Goal: Transaction & Acquisition: Purchase product/service

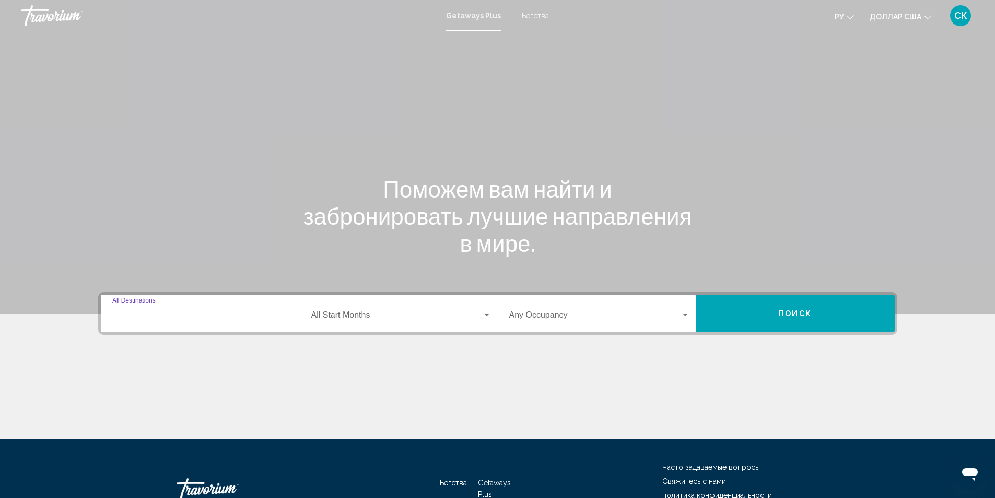
click at [184, 315] on input "Destination All Destinations" at bounding box center [202, 316] width 181 height 9
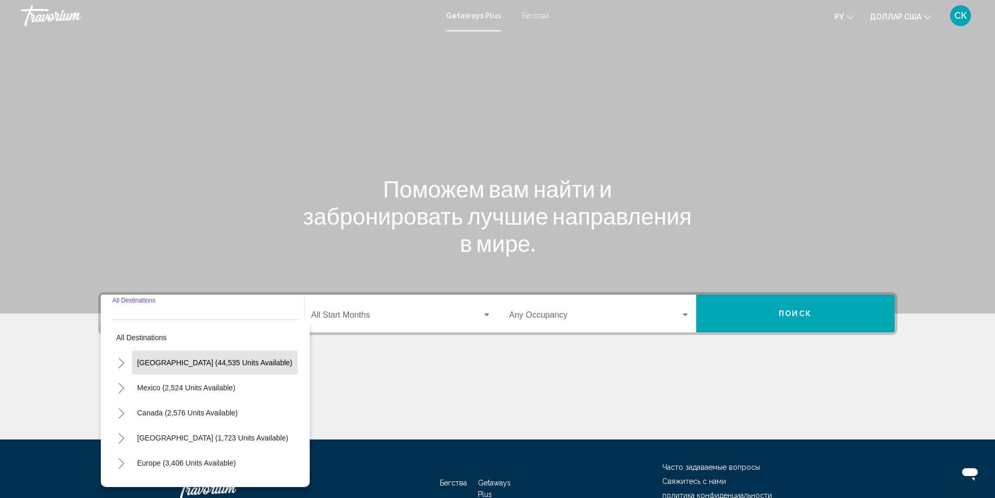
scroll to position [69, 0]
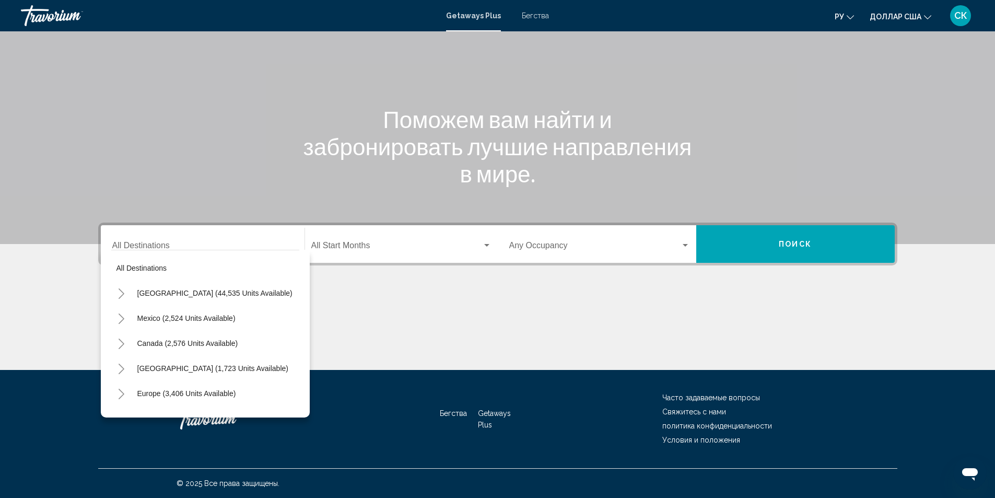
click at [136, 232] on div "Destination All Destinations" at bounding box center [202, 244] width 181 height 33
click at [128, 238] on div "Destination All Destinations" at bounding box center [202, 244] width 181 height 33
click at [121, 239] on div "Destination All Destinations" at bounding box center [202, 244] width 181 height 33
click at [224, 240] on div "Destination All Destinations" at bounding box center [202, 244] width 181 height 33
click at [159, 269] on span "All destinations" at bounding box center [141, 268] width 51 height 8
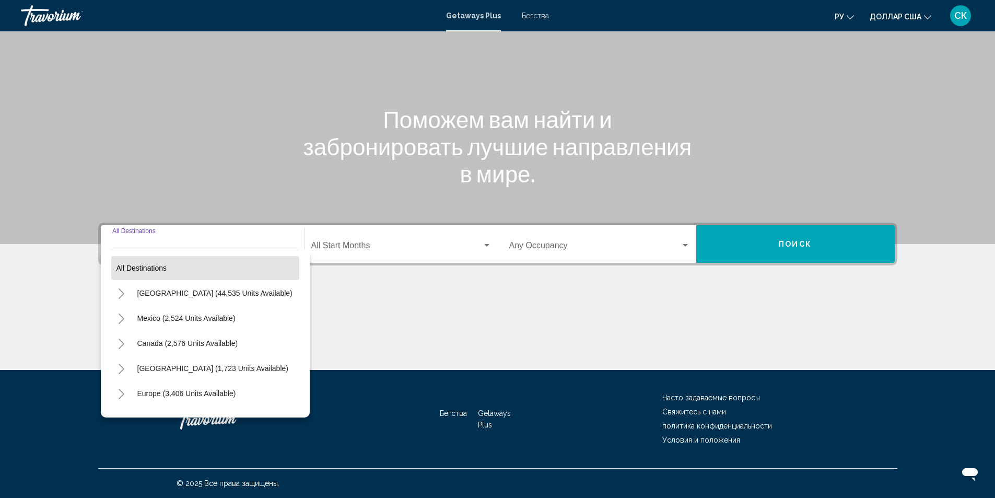
type input "**********"
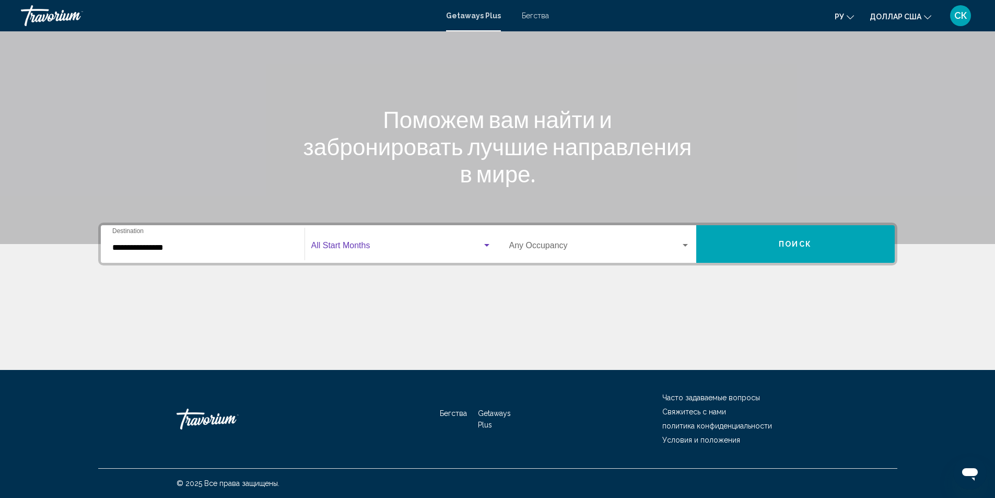
click at [340, 245] on span "Виджет поиска" at bounding box center [396, 247] width 171 height 9
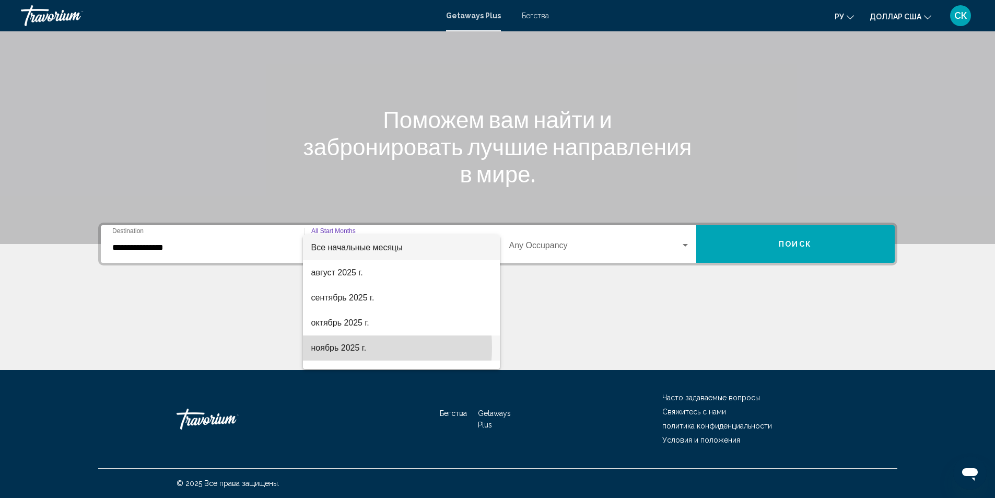
click at [328, 347] on font "ноябрь 2025 г." at bounding box center [338, 347] width 55 height 9
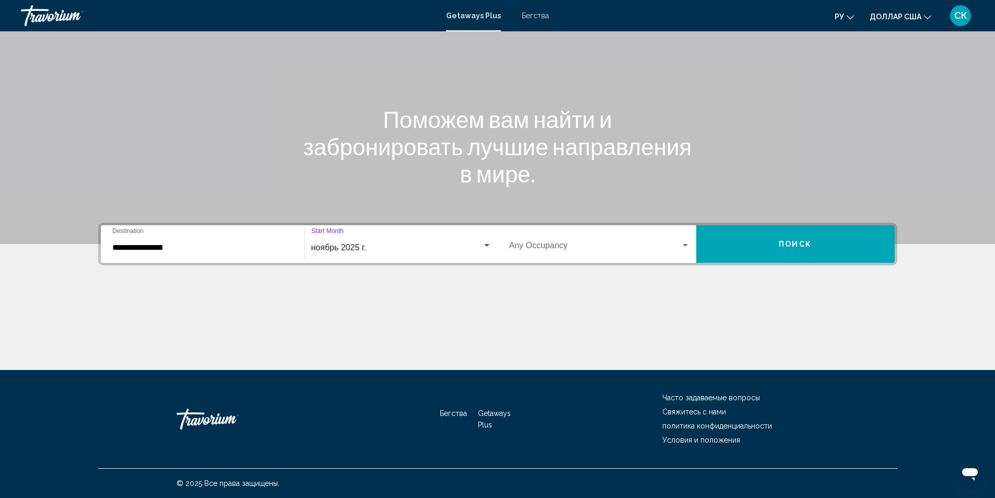
click at [684, 244] on div "Виджет поиска" at bounding box center [685, 245] width 5 height 3
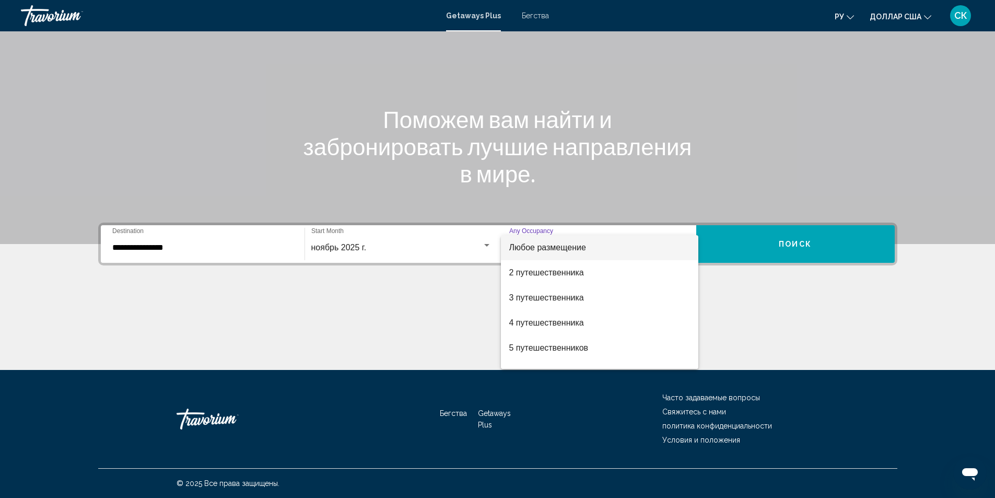
scroll to position [21, 0]
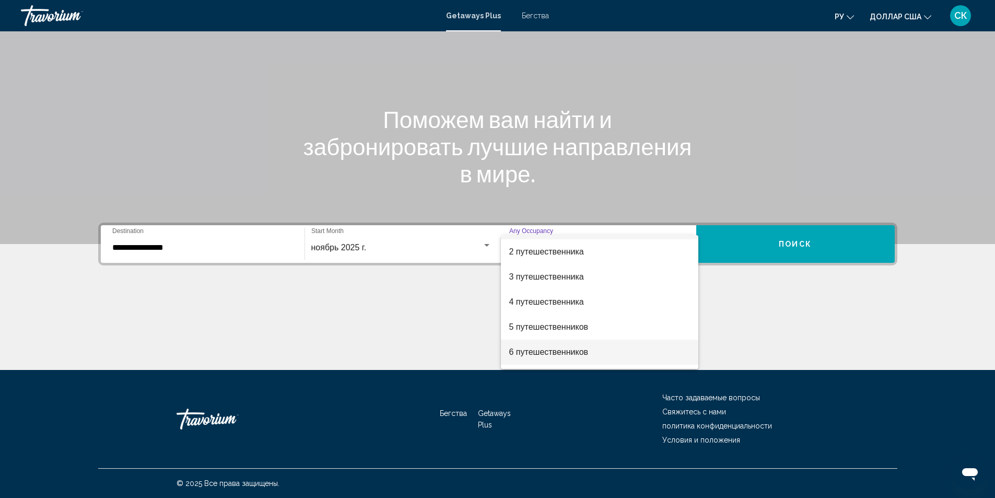
click at [556, 352] on font "6 путешественников" at bounding box center [548, 351] width 79 height 9
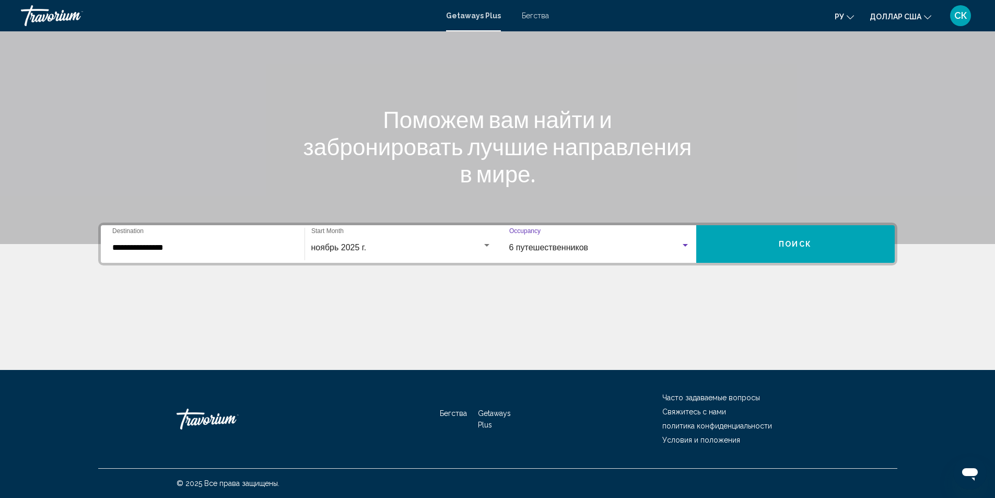
click at [684, 247] on div "Виджет поиска" at bounding box center [684, 245] width 9 height 8
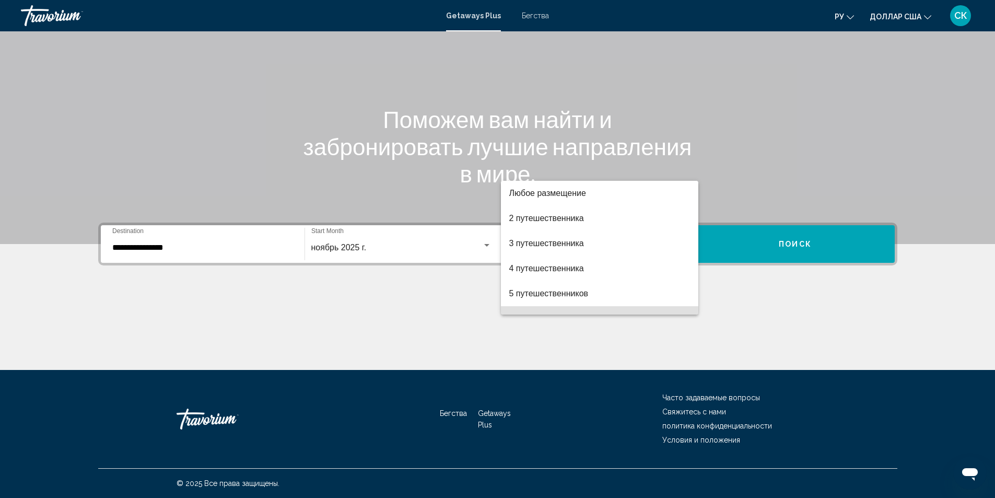
scroll to position [71, 0]
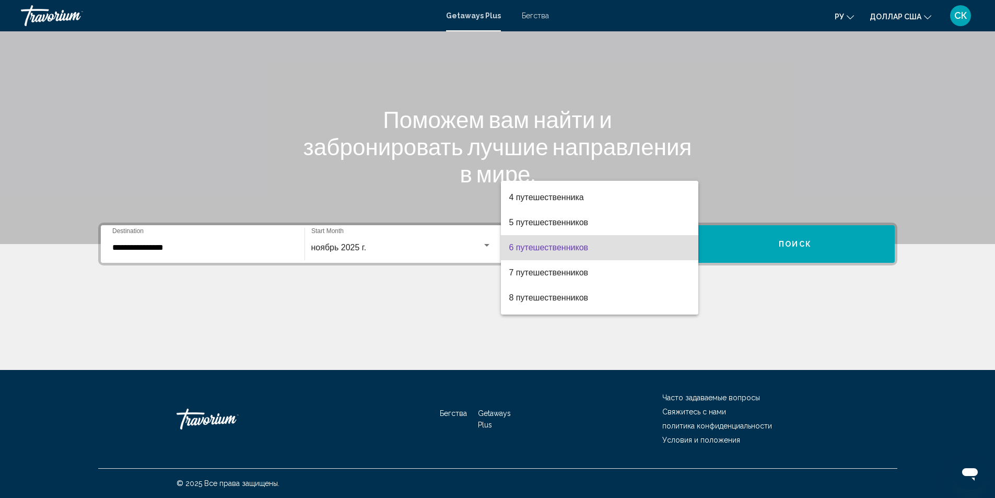
click at [666, 248] on span "6 путешественников" at bounding box center [599, 247] width 181 height 25
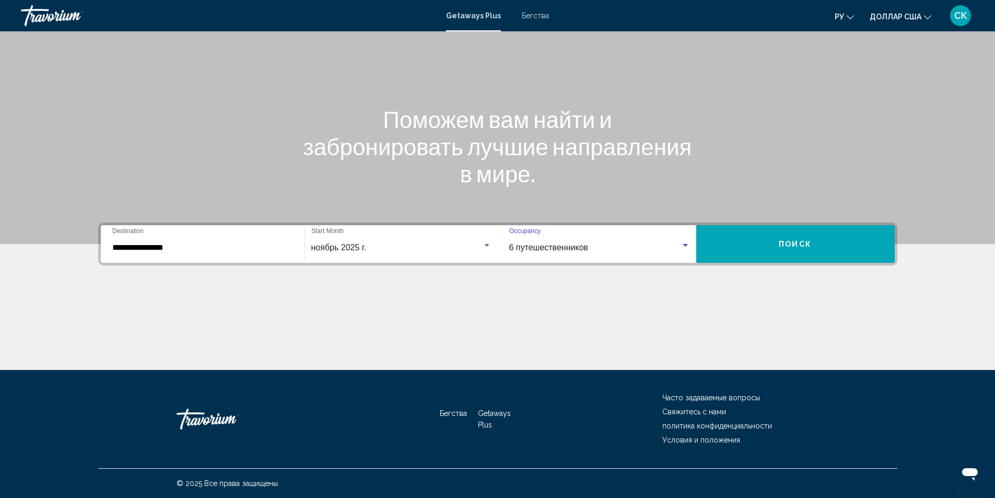
click at [808, 240] on span "Поиск" at bounding box center [795, 244] width 33 height 8
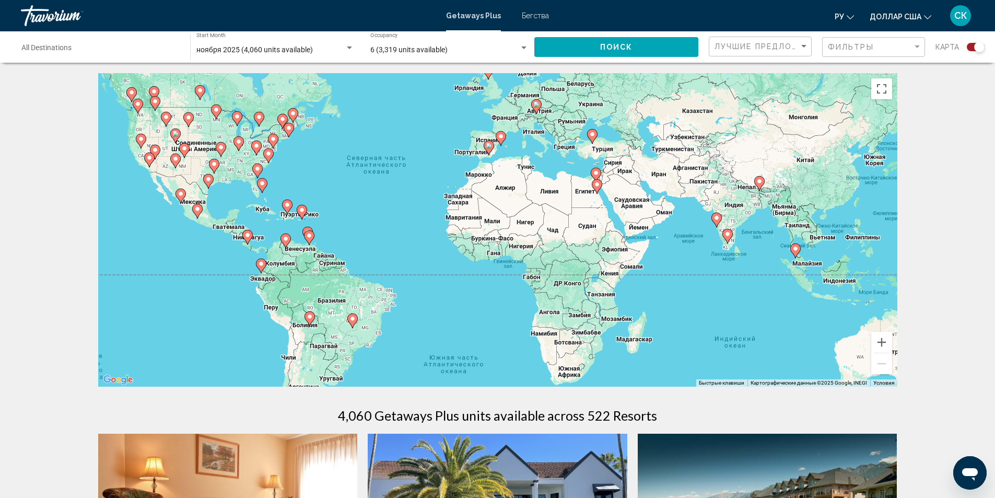
drag, startPoint x: 566, startPoint y: 330, endPoint x: 473, endPoint y: 281, distance: 104.4
click at [473, 281] on div "Чтобы активировать перетаскивание с помощью клавиатуры, нажмите Alt + Ввод. Пос…" at bounding box center [497, 229] width 799 height 313
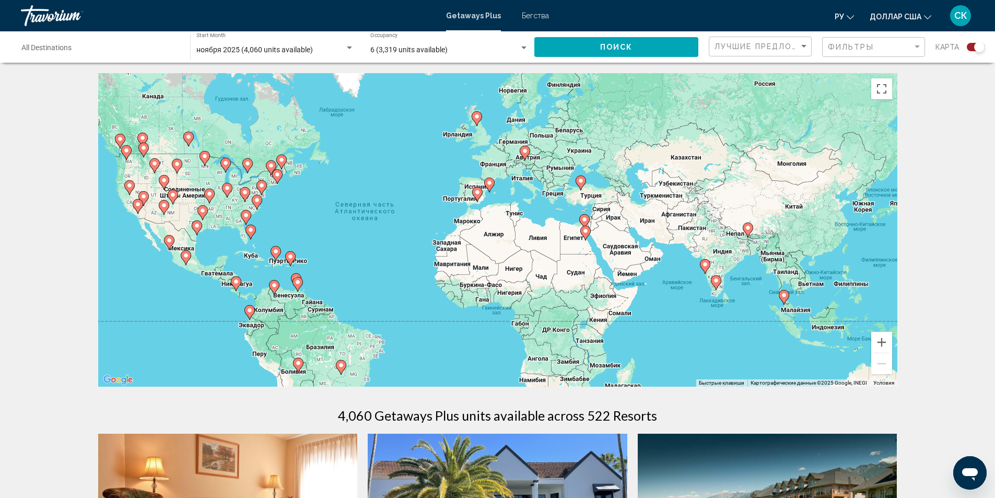
drag, startPoint x: 428, startPoint y: 316, endPoint x: 416, endPoint y: 361, distance: 46.5
click at [416, 361] on div "Чтобы активировать перетаскивание с помощью клавиатуры, нажмите Alt + Ввод. Пос…" at bounding box center [497, 229] width 799 height 313
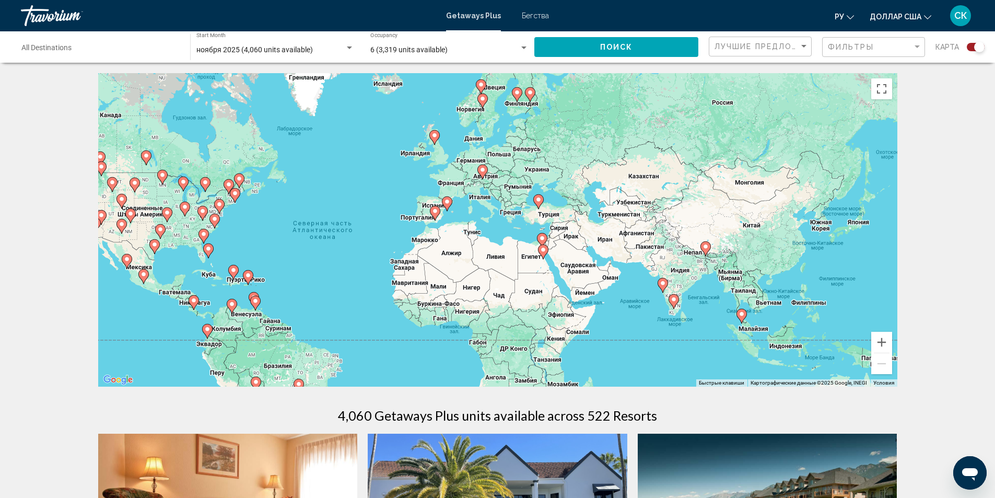
drag, startPoint x: 691, startPoint y: 347, endPoint x: 649, endPoint y: 368, distance: 46.9
click at [649, 368] on div "Чтобы активировать перетаскивание с помощью клавиатуры, нажмите Alt + Ввод. Пос…" at bounding box center [497, 229] width 799 height 313
click at [740, 316] on image "Основное содержание" at bounding box center [741, 314] width 6 height 6
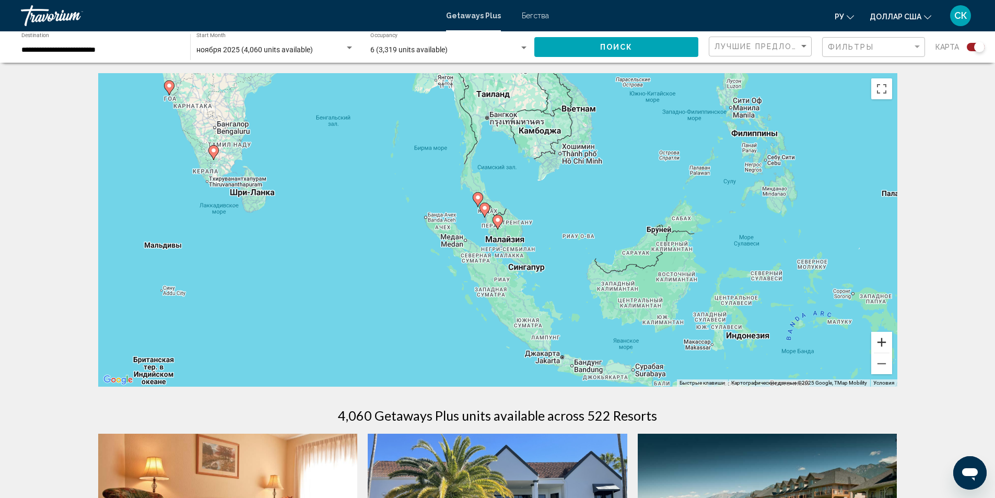
click at [881, 344] on button "Увеличить" at bounding box center [881, 342] width 21 height 21
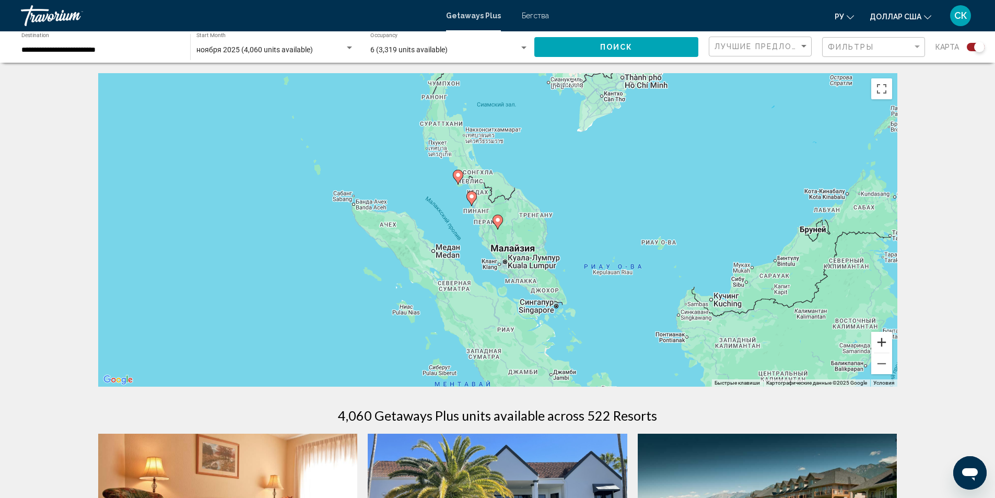
click at [879, 340] on button "Увеличить" at bounding box center [881, 342] width 21 height 21
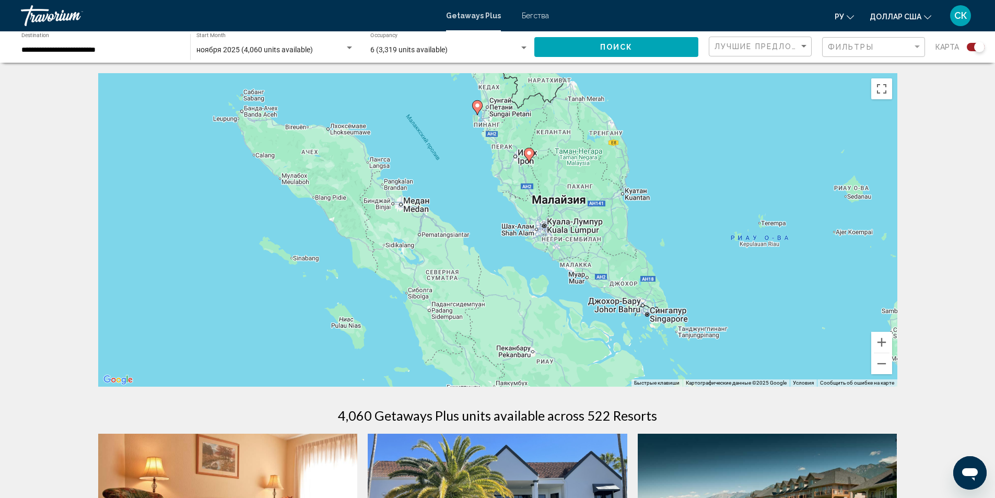
drag, startPoint x: 518, startPoint y: 245, endPoint x: 549, endPoint y: 179, distance: 72.9
click at [549, 179] on div "Чтобы активировать перетаскивание с помощью клавиатуры, нажмите Alt + Ввод. Пос…" at bounding box center [497, 229] width 799 height 313
click at [528, 159] on icon "Основное содержание" at bounding box center [528, 155] width 9 height 14
type input "**********"
click at [526, 154] on image "Основное содержание" at bounding box center [529, 153] width 6 height 6
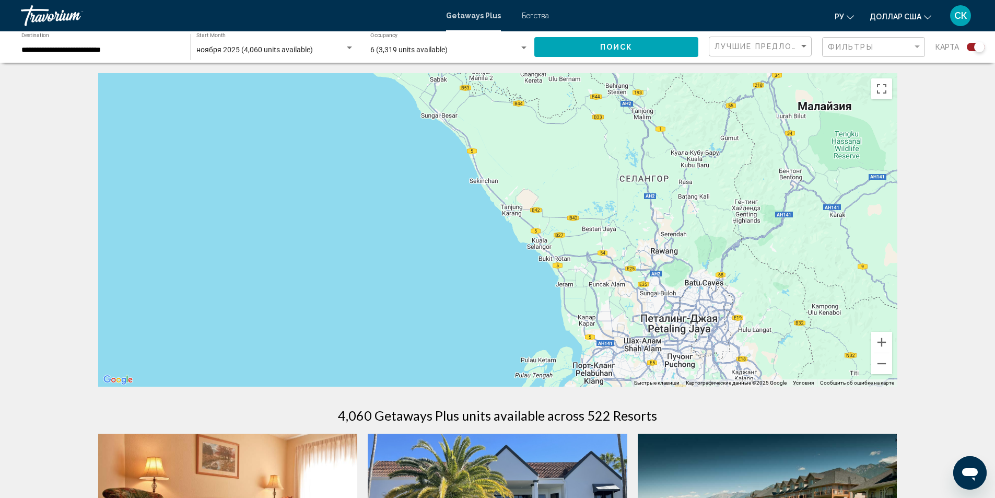
drag, startPoint x: 596, startPoint y: 187, endPoint x: 533, endPoint y: 276, distance: 108.8
click at [495, 291] on div "Основное содержание" at bounding box center [497, 229] width 799 height 313
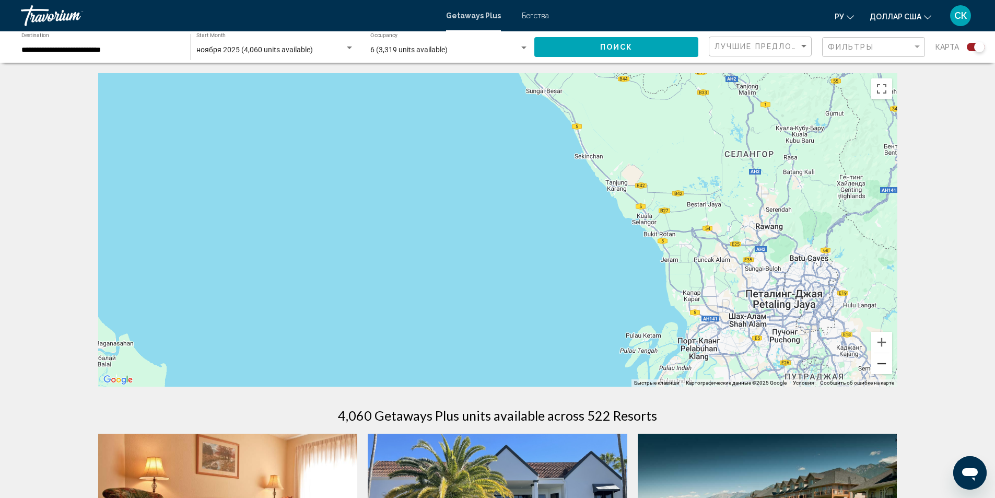
click at [887, 370] on button "Уменьшить" at bounding box center [881, 363] width 21 height 21
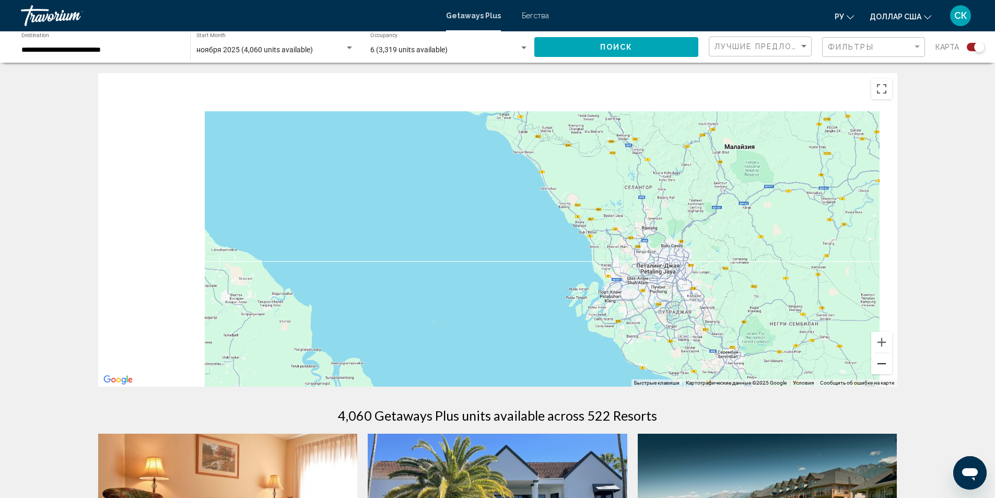
click at [882, 367] on button "Уменьшить" at bounding box center [881, 363] width 21 height 21
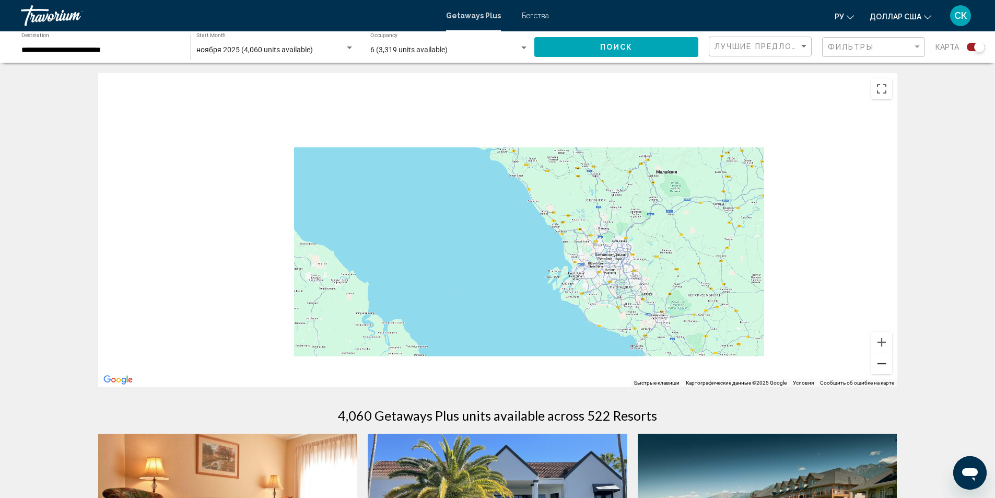
click at [882, 367] on button "Уменьшить" at bounding box center [881, 363] width 21 height 21
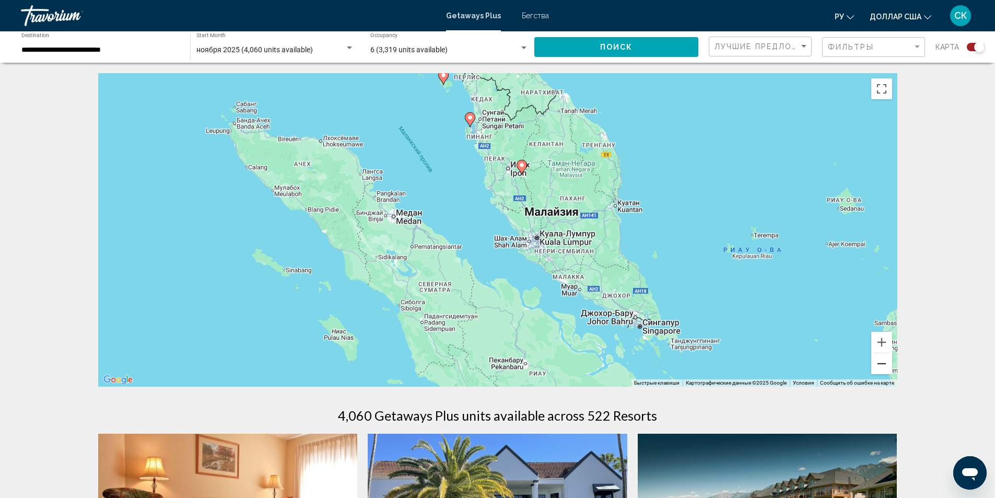
click at [882, 367] on button "Уменьшить" at bounding box center [881, 363] width 21 height 21
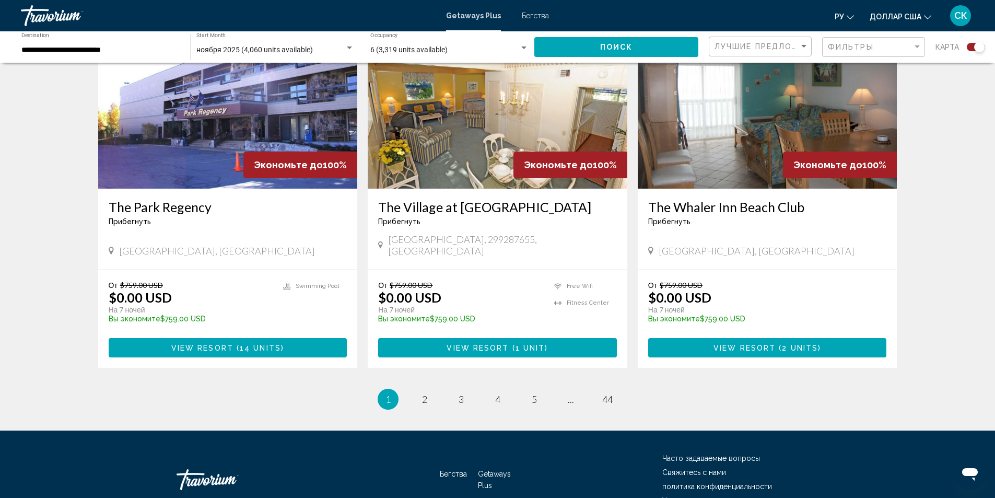
scroll to position [1529, 0]
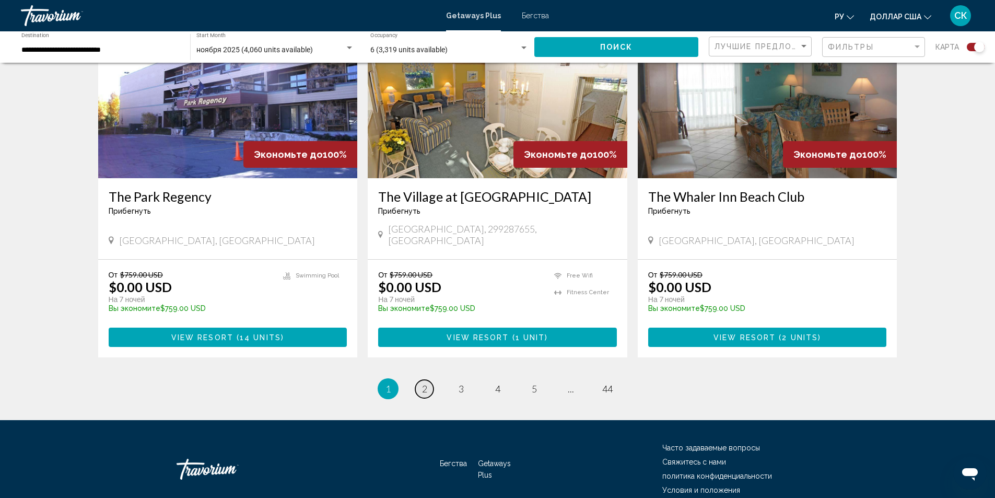
click at [424, 383] on span "2" at bounding box center [424, 388] width 5 height 11
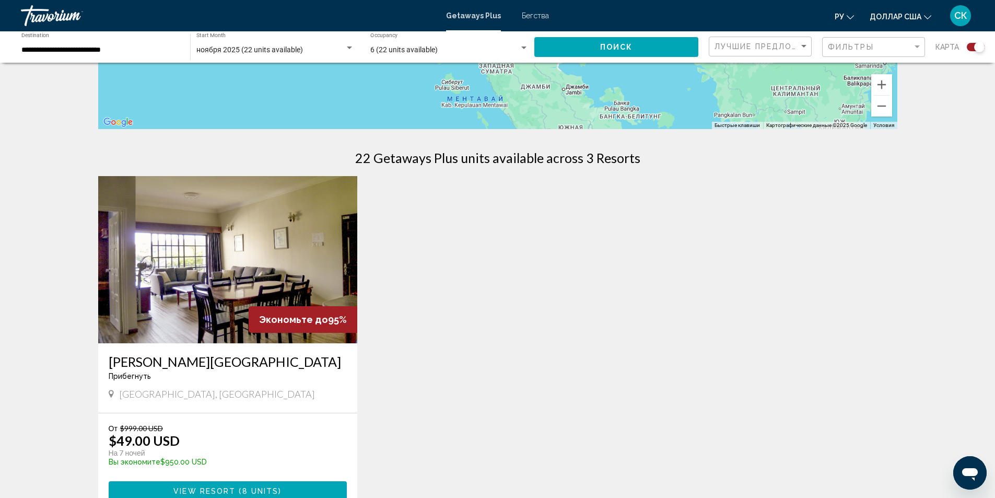
scroll to position [286, 0]
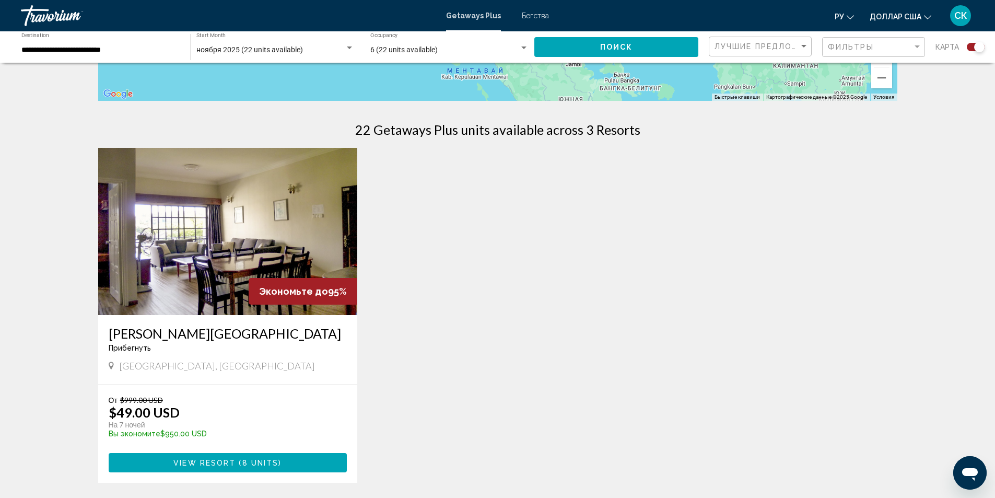
click at [215, 462] on span "View Resort" at bounding box center [204, 463] width 62 height 8
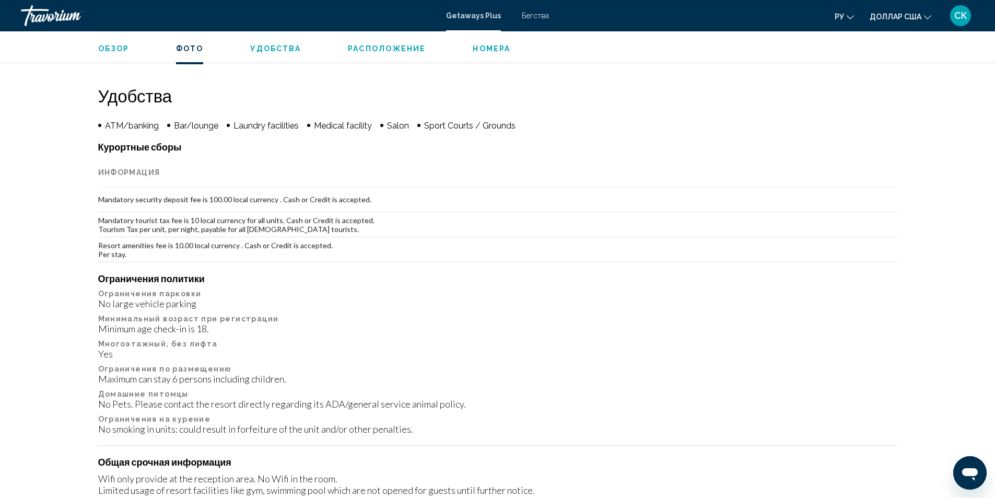
scroll to position [759, 0]
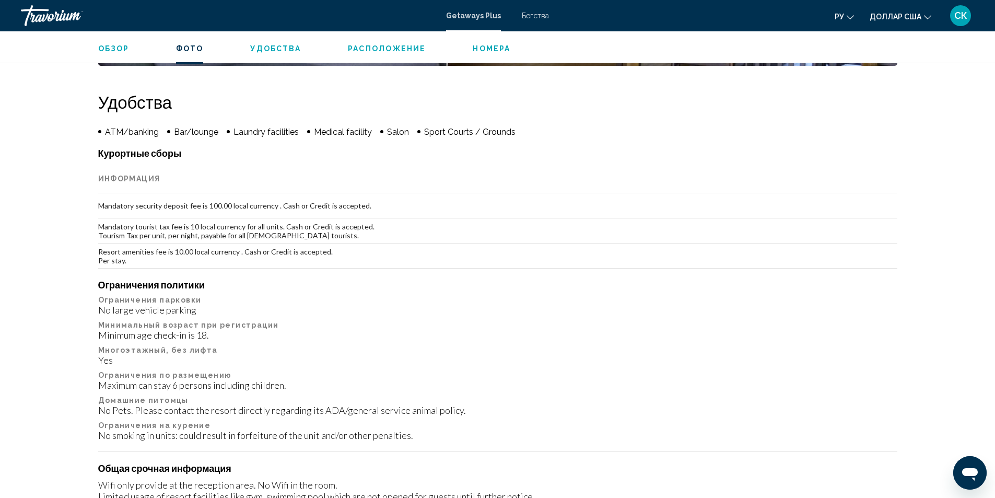
click at [266, 42] on ul "Обзор Фото Удобства Расположение Номера искать" at bounding box center [497, 47] width 799 height 11
click at [265, 44] on span "Удобства" at bounding box center [275, 48] width 51 height 8
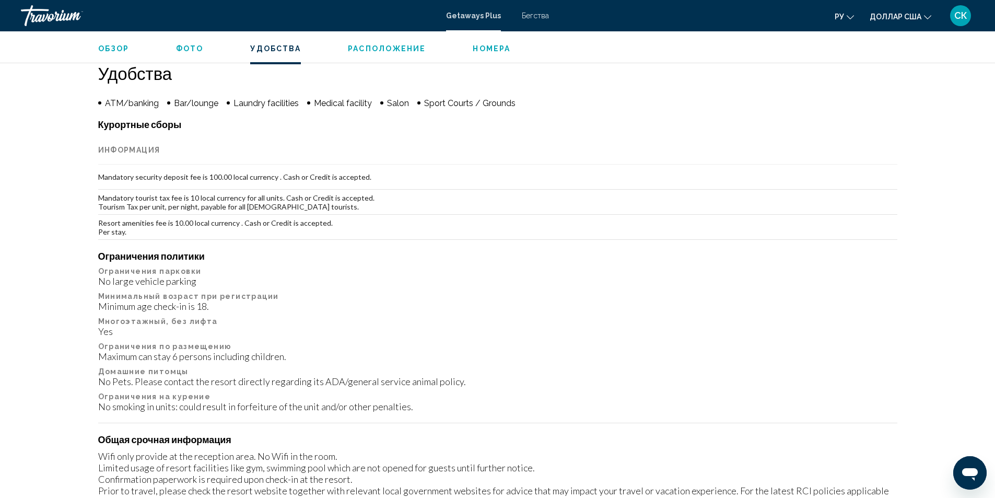
click at [390, 52] on span "Расположение" at bounding box center [387, 48] width 78 height 8
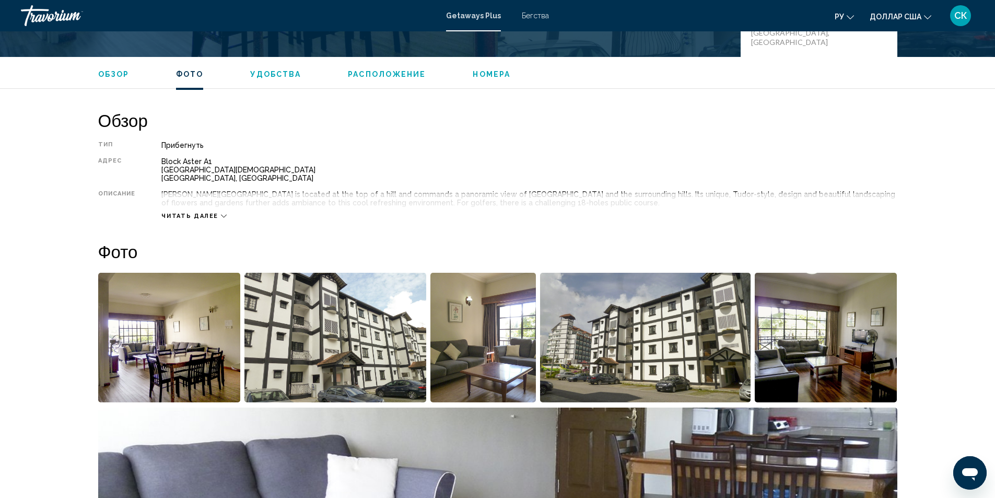
scroll to position [0, 0]
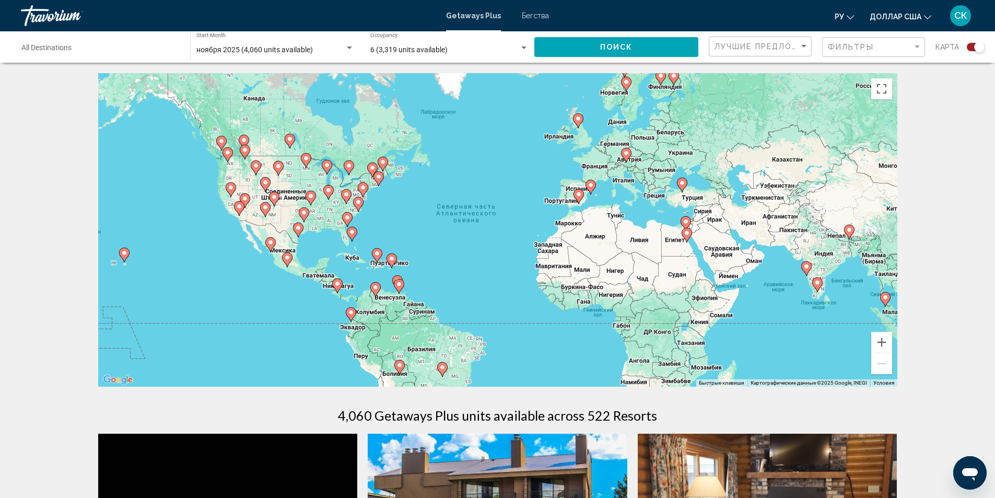
click at [684, 234] on image "Основное содержание" at bounding box center [687, 233] width 6 height 6
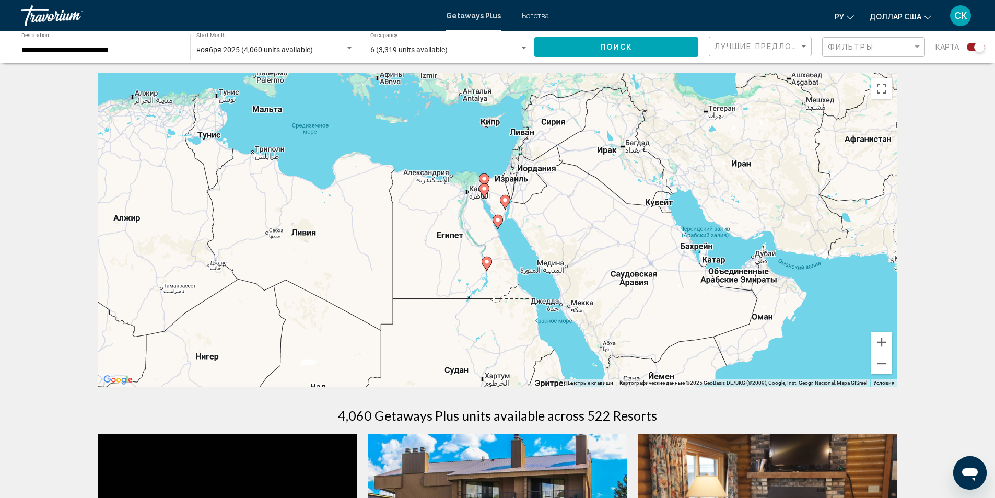
click at [485, 262] on image "Основное содержание" at bounding box center [487, 261] width 6 height 6
type input "**********"
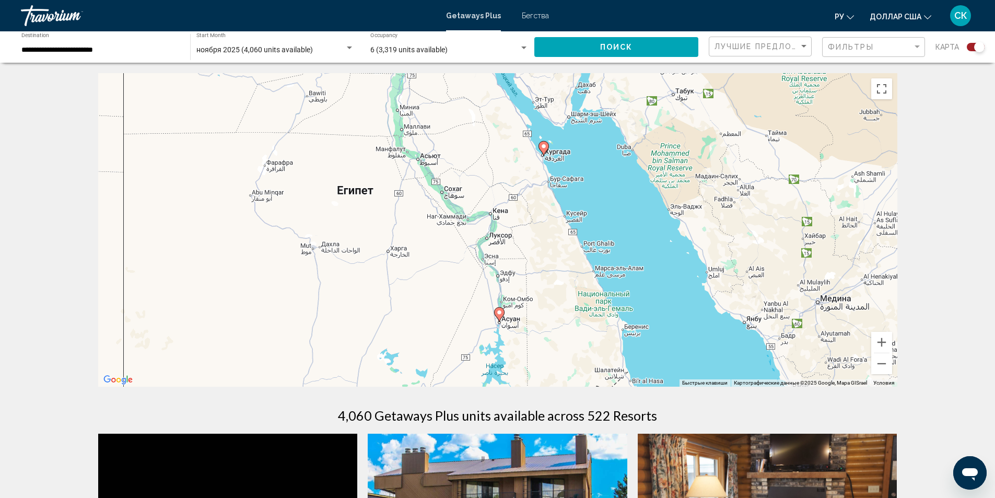
drag, startPoint x: 579, startPoint y: 226, endPoint x: 580, endPoint y: 319, distance: 93.5
click at [580, 319] on div "Чтобы активировать перетаскивание с помощью клавиатуры, нажмите Alt + Ввод. Пос…" at bounding box center [497, 229] width 799 height 313
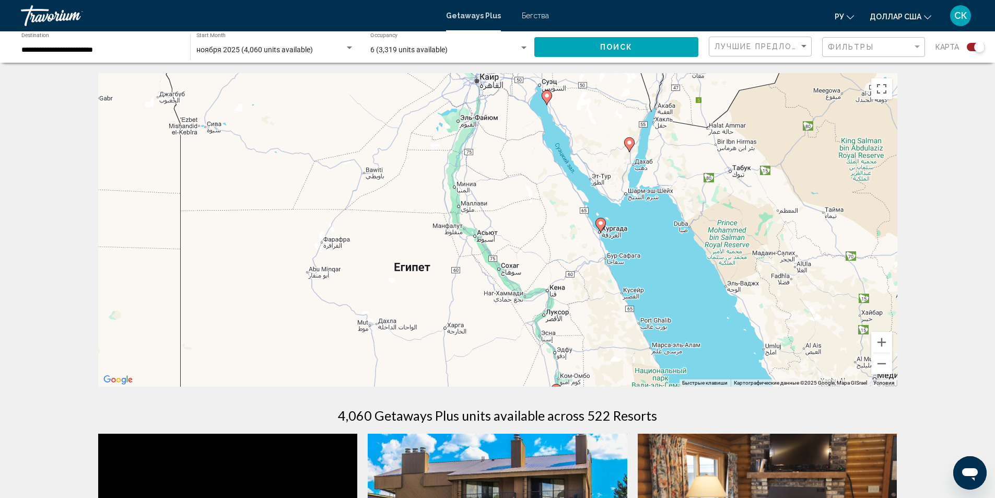
drag, startPoint x: 561, startPoint y: 282, endPoint x: 618, endPoint y: 360, distance: 96.8
click at [618, 360] on div "Чтобы активировать перетаскивание с помощью клавиатуры, нажмите Alt + Ввод. Пос…" at bounding box center [497, 229] width 799 height 313
click at [629, 146] on icon "Основное содержание" at bounding box center [628, 145] width 9 height 14
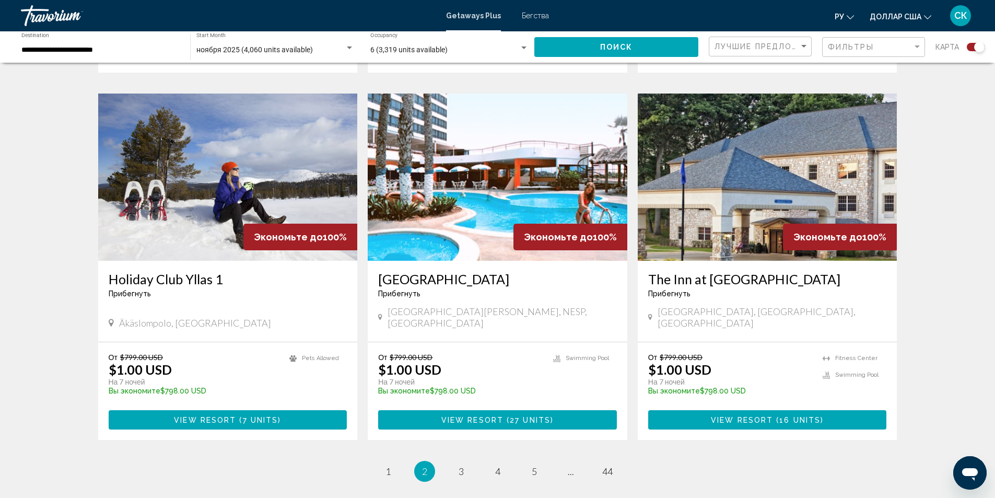
scroll to position [1452, 0]
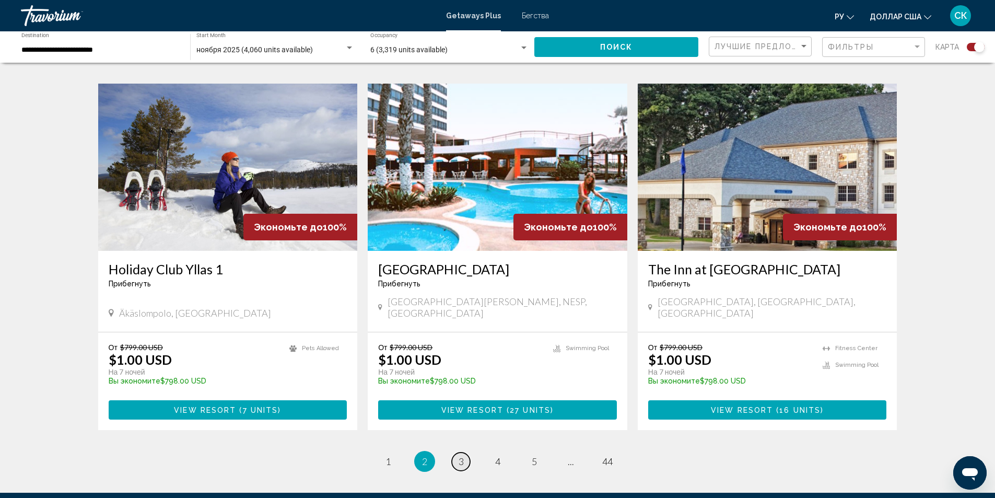
click at [462, 455] on span "3" at bounding box center [461, 460] width 5 height 11
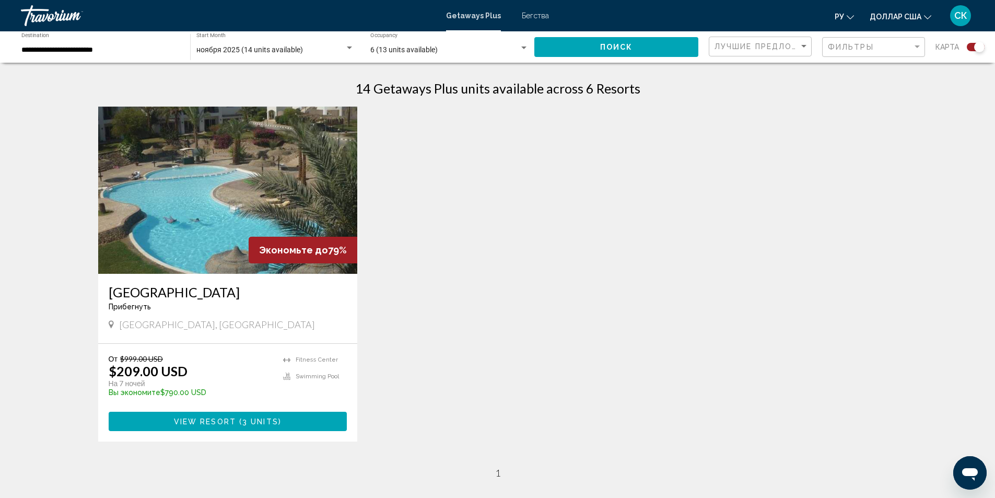
scroll to position [327, 0]
click at [237, 417] on span "Основное содержание" at bounding box center [237, 421] width 3 height 8
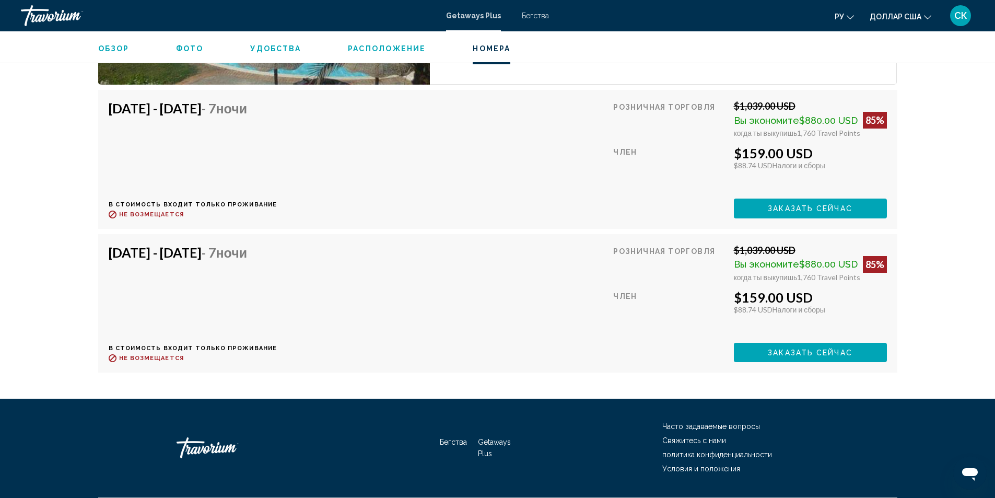
scroll to position [1392, 0]
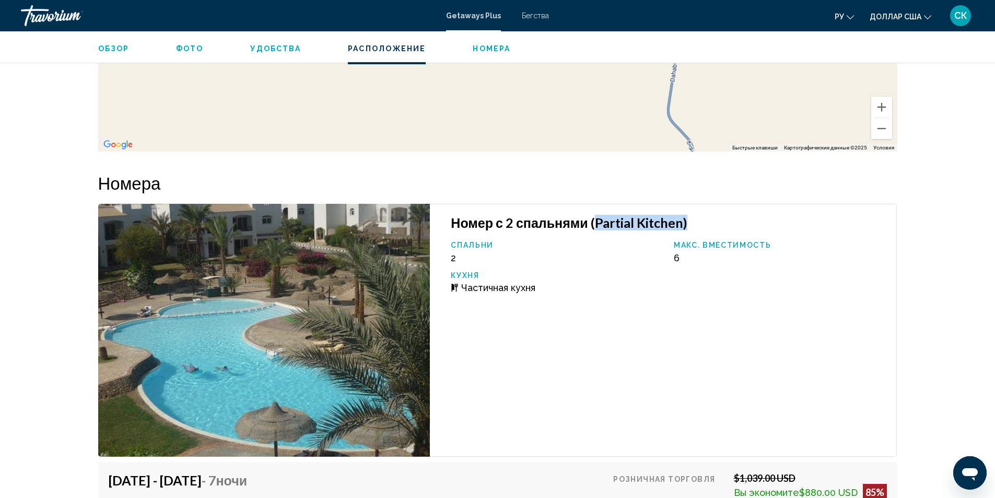
drag, startPoint x: 593, startPoint y: 221, endPoint x: 690, endPoint y: 229, distance: 98.0
click at [690, 229] on h3 "Номер с 2 спальнями (Partial Kitchen)" at bounding box center [668, 223] width 435 height 16
click at [651, 288] on div "Частичная кухня" at bounding box center [557, 287] width 213 height 11
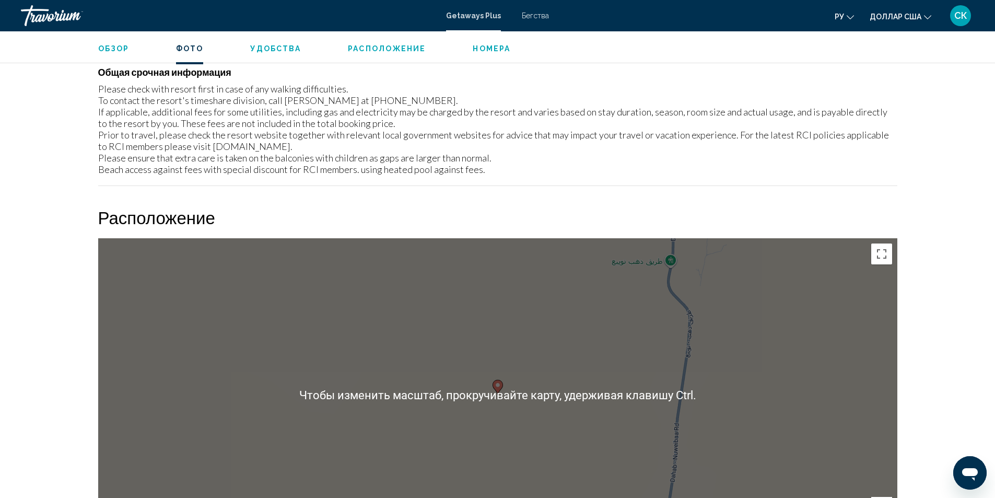
scroll to position [591, 0]
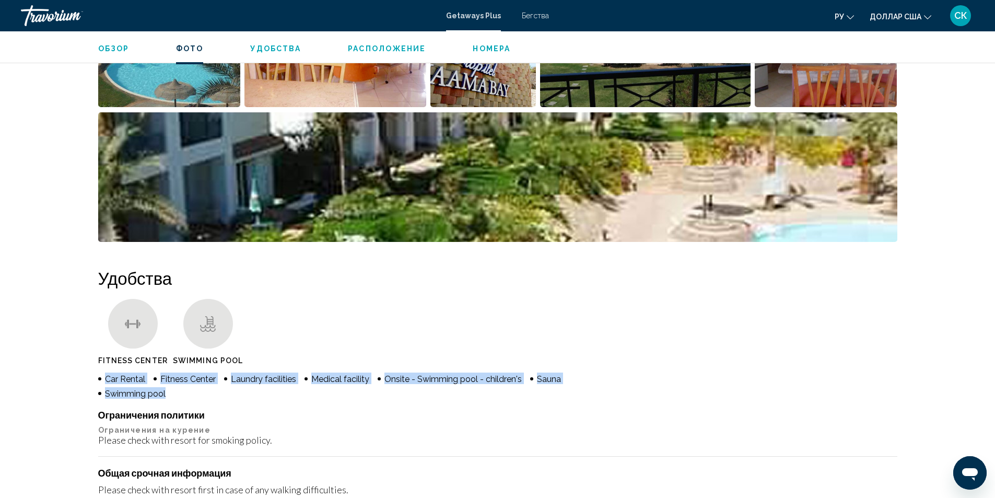
drag, startPoint x: 103, startPoint y: 377, endPoint x: 167, endPoint y: 397, distance: 66.7
click at [167, 397] on ul "Car Rental Fitness Center Laundry facilities Medical facility Onsite - Swimming…" at bounding box center [337, 385] width 479 height 26
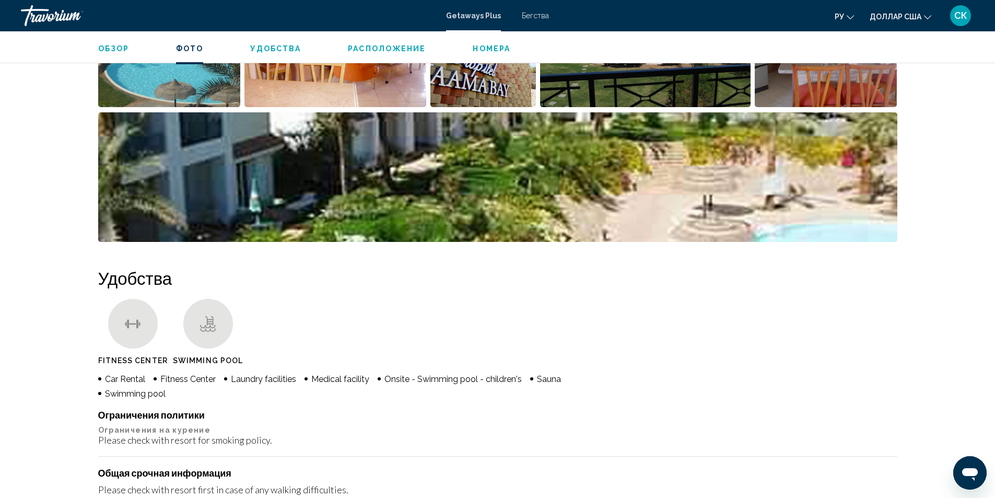
click at [369, 440] on div "Please check with resort for smoking policy." at bounding box center [497, 439] width 799 height 11
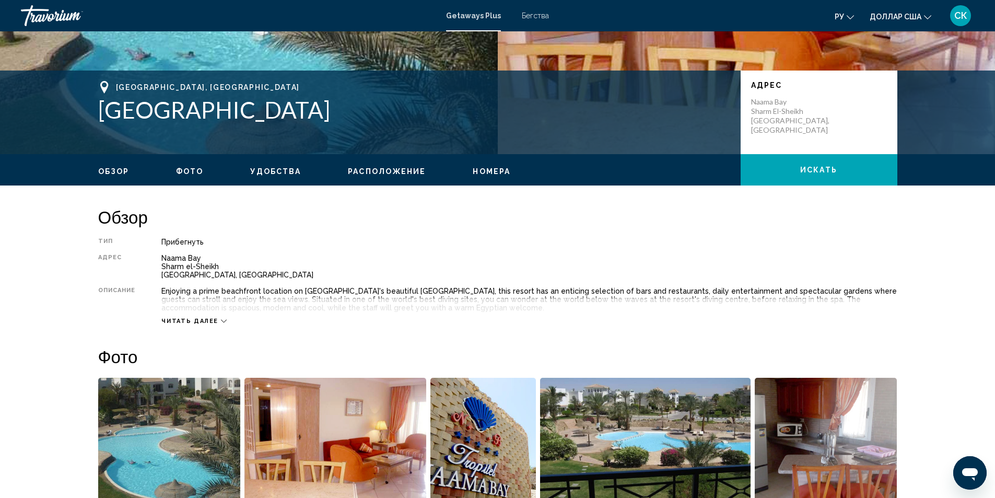
click at [122, 168] on span "Обзор" at bounding box center [113, 171] width 31 height 8
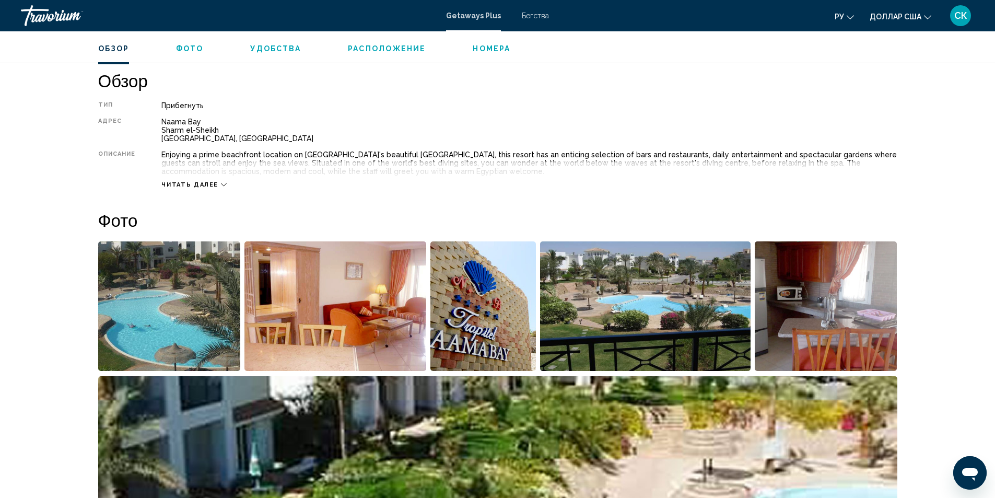
scroll to position [334, 0]
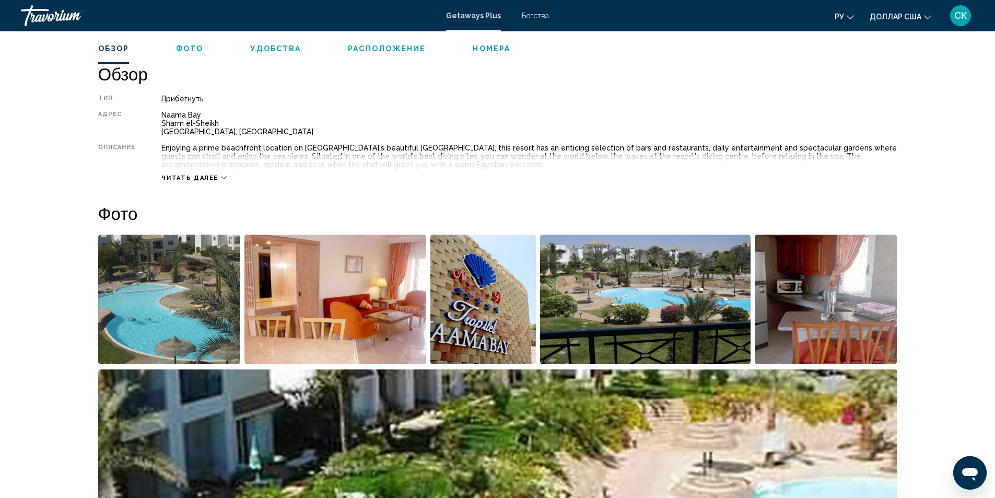
click at [260, 47] on span "Удобства" at bounding box center [275, 48] width 51 height 8
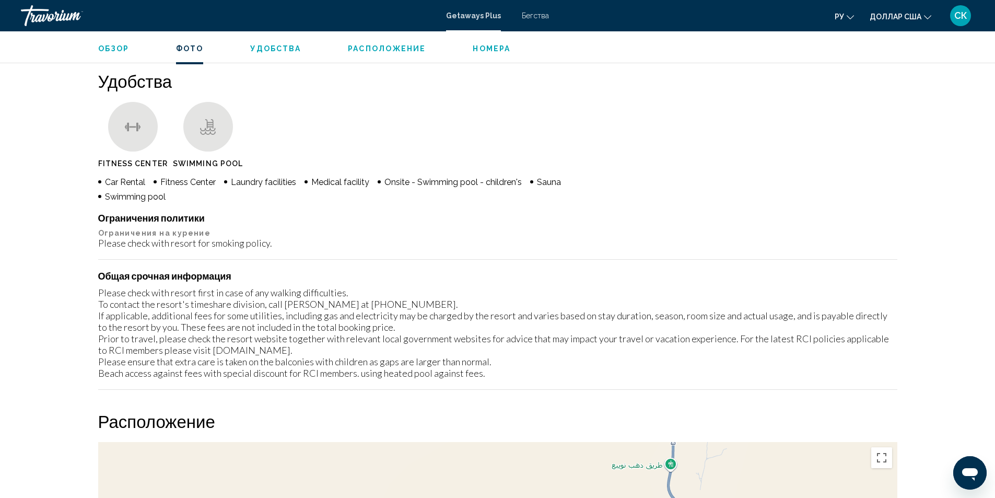
scroll to position [796, 0]
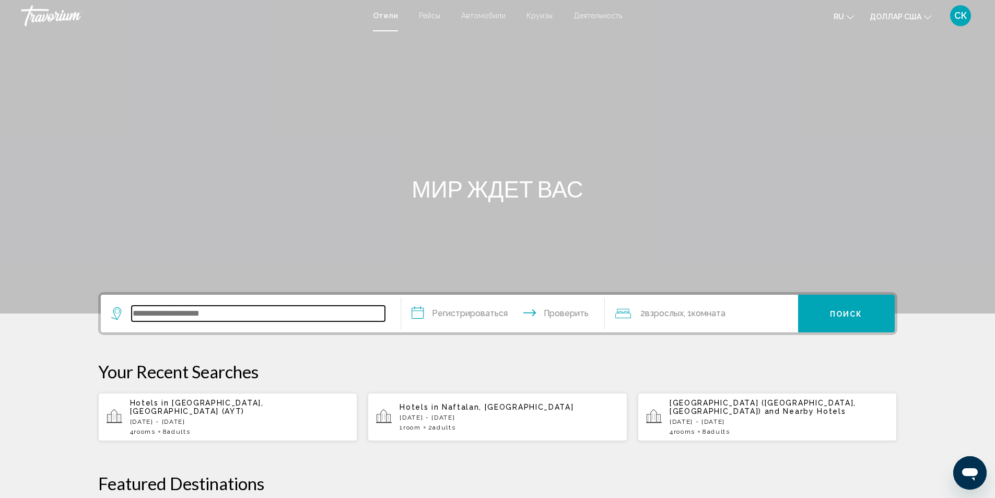
click at [201, 314] on input "Виджет поиска" at bounding box center [258, 313] width 253 height 16
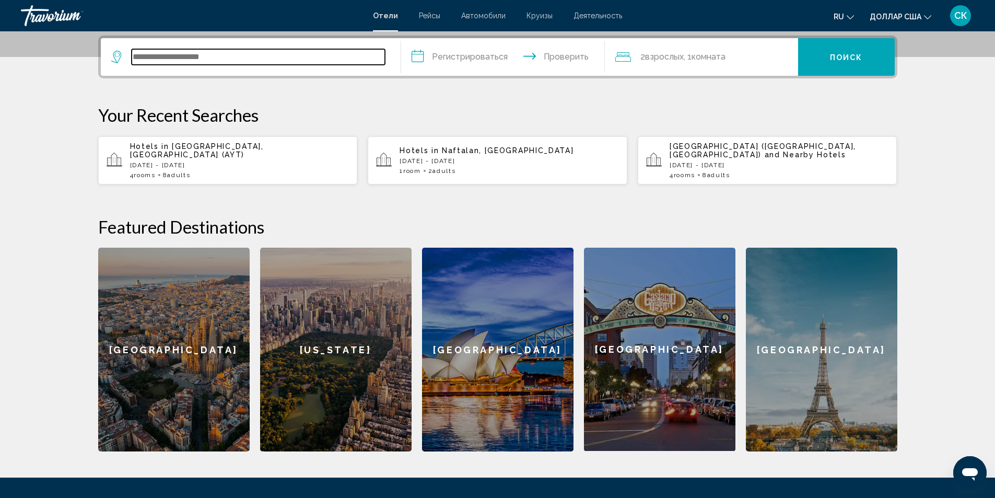
scroll to position [258, 0]
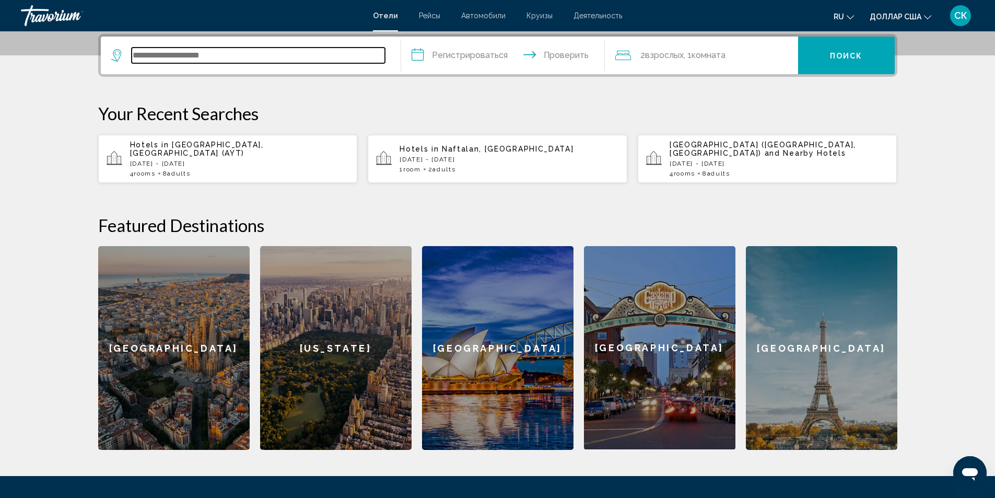
click at [170, 49] on input "Виджет поиска" at bounding box center [258, 56] width 253 height 16
type input "*"
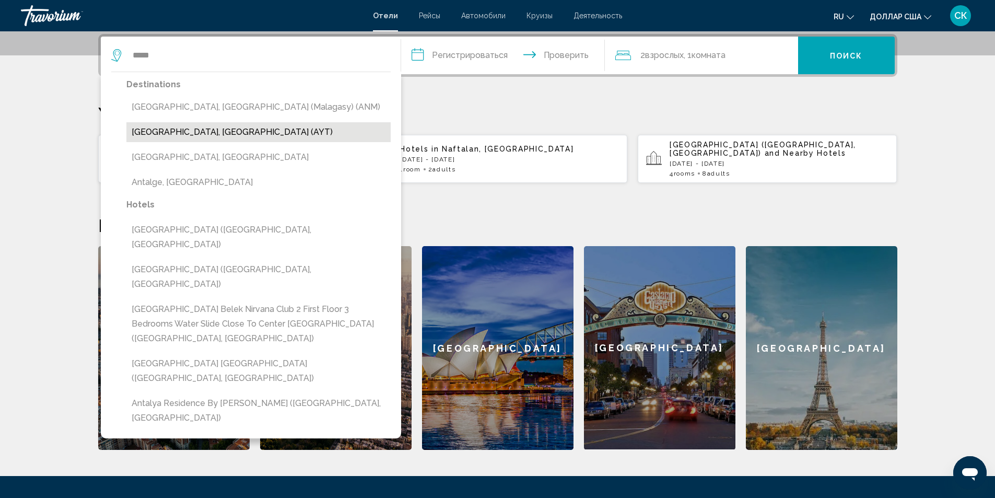
click at [193, 134] on button "Antalya, Turkey (AYT)" at bounding box center [258, 132] width 264 height 20
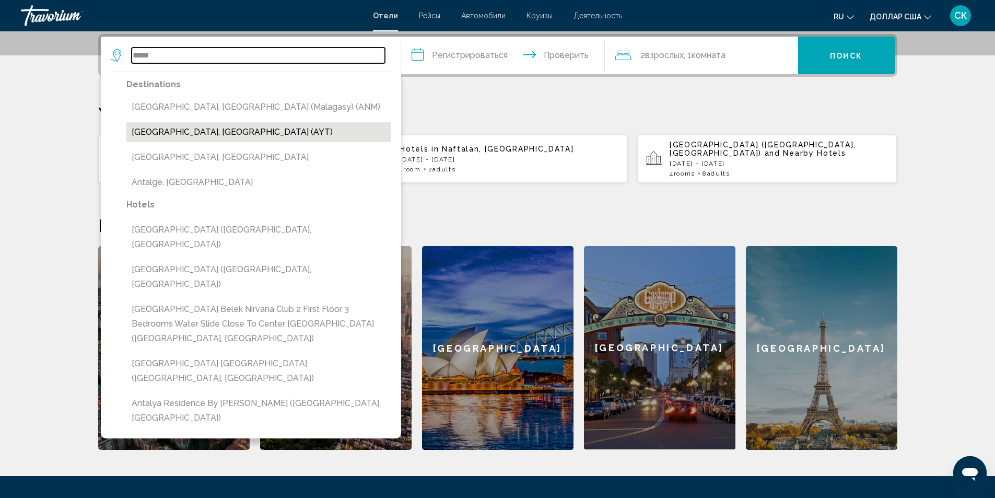
type input "**********"
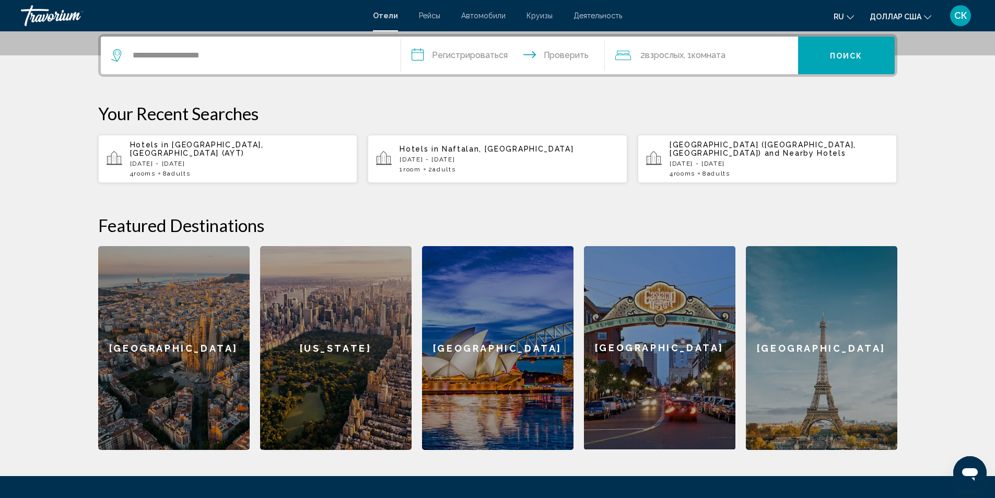
click at [471, 55] on input "**********" at bounding box center [505, 57] width 208 height 41
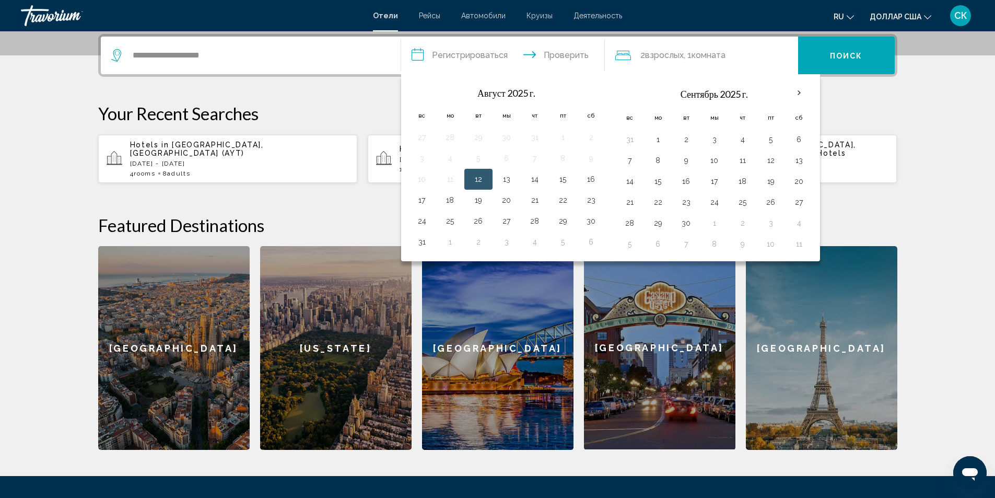
drag, startPoint x: 743, startPoint y: 205, endPoint x: 728, endPoint y: 213, distance: 17.1
click at [689, 226] on tbody "31 1 2 3 4 5 6 7 8 9 10 11 12 13 14 15 16 17 18 19 20 21 22 23 24 25 26 27 28 2…" at bounding box center [714, 191] width 197 height 125
click at [745, 204] on button "25" at bounding box center [742, 202] width 17 height 15
click at [744, 205] on button "25" at bounding box center [742, 202] width 17 height 15
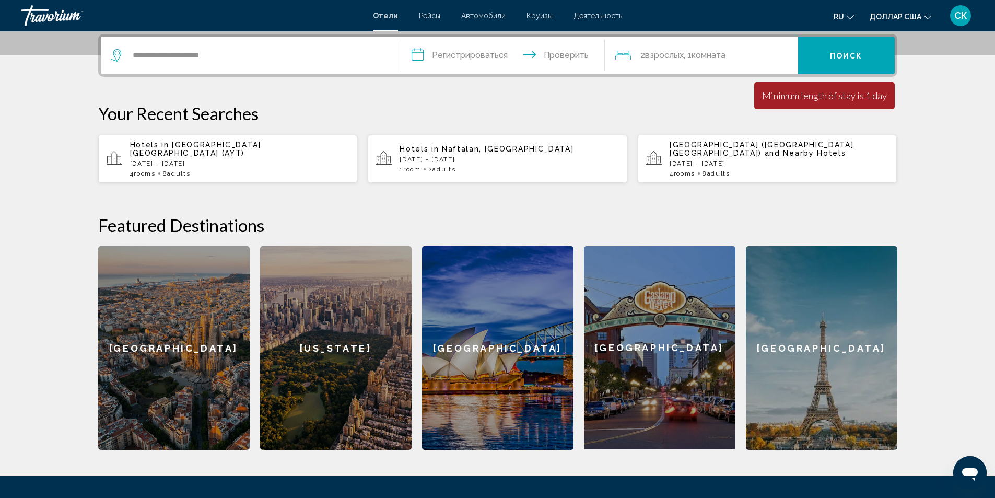
click at [440, 50] on input "**********" at bounding box center [505, 57] width 208 height 41
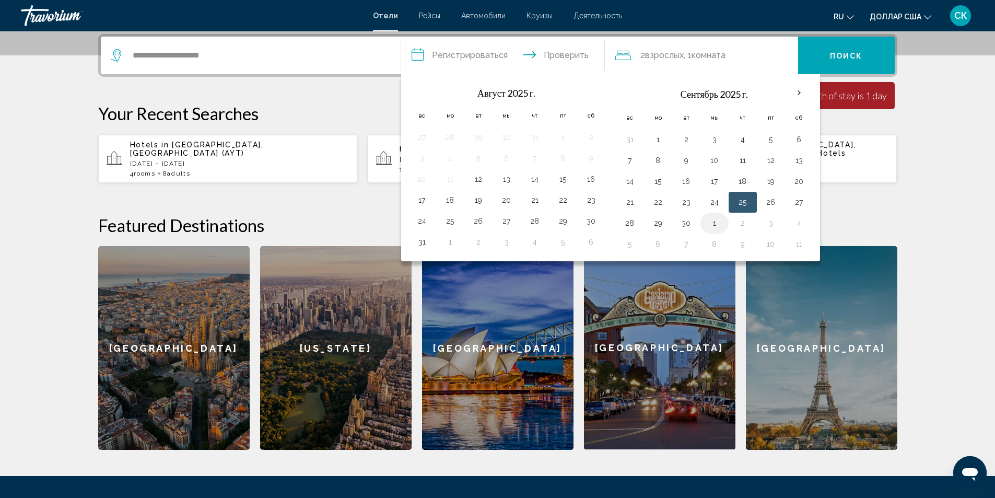
drag, startPoint x: 745, startPoint y: 204, endPoint x: 708, endPoint y: 221, distance: 40.2
click at [675, 227] on tbody "31 1 2 3 4 5 6 7 8 9 10 11 12 13 14 15 16 17 18 19 20 21 22 23 24 25 26 27 28 2…" at bounding box center [714, 191] width 197 height 125
drag, startPoint x: 738, startPoint y: 210, endPoint x: 772, endPoint y: 236, distance: 41.8
click at [772, 236] on tbody "31 1 2 3 4 5 6 7 8 9 10 11 12 13 14 15 16 17 18 19 20 21 22 23 24 25 26 27 28 2…" at bounding box center [714, 191] width 197 height 125
drag, startPoint x: 749, startPoint y: 201, endPoint x: 756, endPoint y: 208, distance: 9.2
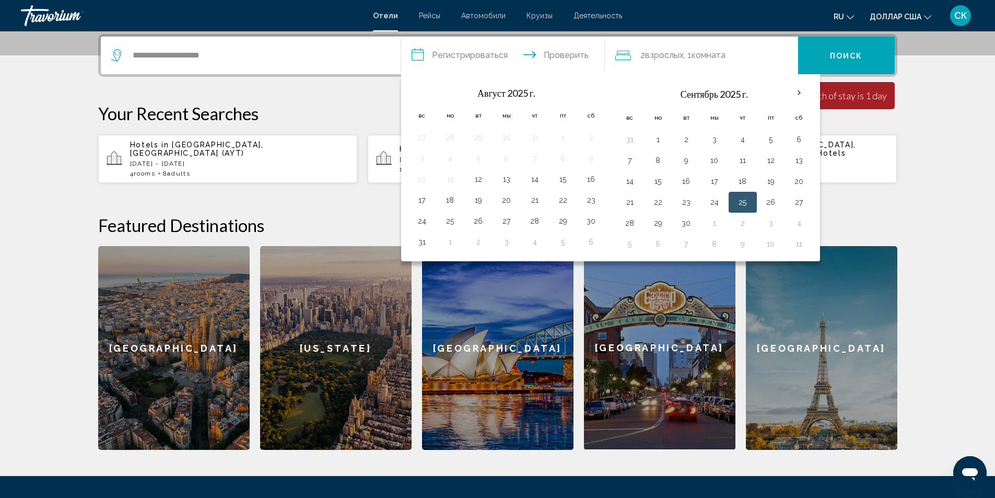
click at [761, 210] on tr "21 22 23 24 25 26 27" at bounding box center [714, 202] width 197 height 21
drag, startPoint x: 746, startPoint y: 202, endPoint x: 785, endPoint y: 218, distance: 42.6
click at [796, 224] on tbody "31 1 2 3 4 5 6 7 8 9 10 11 12 13 14 15 16 17 18 19 20 21 22 23 24 25 26 27 28 2…" at bounding box center [714, 191] width 197 height 125
drag, startPoint x: 735, startPoint y: 207, endPoint x: 630, endPoint y: 224, distance: 106.8
click at [630, 224] on tbody "31 1 2 3 4 5 6 7 8 9 10 11 12 13 14 15 16 17 18 19 20 21 22 23 24 25 26 27 28 2…" at bounding box center [714, 191] width 197 height 125
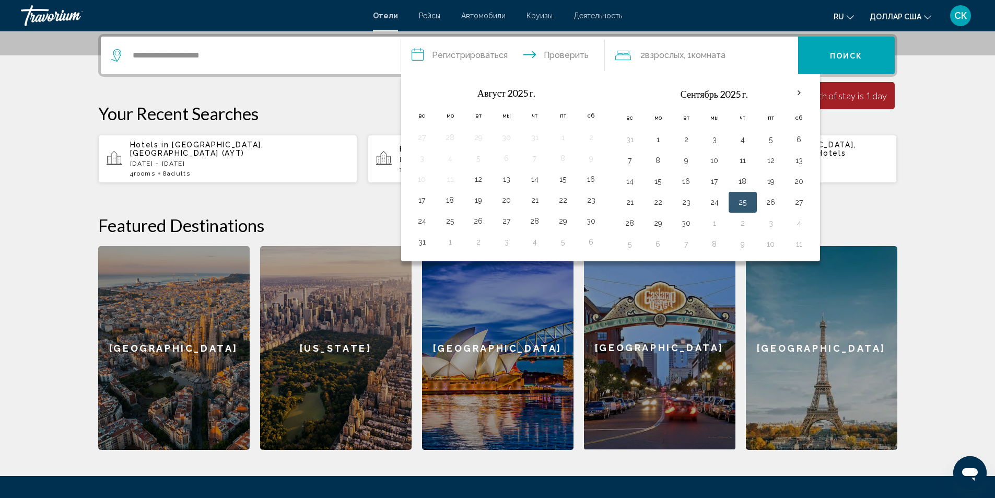
click at [738, 202] on button "25" at bounding box center [742, 202] width 17 height 15
drag, startPoint x: 746, startPoint y: 198, endPoint x: 750, endPoint y: 222, distance: 23.9
click at [750, 222] on tbody "31 1 2 3 4 5 6 7 8 9 10 11 12 13 14 15 16 17 18 19 20 21 22 23 24 25 26 27 28 2…" at bounding box center [714, 191] width 197 height 125
click at [747, 220] on button "2" at bounding box center [742, 223] width 17 height 15
type input "**********"
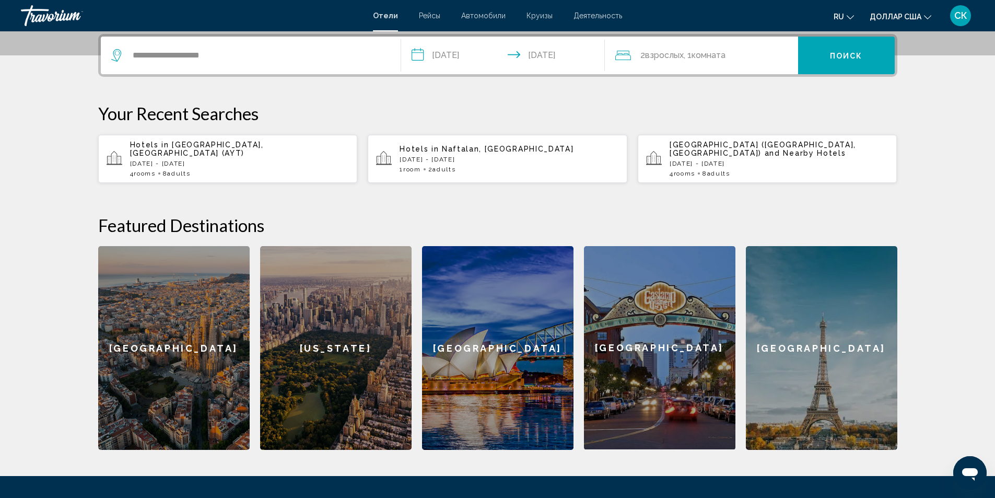
click at [674, 57] on font "взрослых" at bounding box center [664, 55] width 39 height 10
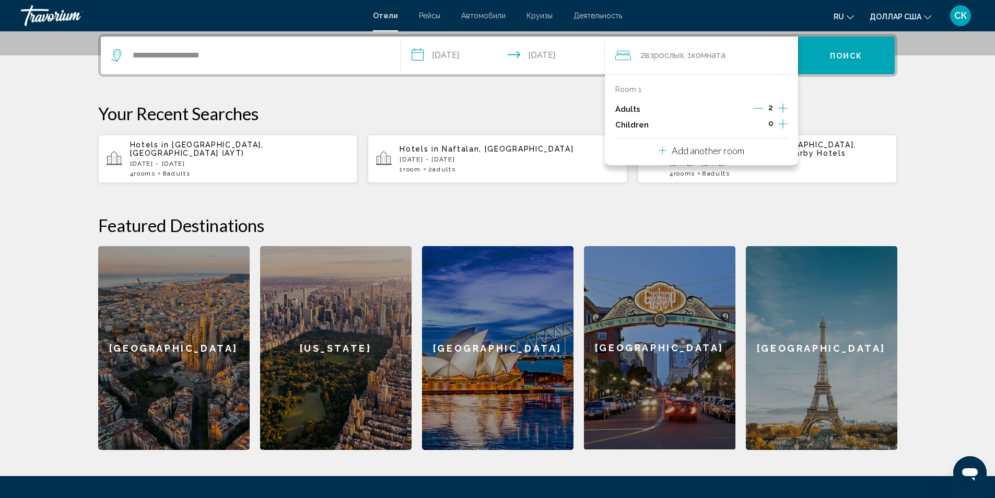
click at [771, 154] on div "Room 1 Adults 2 Children 0 Add another room" at bounding box center [701, 119] width 193 height 91
click at [723, 147] on p "Add another room" at bounding box center [708, 150] width 73 height 11
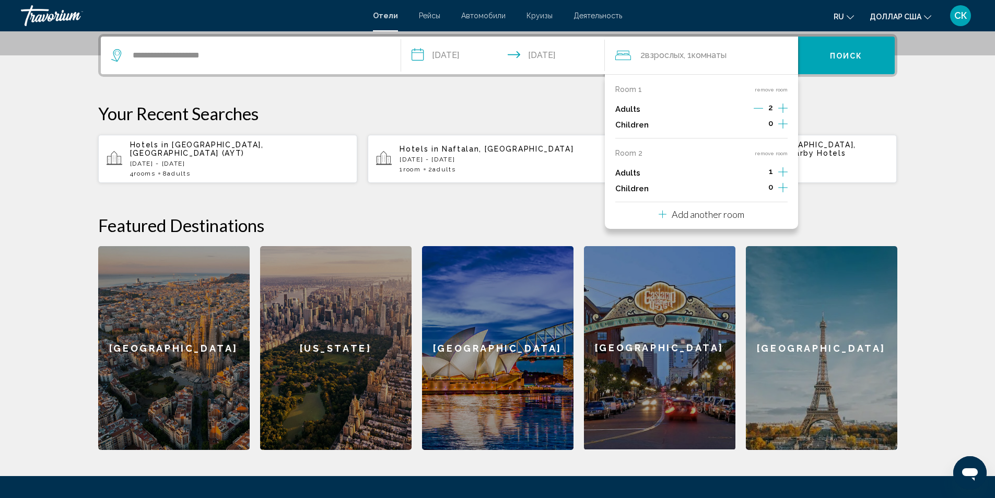
click at [783, 113] on icon "Increment adults" at bounding box center [782, 107] width 9 height 9
click at [723, 221] on button "Add another room" at bounding box center [702, 212] width 86 height 21
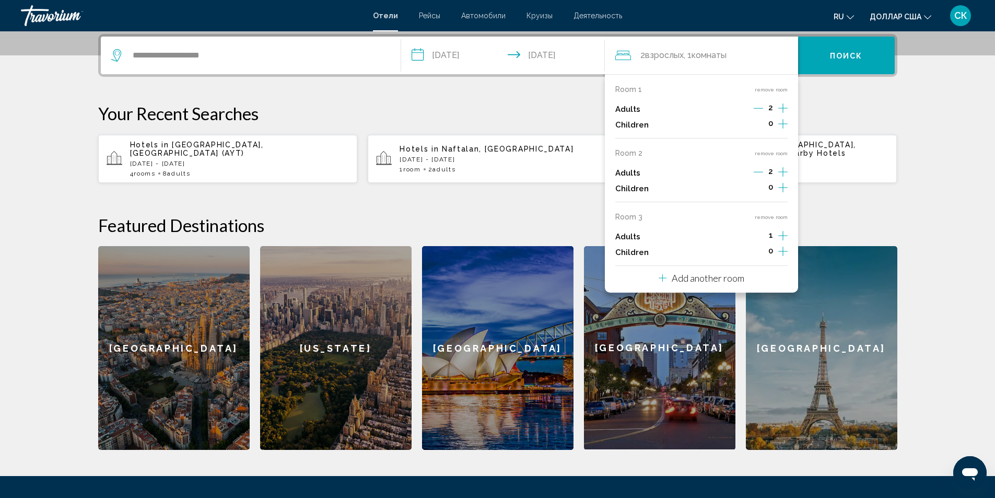
click at [785, 114] on icon "Increment adults" at bounding box center [782, 108] width 9 height 13
click at [712, 281] on p "Add another room" at bounding box center [708, 277] width 73 height 11
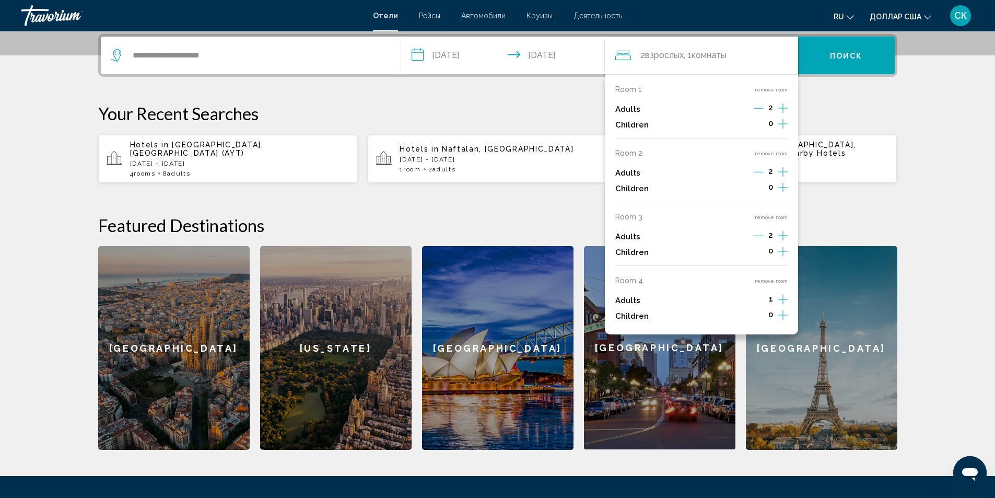
click at [787, 296] on div "Room 1 remove room Adults 2 Children 0 Room 2 remove room Adults 2 Children 0 R…" at bounding box center [701, 204] width 193 height 260
click at [785, 114] on icon "Increment adults" at bounding box center [782, 108] width 9 height 13
click at [844, 57] on font "Поиск" at bounding box center [846, 56] width 33 height 8
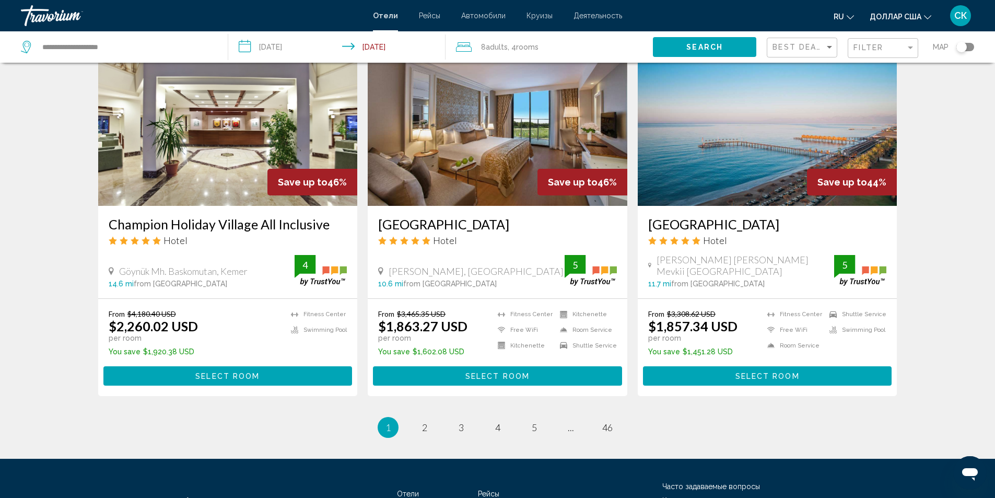
scroll to position [1261, 0]
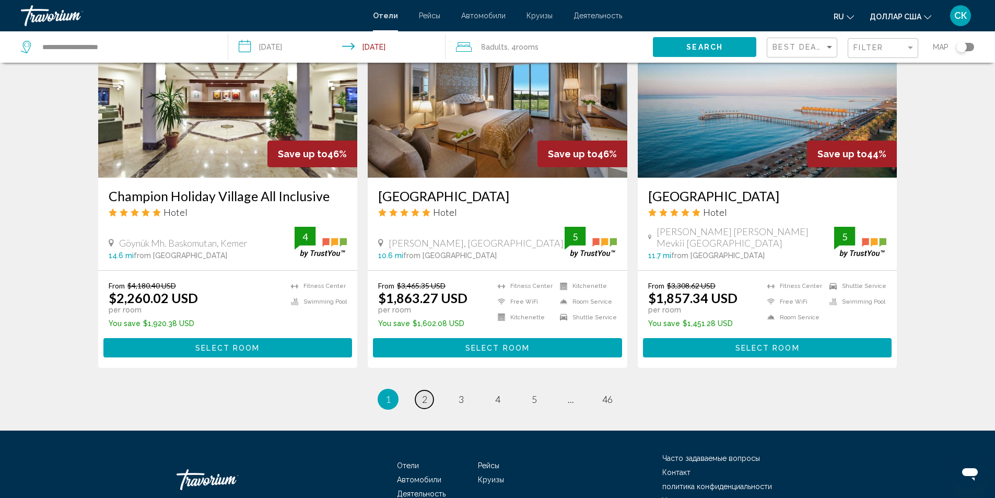
click at [422, 393] on span "2" at bounding box center [424, 398] width 5 height 11
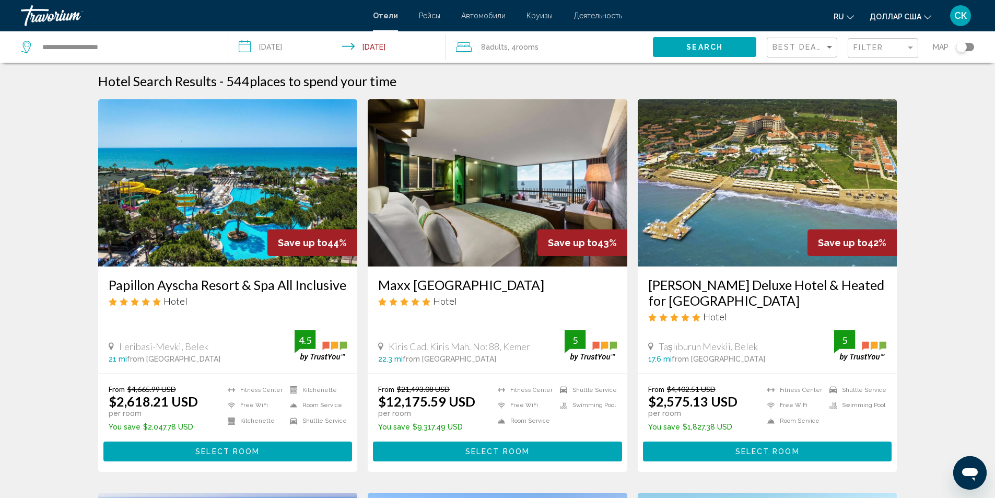
drag, startPoint x: 457, startPoint y: 365, endPoint x: 449, endPoint y: 374, distance: 13.3
click at [455, 367] on div "Maxx Royal Kemer Resort Hotel Kiris Cad. Kiris Mah. No: 88, Kemer 22.3 mi from …" at bounding box center [498, 319] width 260 height 107
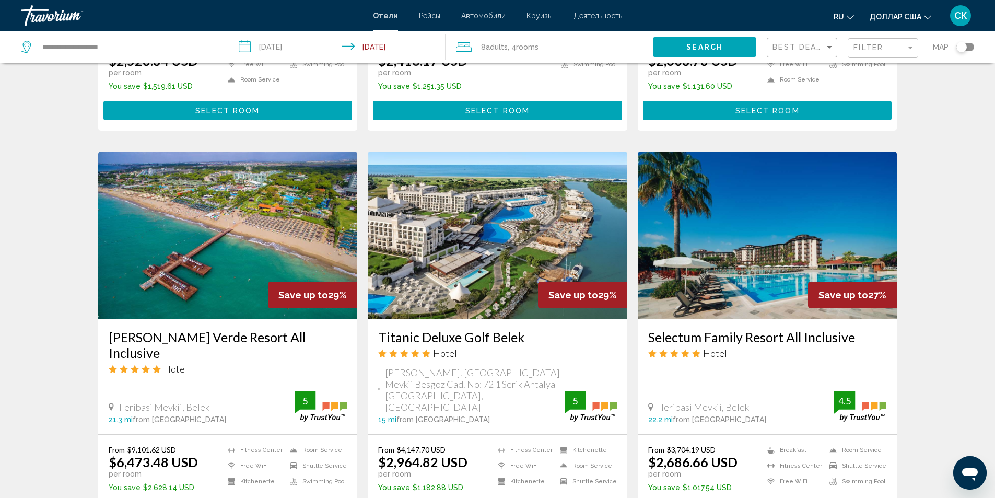
scroll to position [1212, 0]
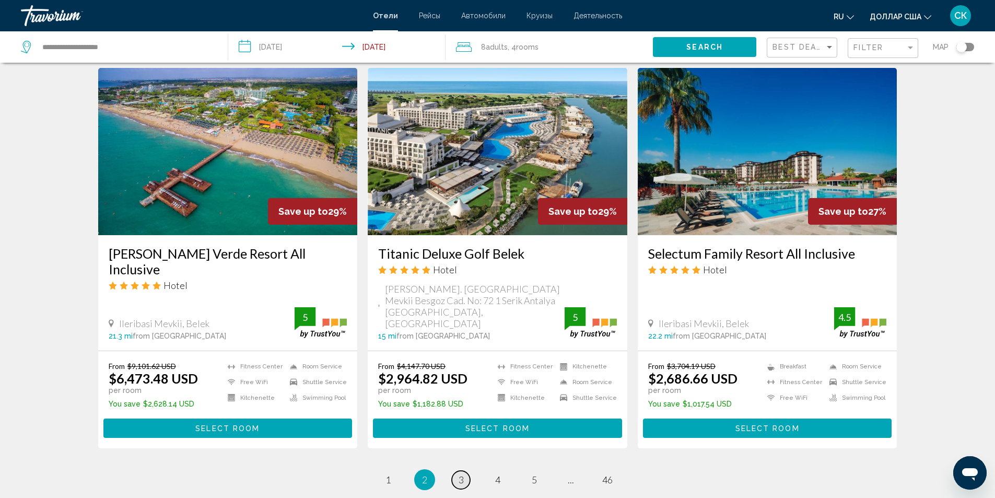
click at [460, 474] on span "3" at bounding box center [461, 479] width 5 height 11
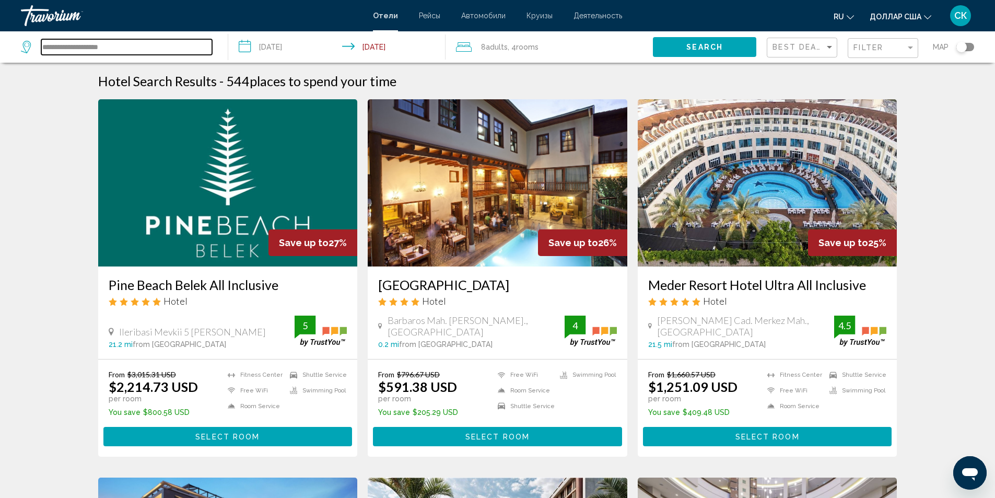
click at [55, 50] on input "**********" at bounding box center [126, 47] width 171 height 16
drag, startPoint x: 126, startPoint y: 48, endPoint x: 30, endPoint y: 45, distance: 96.1
click at [30, 45] on div "**********" at bounding box center [116, 47] width 191 height 16
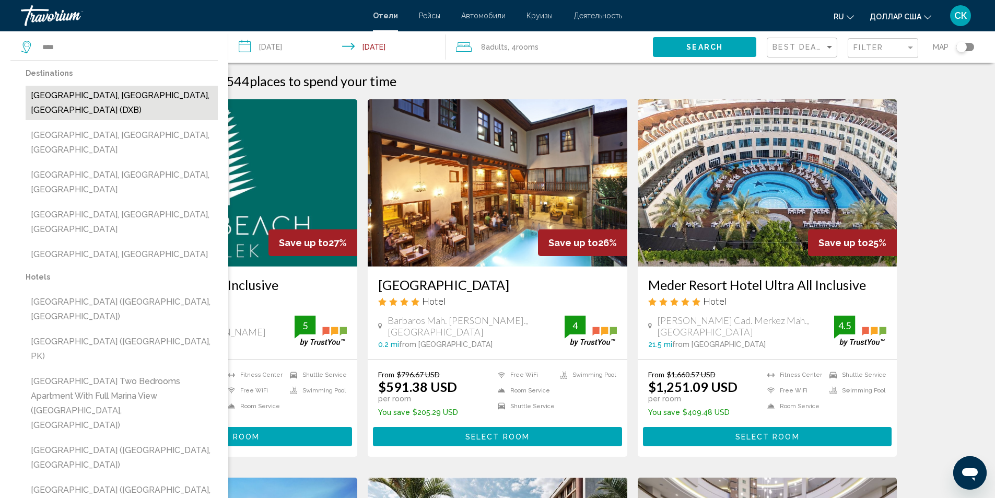
click at [85, 97] on button "[GEOGRAPHIC_DATA], [GEOGRAPHIC_DATA], [GEOGRAPHIC_DATA] (DXB)" at bounding box center [122, 103] width 192 height 34
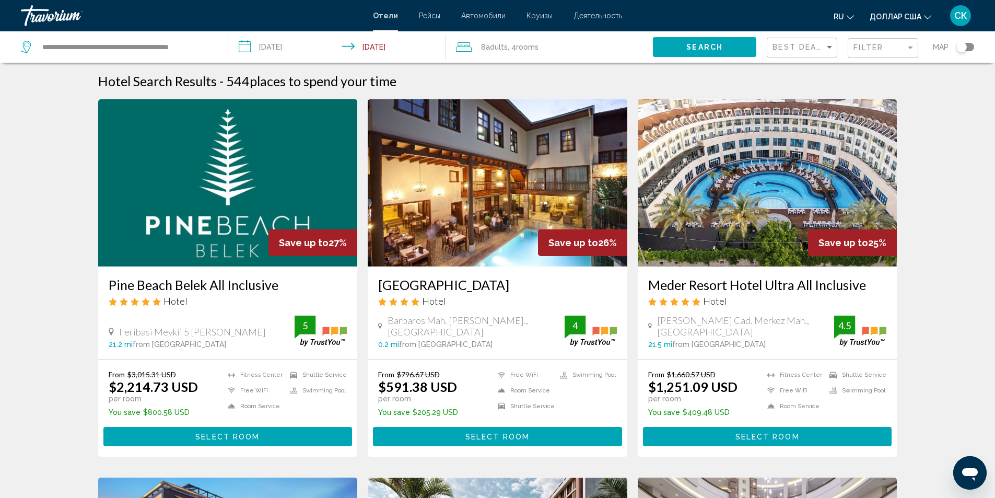
click at [689, 48] on span "Search" at bounding box center [704, 47] width 37 height 8
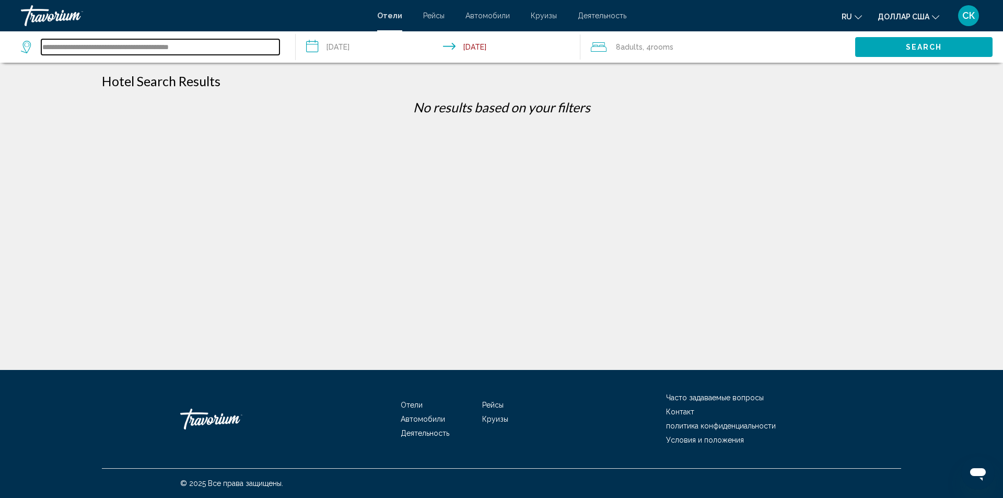
drag, startPoint x: 225, startPoint y: 49, endPoint x: 63, endPoint y: 37, distance: 162.3
click at [63, 37] on div "**********" at bounding box center [153, 46] width 264 height 31
click at [242, 54] on input "**********" at bounding box center [160, 47] width 238 height 16
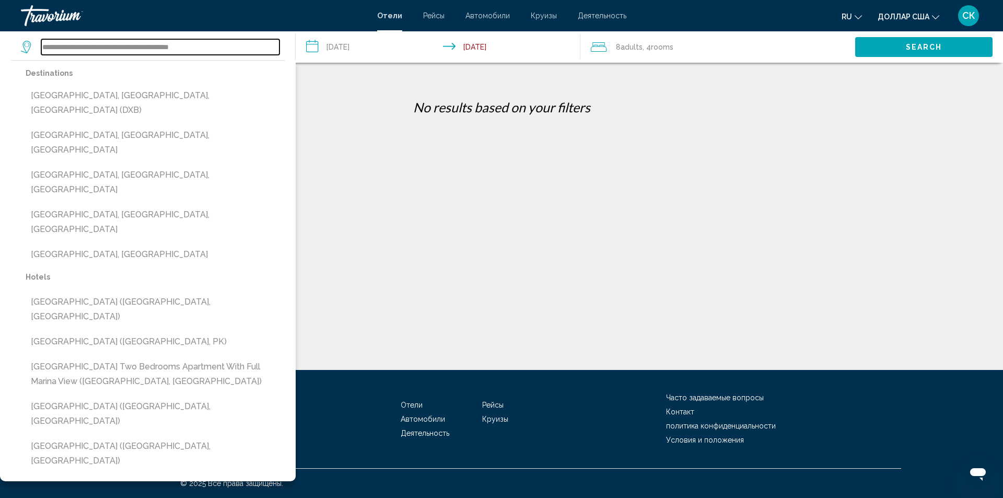
click at [225, 49] on input "**********" at bounding box center [160, 47] width 238 height 16
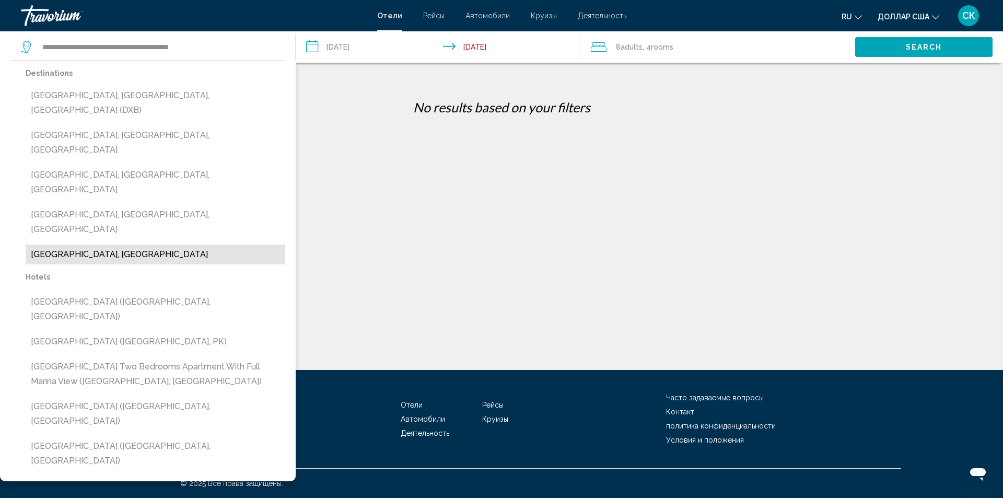
click at [128, 244] on button "[GEOGRAPHIC_DATA], [GEOGRAPHIC_DATA]" at bounding box center [156, 254] width 260 height 20
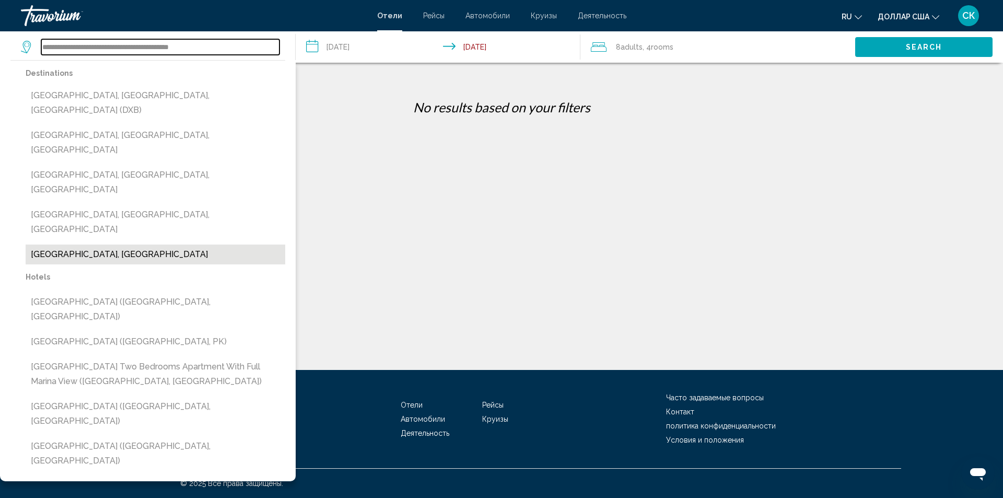
type input "**********"
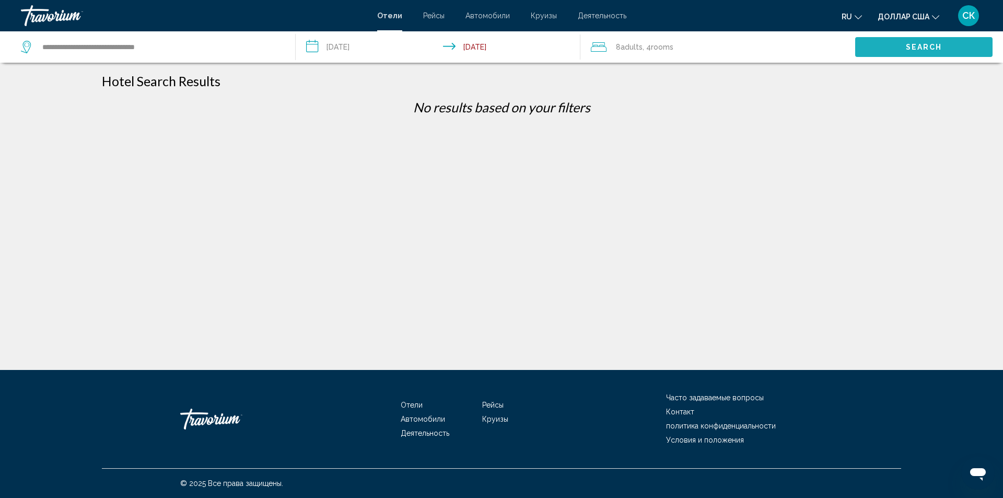
click at [895, 48] on button "Search" at bounding box center [923, 46] width 137 height 19
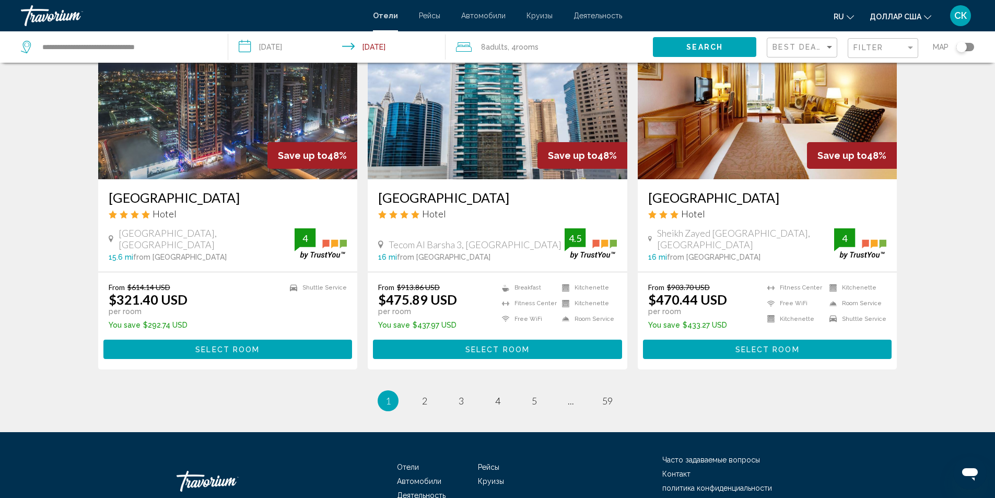
scroll to position [1282, 0]
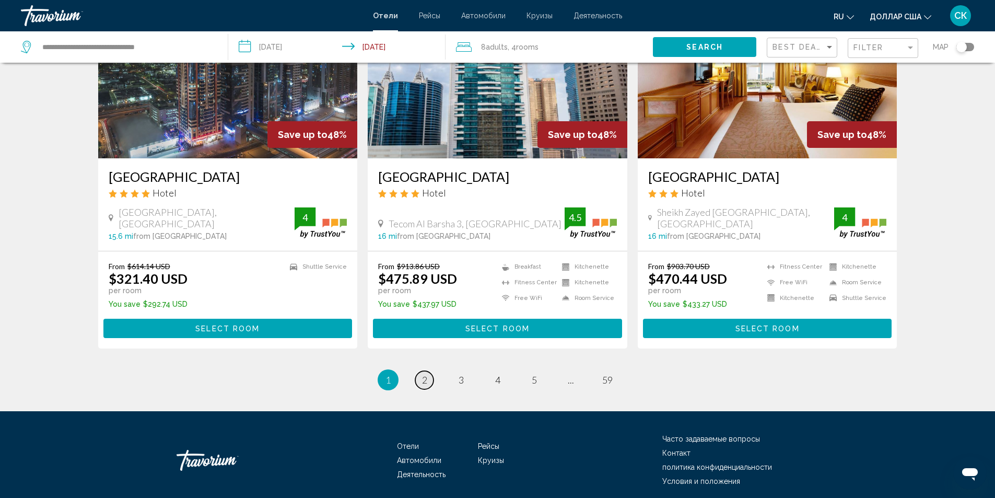
click at [426, 374] on span "2" at bounding box center [424, 379] width 5 height 11
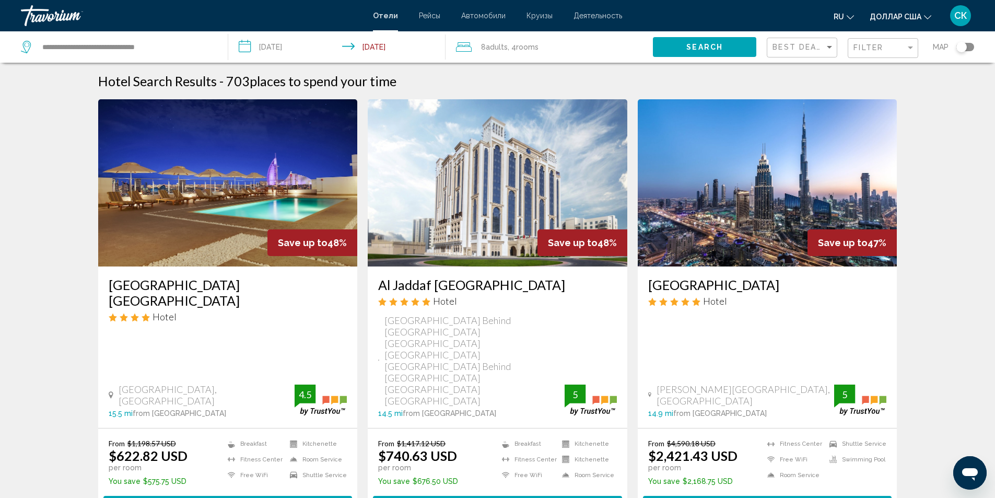
click at [465, 209] on img "Основное содержание" at bounding box center [498, 182] width 260 height 167
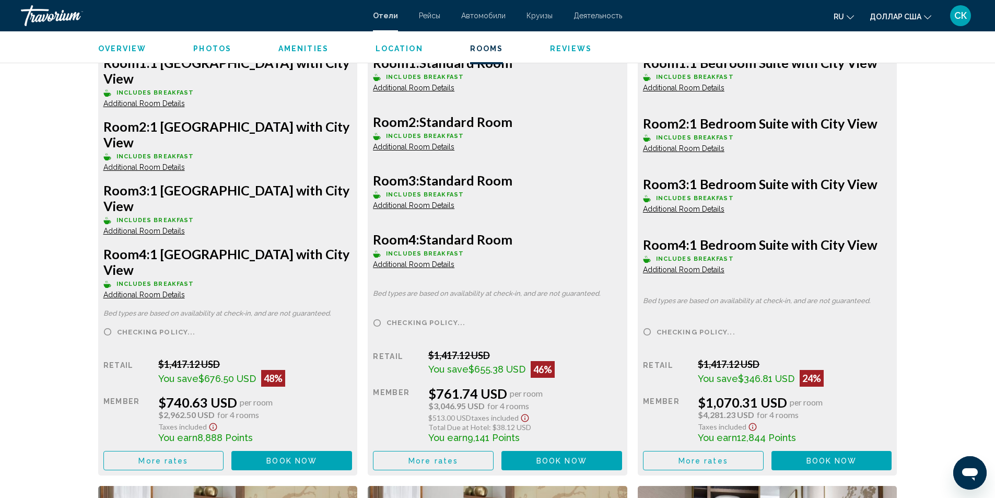
scroll to position [1581, 0]
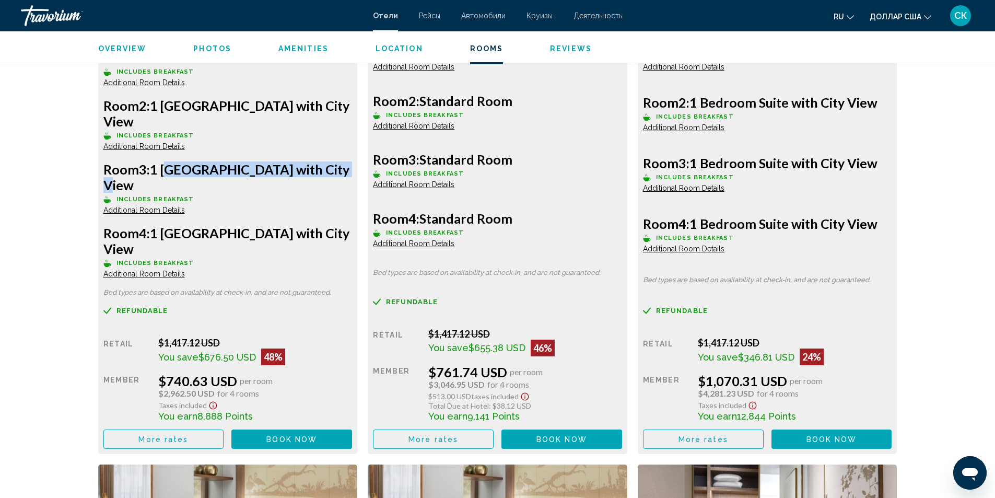
drag, startPoint x: 166, startPoint y: 140, endPoint x: 342, endPoint y: 139, distance: 175.5
click at [342, 161] on h3 "Room 3: 1 King Bed Room with City View" at bounding box center [227, 176] width 249 height 31
click at [352, 225] on h3 "Room 4: Standard Room" at bounding box center [227, 240] width 249 height 31
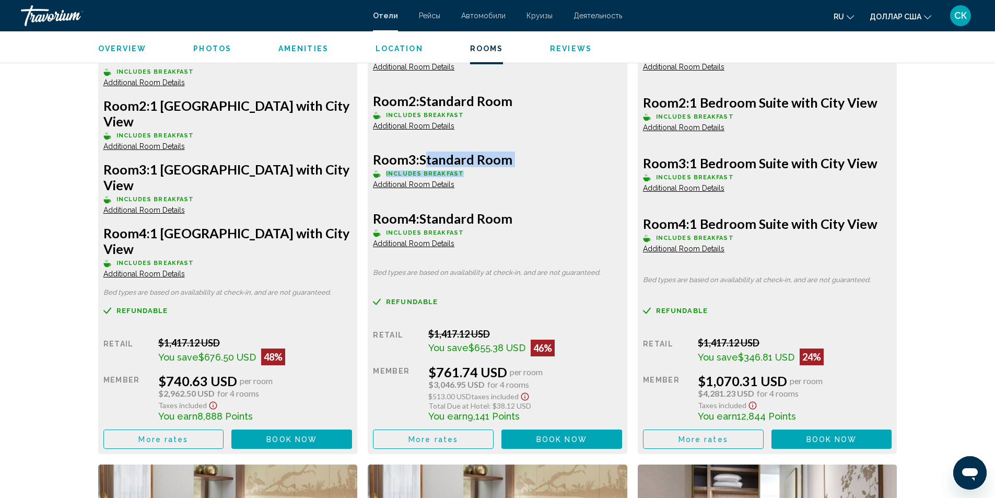
drag, startPoint x: 424, startPoint y: 138, endPoint x: 530, endPoint y: 149, distance: 106.1
click at [352, 161] on div "Room 3: Standard Room Includes Breakfast Additional Room Details" at bounding box center [227, 187] width 249 height 53
click at [358, 241] on div "Room 1: Standard Room Includes Breakfast Additional Room Details Room 2: Standa…" at bounding box center [228, 241] width 260 height 425
drag, startPoint x: 709, startPoint y: 142, endPoint x: 879, endPoint y: 137, distance: 170.3
click at [352, 161] on h3 "Room 3: 1 Bedroom Suite with City View" at bounding box center [227, 176] width 249 height 31
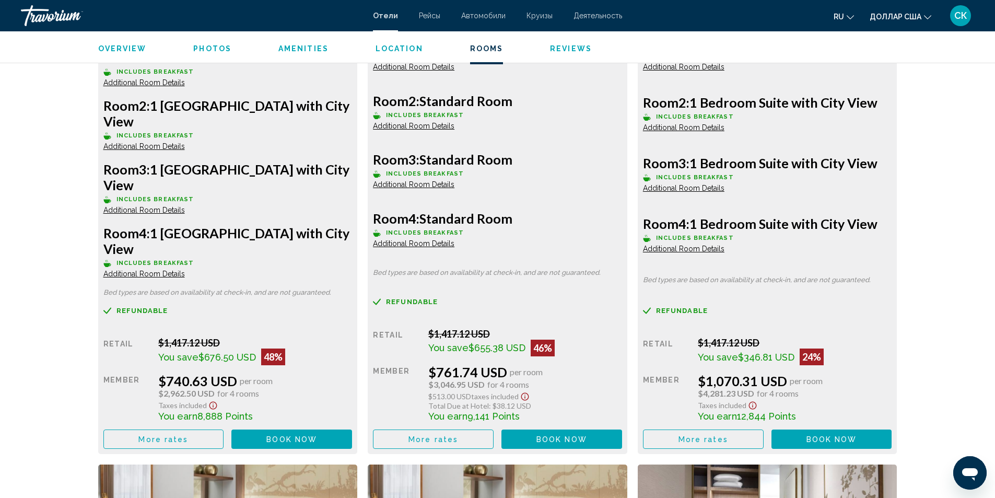
click at [352, 225] on div "Room 4: 1 Bedroom Suite with City View Includes Breakfast Additional Room Detai…" at bounding box center [227, 251] width 249 height 53
click at [183, 435] on span "More rates" at bounding box center [163, 439] width 50 height 8
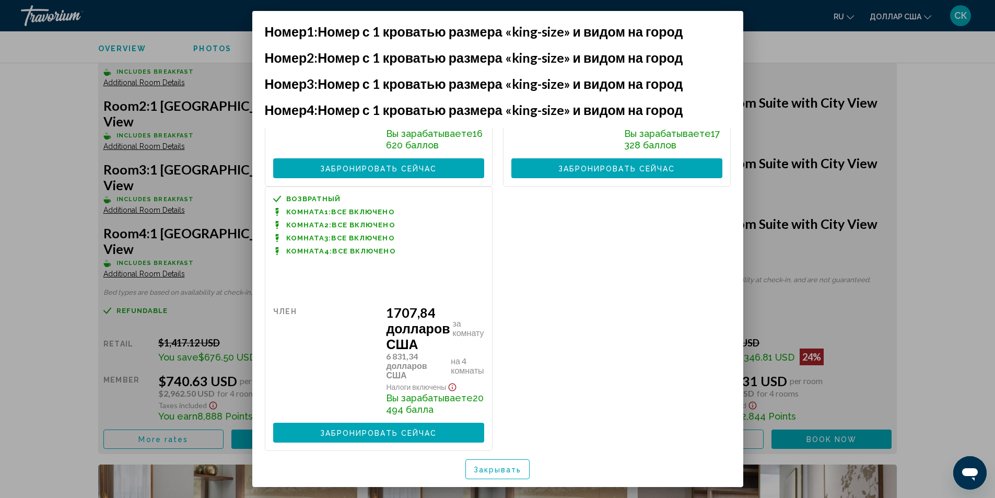
scroll to position [893, 0]
click at [488, 465] on font "Закрывать" at bounding box center [498, 469] width 48 height 8
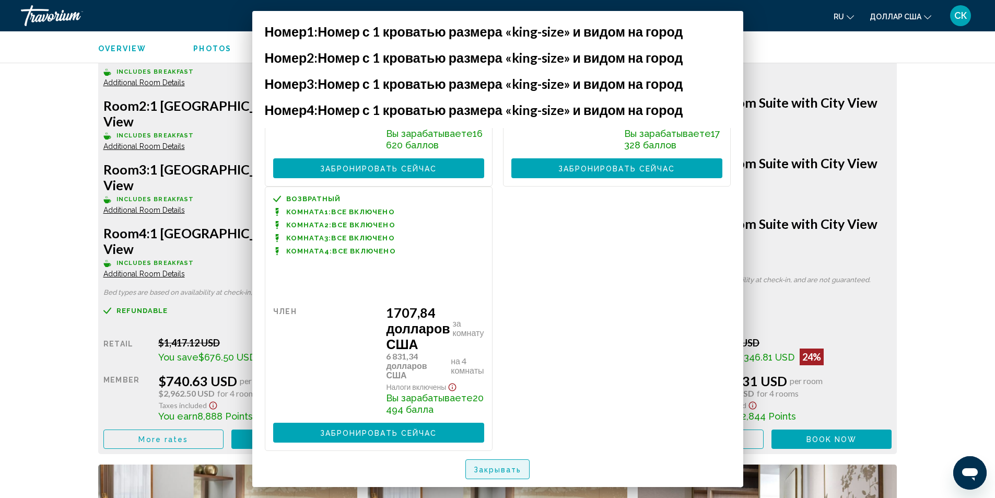
scroll to position [1581, 0]
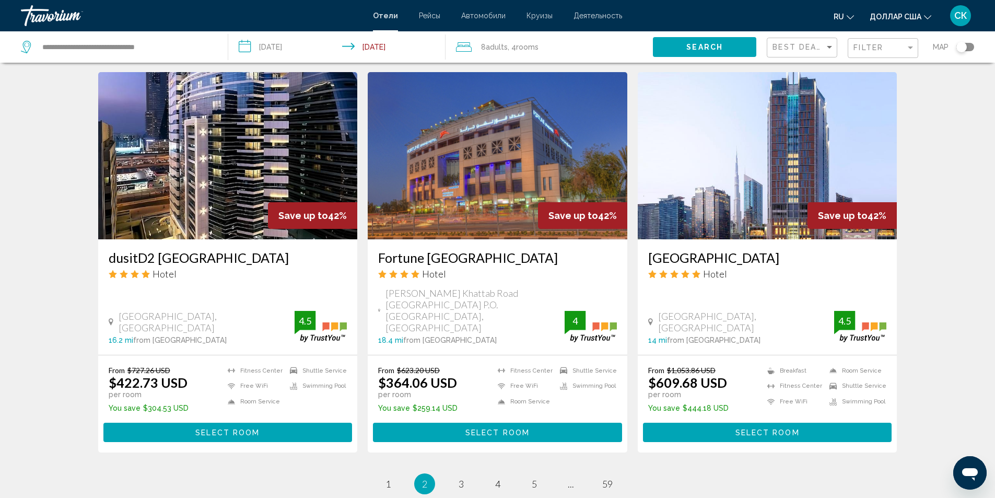
scroll to position [1281, 0]
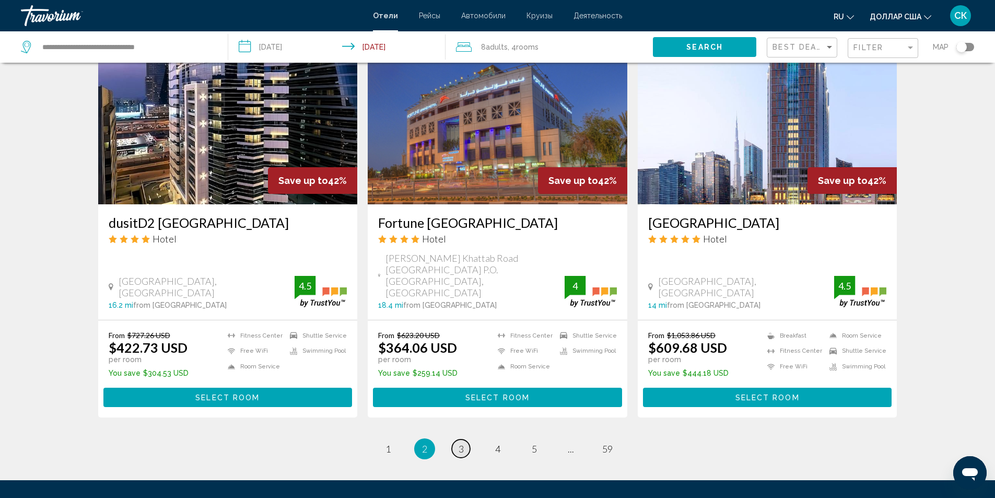
click at [453, 439] on link "page 3" at bounding box center [461, 448] width 18 height 18
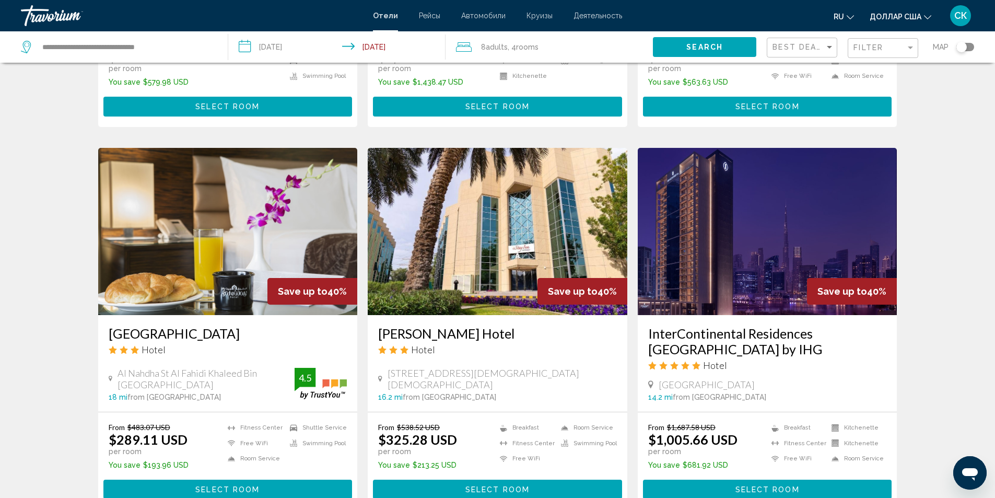
scroll to position [738, 0]
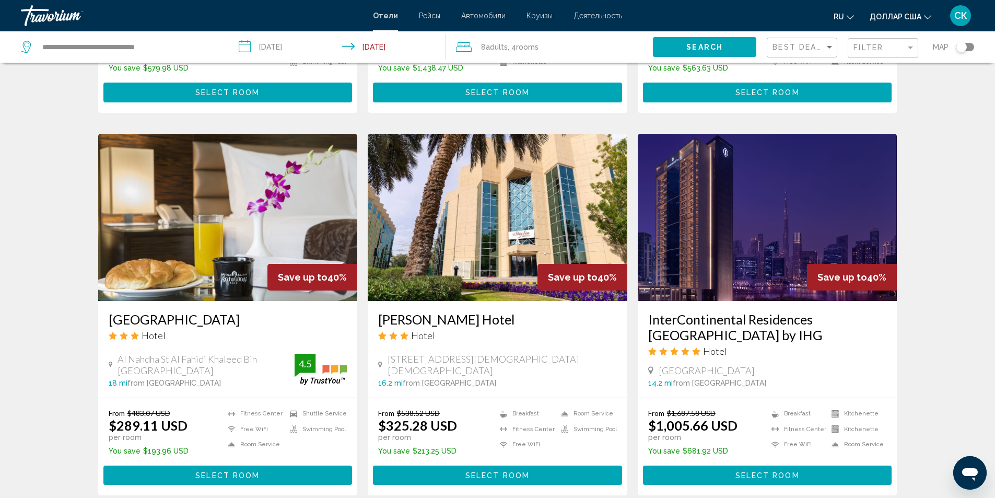
click at [993, 490] on div "Hotel Search Results - 703 places to spend your time Save up to 41% Roda Amwaj …" at bounding box center [497, 132] width 995 height 1595
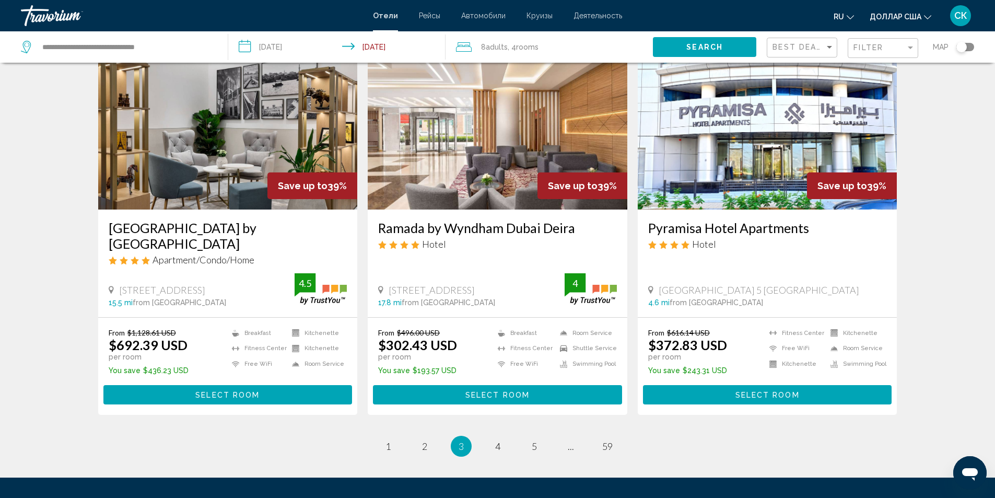
scroll to position [1239, 0]
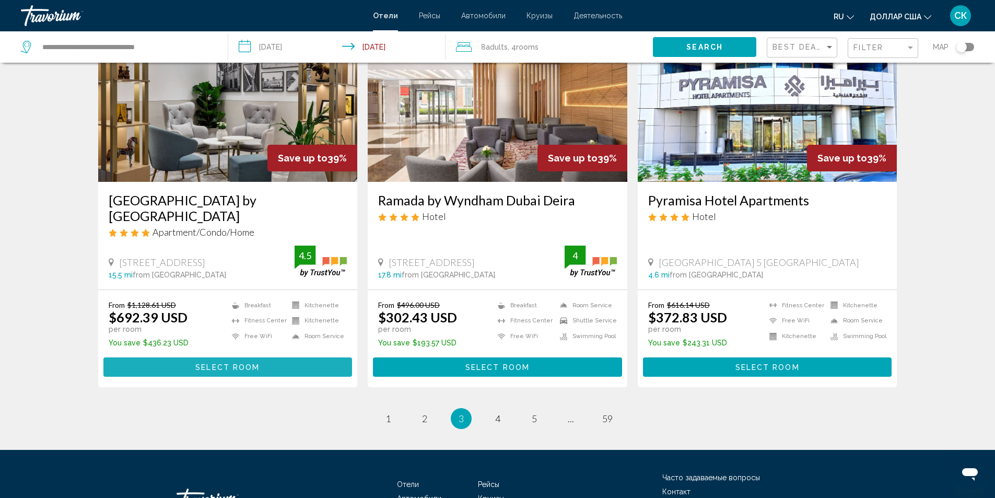
click at [200, 365] on span "Select Room" at bounding box center [227, 367] width 64 height 8
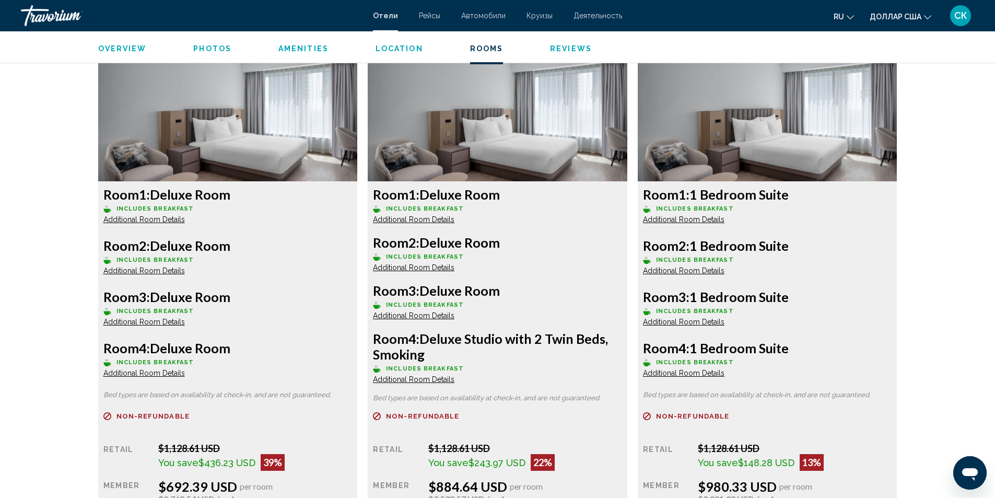
scroll to position [1449, 0]
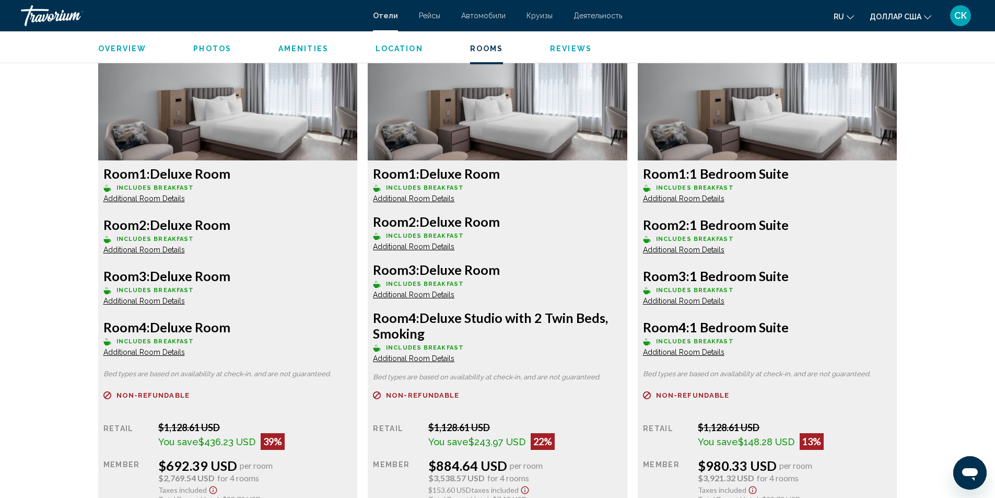
drag, startPoint x: 154, startPoint y: 224, endPoint x: 243, endPoint y: 226, distance: 89.3
click at [243, 226] on h3 "Room 2: Deluxe Room" at bounding box center [227, 225] width 249 height 16
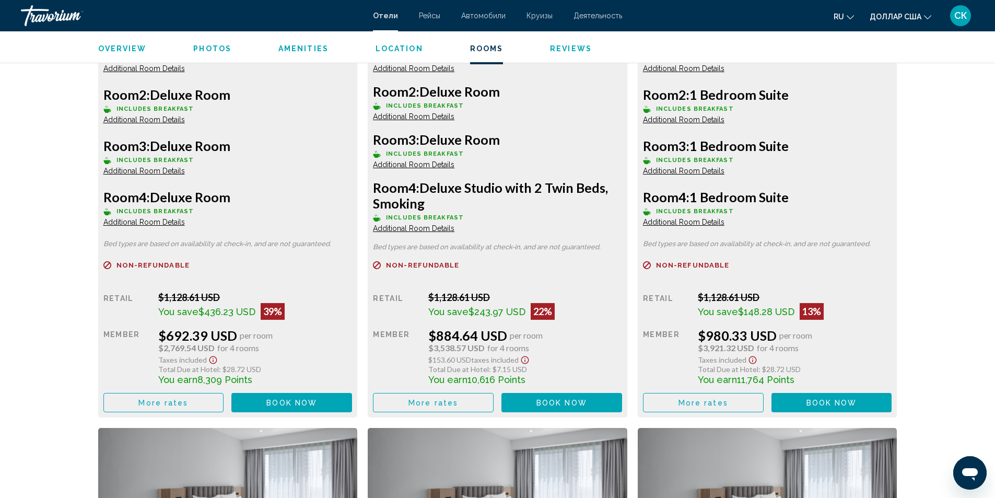
scroll to position [1595, 0]
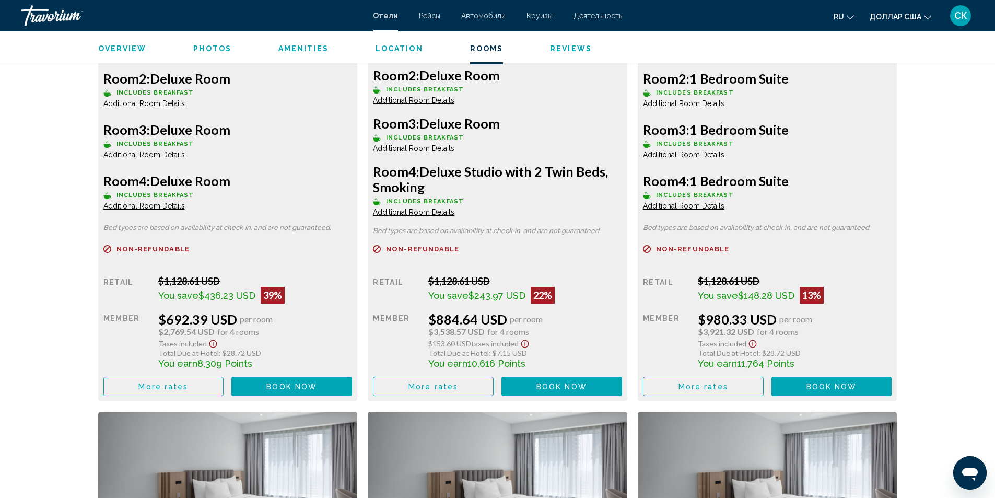
click at [210, 384] on button "More rates" at bounding box center [163, 386] width 121 height 19
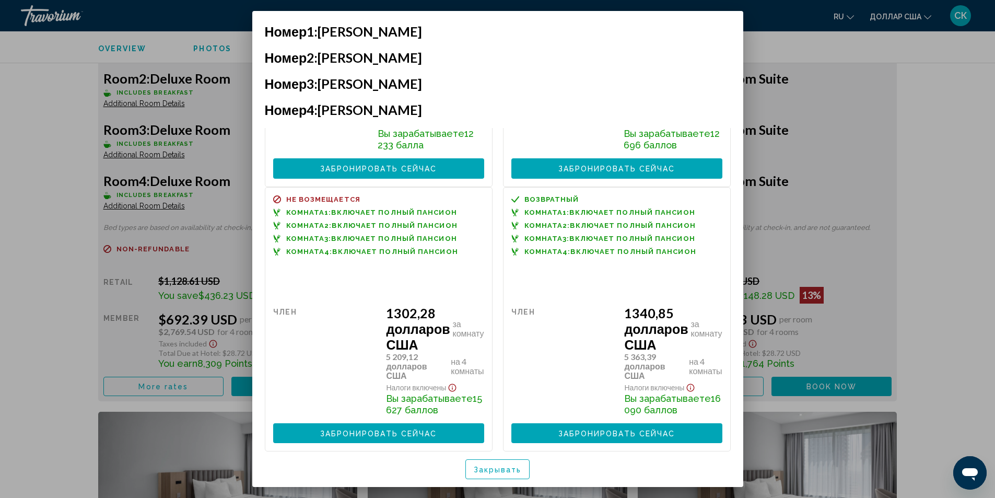
scroll to position [1558, 0]
click at [29, 166] on div at bounding box center [497, 249] width 995 height 498
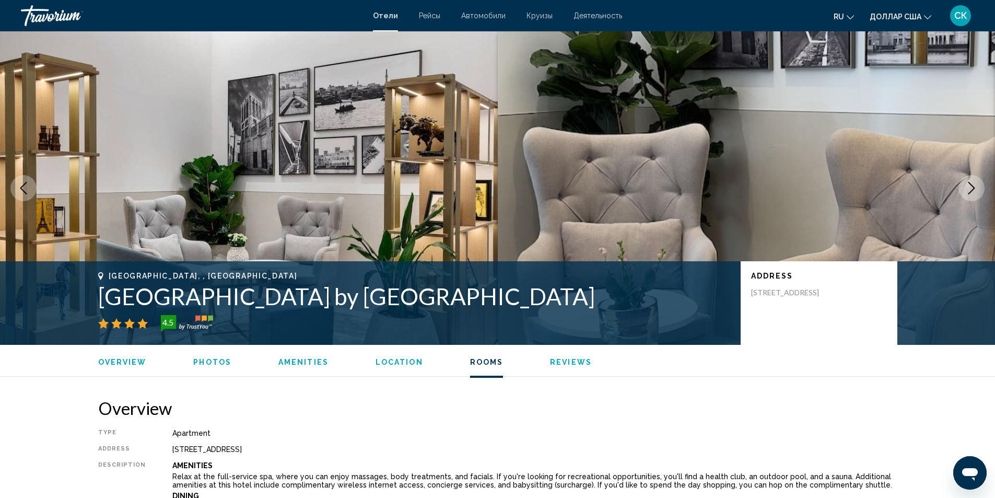
scroll to position [1595, 0]
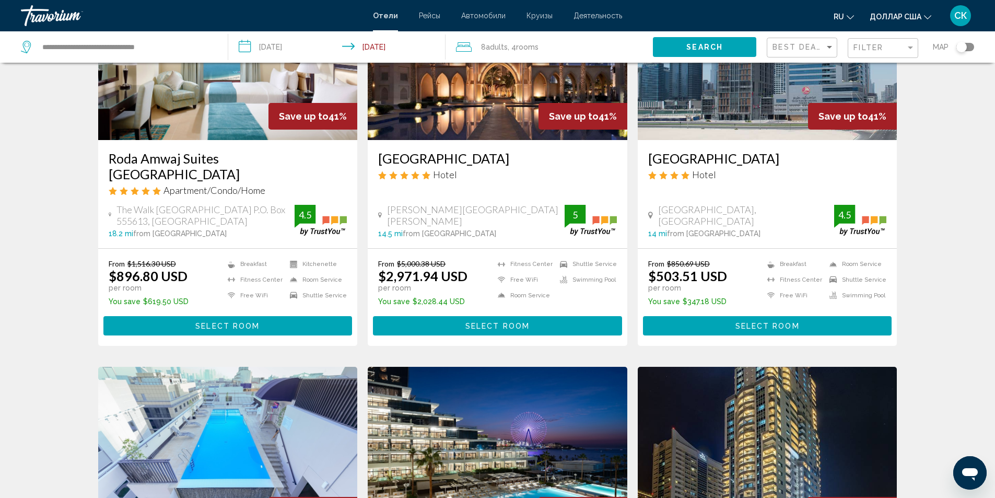
scroll to position [109, 0]
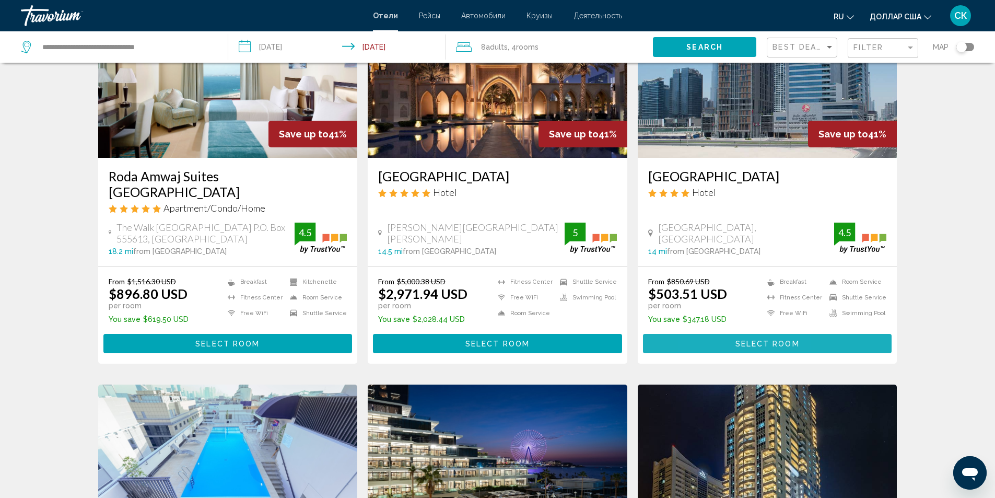
click at [718, 346] on button "Select Room" at bounding box center [767, 343] width 249 height 19
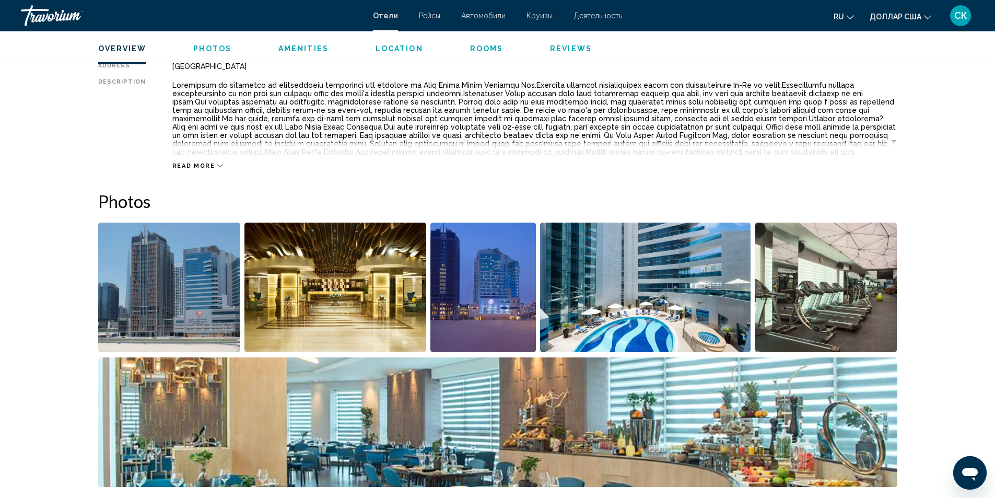
scroll to position [466, 0]
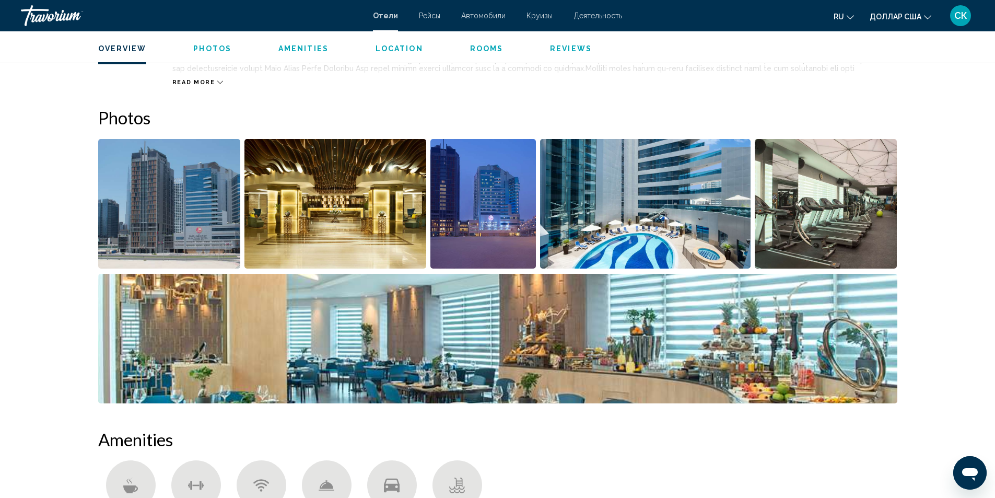
click at [132, 215] on img "Open full-screen image slider" at bounding box center [169, 204] width 143 height 130
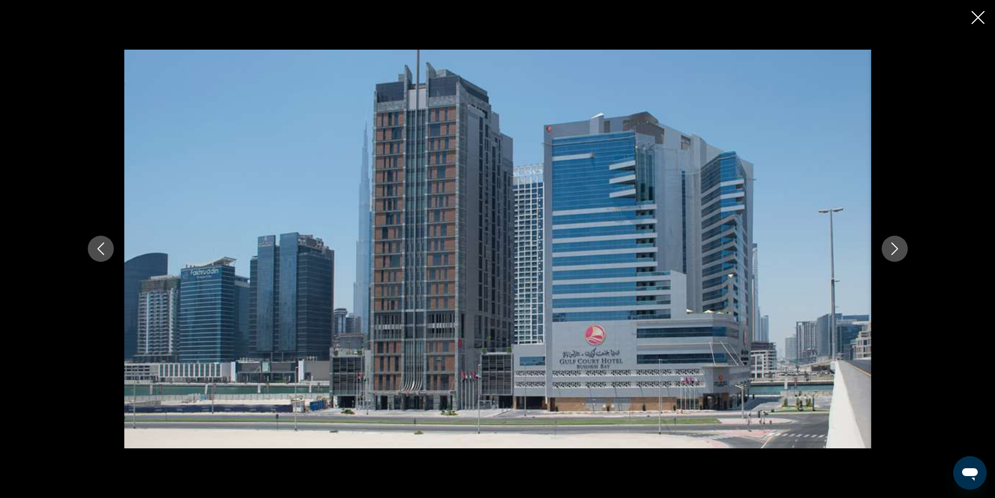
click at [892, 248] on icon "Next image" at bounding box center [894, 248] width 13 height 13
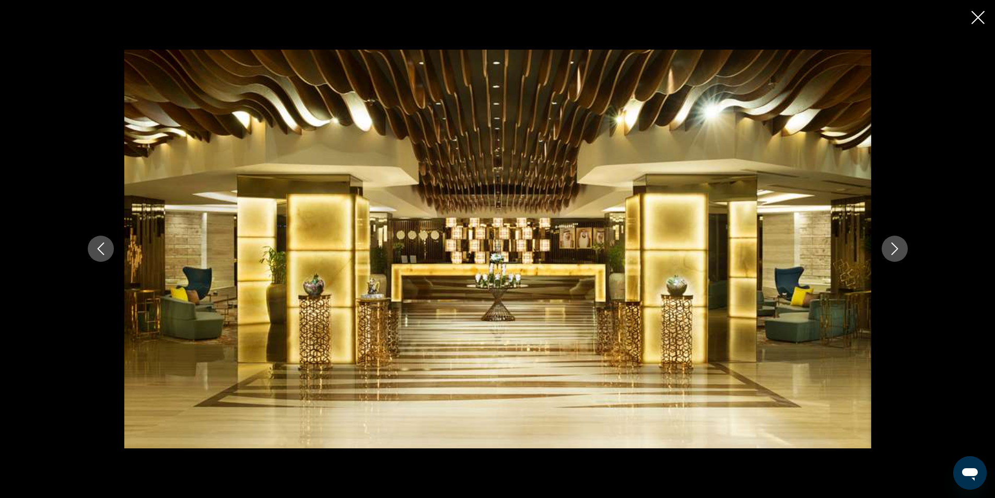
click at [892, 248] on icon "Next image" at bounding box center [894, 248] width 13 height 13
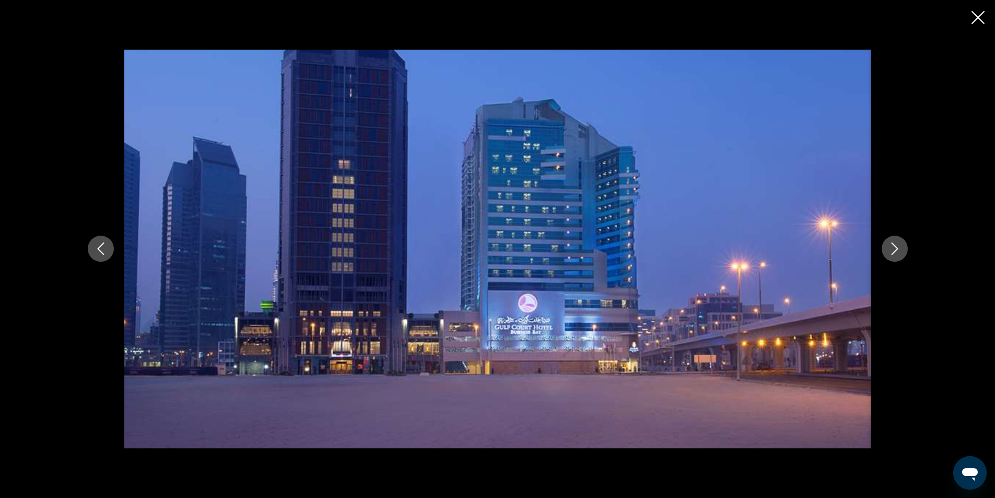
click at [893, 248] on icon "Next image" at bounding box center [894, 248] width 13 height 13
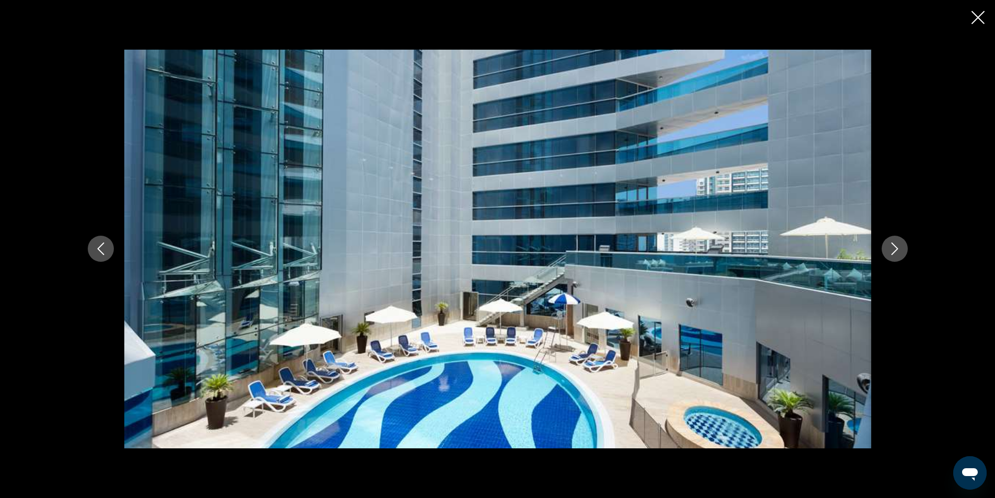
click at [893, 248] on icon "Next image" at bounding box center [894, 248] width 13 height 13
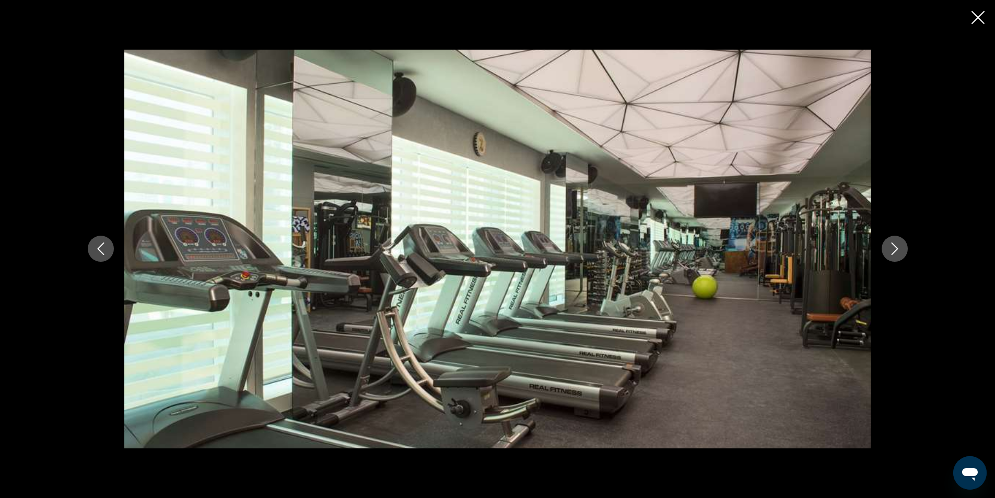
click at [893, 248] on icon "Next image" at bounding box center [894, 248] width 13 height 13
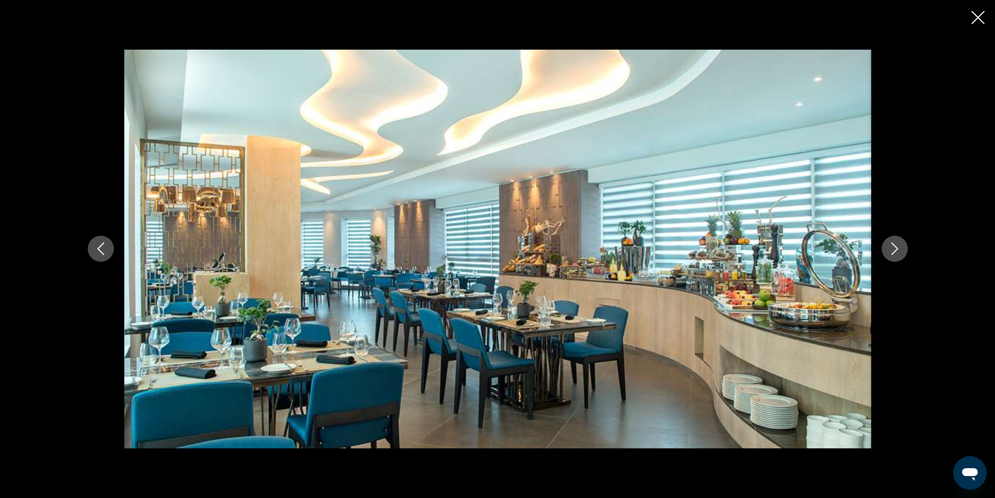
click at [893, 248] on icon "Next image" at bounding box center [894, 248] width 13 height 13
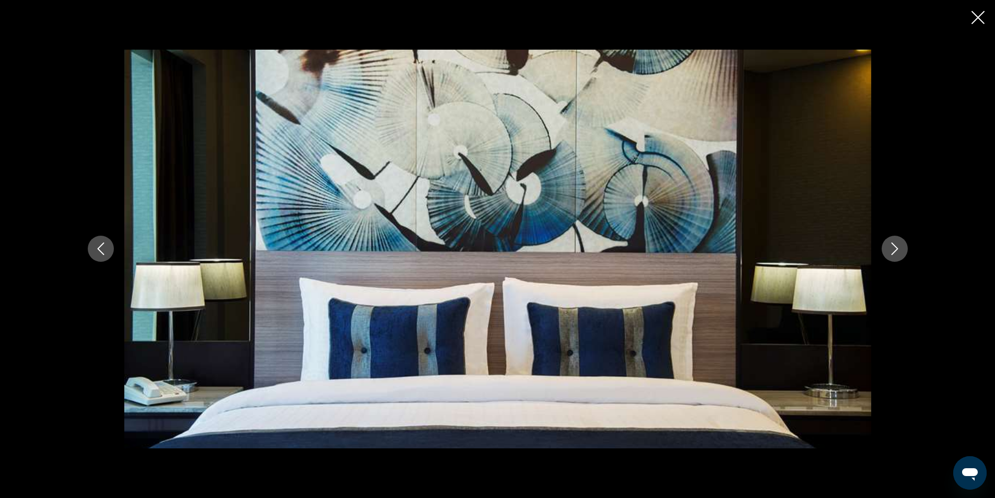
click at [893, 248] on icon "Next image" at bounding box center [894, 248] width 13 height 13
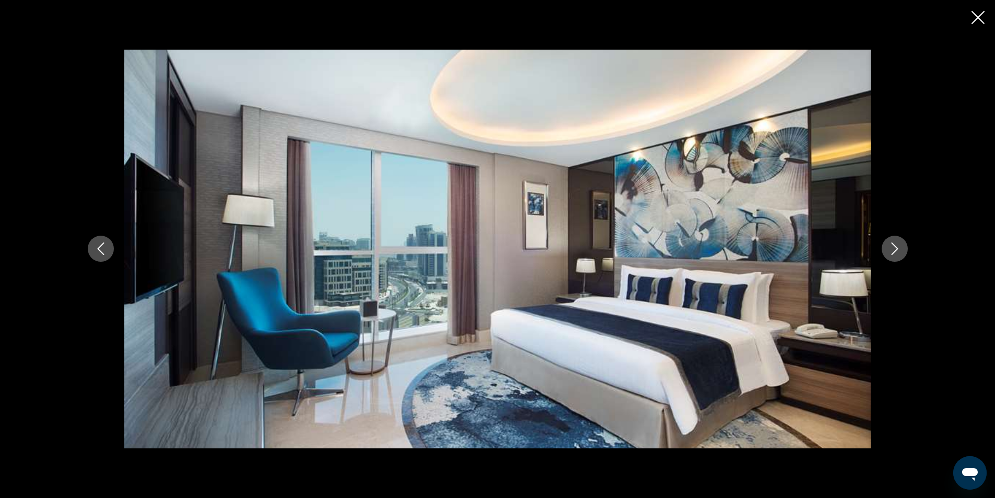
click at [893, 248] on icon "Next image" at bounding box center [894, 248] width 13 height 13
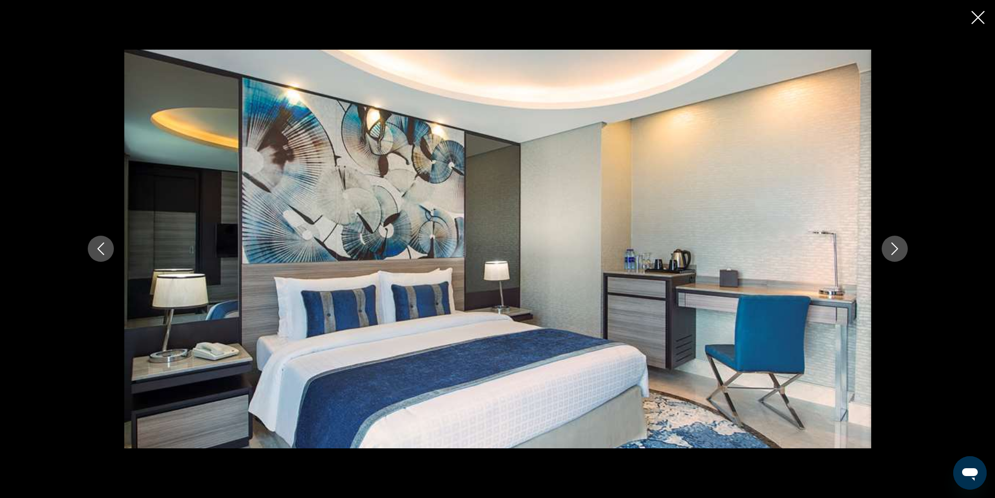
click at [893, 248] on icon "Next image" at bounding box center [894, 248] width 13 height 13
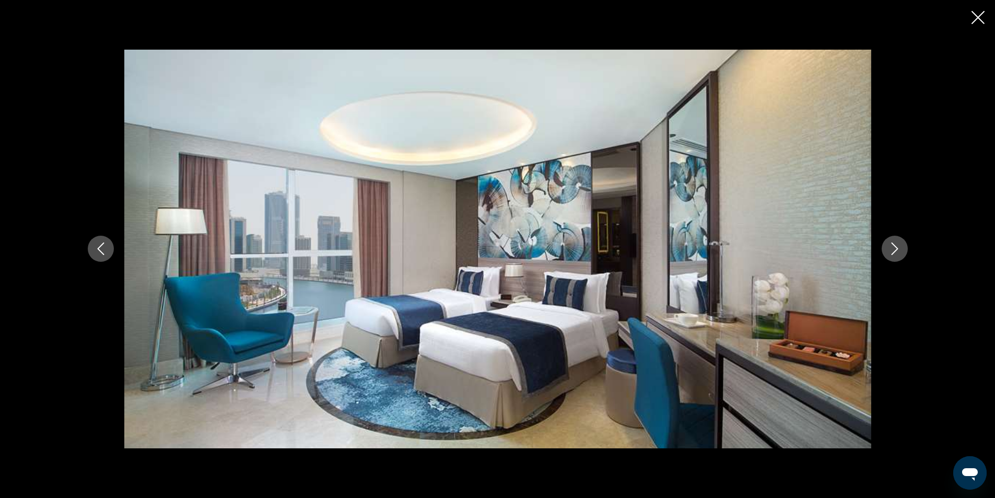
click at [893, 248] on icon "Next image" at bounding box center [894, 248] width 13 height 13
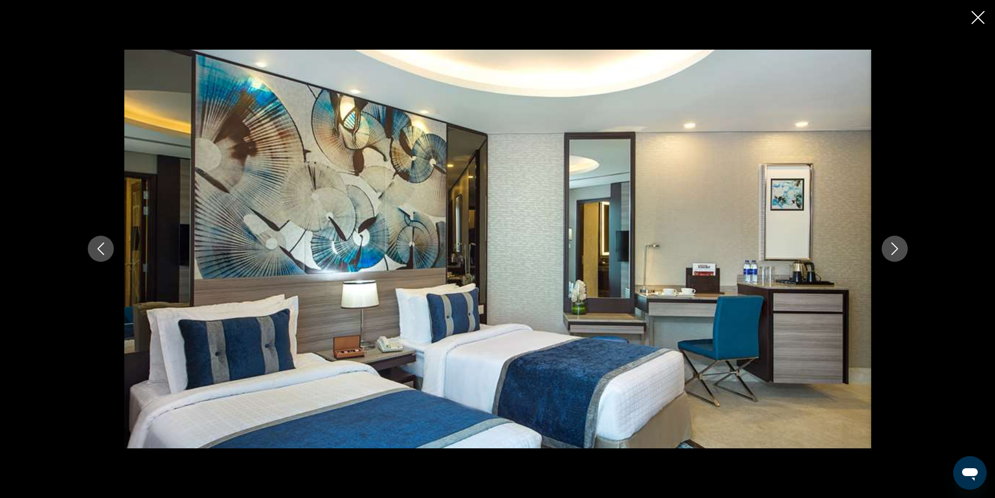
click at [893, 248] on icon "Next image" at bounding box center [894, 248] width 13 height 13
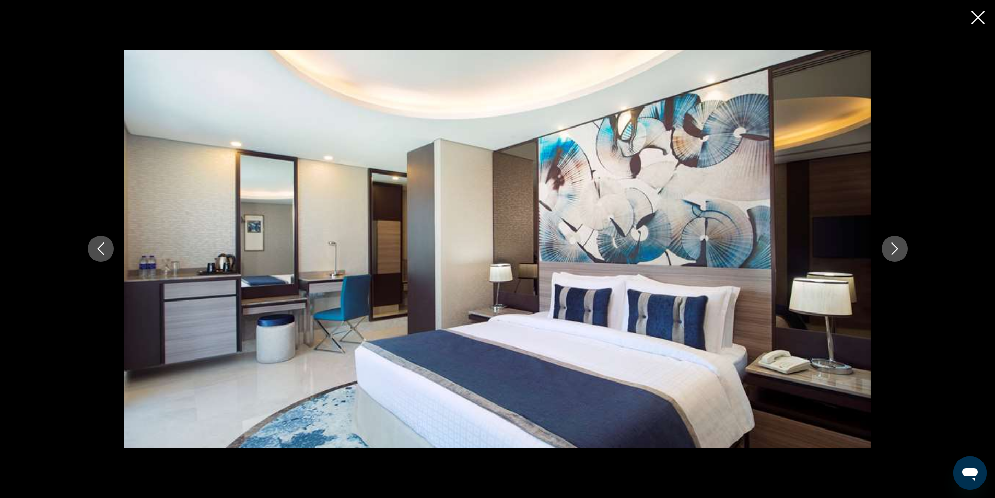
click at [893, 248] on icon "Next image" at bounding box center [894, 248] width 13 height 13
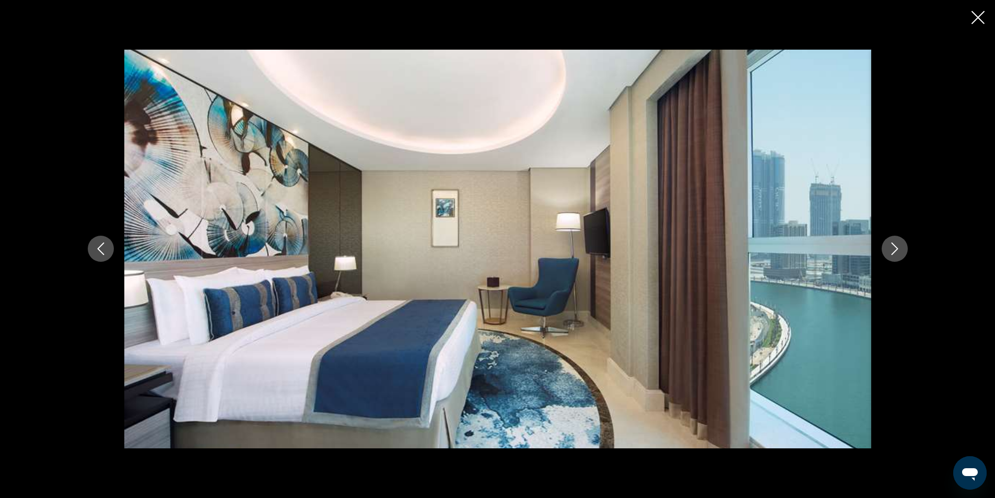
click at [893, 248] on icon "Next image" at bounding box center [894, 248] width 13 height 13
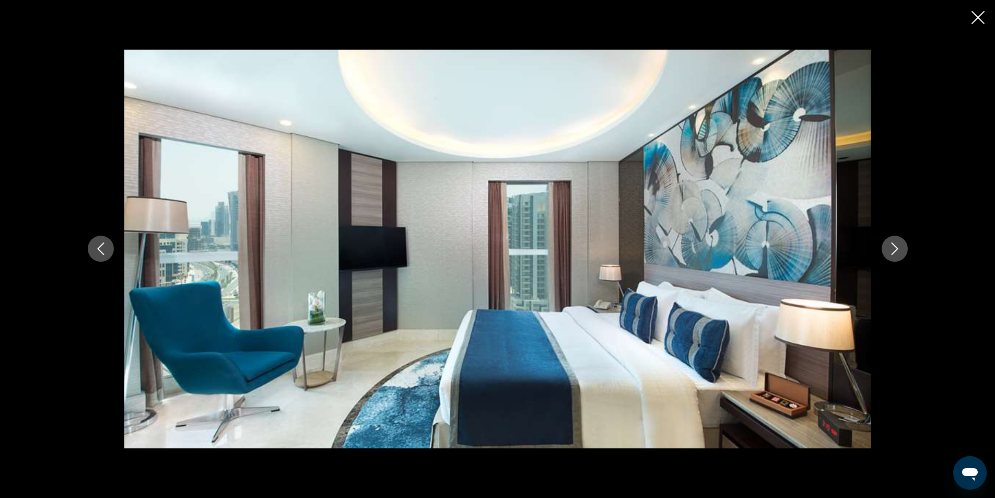
click at [893, 248] on icon "Next image" at bounding box center [894, 248] width 13 height 13
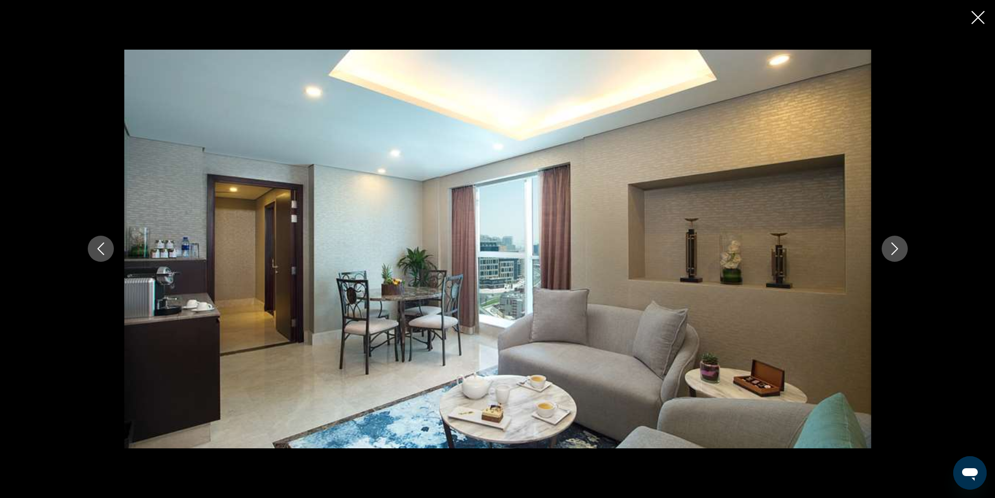
click at [891, 248] on icon "Next image" at bounding box center [894, 248] width 13 height 13
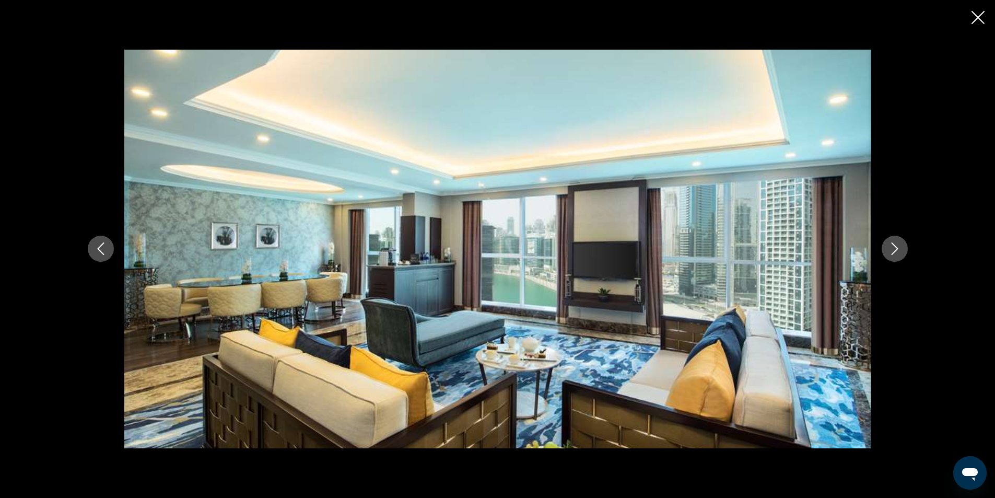
click at [894, 251] on icon "Next image" at bounding box center [894, 248] width 13 height 13
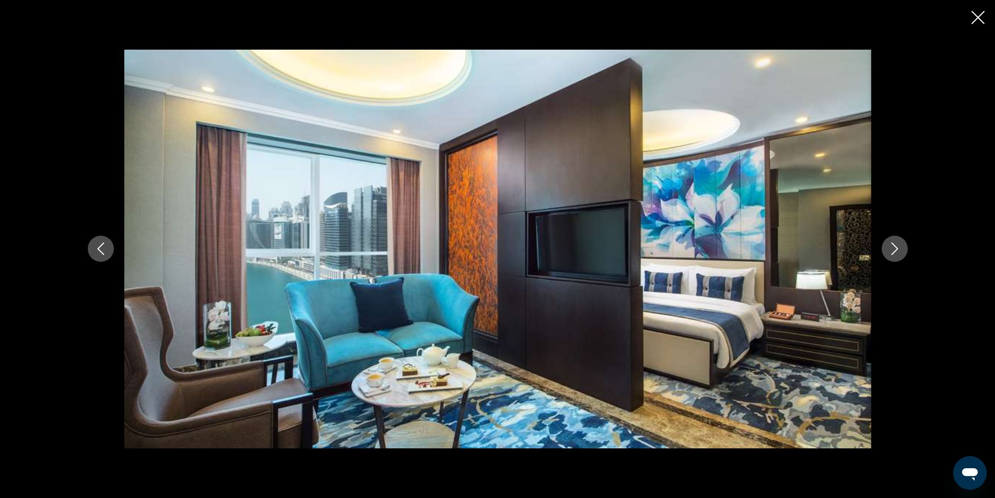
click at [894, 251] on icon "Next image" at bounding box center [894, 248] width 13 height 13
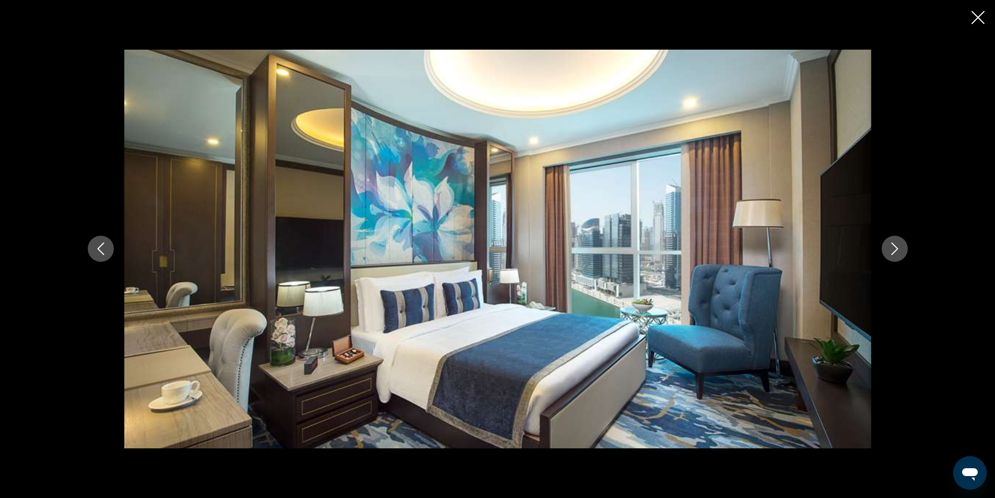
click at [894, 251] on icon "Next image" at bounding box center [894, 248] width 13 height 13
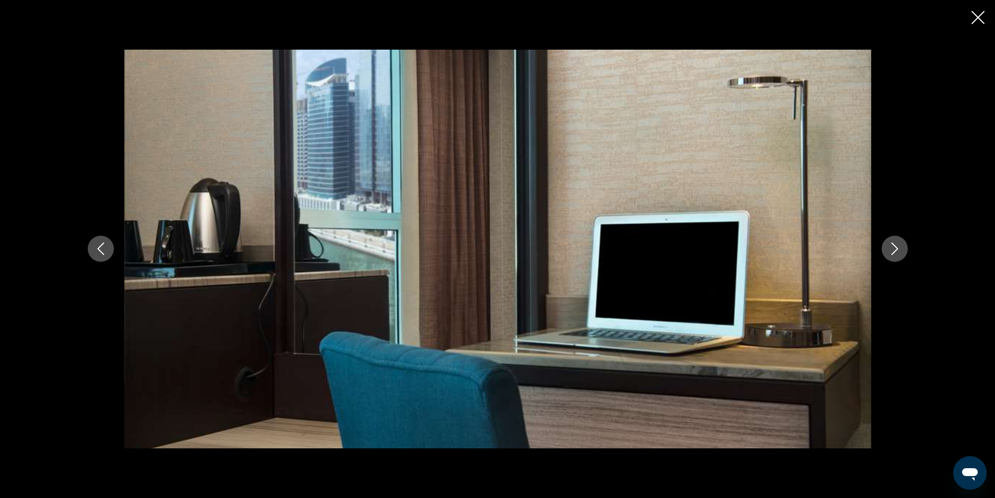
click at [894, 251] on icon "Next image" at bounding box center [894, 248] width 13 height 13
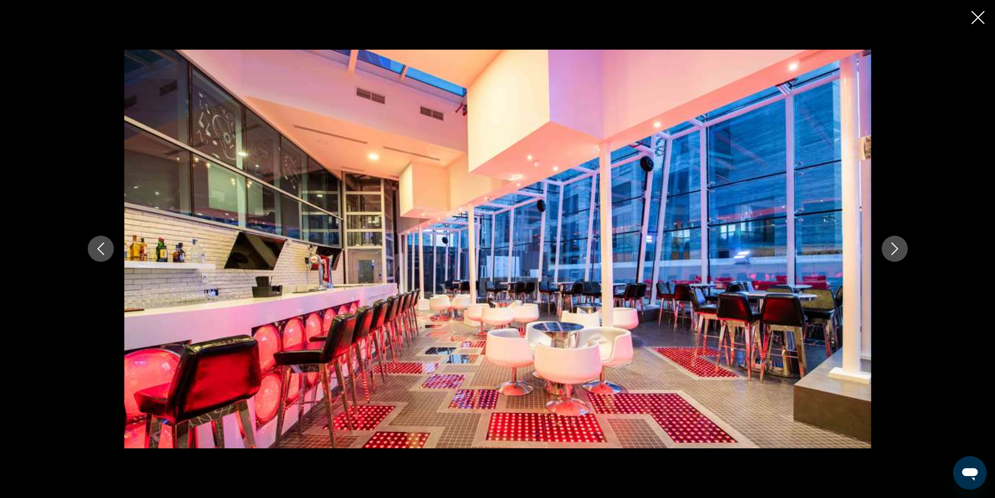
click at [894, 251] on icon "Next image" at bounding box center [894, 248] width 13 height 13
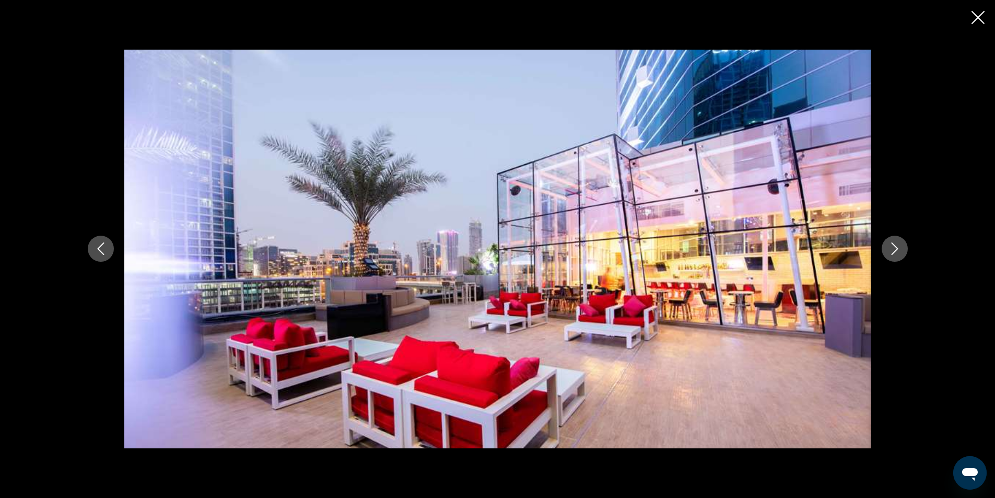
click at [894, 251] on icon "Next image" at bounding box center [894, 248] width 13 height 13
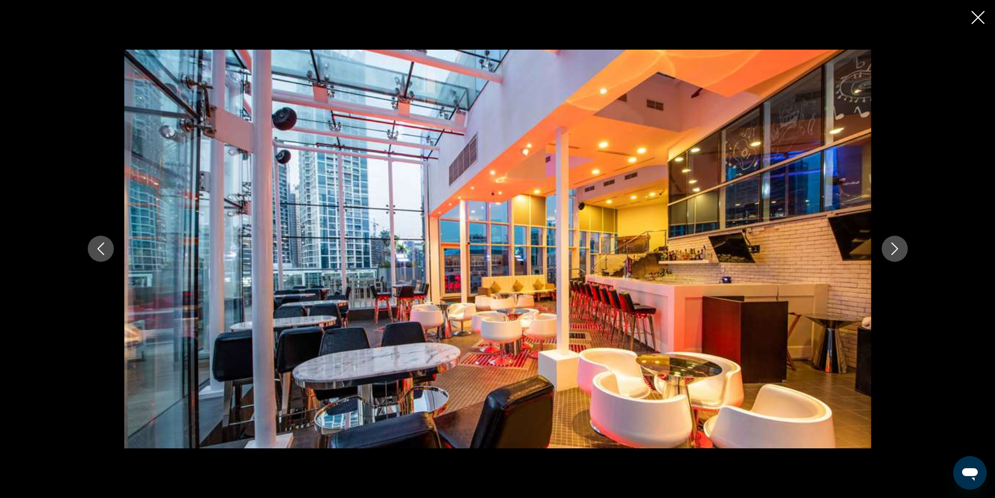
click at [894, 251] on icon "Next image" at bounding box center [894, 248] width 13 height 13
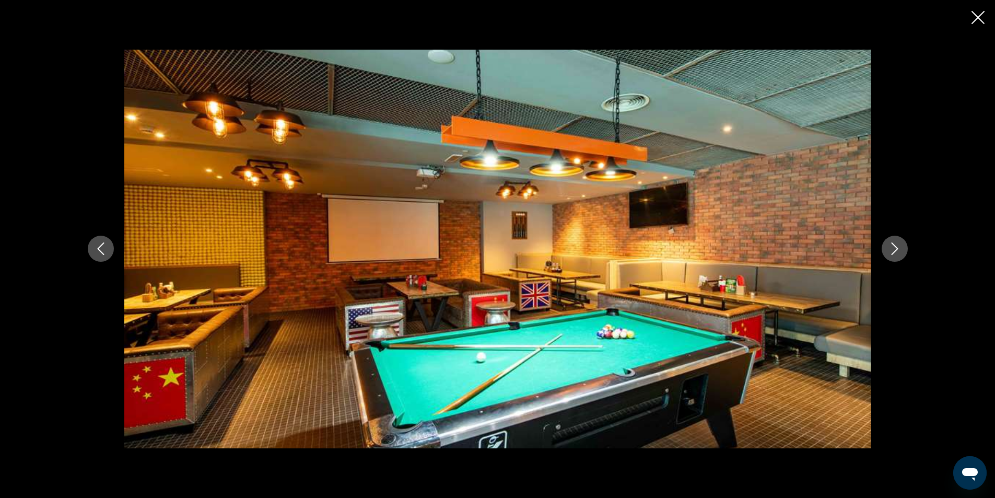
click at [894, 251] on icon "Next image" at bounding box center [894, 248] width 13 height 13
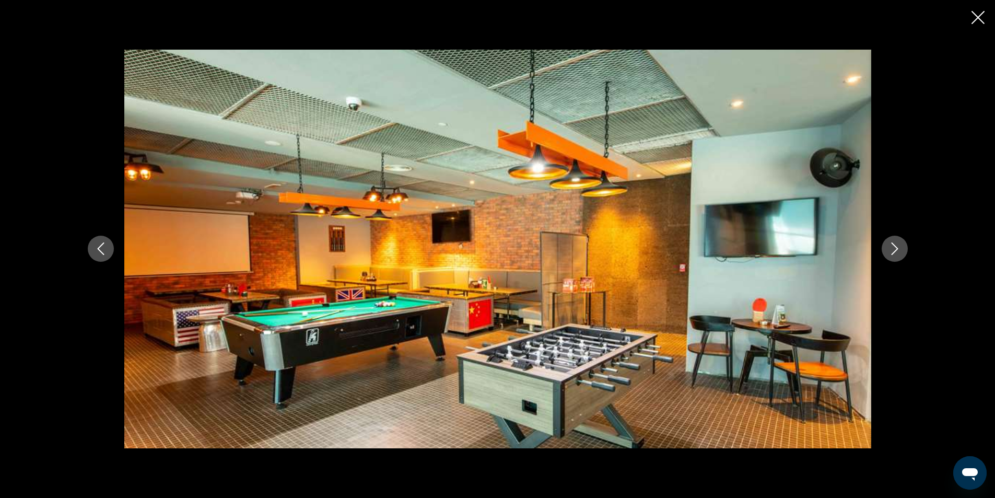
click at [894, 251] on icon "Next image" at bounding box center [894, 248] width 13 height 13
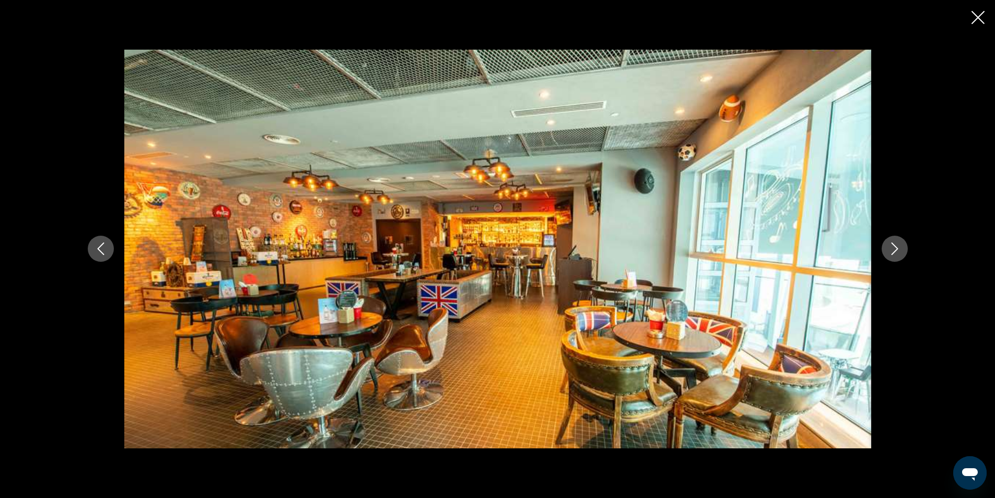
click at [894, 251] on icon "Next image" at bounding box center [894, 248] width 13 height 13
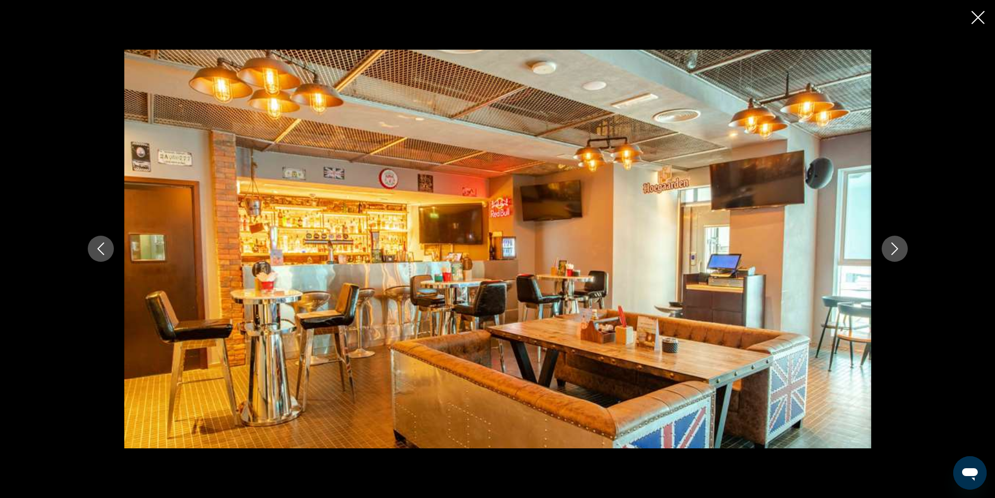
click at [894, 251] on icon "Next image" at bounding box center [894, 248] width 13 height 13
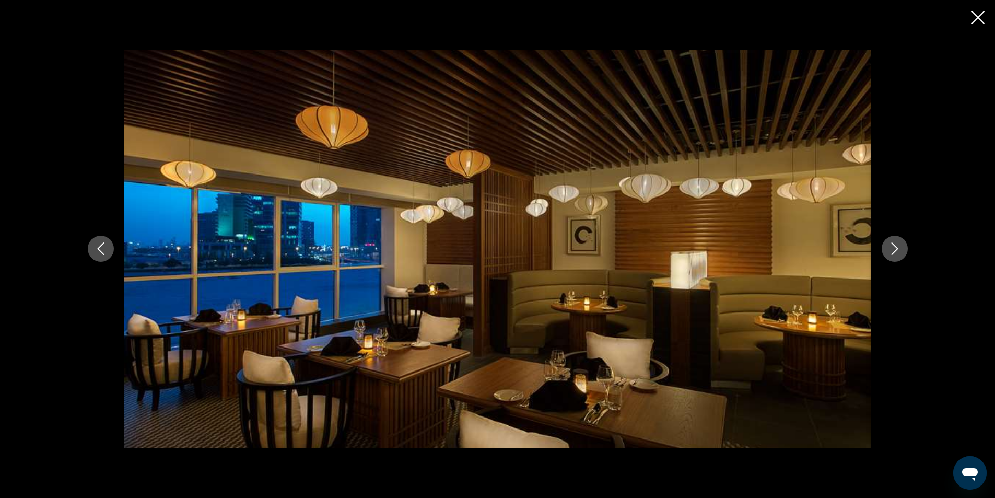
click at [894, 251] on icon "Next image" at bounding box center [894, 248] width 13 height 13
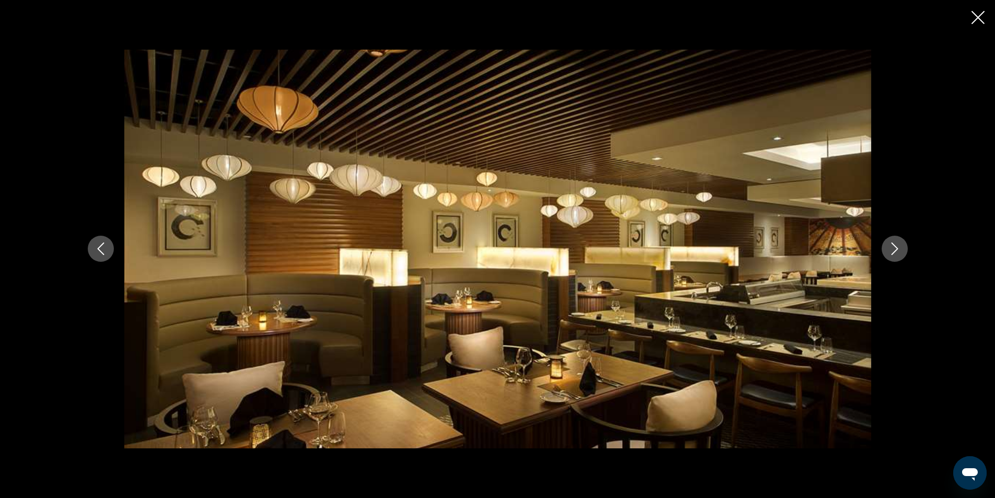
click at [894, 251] on icon "Next image" at bounding box center [894, 248] width 13 height 13
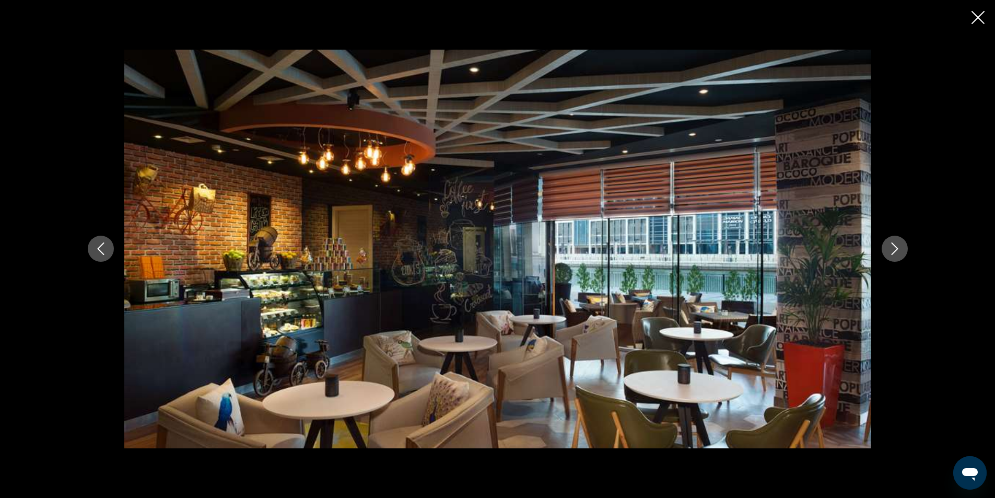
click at [894, 251] on icon "Next image" at bounding box center [894, 248] width 13 height 13
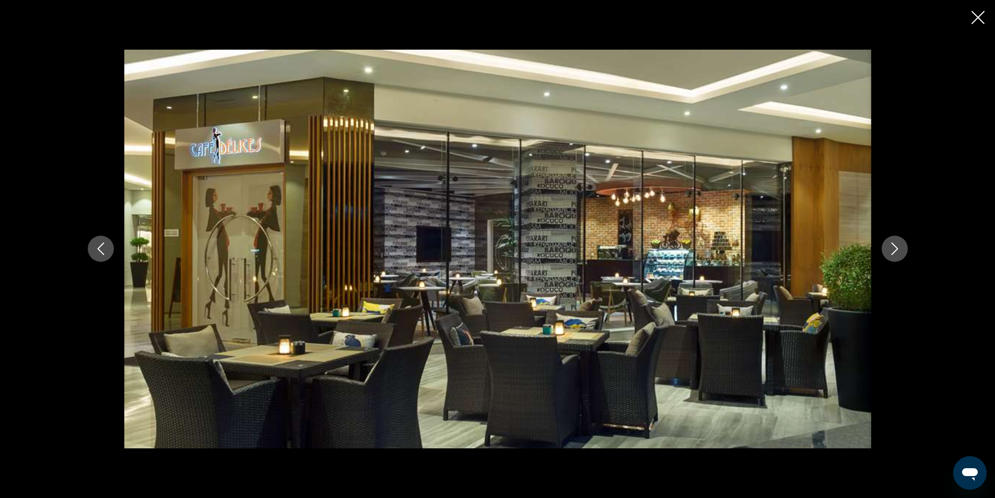
click at [894, 251] on icon "Next image" at bounding box center [894, 248] width 13 height 13
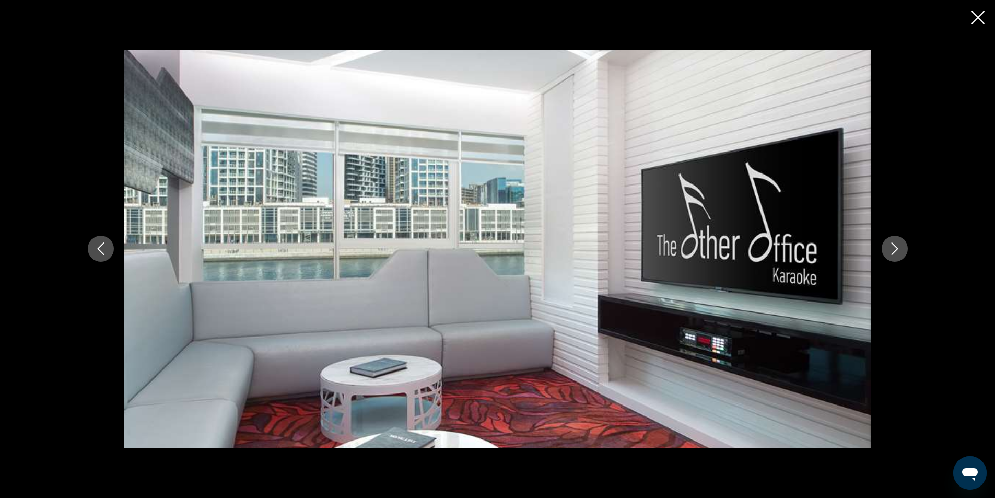
click at [894, 251] on icon "Next image" at bounding box center [894, 248] width 13 height 13
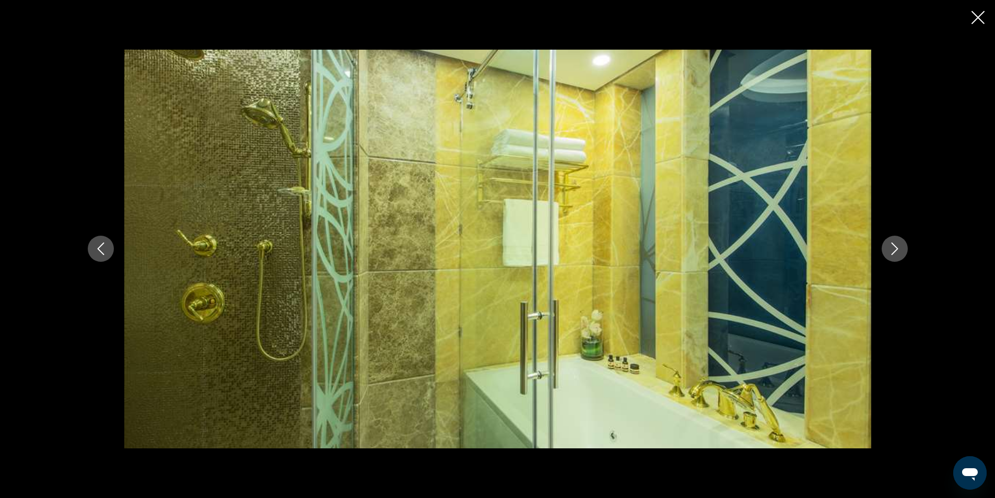
click at [894, 251] on icon "Next image" at bounding box center [894, 248] width 13 height 13
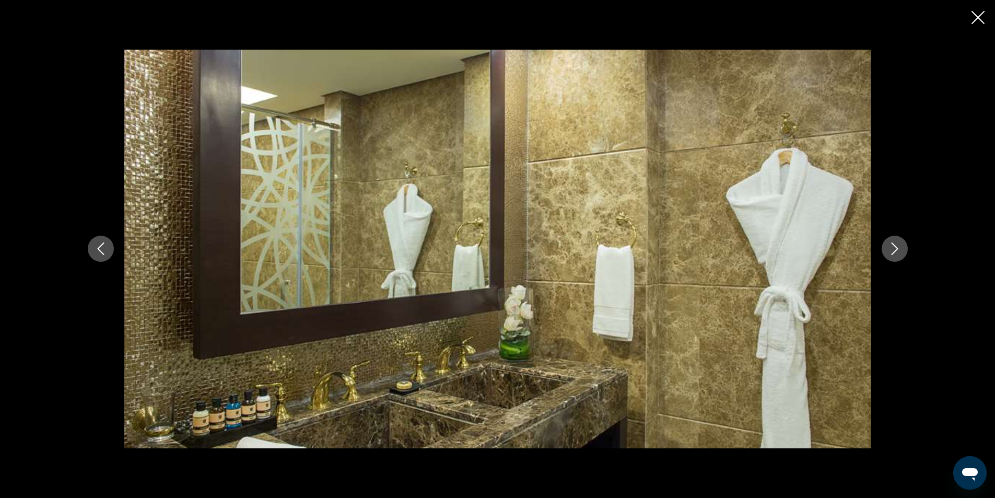
click at [894, 251] on icon "Next image" at bounding box center [894, 248] width 13 height 13
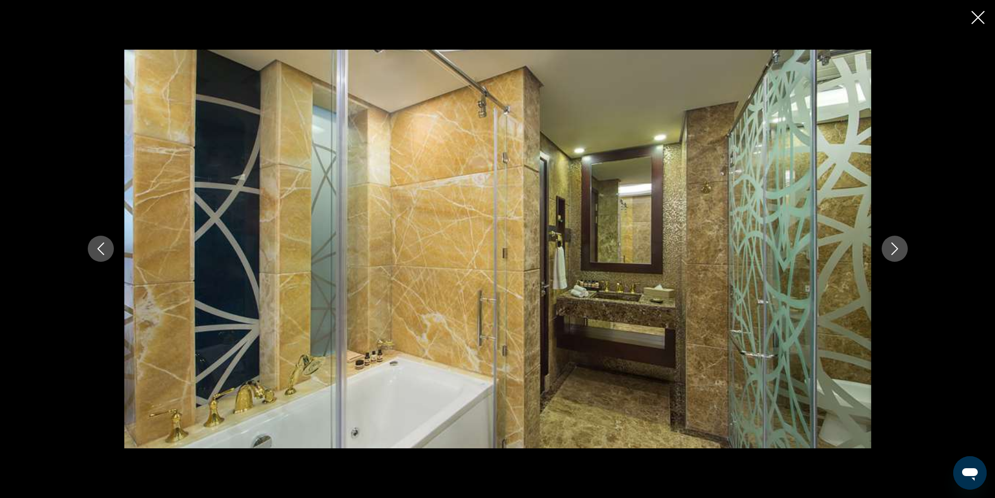
click at [894, 251] on icon "Next image" at bounding box center [894, 248] width 13 height 13
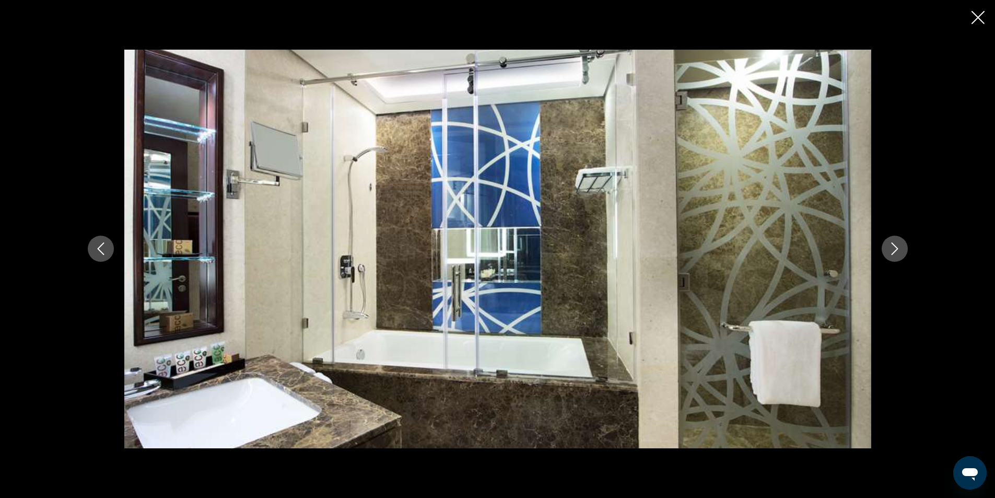
click at [894, 251] on icon "Next image" at bounding box center [894, 248] width 13 height 13
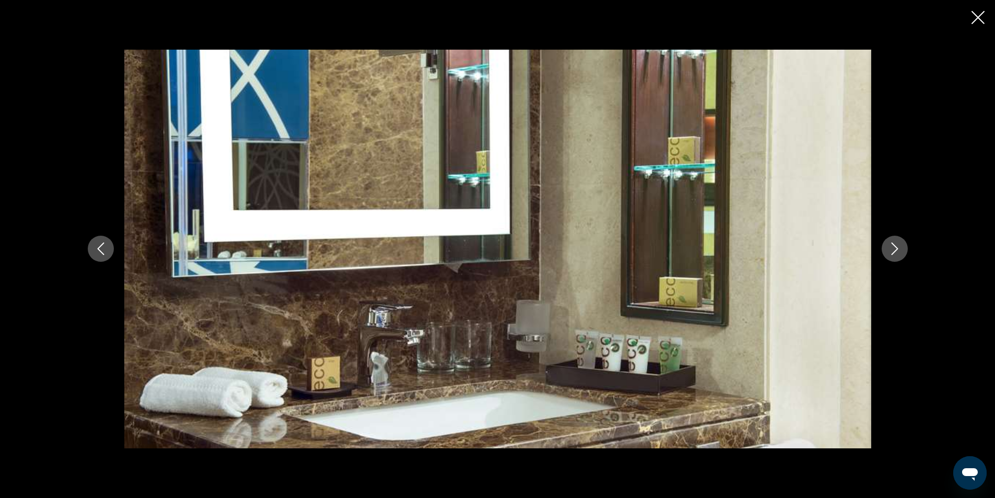
click at [894, 251] on icon "Next image" at bounding box center [894, 248] width 13 height 13
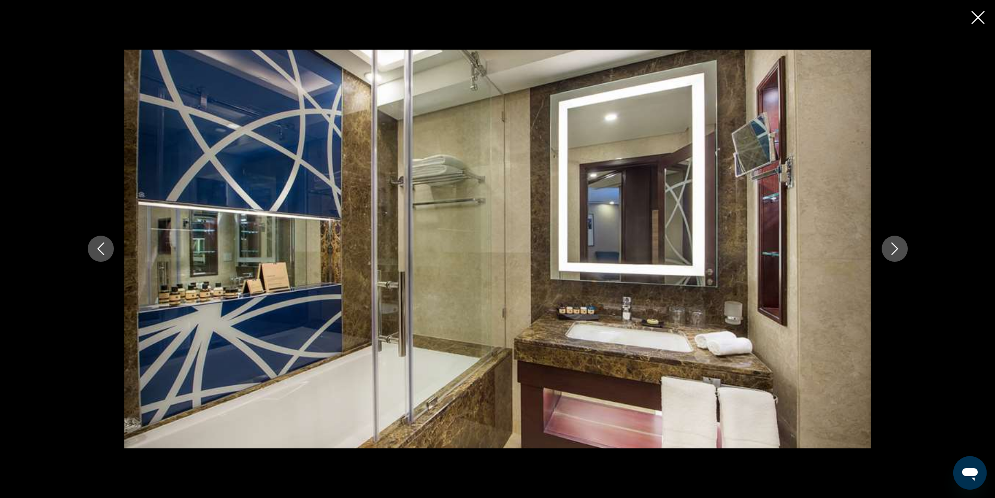
click at [894, 251] on icon "Next image" at bounding box center [894, 248] width 13 height 13
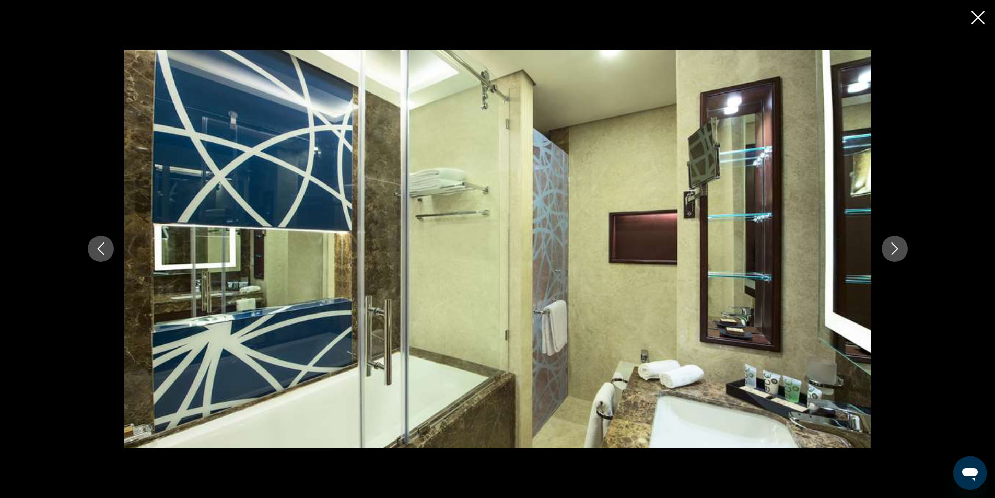
click at [894, 251] on icon "Next image" at bounding box center [894, 248] width 13 height 13
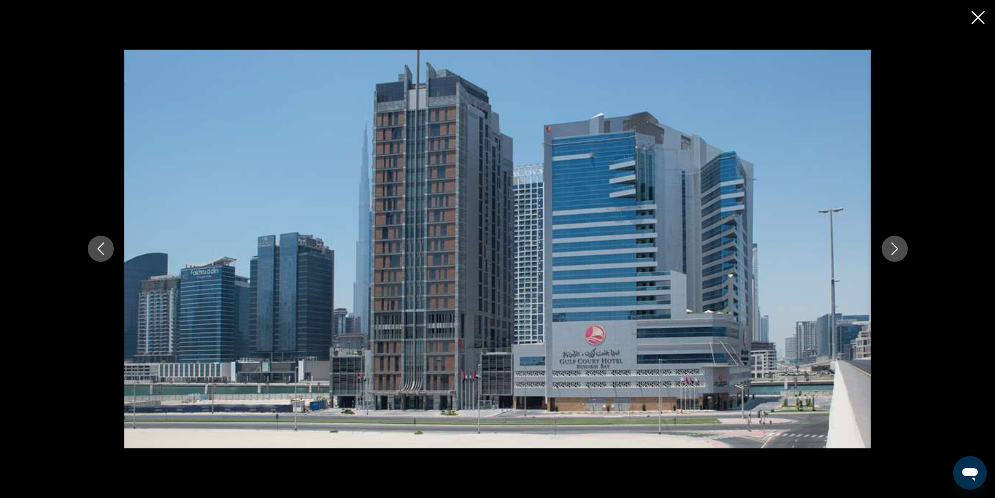
click at [972, 19] on icon "Close slideshow" at bounding box center [977, 17] width 13 height 13
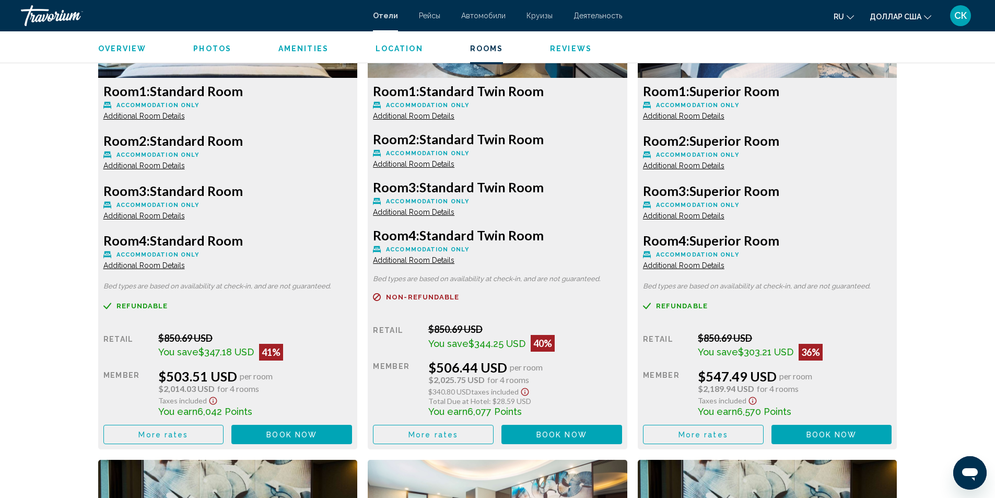
scroll to position [1549, 0]
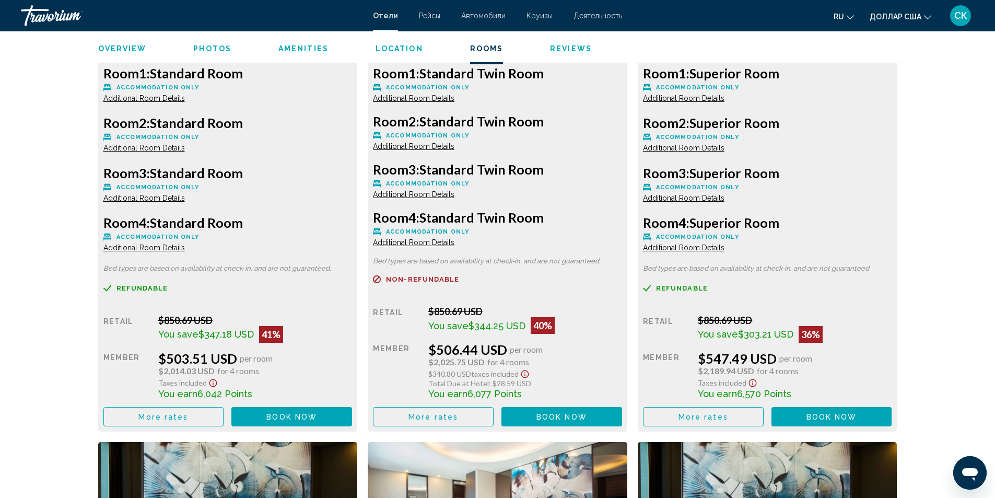
click at [180, 417] on span "More rates" at bounding box center [163, 417] width 50 height 8
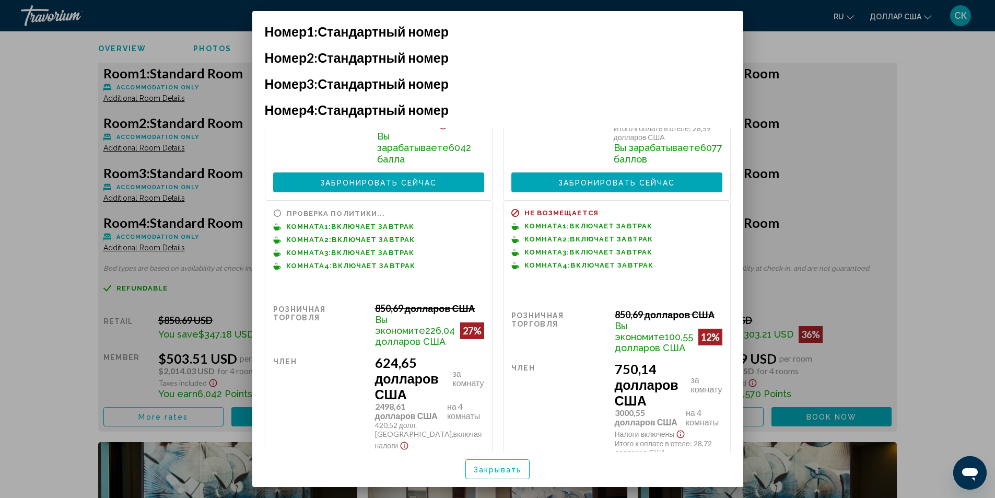
scroll to position [0, 0]
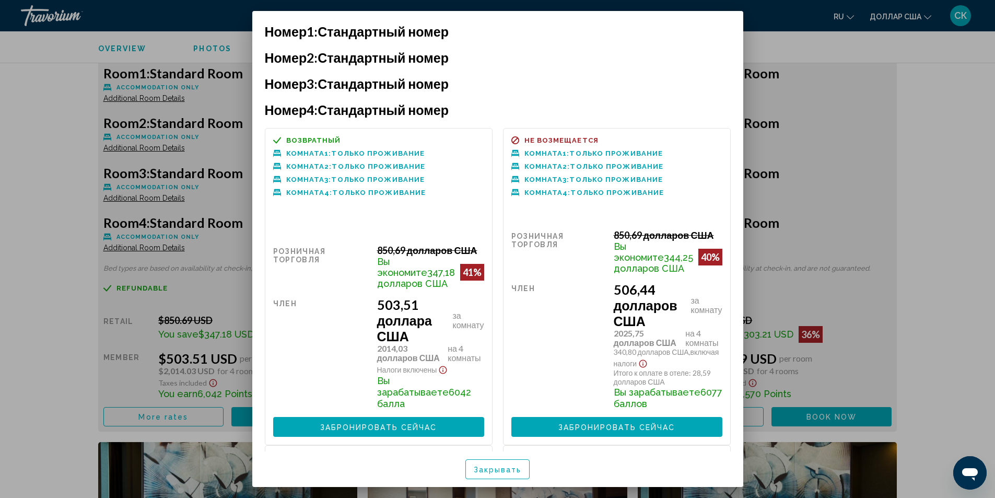
click at [50, 363] on div at bounding box center [497, 249] width 995 height 498
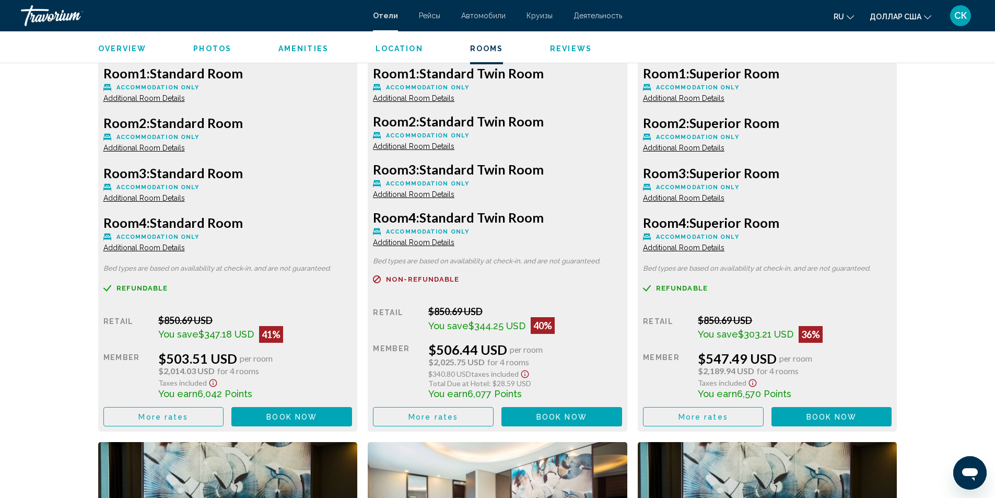
scroll to position [1950, 0]
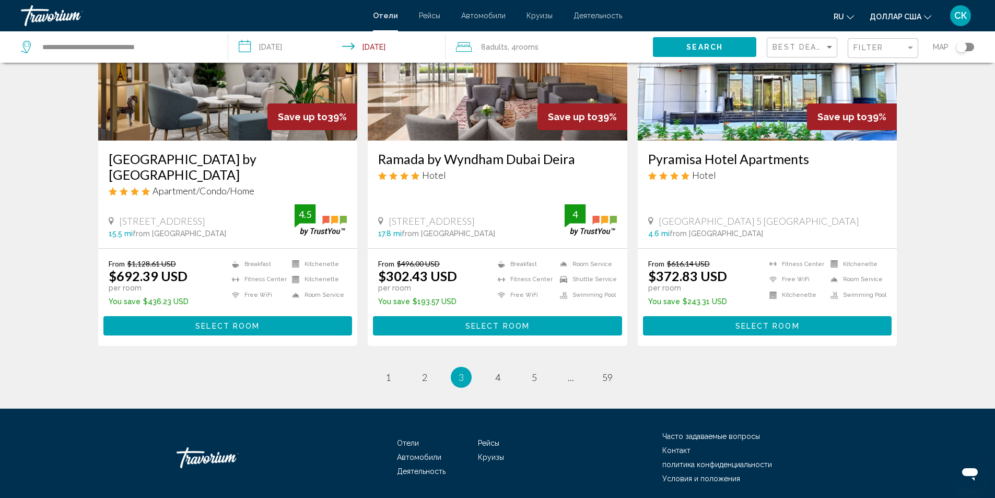
scroll to position [1318, 0]
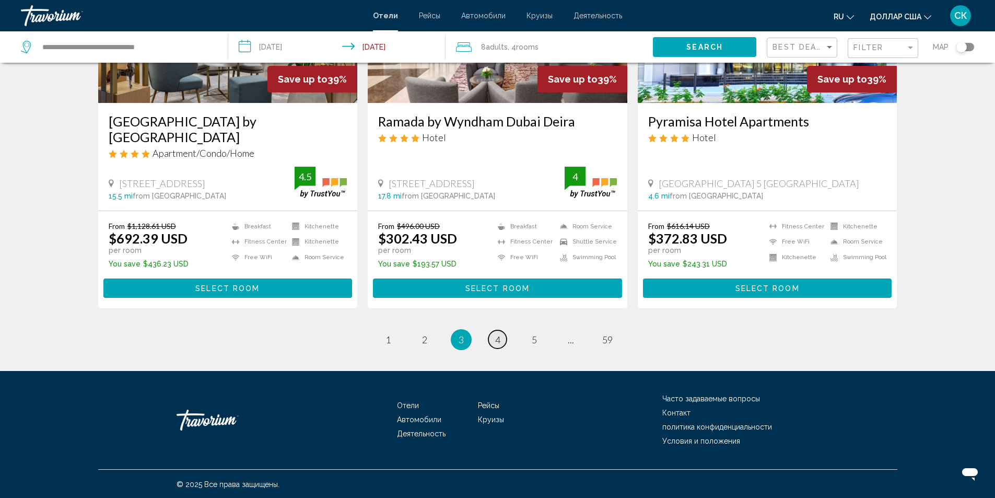
click at [495, 338] on span "4" at bounding box center [497, 339] width 5 height 11
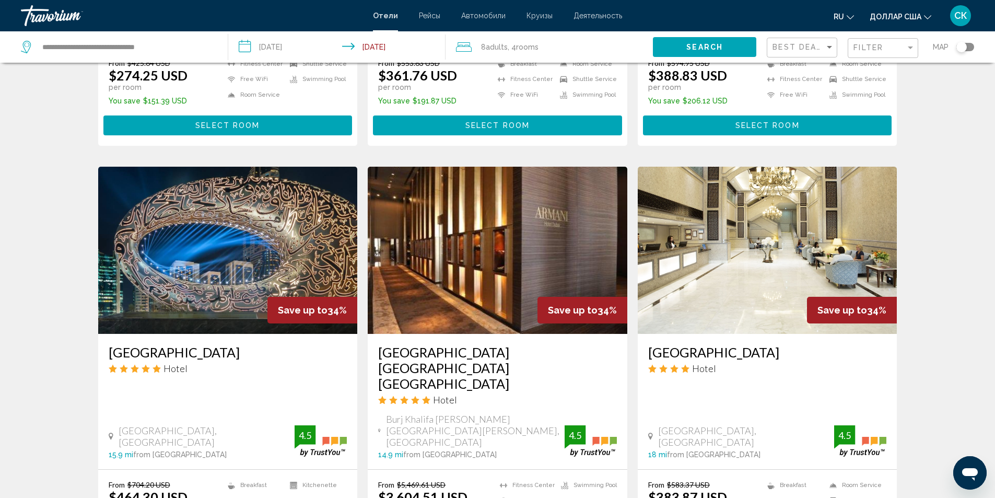
scroll to position [738, 0]
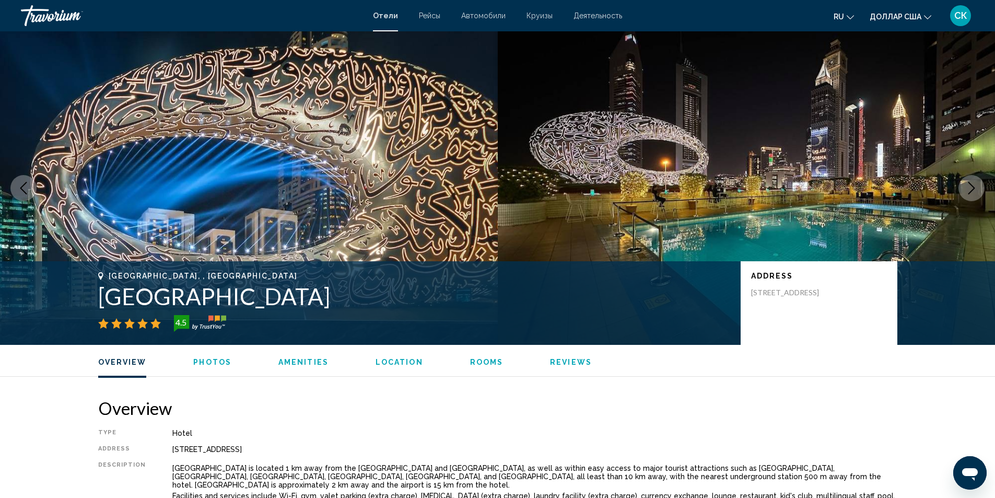
scroll to position [401, 0]
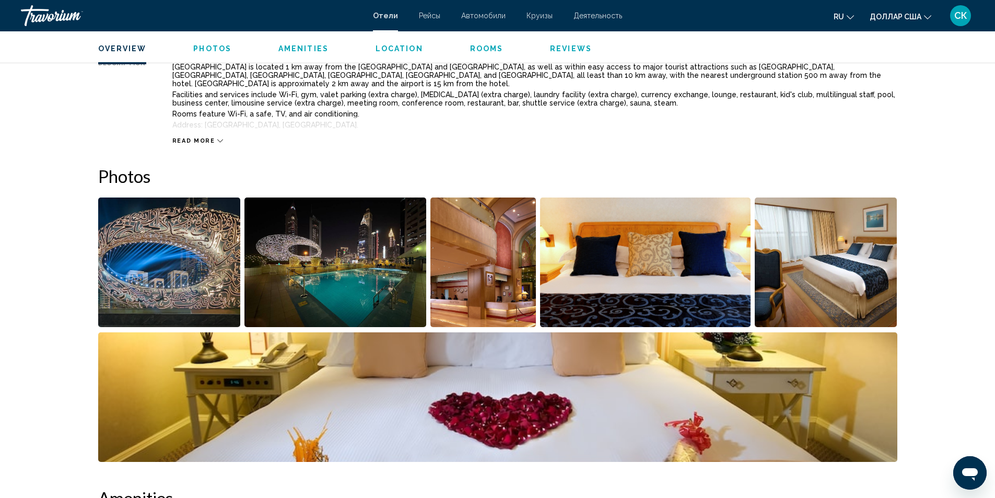
click at [148, 254] on img "Open full-screen image slider" at bounding box center [169, 262] width 143 height 130
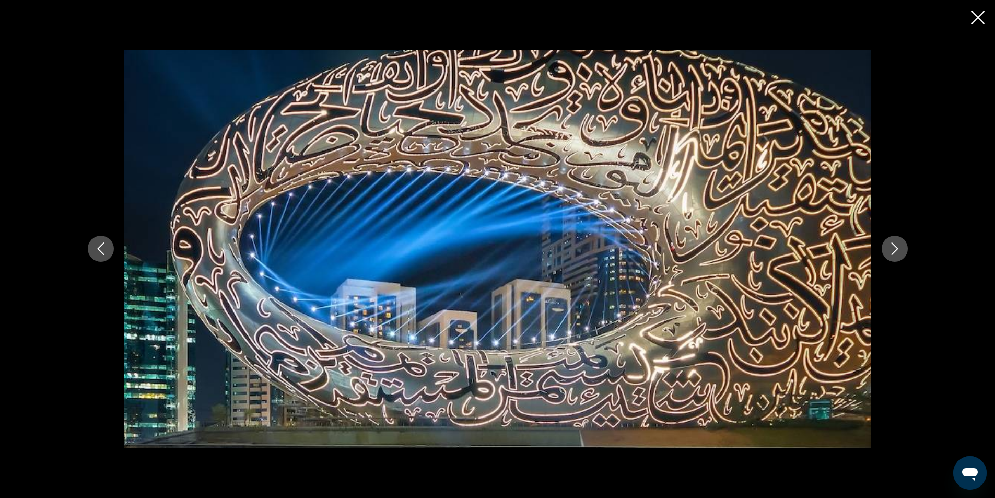
click at [889, 248] on icon "Next image" at bounding box center [894, 248] width 13 height 13
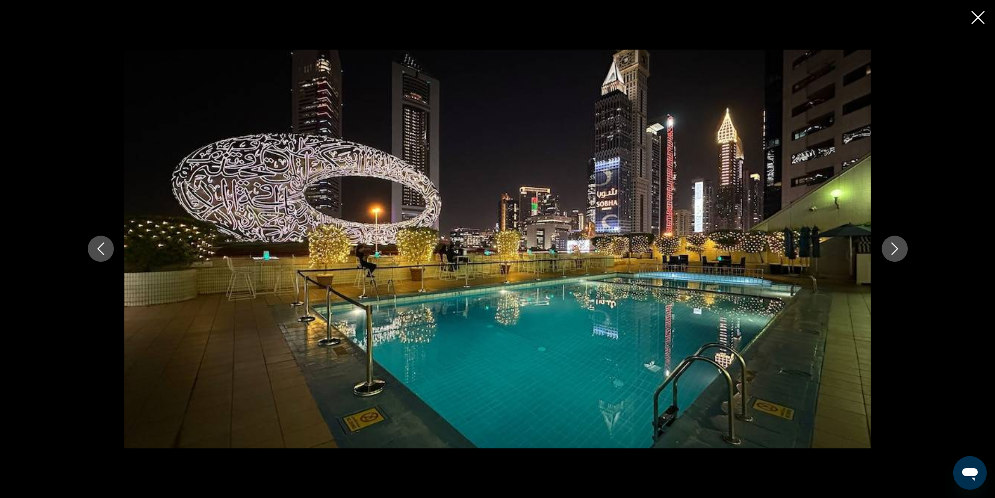
click at [889, 248] on icon "Next image" at bounding box center [894, 248] width 13 height 13
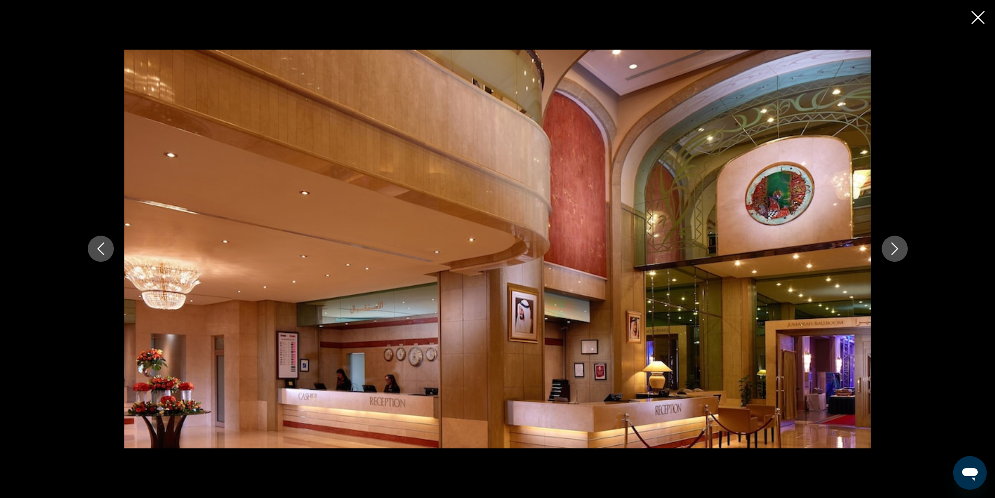
click at [889, 248] on icon "Next image" at bounding box center [894, 248] width 13 height 13
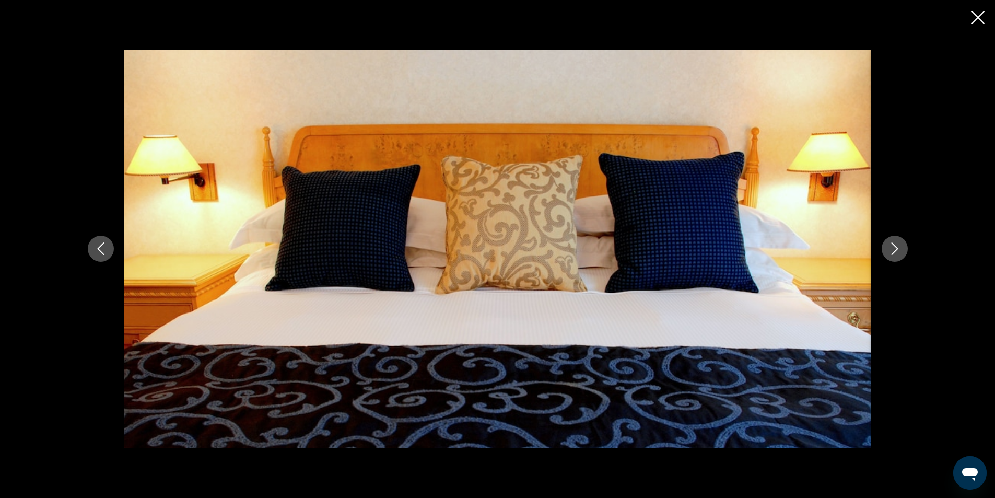
click at [889, 248] on icon "Next image" at bounding box center [894, 248] width 13 height 13
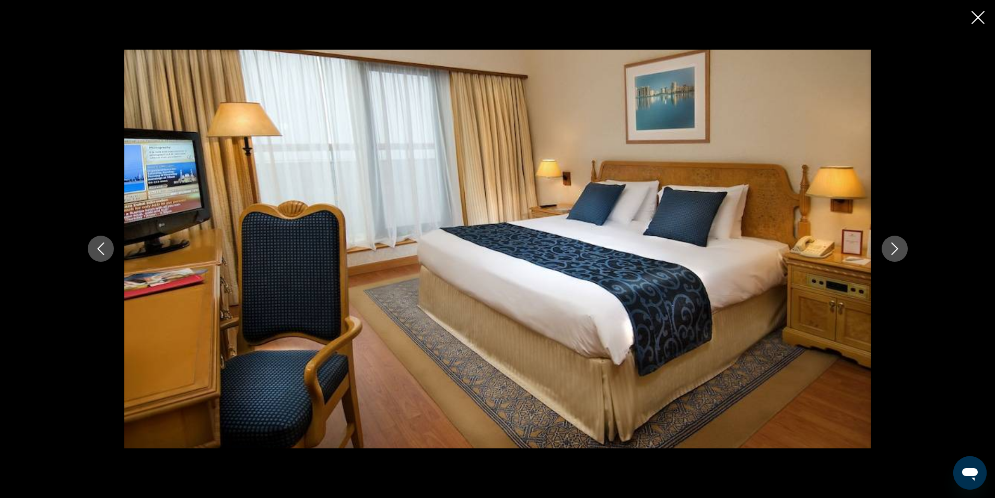
click at [889, 248] on icon "Next image" at bounding box center [894, 248] width 13 height 13
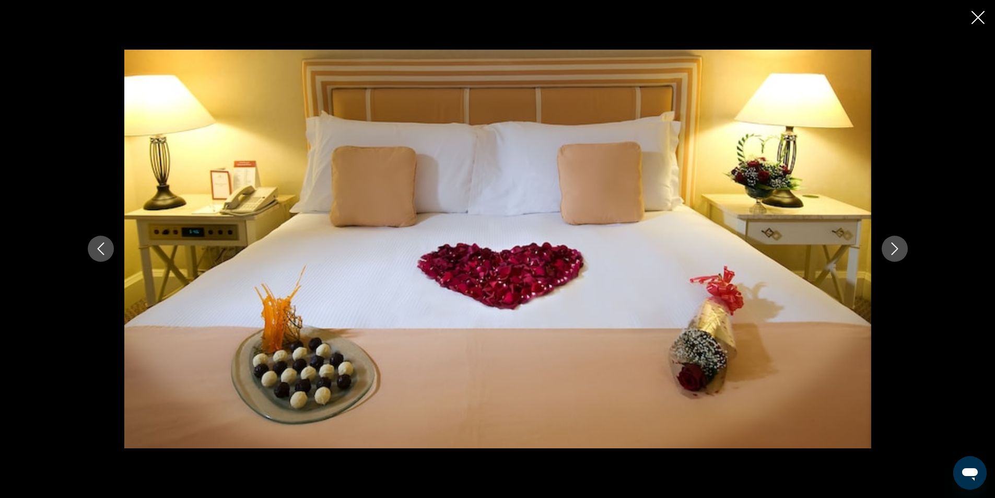
click at [889, 248] on icon "Next image" at bounding box center [894, 248] width 13 height 13
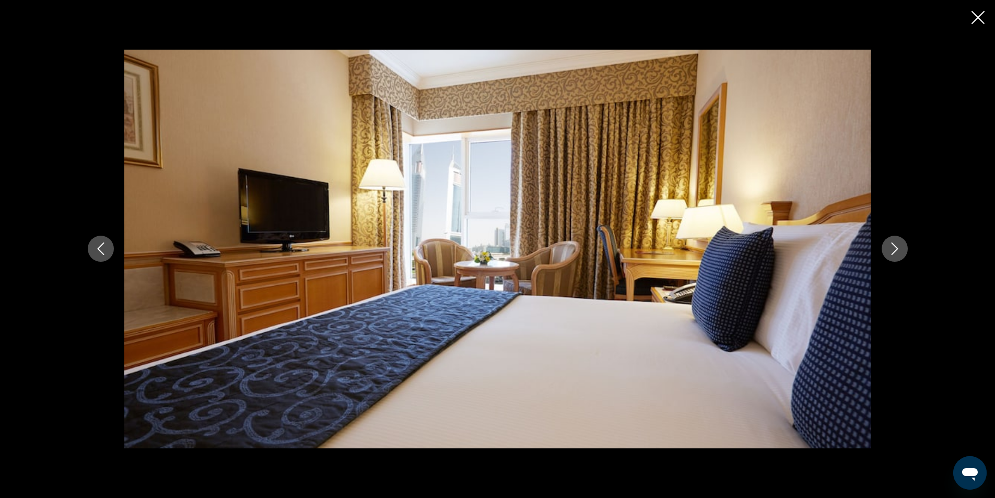
click at [889, 248] on icon "Next image" at bounding box center [894, 248] width 13 height 13
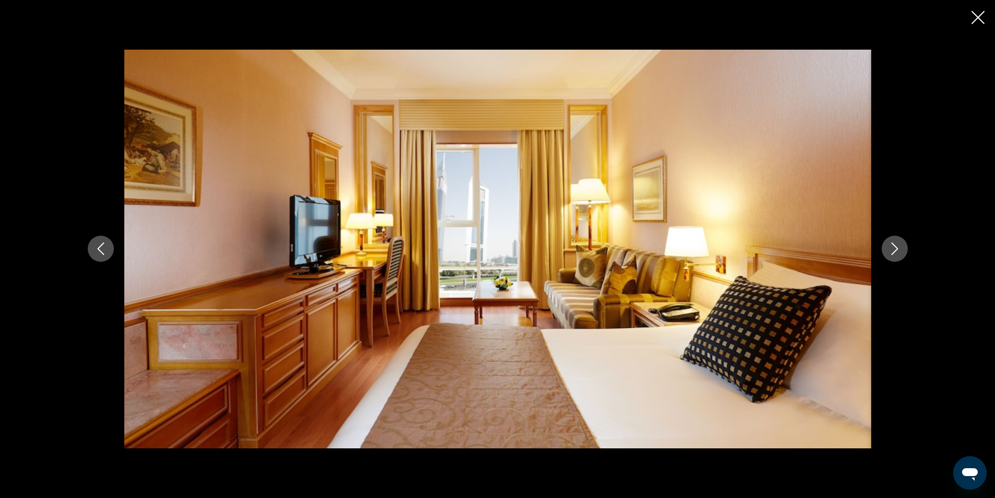
click at [889, 248] on icon "Next image" at bounding box center [894, 248] width 13 height 13
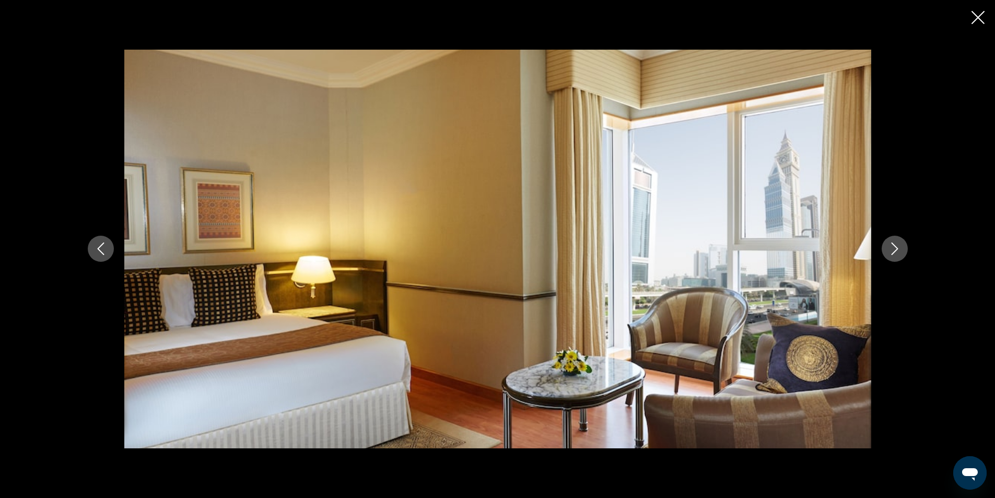
click at [889, 248] on icon "Next image" at bounding box center [894, 248] width 13 height 13
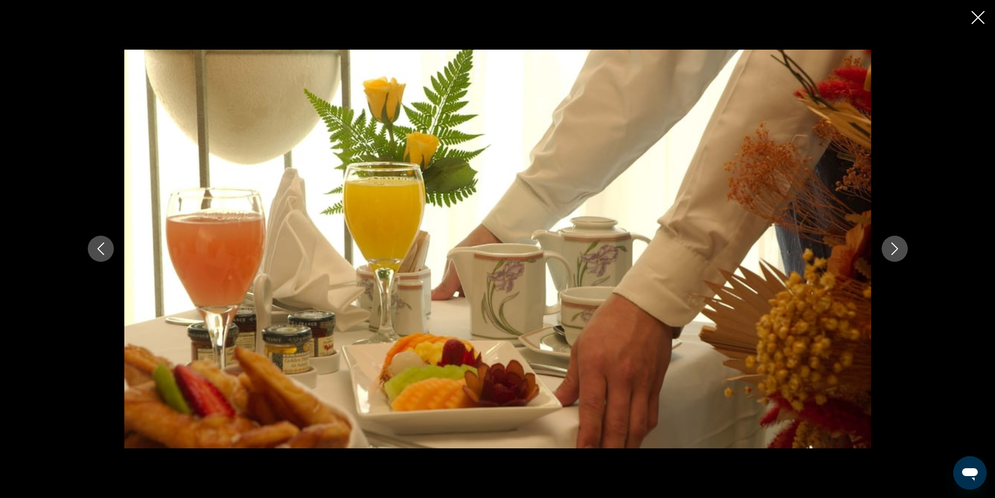
click at [889, 248] on icon "Next image" at bounding box center [894, 248] width 13 height 13
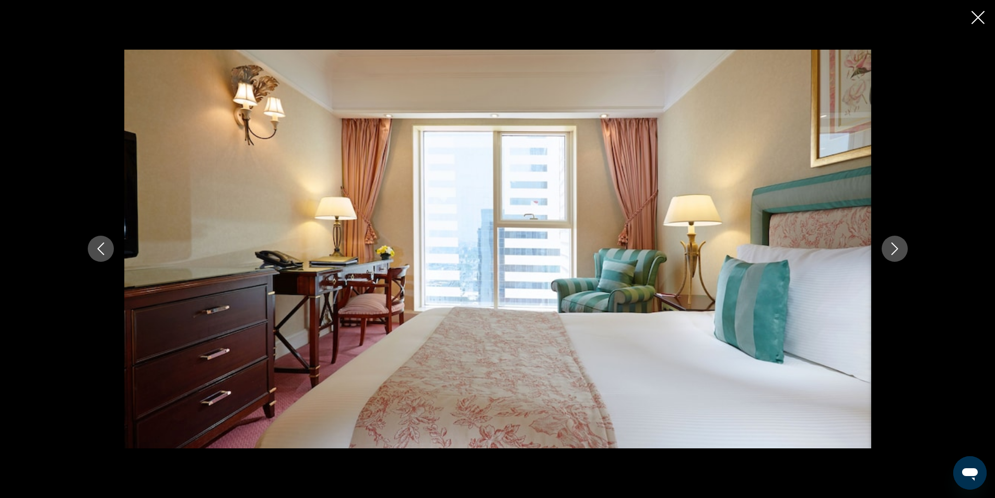
click at [889, 248] on icon "Next image" at bounding box center [894, 248] width 13 height 13
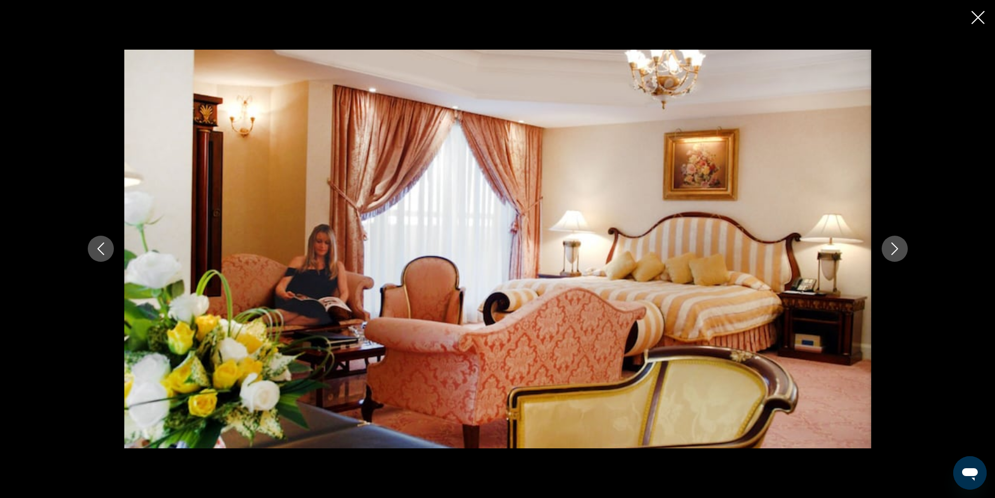
click at [889, 248] on icon "Next image" at bounding box center [894, 248] width 13 height 13
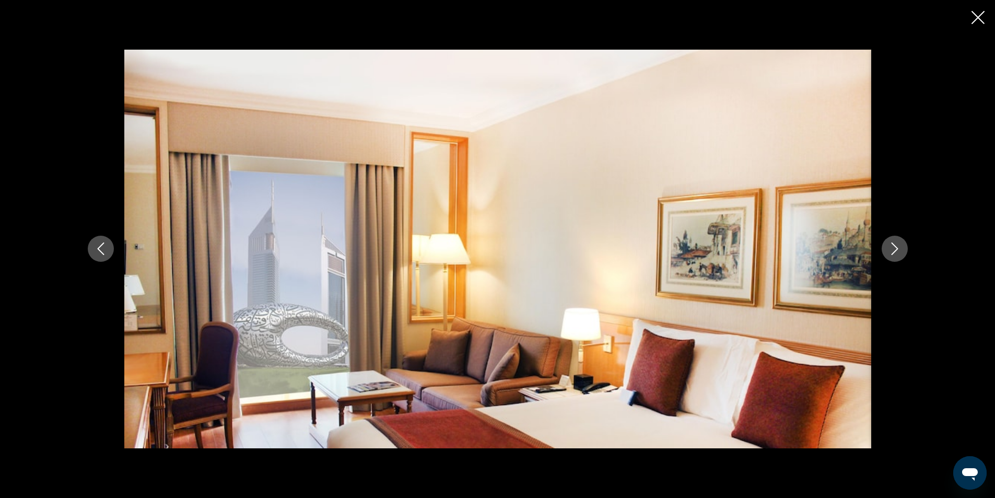
click at [889, 248] on icon "Next image" at bounding box center [894, 248] width 13 height 13
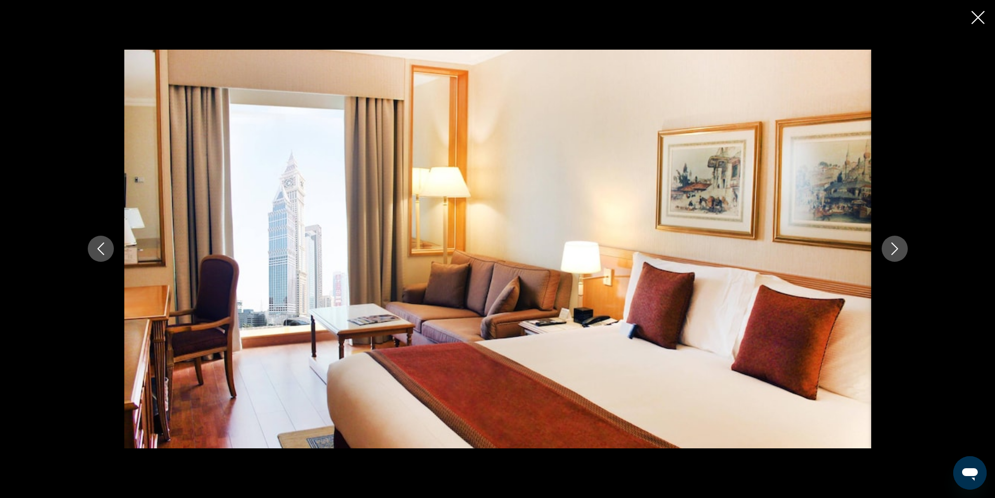
click at [889, 248] on icon "Next image" at bounding box center [894, 248] width 13 height 13
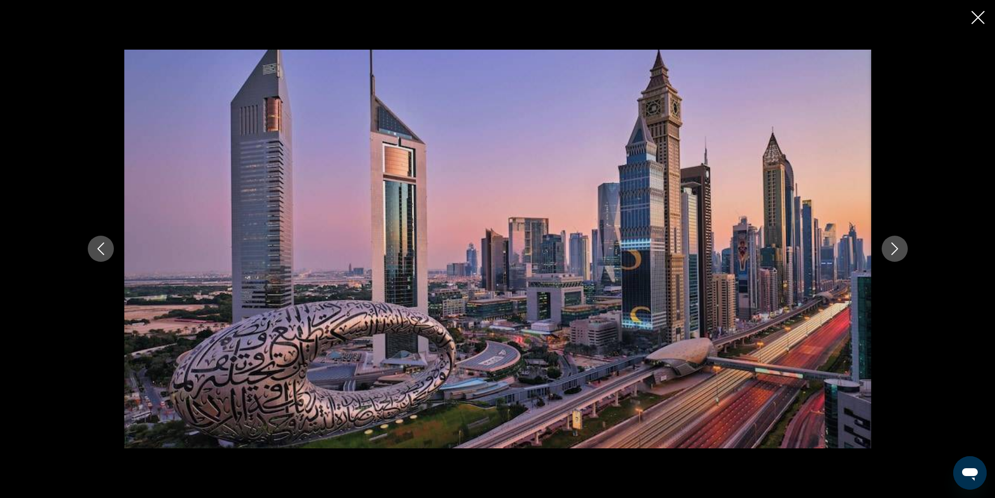
click at [979, 21] on icon "Close slideshow" at bounding box center [977, 17] width 13 height 13
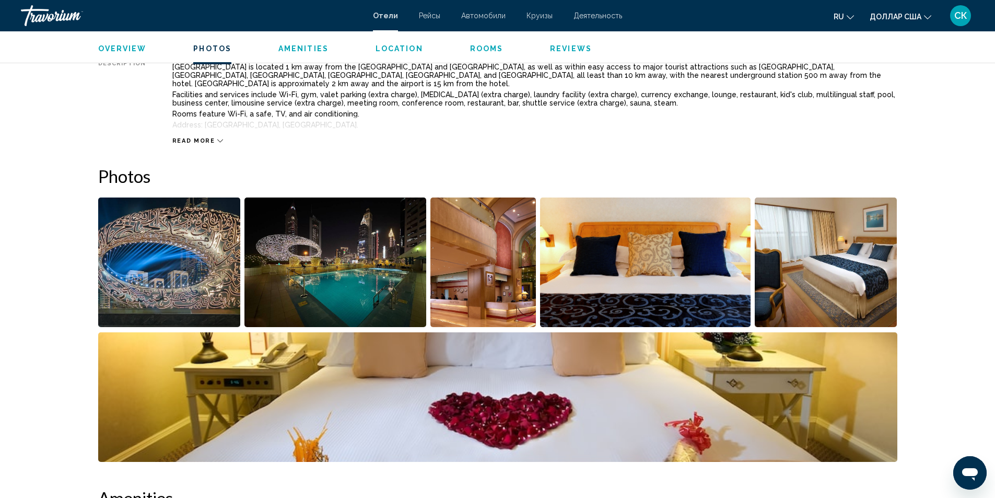
scroll to position [802, 0]
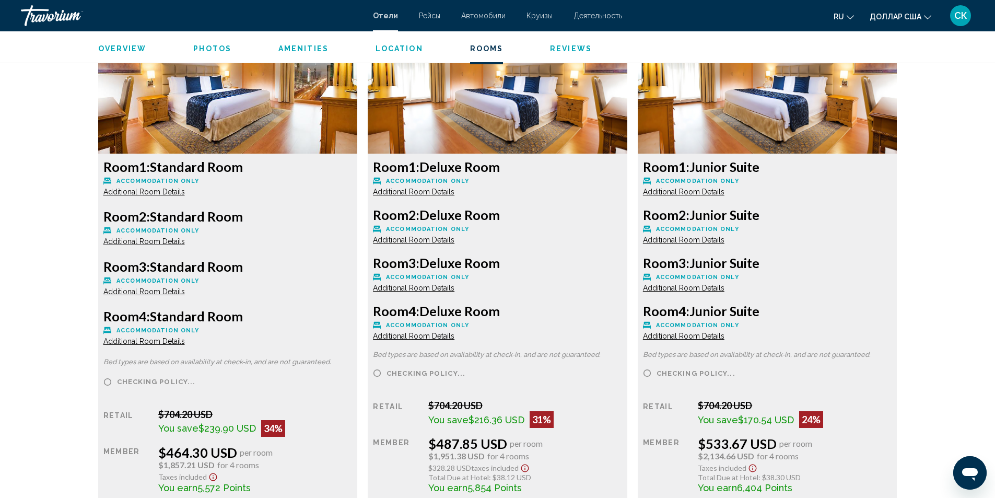
scroll to position [1491, 0]
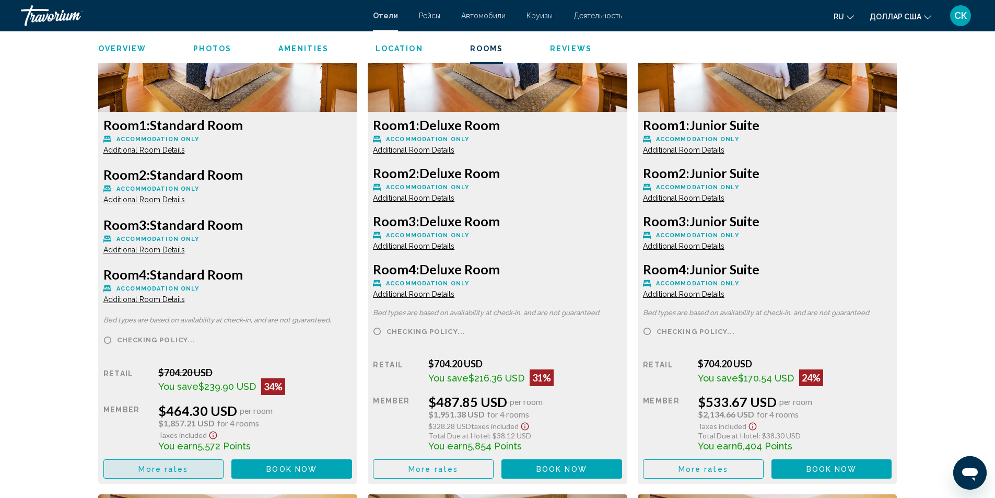
click at [191, 465] on button "More rates" at bounding box center [163, 468] width 121 height 19
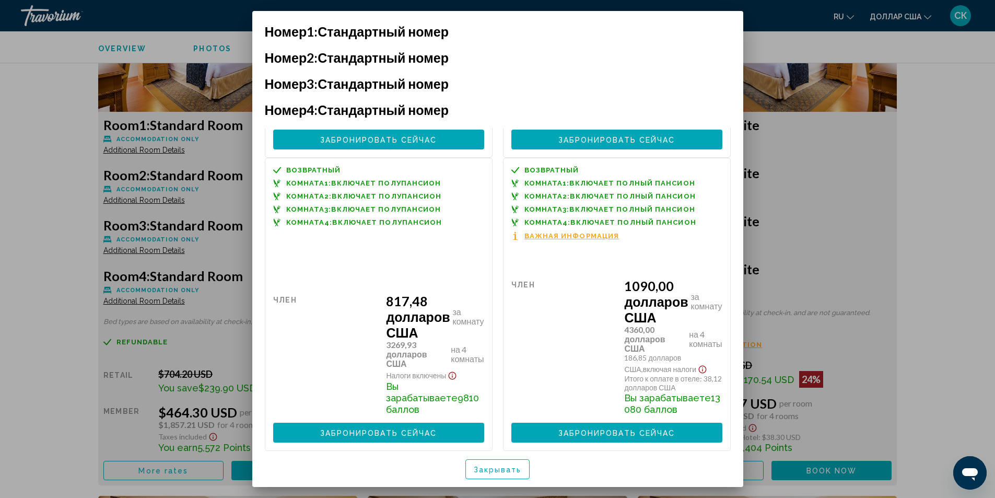
scroll to position [1893, 0]
click at [208, 343] on div at bounding box center [497, 249] width 995 height 498
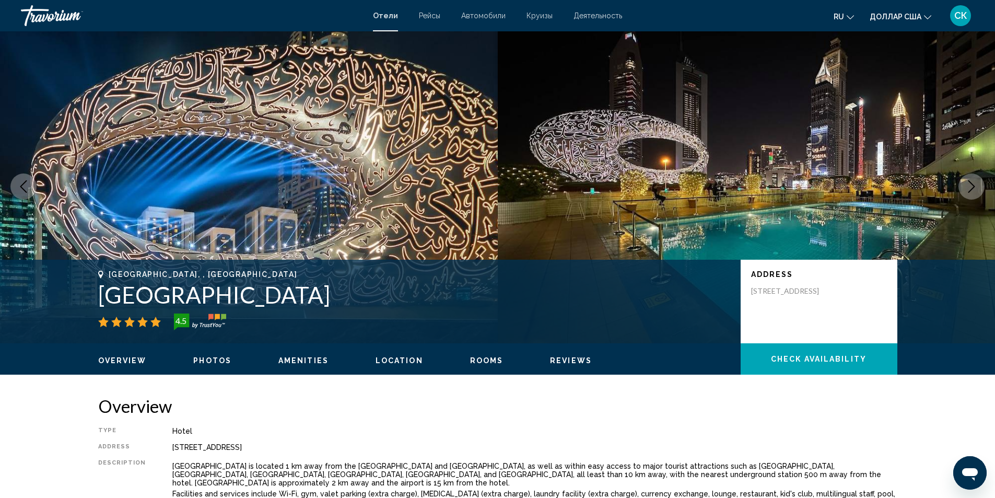
scroll to position [0, 0]
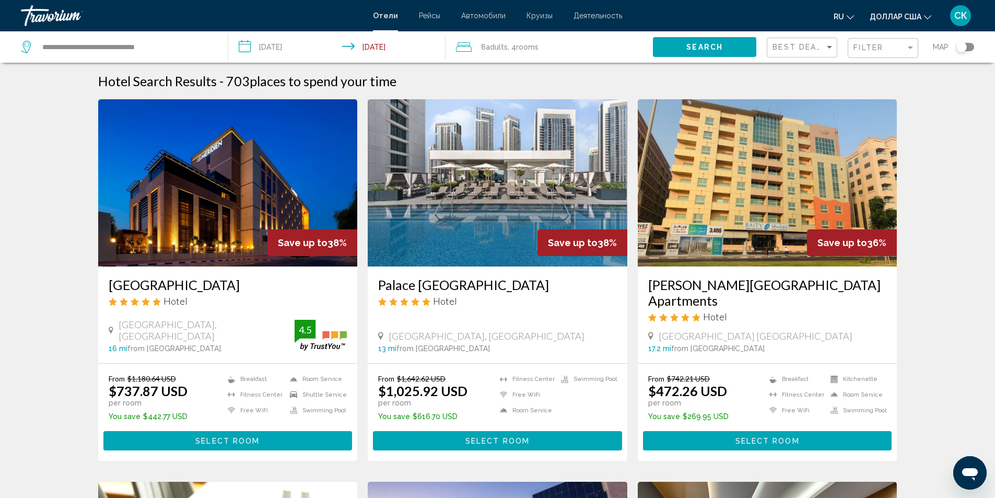
drag, startPoint x: 39, startPoint y: 45, endPoint x: 203, endPoint y: 63, distance: 164.5
drag, startPoint x: 174, startPoint y: 46, endPoint x: 40, endPoint y: 44, distance: 134.2
click at [40, 44] on div "**********" at bounding box center [116, 47] width 191 height 16
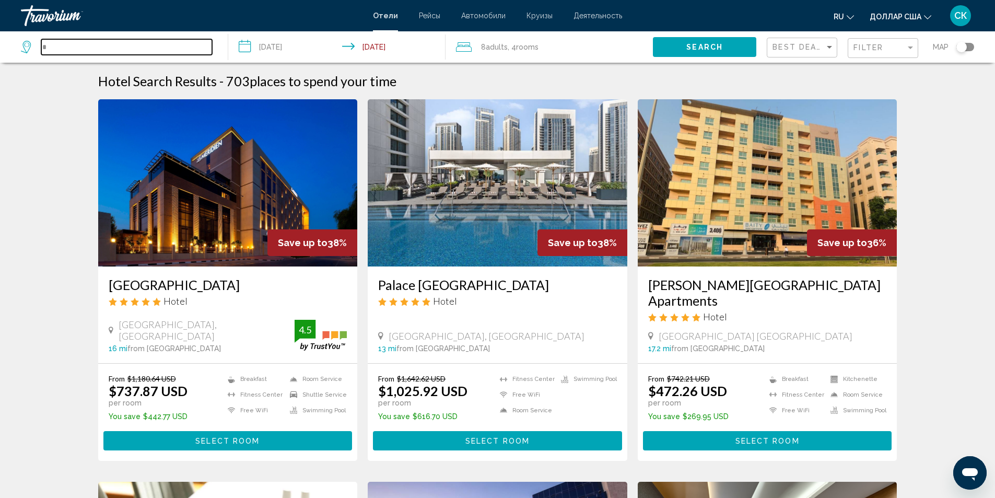
type input "*"
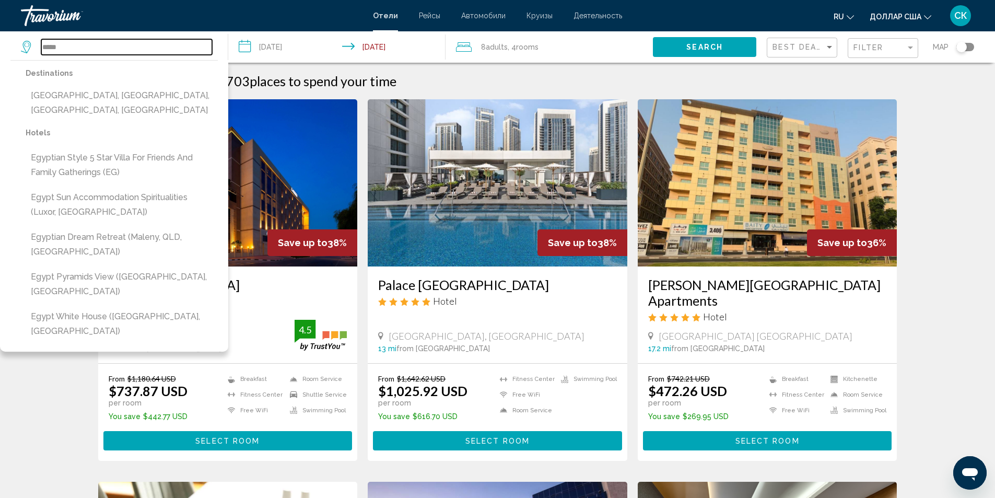
click at [70, 46] on input "****" at bounding box center [126, 47] width 171 height 16
type input "*"
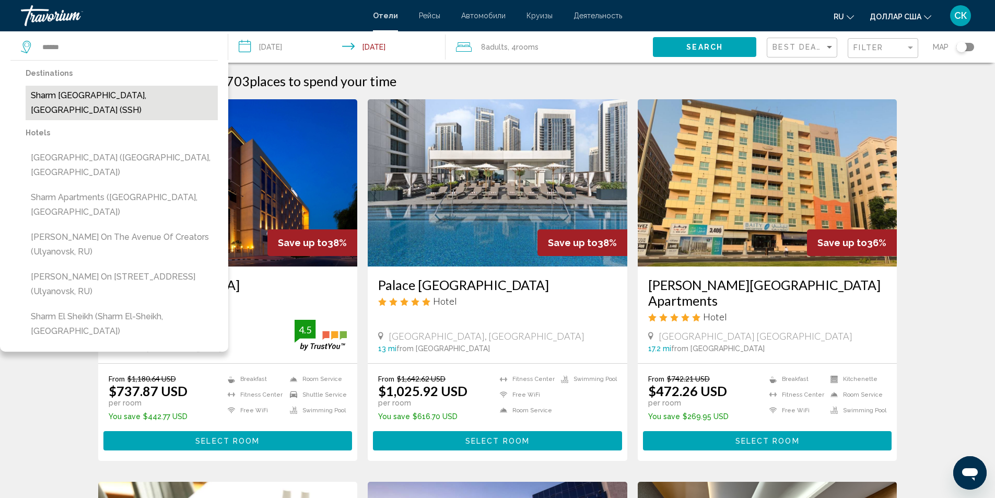
click at [100, 95] on button "Sharm [GEOGRAPHIC_DATA], [GEOGRAPHIC_DATA] (SSH)" at bounding box center [122, 103] width 192 height 34
type input "**********"
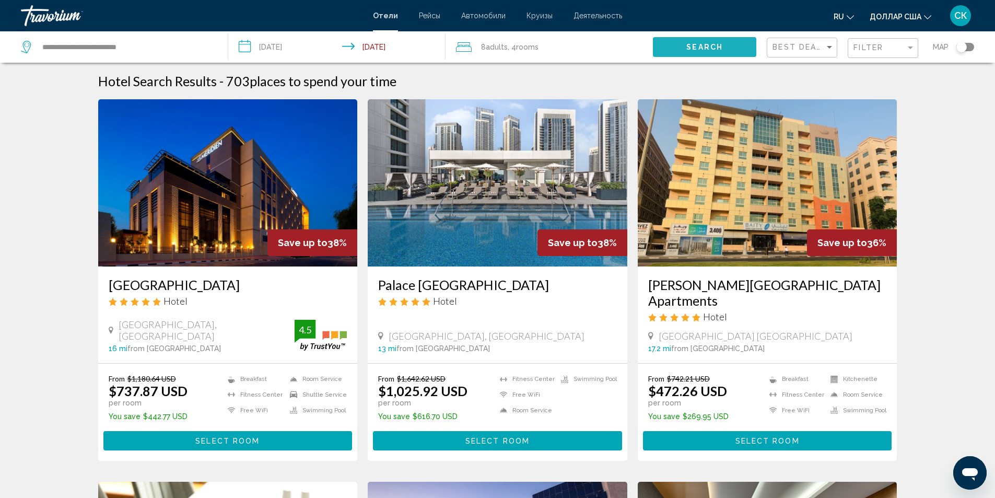
click at [698, 45] on span "Search" at bounding box center [704, 47] width 37 height 8
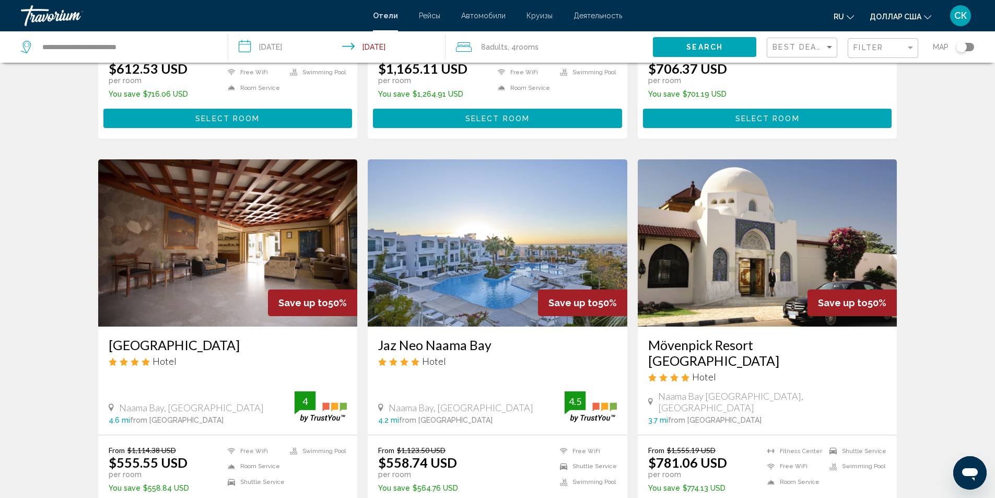
scroll to position [70, 0]
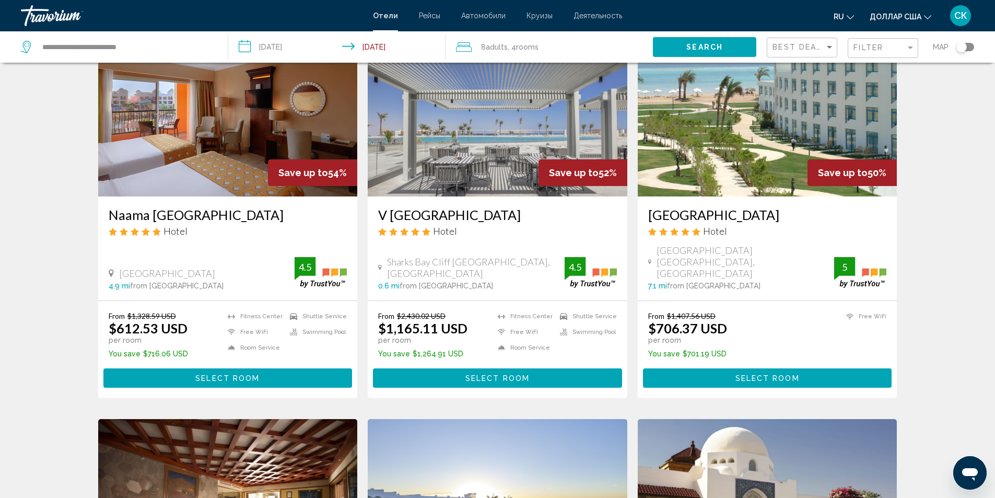
click at [204, 374] on span "Select Room" at bounding box center [227, 378] width 64 height 8
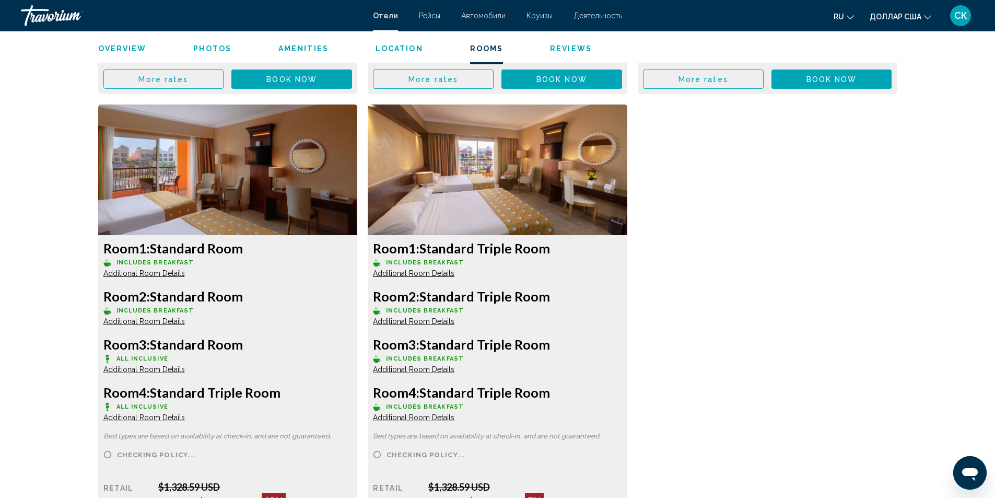
scroll to position [1479, 0]
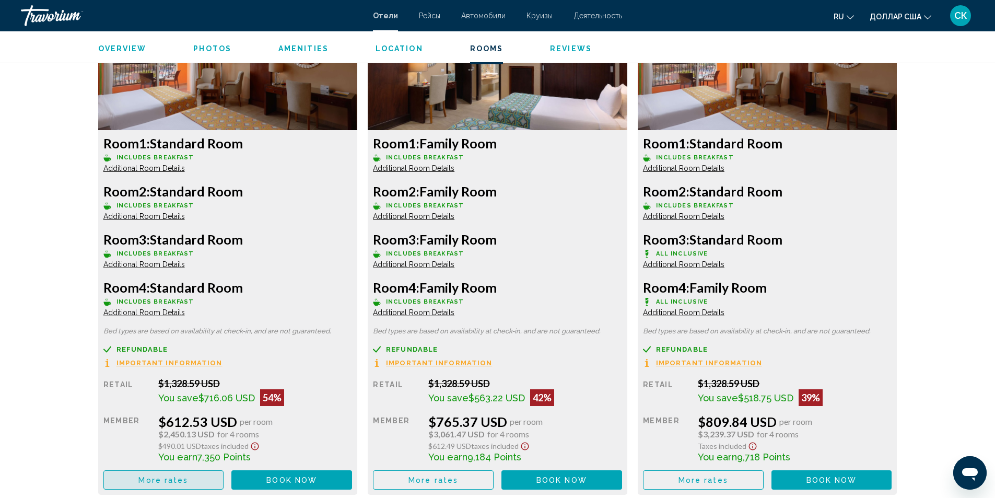
click at [168, 476] on span "More rates" at bounding box center [163, 480] width 50 height 8
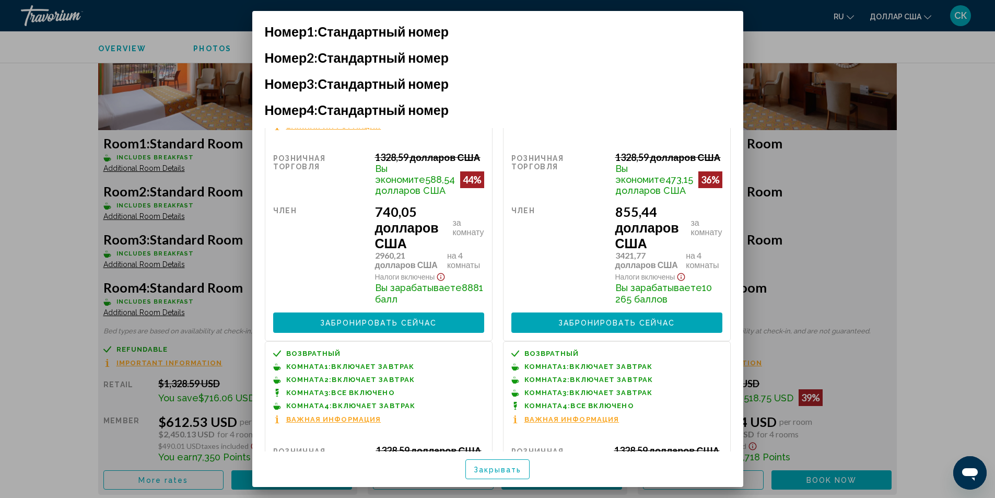
scroll to position [0, 0]
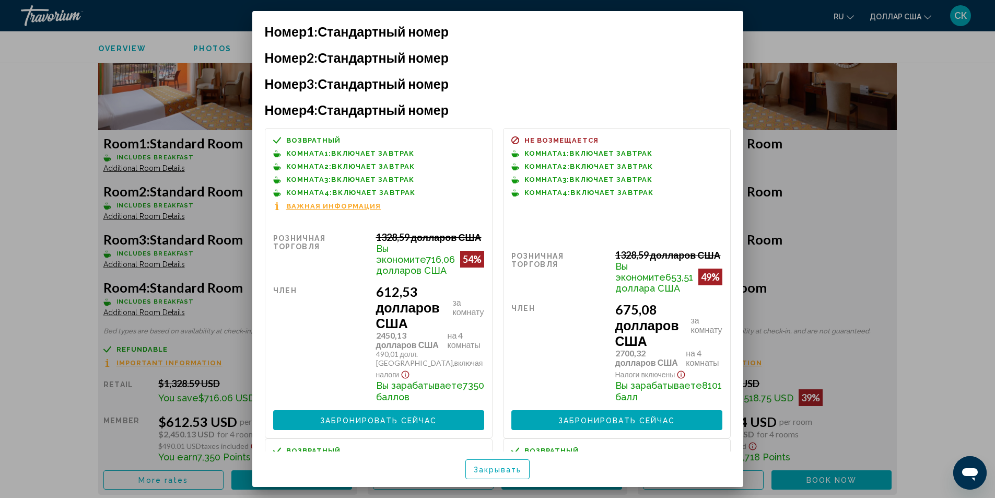
click at [868, 344] on div at bounding box center [497, 249] width 995 height 498
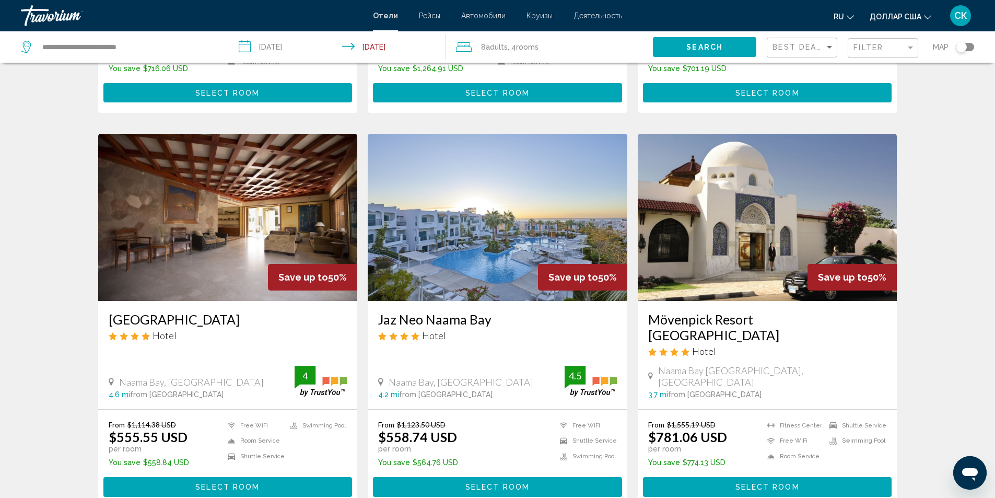
scroll to position [390, 0]
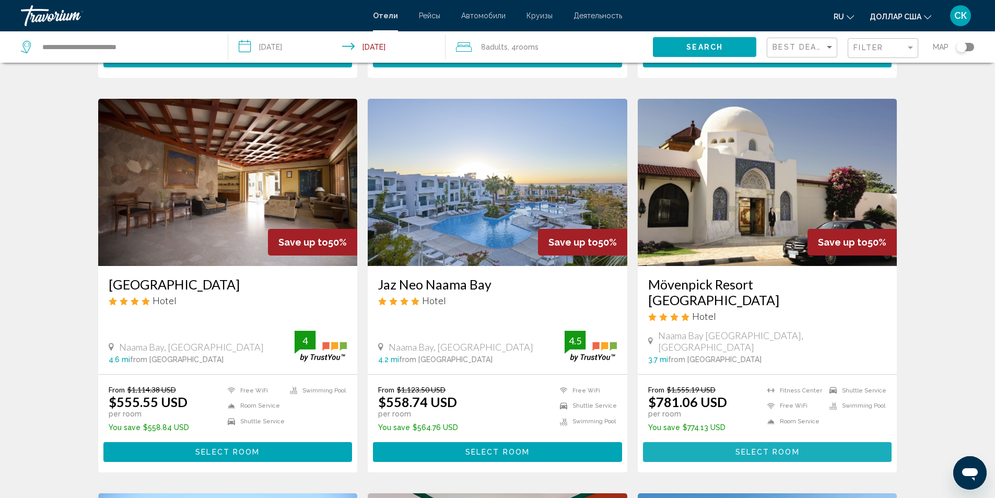
click at [765, 448] on span "Select Room" at bounding box center [767, 452] width 64 height 8
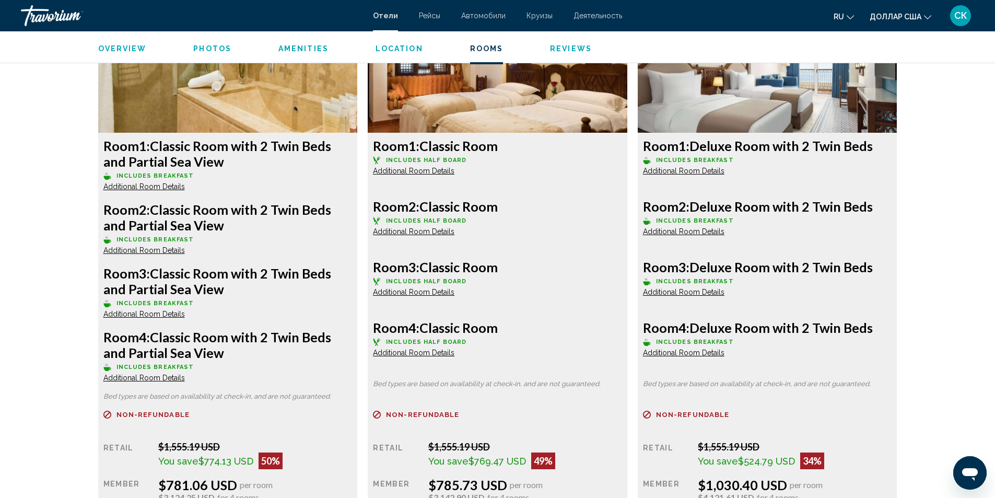
scroll to position [1483, 0]
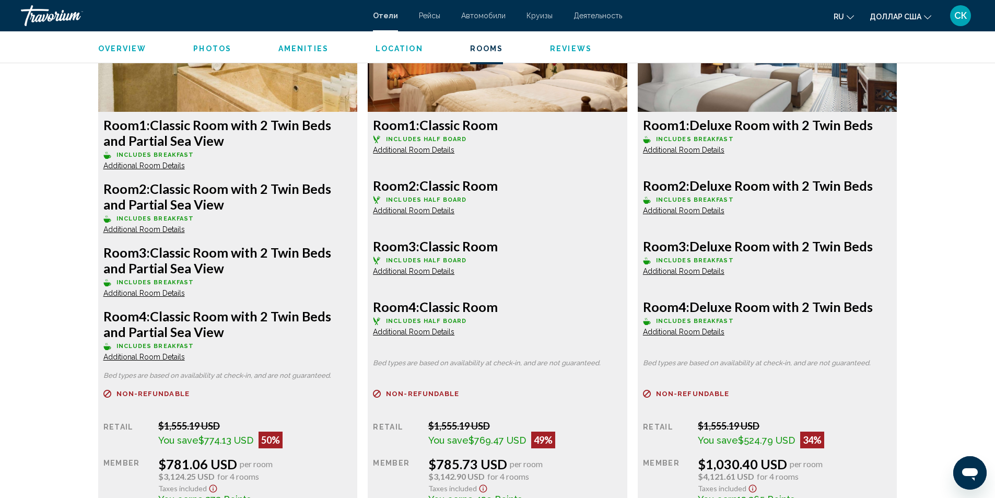
drag, startPoint x: 152, startPoint y: 251, endPoint x: 230, endPoint y: 269, distance: 79.5
click at [230, 269] on h3 "Room 3: Classic Room with 2 Twin Beds and Partial Sea View" at bounding box center [227, 259] width 249 height 31
click at [289, 355] on div "Room 4: Classic Room with 2 Twin Beds and Partial Sea View Includes Breakfast A…" at bounding box center [227, 334] width 249 height 53
drag, startPoint x: 694, startPoint y: 185, endPoint x: 891, endPoint y: 184, distance: 197.4
click at [352, 184] on h3 "Room 2: Deluxe Room with 2 Twin Beds" at bounding box center [227, 196] width 249 height 31
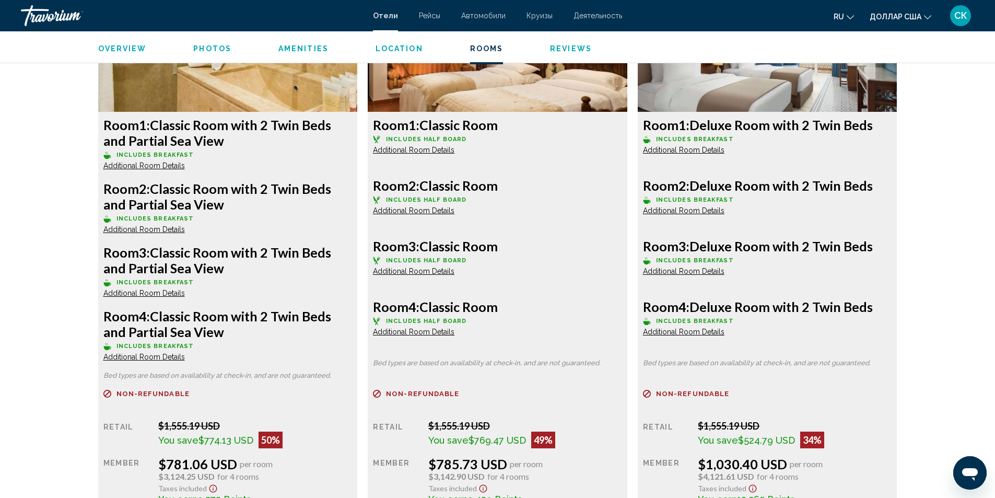
click at [352, 315] on div "Room 4: Deluxe Room with 2 Twin Beds Includes Breakfast Additional Room Details" at bounding box center [227, 334] width 249 height 53
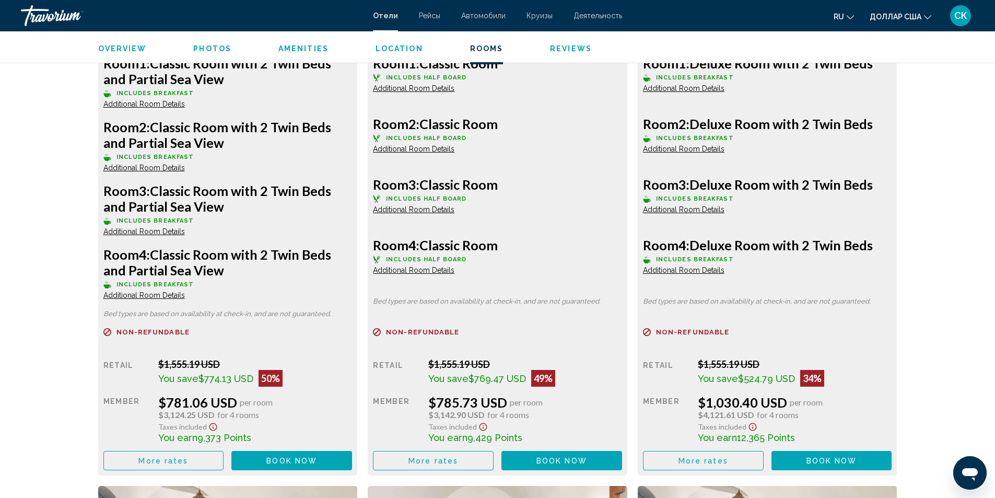
scroll to position [1567, 0]
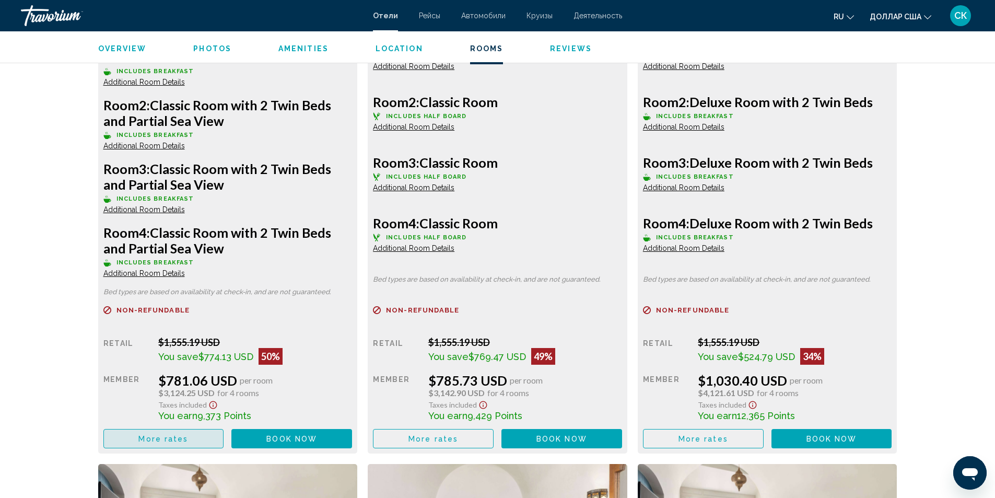
click at [189, 440] on button "More rates" at bounding box center [163, 438] width 121 height 19
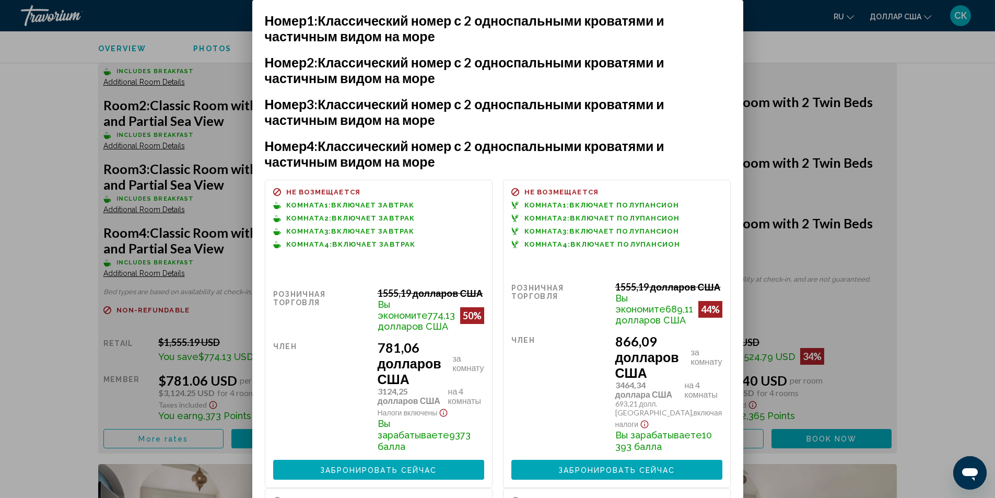
drag, startPoint x: 632, startPoint y: 102, endPoint x: 641, endPoint y: 67, distance: 36.1
click at [641, 66] on div "Номер 1: Классический номер с 2 односпальными кроватями и частичным видом на мо…" at bounding box center [498, 276] width 466 height 526
click at [174, 326] on div at bounding box center [497, 249] width 995 height 498
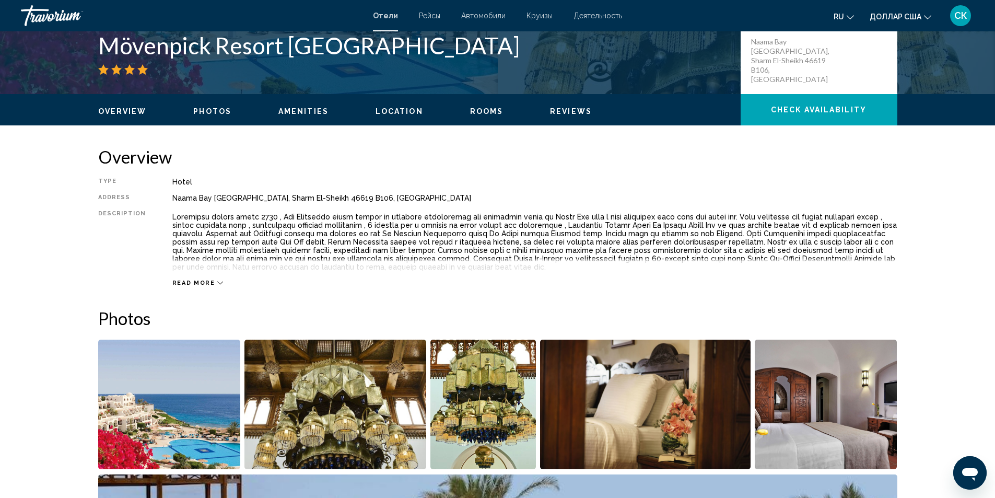
scroll to position [320, 0]
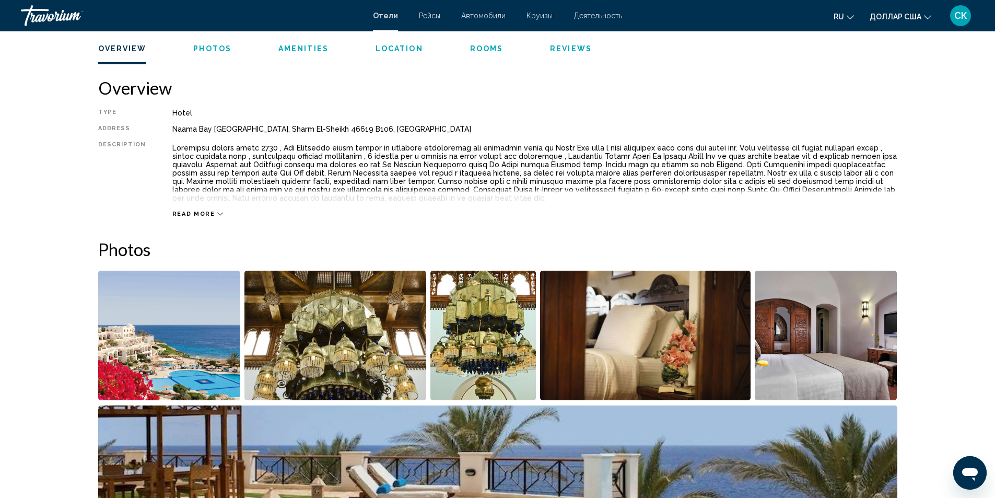
click at [159, 343] on img "Open full-screen image slider" at bounding box center [169, 336] width 143 height 130
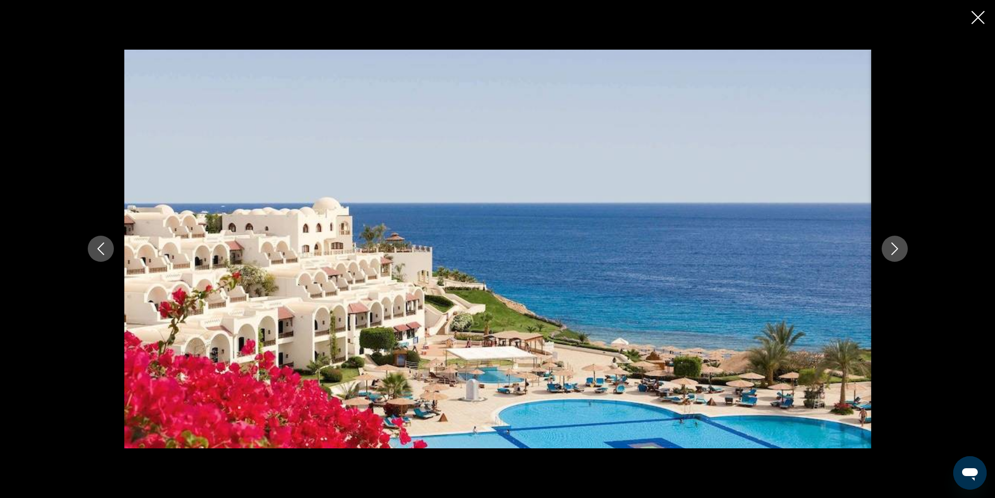
click at [896, 246] on icon "Next image" at bounding box center [894, 248] width 13 height 13
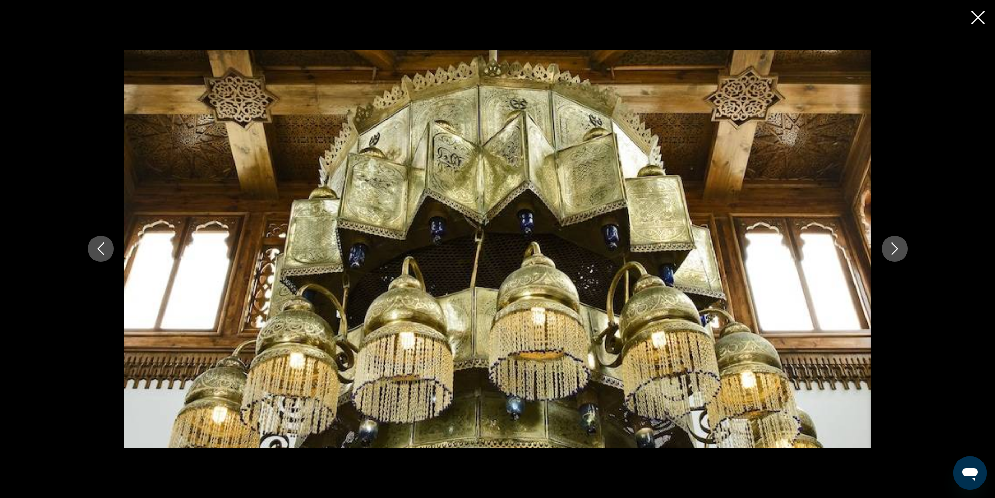
click at [896, 246] on icon "Next image" at bounding box center [894, 248] width 13 height 13
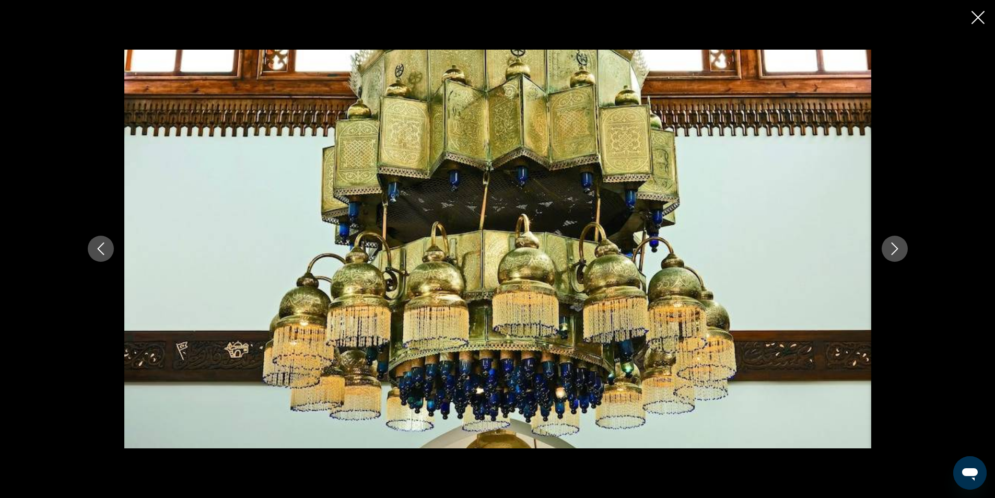
click at [896, 246] on icon "Next image" at bounding box center [894, 248] width 13 height 13
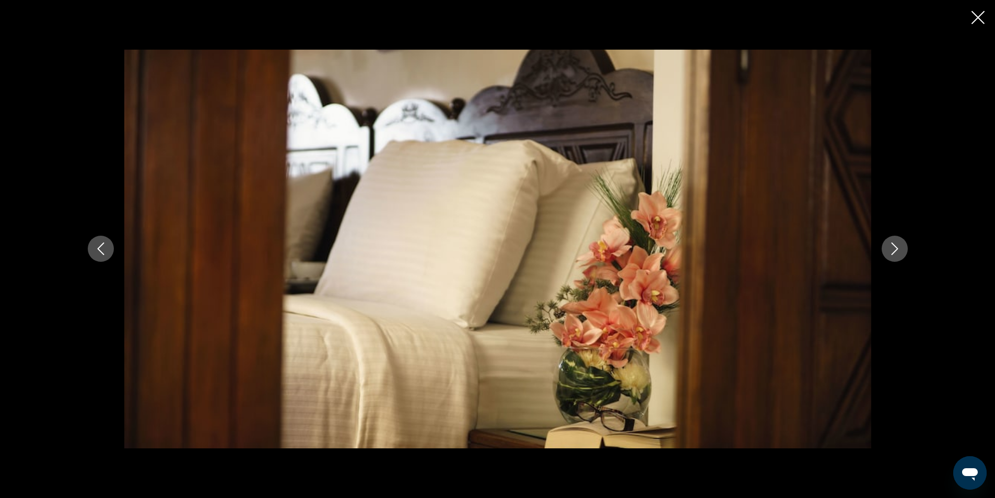
click at [896, 246] on icon "Next image" at bounding box center [894, 248] width 13 height 13
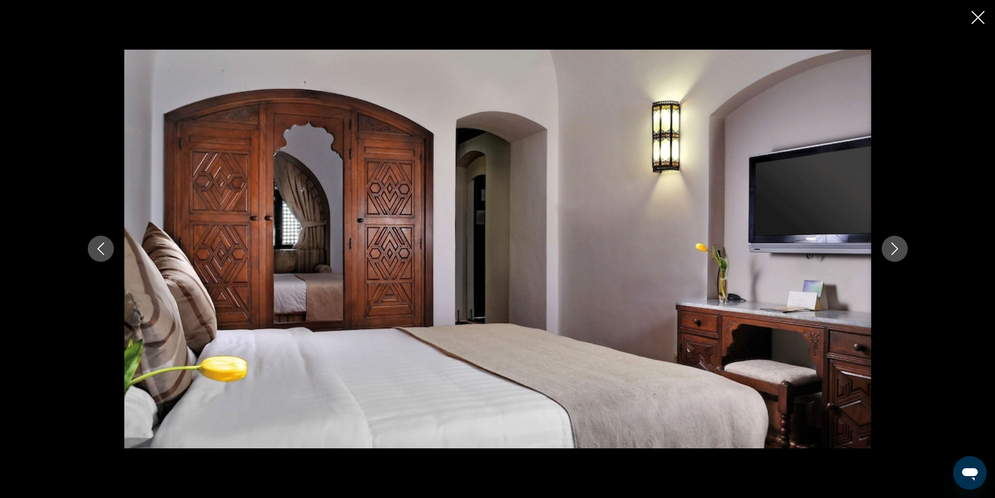
click at [896, 246] on icon "Next image" at bounding box center [894, 248] width 13 height 13
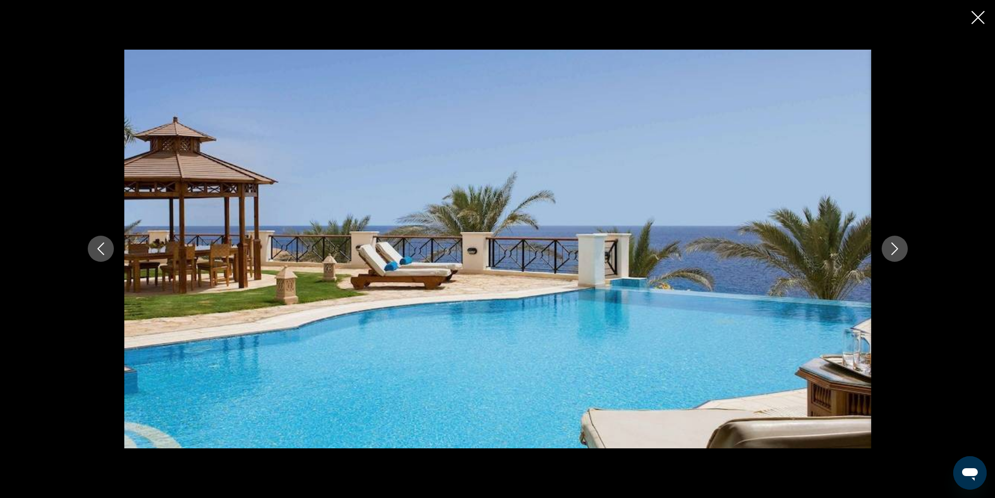
click at [896, 246] on icon "Next image" at bounding box center [894, 248] width 13 height 13
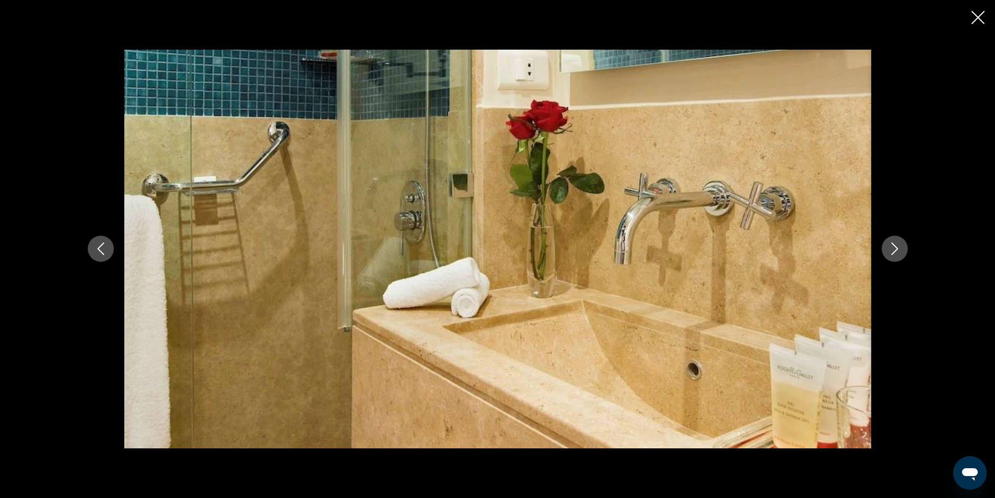
click at [896, 246] on icon "Next image" at bounding box center [894, 248] width 13 height 13
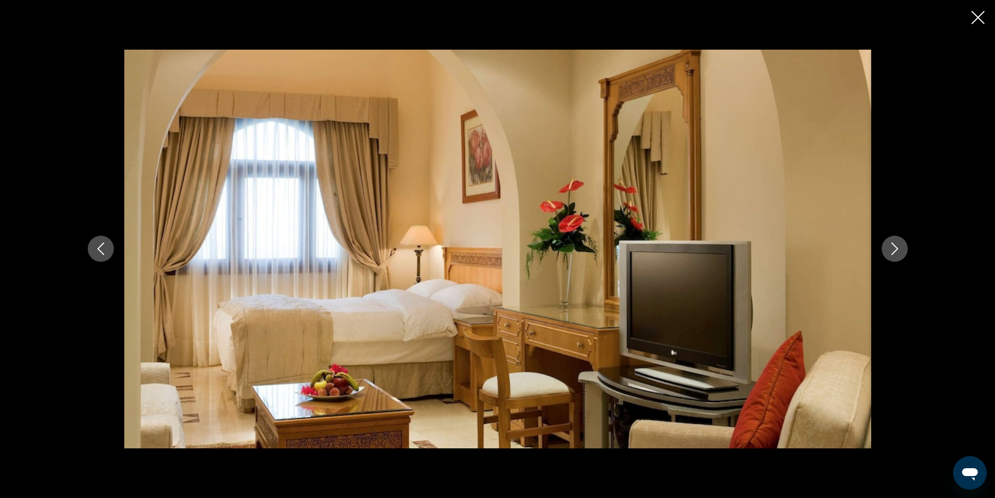
click at [896, 246] on icon "Next image" at bounding box center [894, 248] width 13 height 13
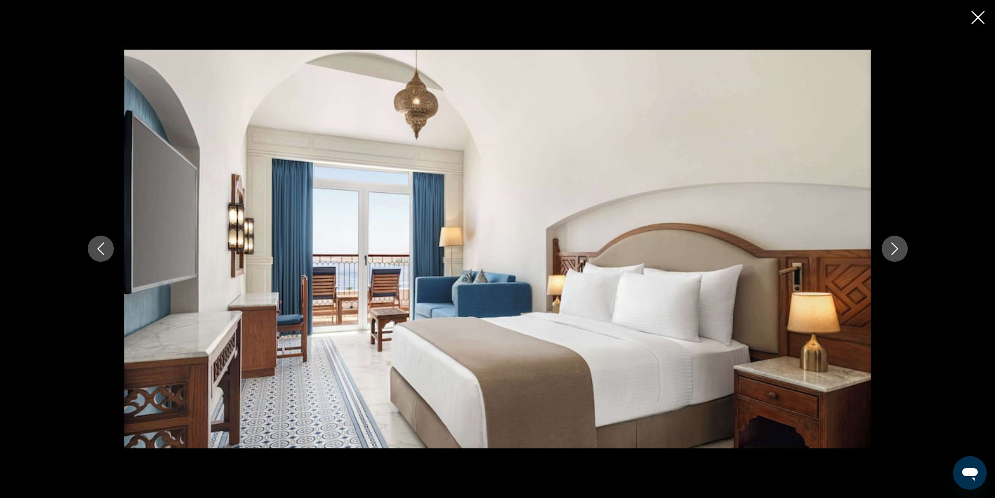
click at [896, 246] on icon "Next image" at bounding box center [894, 248] width 13 height 13
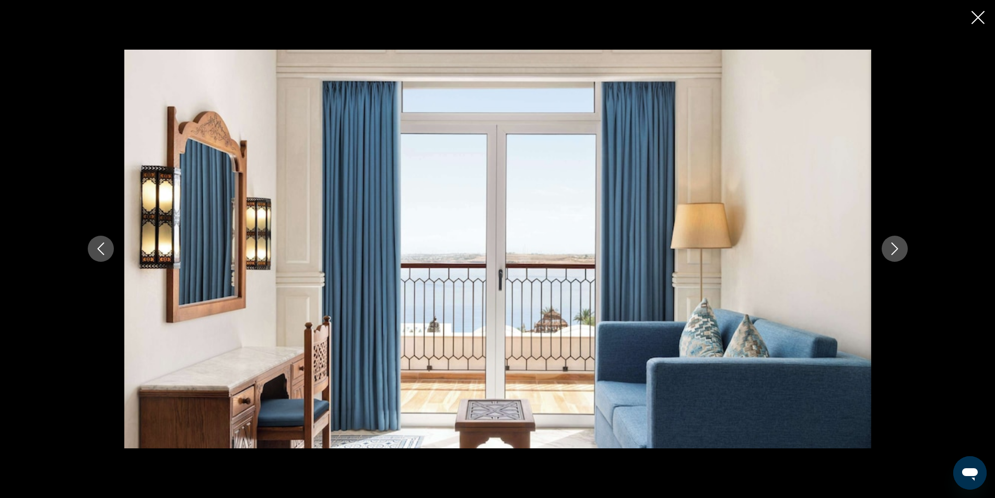
click at [896, 246] on icon "Next image" at bounding box center [894, 248] width 13 height 13
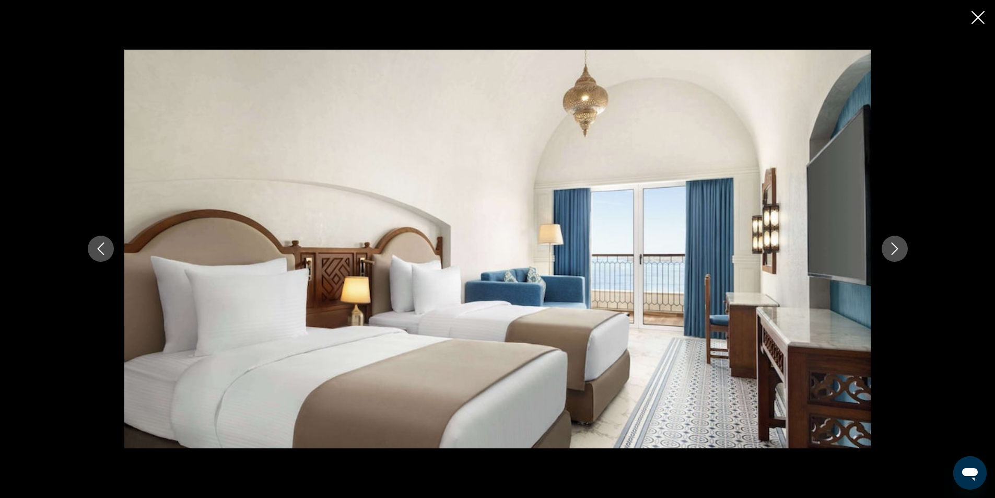
click at [896, 246] on icon "Next image" at bounding box center [894, 248] width 13 height 13
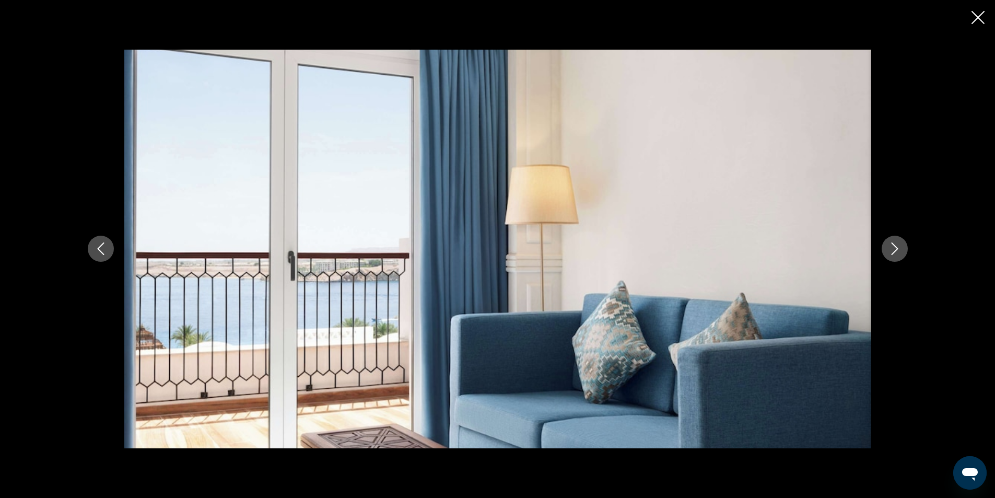
click at [896, 246] on icon "Next image" at bounding box center [894, 248] width 13 height 13
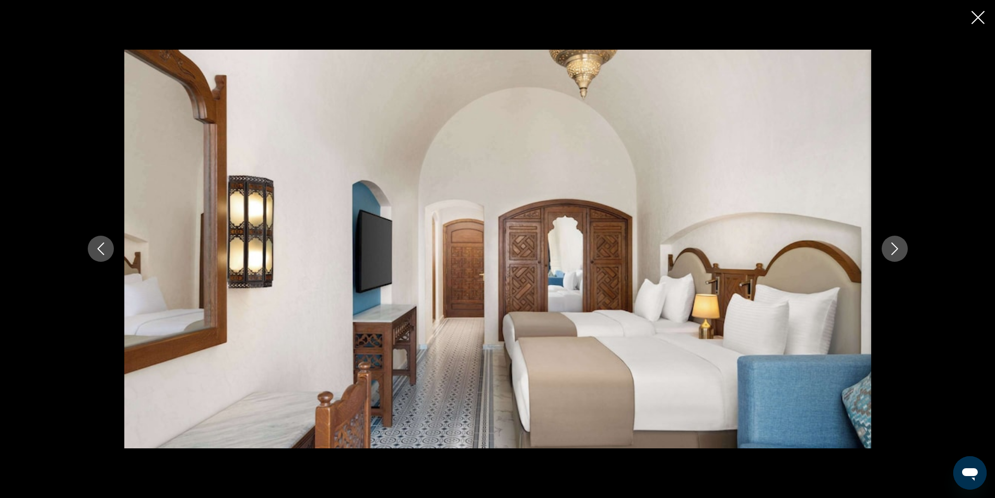
click at [981, 20] on icon "Close slideshow" at bounding box center [977, 17] width 13 height 13
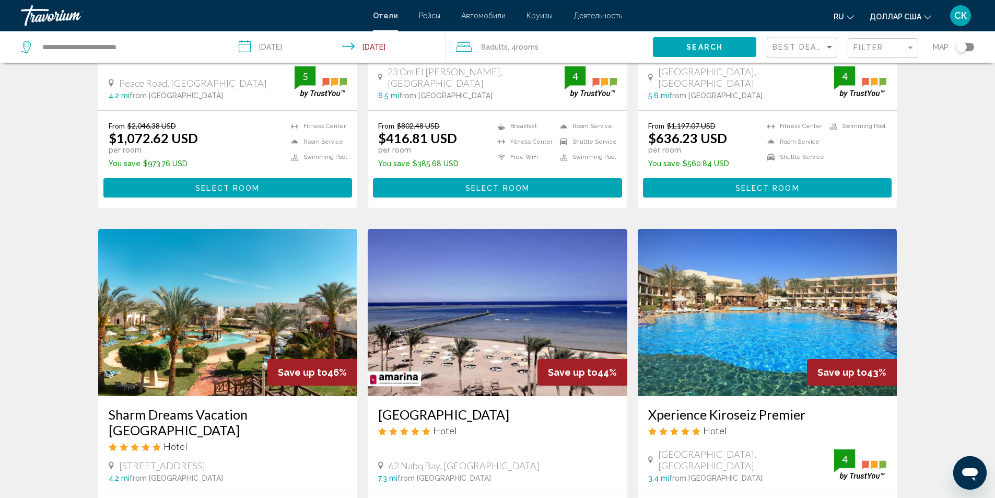
scroll to position [1288, 0]
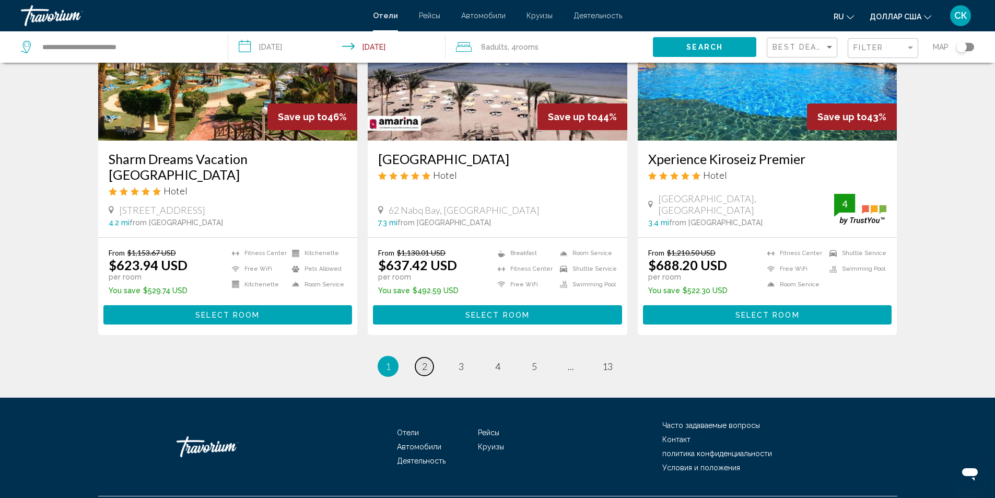
click at [424, 360] on span "2" at bounding box center [424, 365] width 5 height 11
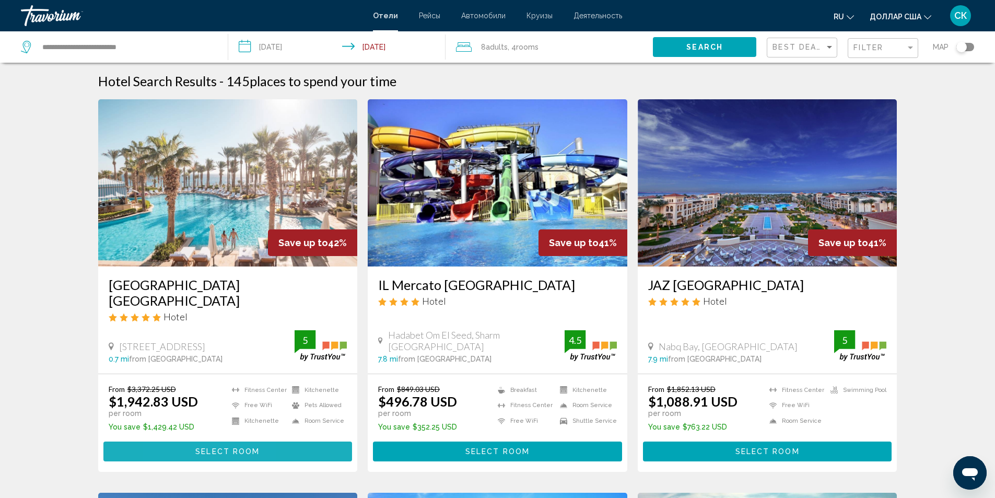
click at [181, 441] on button "Select Room" at bounding box center [227, 450] width 249 height 19
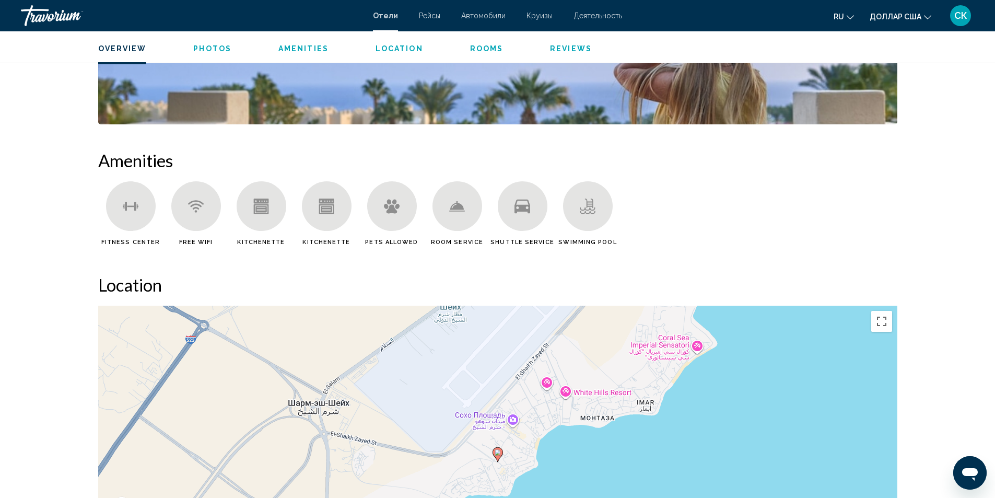
scroll to position [345, 0]
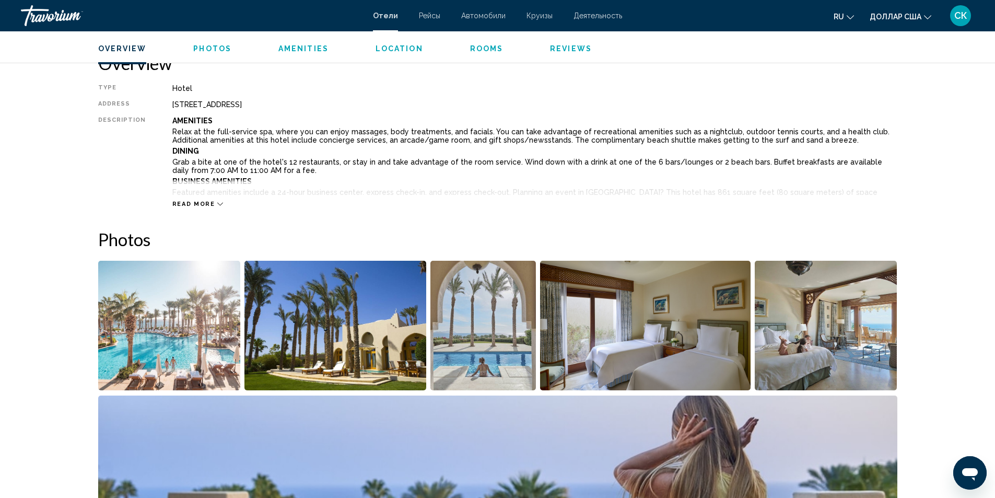
click at [209, 325] on img "Open full-screen image slider" at bounding box center [169, 326] width 143 height 130
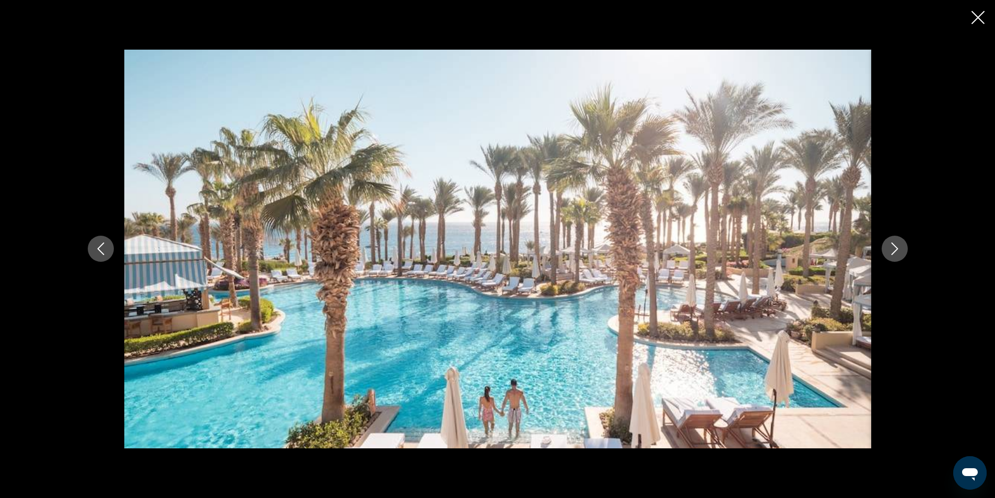
click at [894, 252] on icon "Next image" at bounding box center [894, 249] width 7 height 13
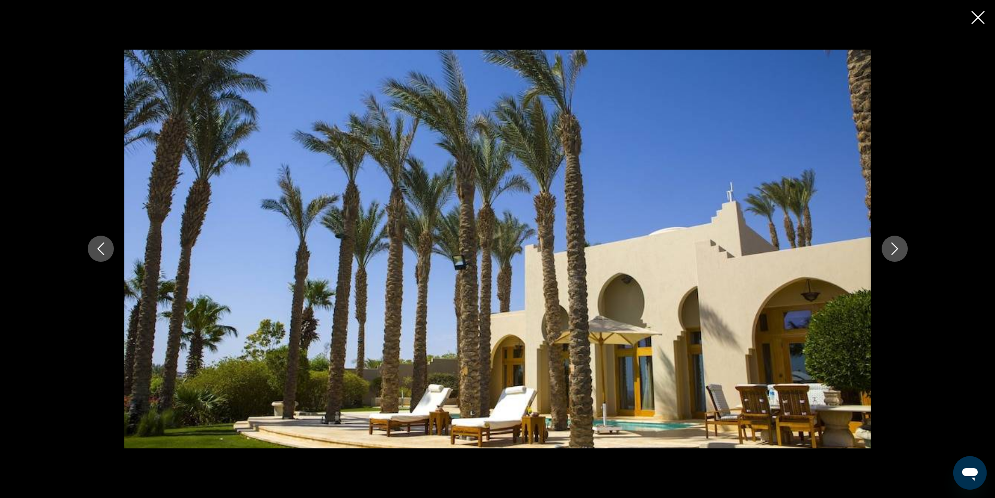
click at [894, 252] on icon "Next image" at bounding box center [894, 249] width 7 height 13
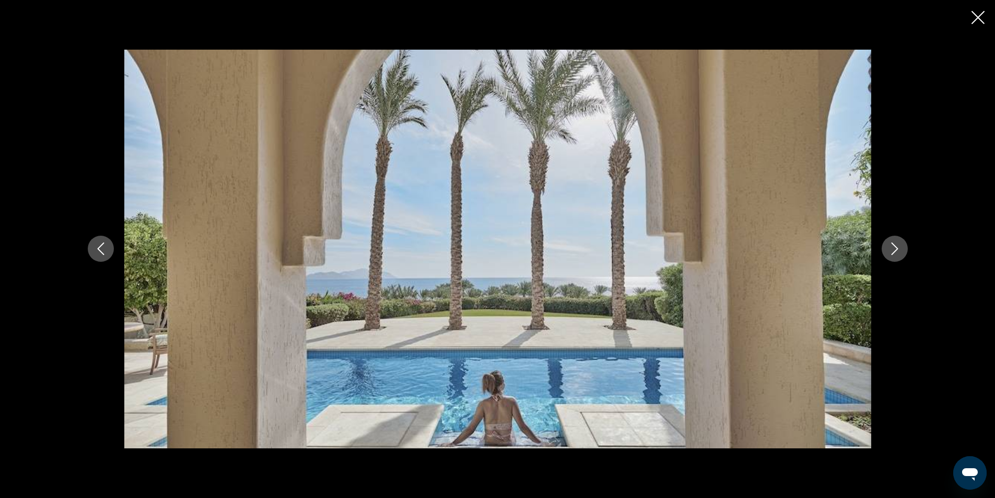
click at [894, 252] on icon "Next image" at bounding box center [894, 249] width 7 height 13
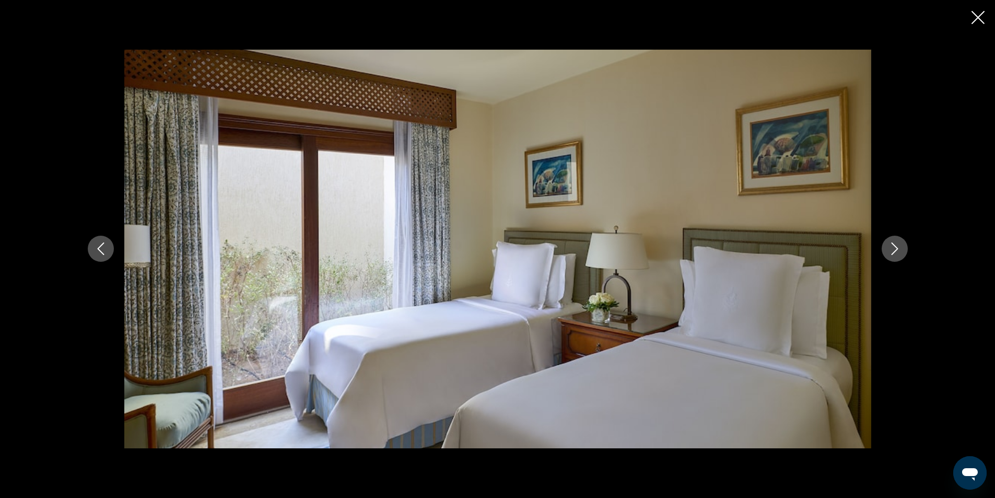
click at [894, 252] on icon "Next image" at bounding box center [894, 249] width 7 height 13
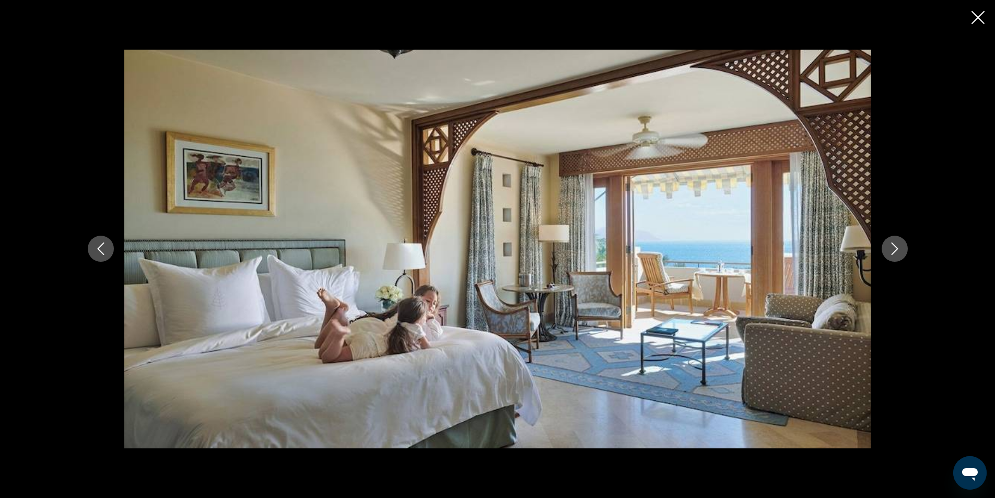
click at [894, 252] on icon "Next image" at bounding box center [894, 249] width 7 height 13
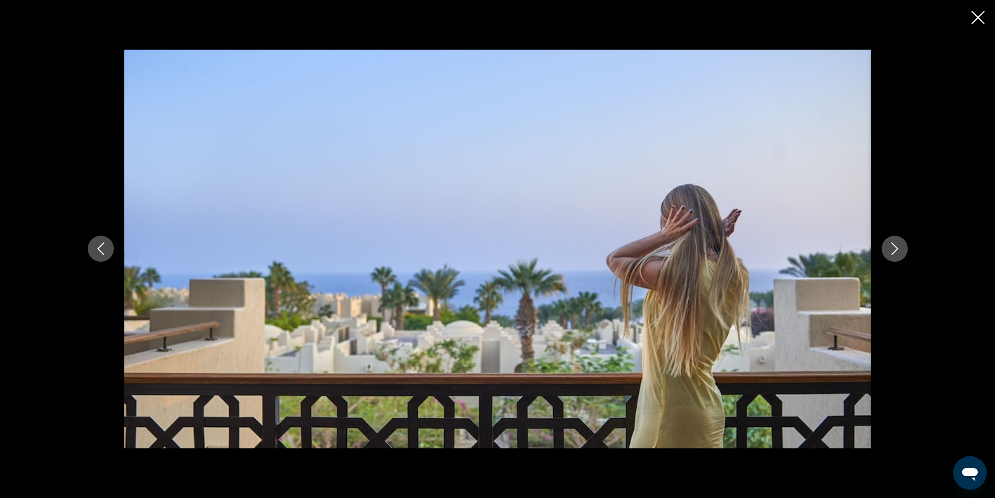
click at [894, 253] on icon "Next image" at bounding box center [894, 248] width 13 height 13
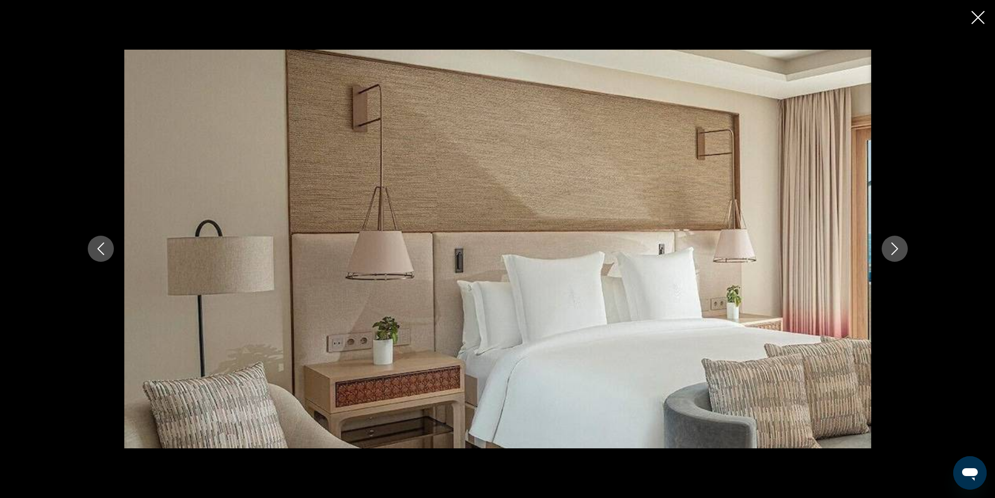
click at [894, 253] on icon "Next image" at bounding box center [894, 248] width 13 height 13
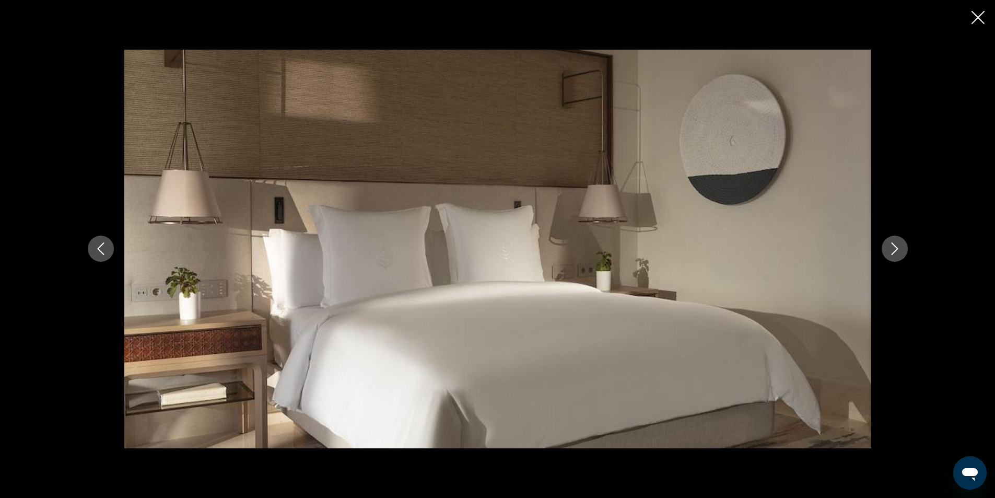
click at [894, 253] on icon "Next image" at bounding box center [894, 248] width 13 height 13
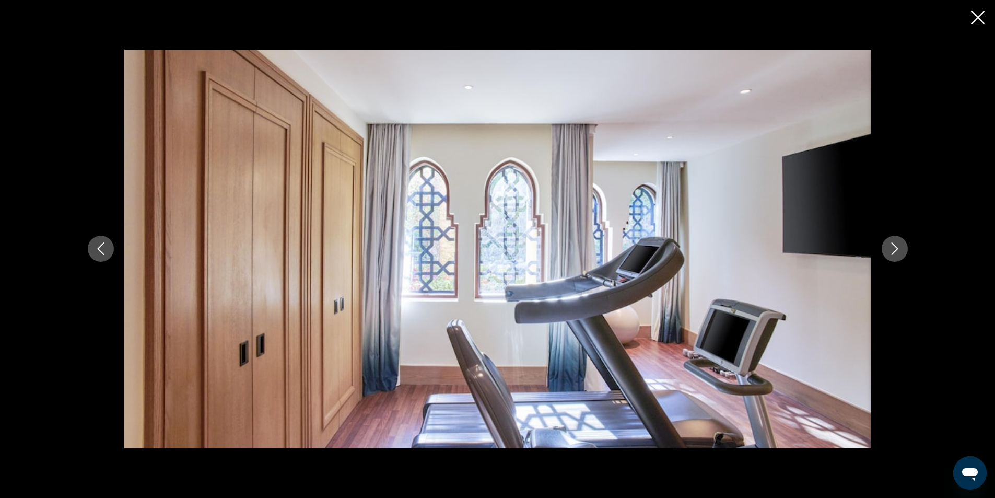
click at [894, 253] on icon "Next image" at bounding box center [894, 248] width 13 height 13
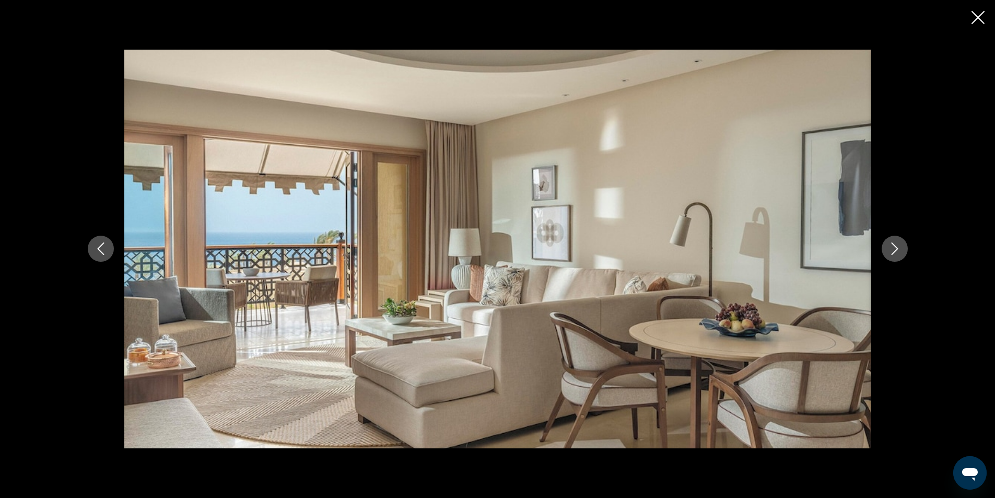
click at [894, 253] on icon "Next image" at bounding box center [894, 248] width 13 height 13
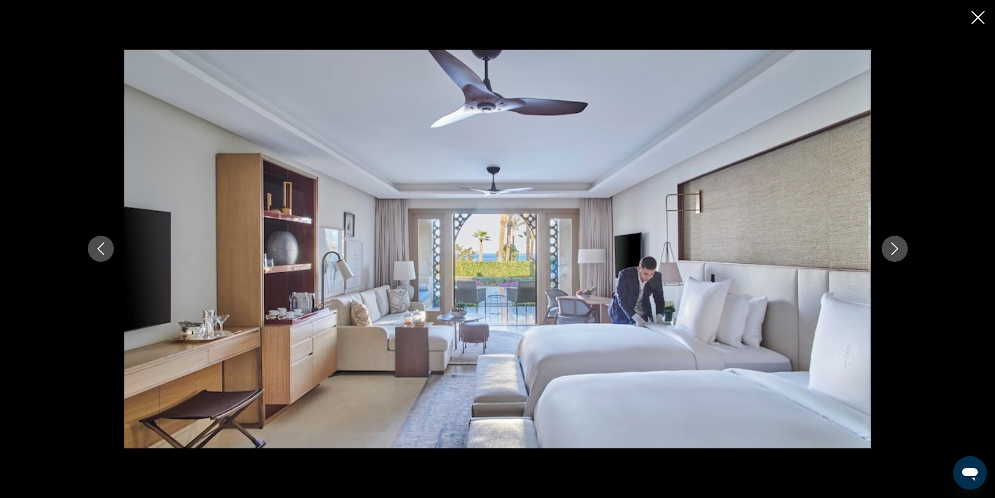
click at [894, 253] on icon "Next image" at bounding box center [894, 248] width 13 height 13
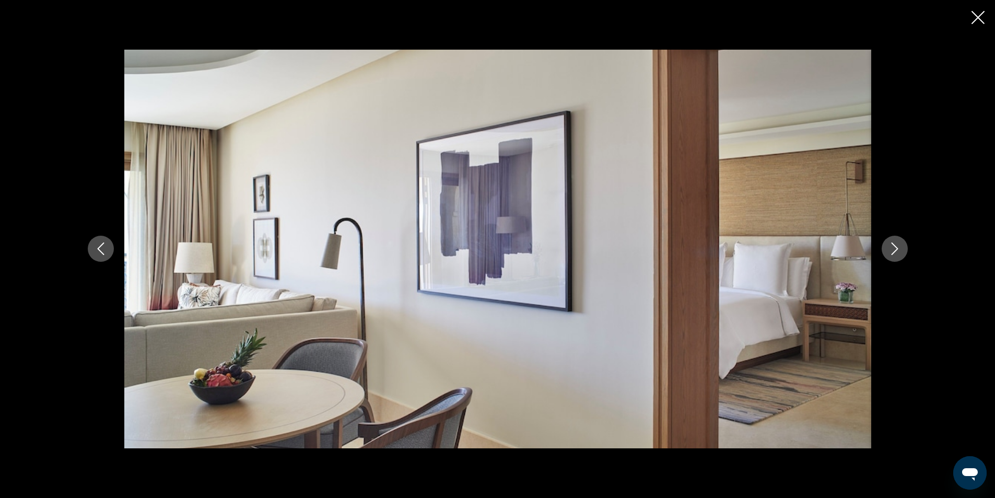
click at [894, 253] on icon "Next image" at bounding box center [894, 248] width 13 height 13
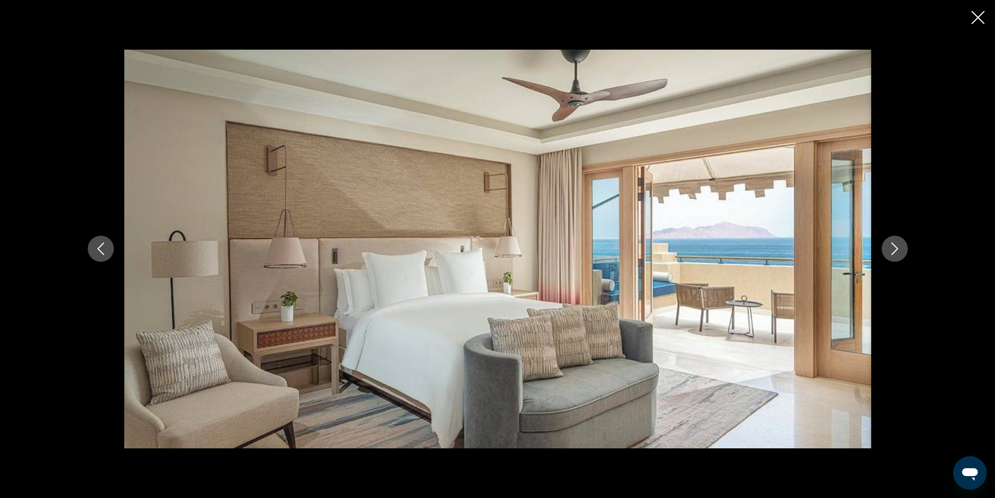
click at [894, 253] on icon "Next image" at bounding box center [894, 248] width 13 height 13
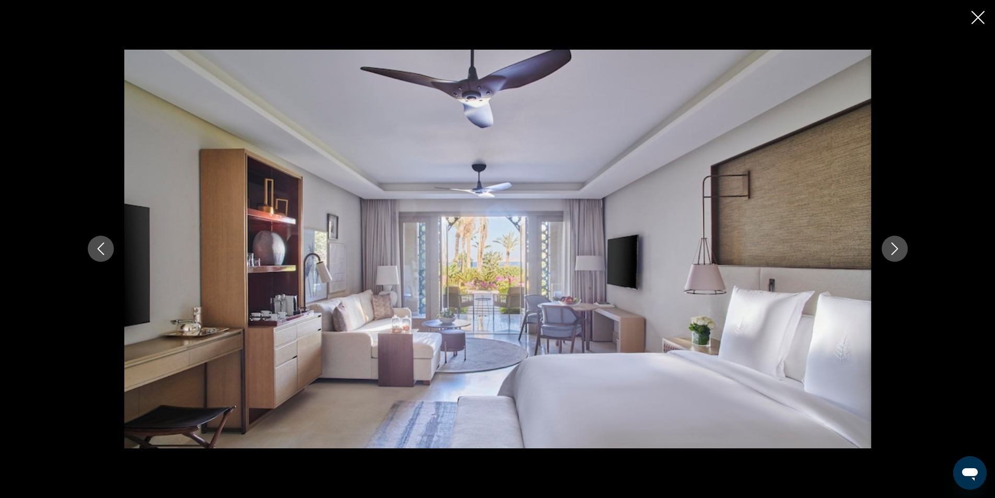
click at [894, 253] on icon "Next image" at bounding box center [894, 248] width 13 height 13
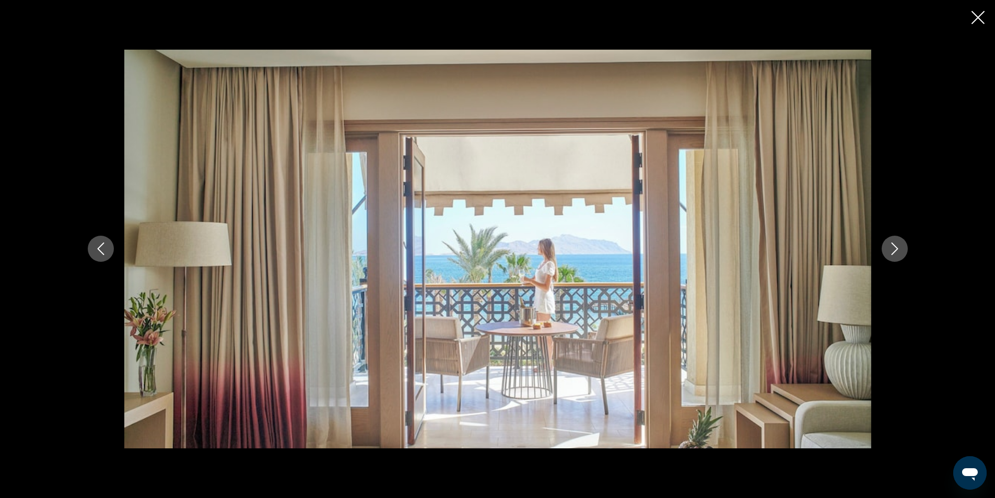
click at [894, 253] on icon "Next image" at bounding box center [894, 248] width 13 height 13
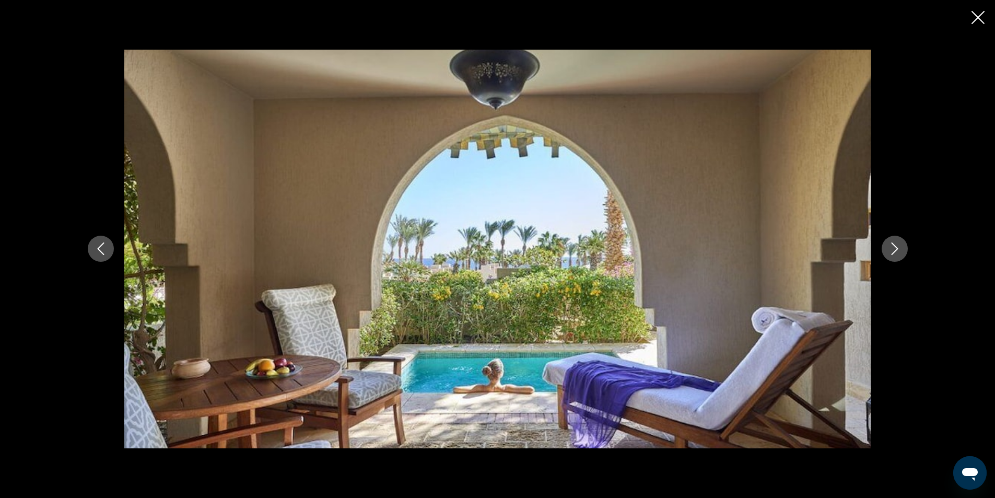
click at [894, 253] on icon "Next image" at bounding box center [894, 248] width 13 height 13
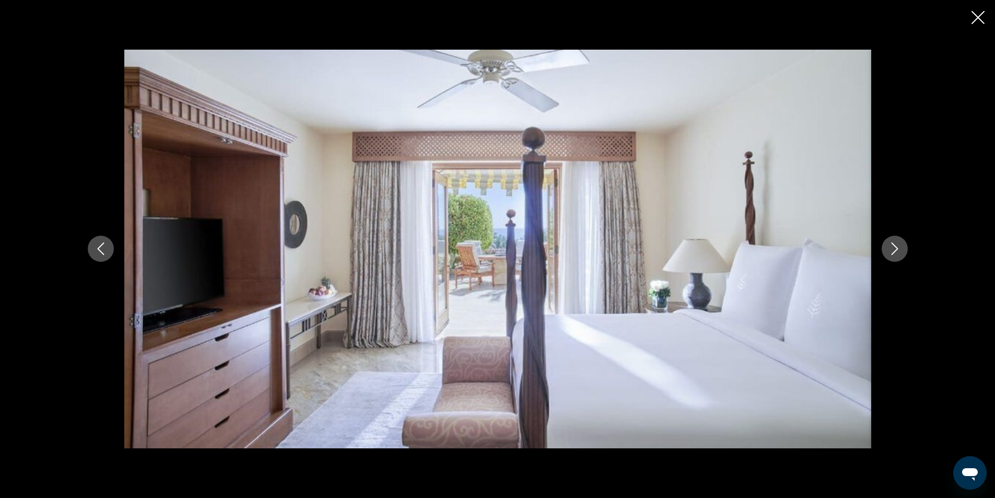
click at [894, 253] on icon "Next image" at bounding box center [894, 248] width 13 height 13
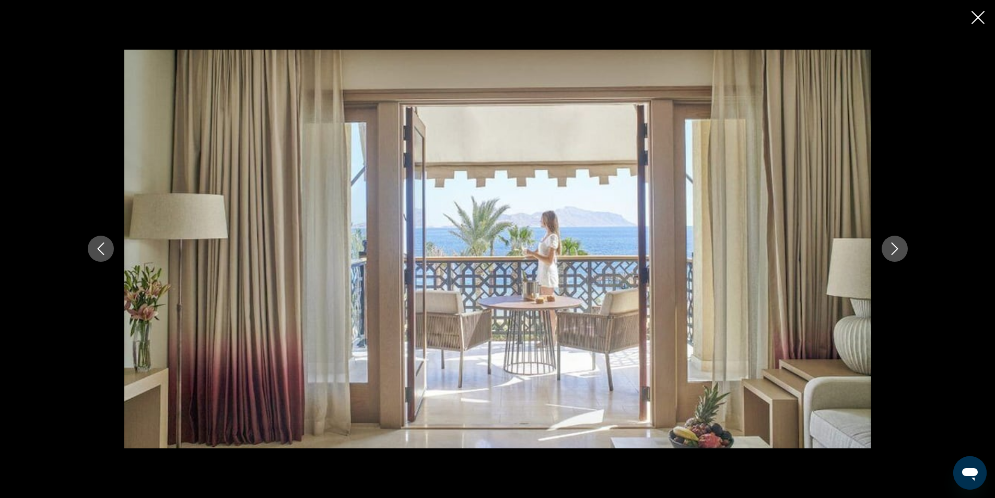
click at [894, 253] on icon "Next image" at bounding box center [894, 248] width 13 height 13
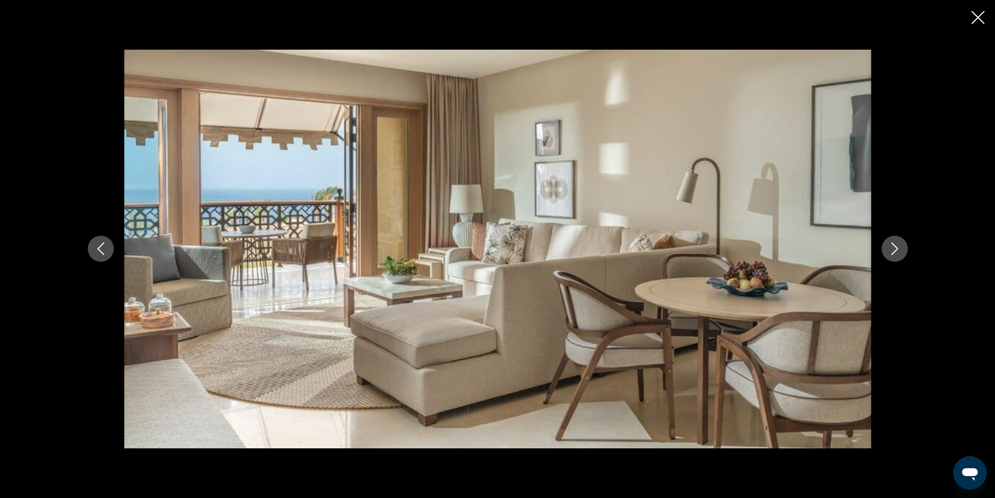
click at [894, 253] on icon "Next image" at bounding box center [894, 248] width 13 height 13
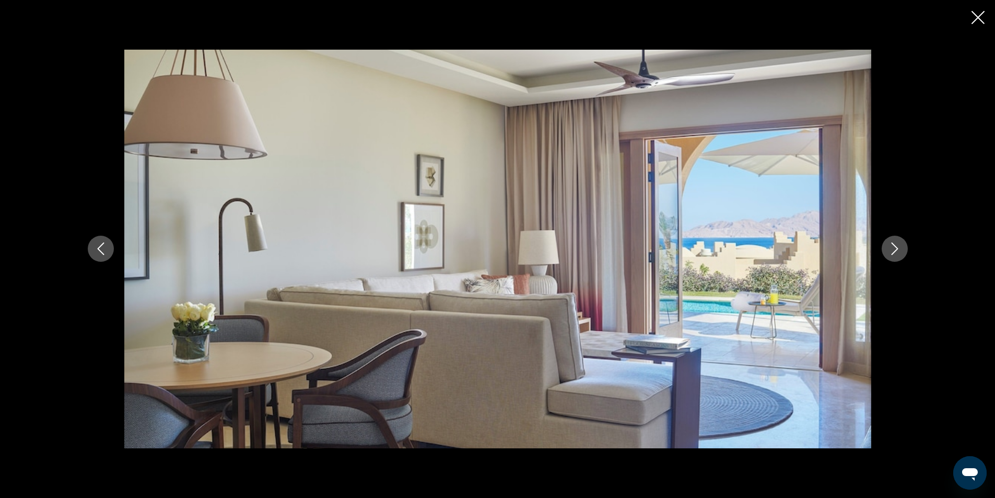
click at [894, 253] on icon "Next image" at bounding box center [894, 248] width 13 height 13
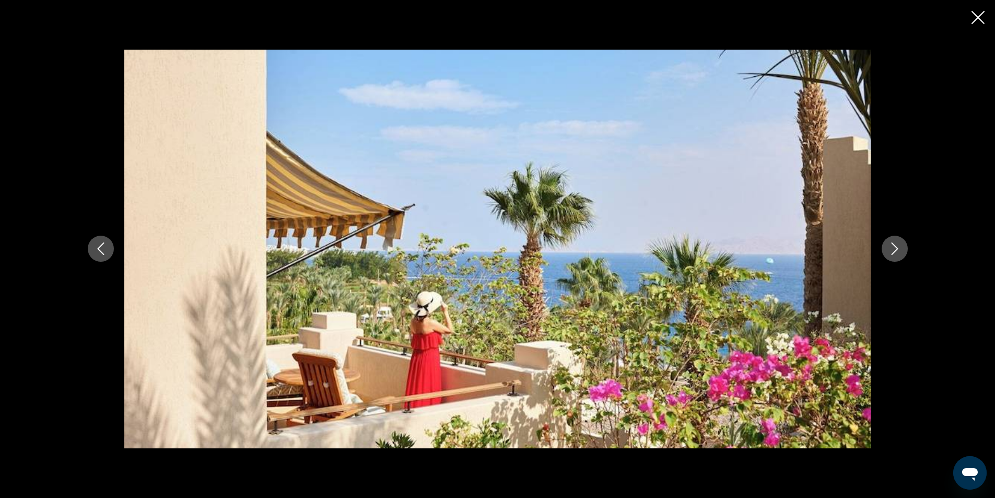
click at [894, 253] on icon "Next image" at bounding box center [894, 248] width 13 height 13
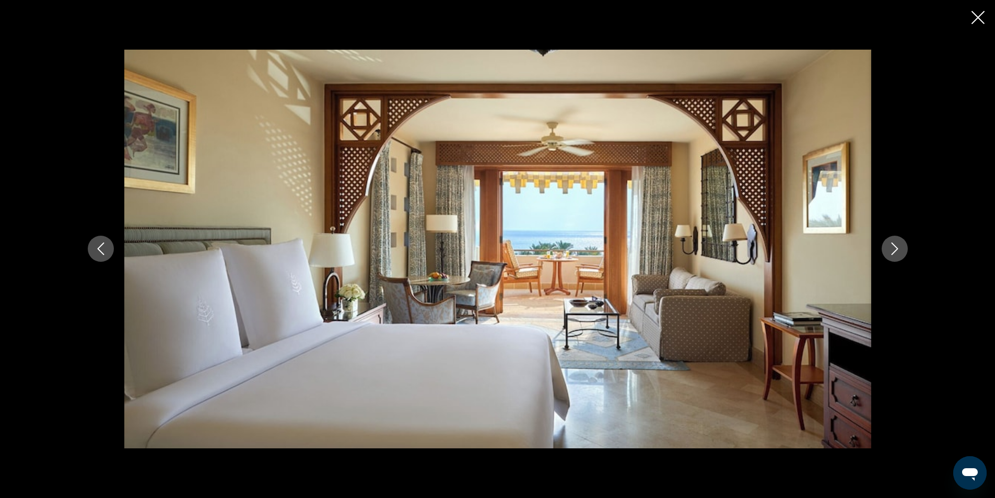
click at [982, 25] on button "Close slideshow" at bounding box center [977, 18] width 13 height 16
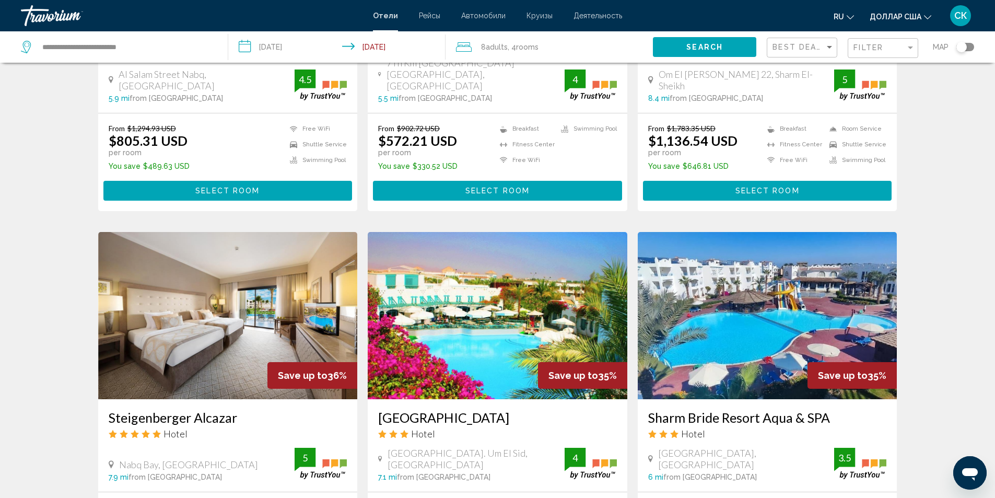
scroll to position [1298, 0]
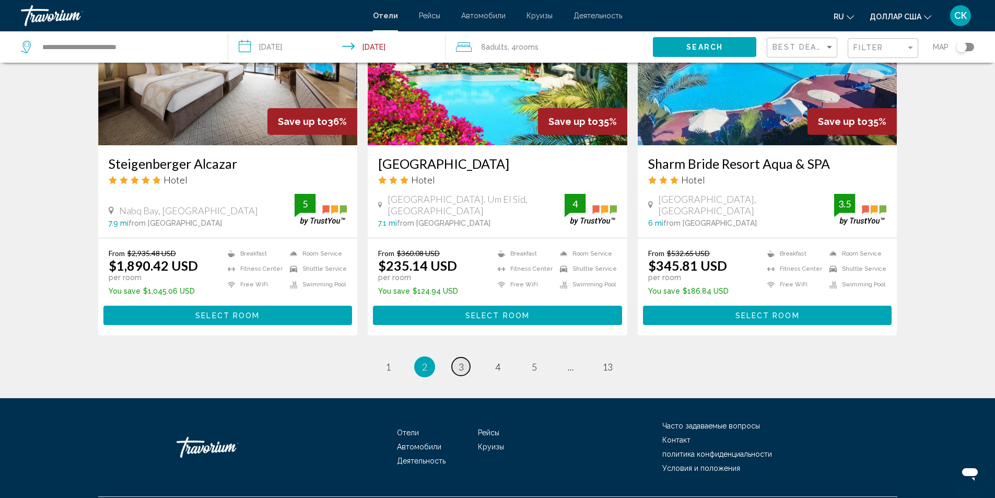
click at [459, 361] on span "3" at bounding box center [461, 366] width 5 height 11
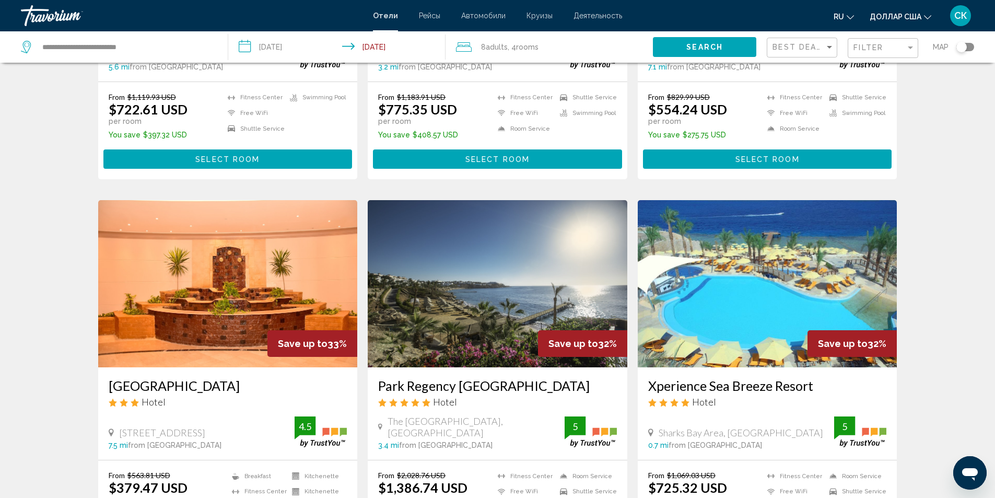
scroll to position [390, 0]
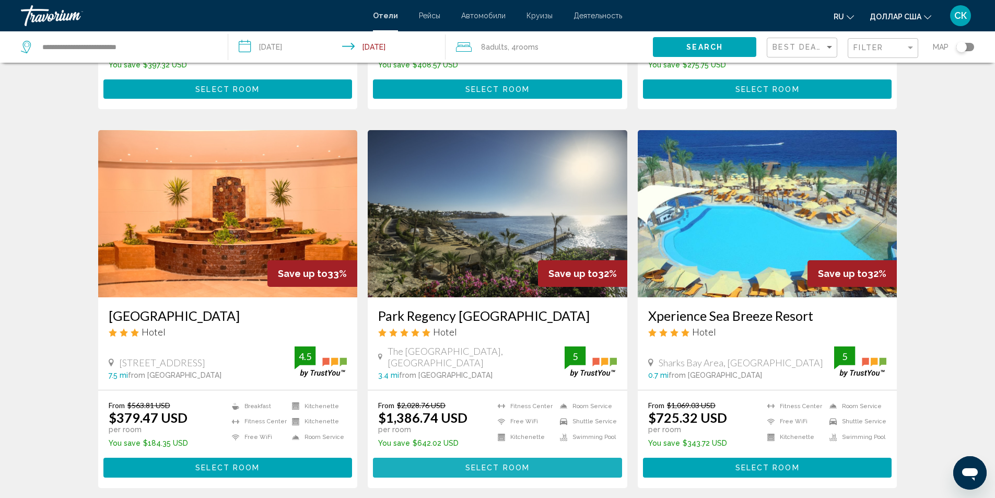
click at [484, 464] on span "Select Room" at bounding box center [497, 468] width 64 height 8
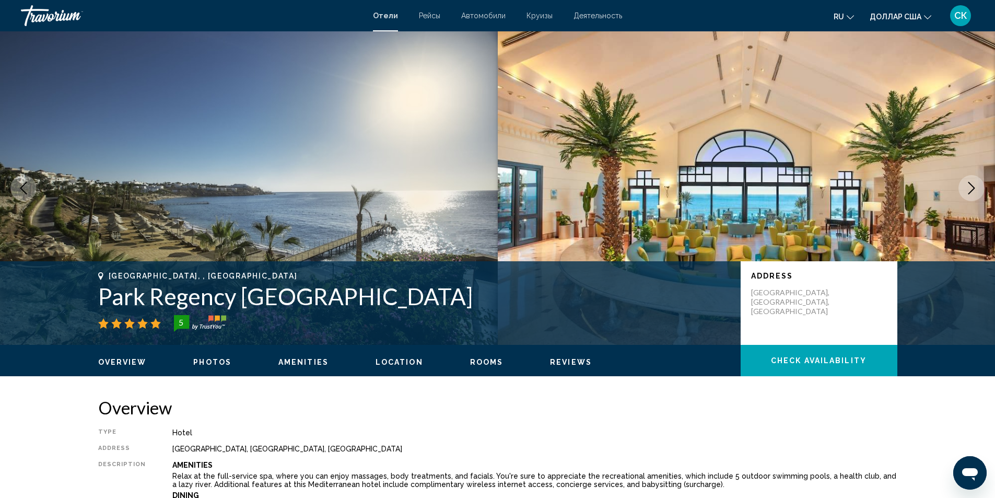
scroll to position [401, 0]
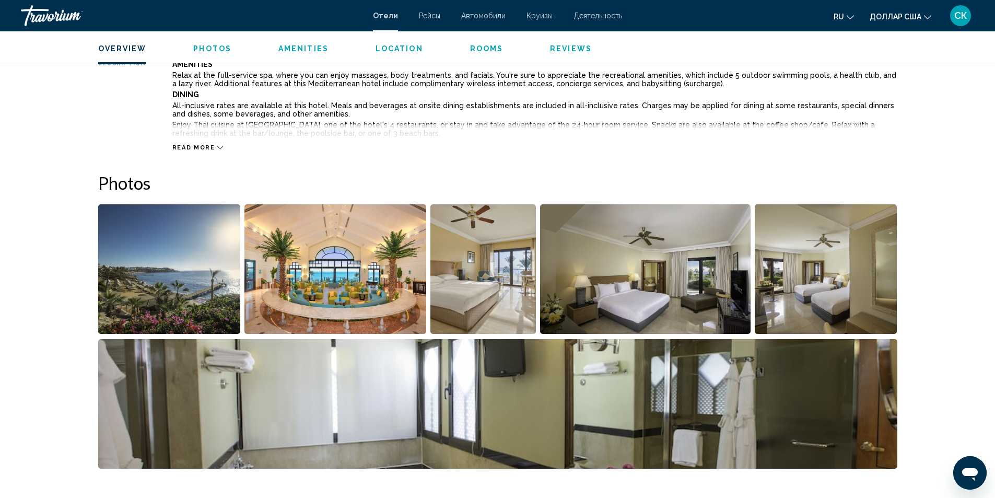
click at [188, 277] on img "Open full-screen image slider" at bounding box center [169, 269] width 143 height 130
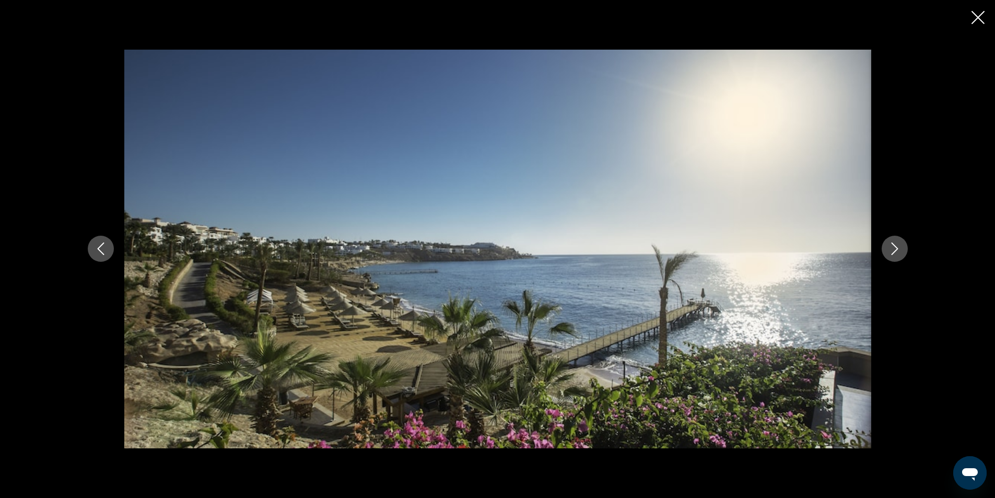
click at [888, 249] on icon "Next image" at bounding box center [894, 248] width 13 height 13
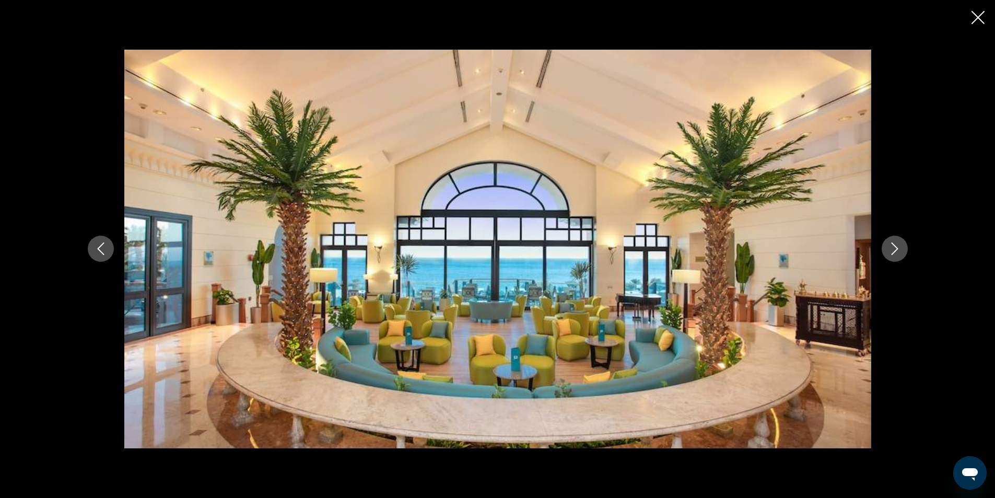
click at [888, 249] on icon "Next image" at bounding box center [894, 248] width 13 height 13
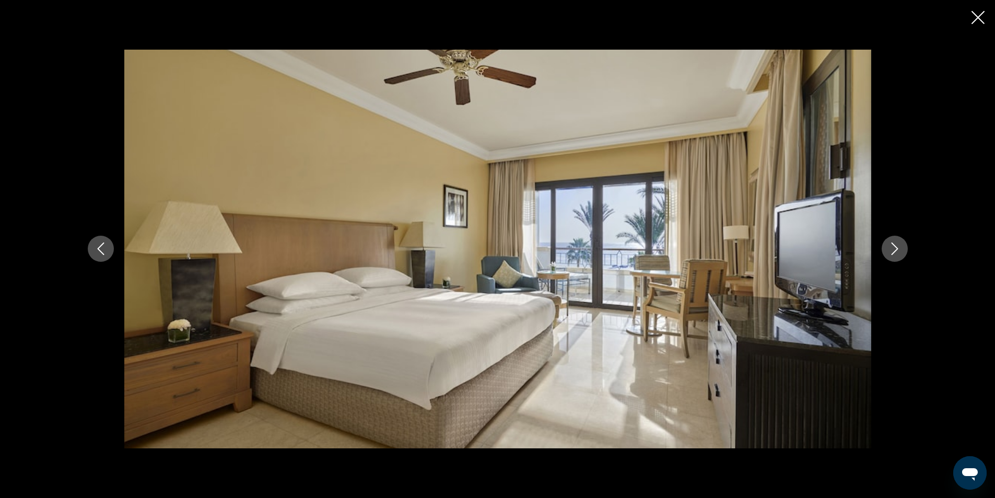
click at [888, 249] on icon "Next image" at bounding box center [894, 248] width 13 height 13
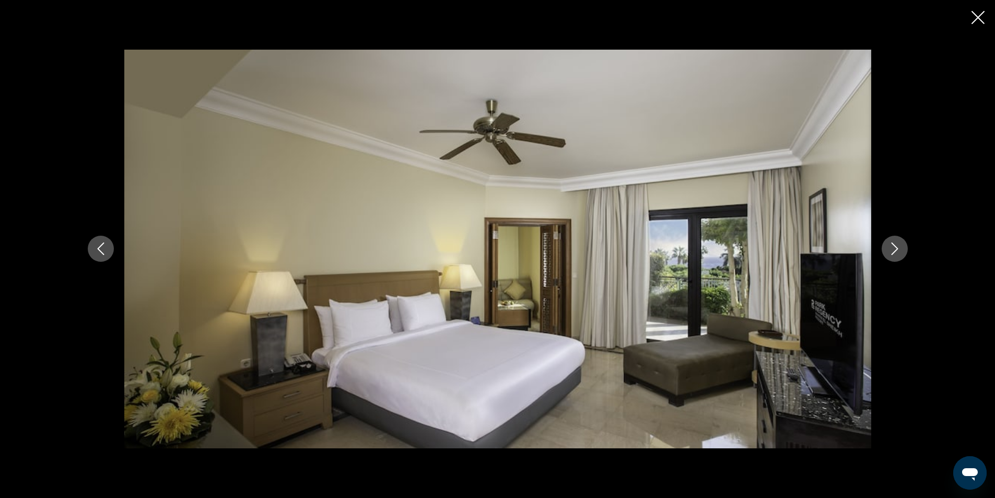
click at [888, 249] on icon "Next image" at bounding box center [894, 248] width 13 height 13
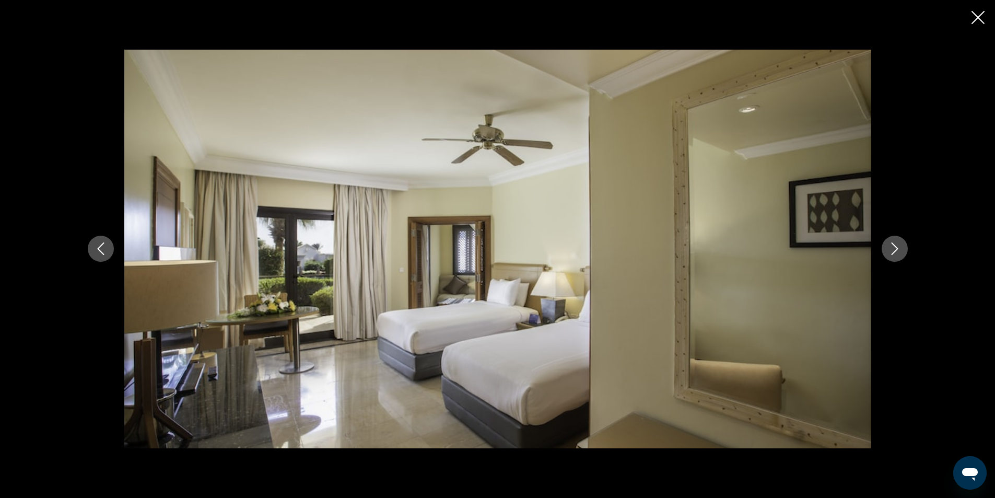
click at [888, 249] on icon "Next image" at bounding box center [894, 248] width 13 height 13
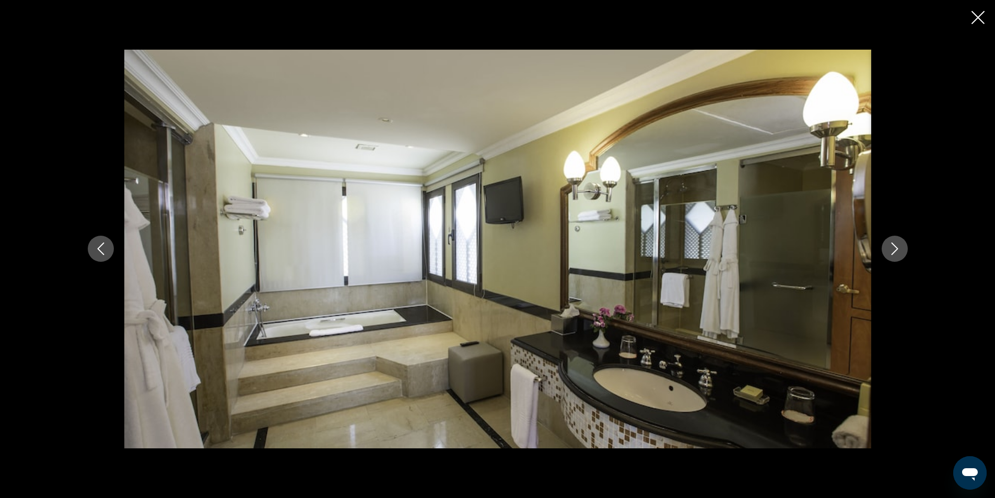
click at [888, 249] on icon "Next image" at bounding box center [894, 248] width 13 height 13
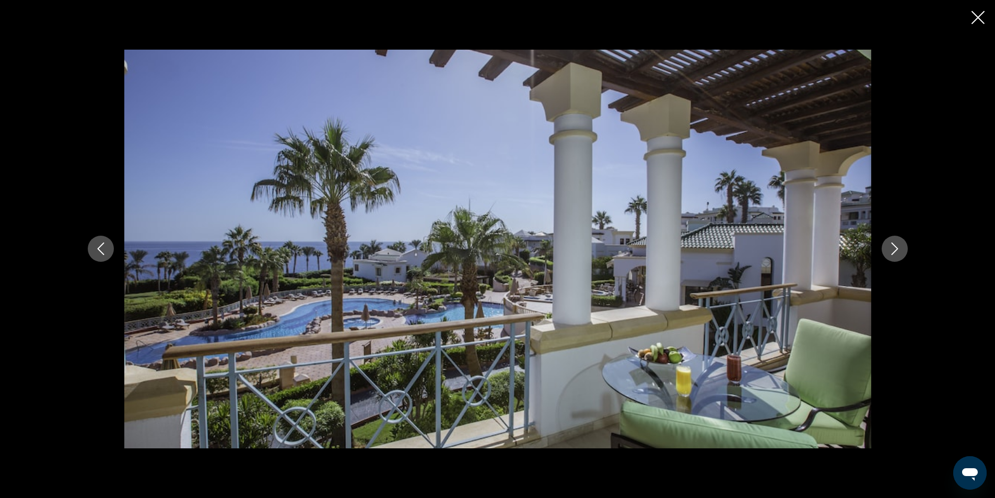
click at [888, 249] on icon "Next image" at bounding box center [894, 248] width 13 height 13
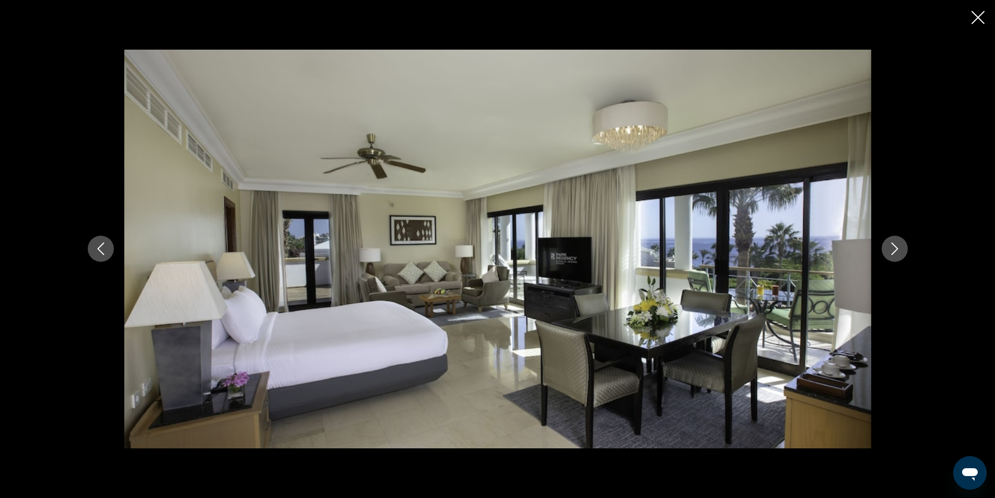
click at [888, 249] on icon "Next image" at bounding box center [894, 248] width 13 height 13
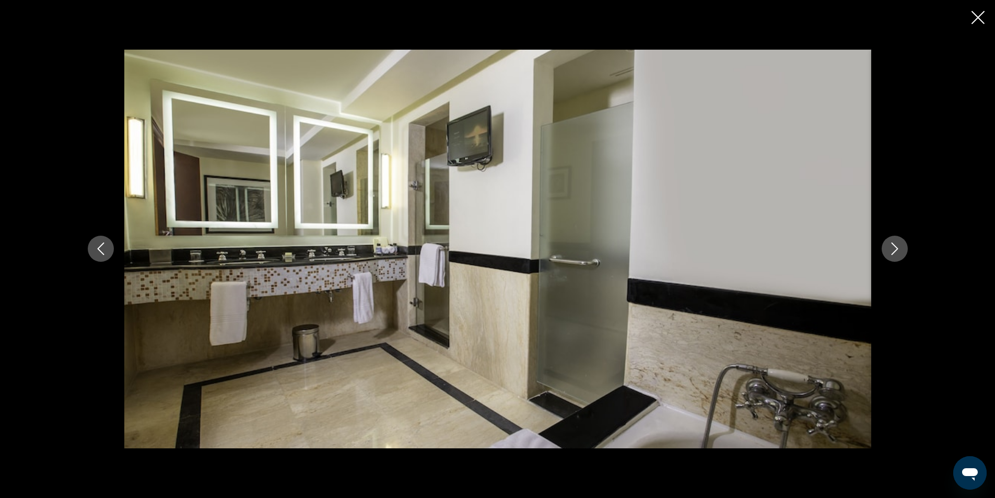
click at [888, 249] on icon "Next image" at bounding box center [894, 248] width 13 height 13
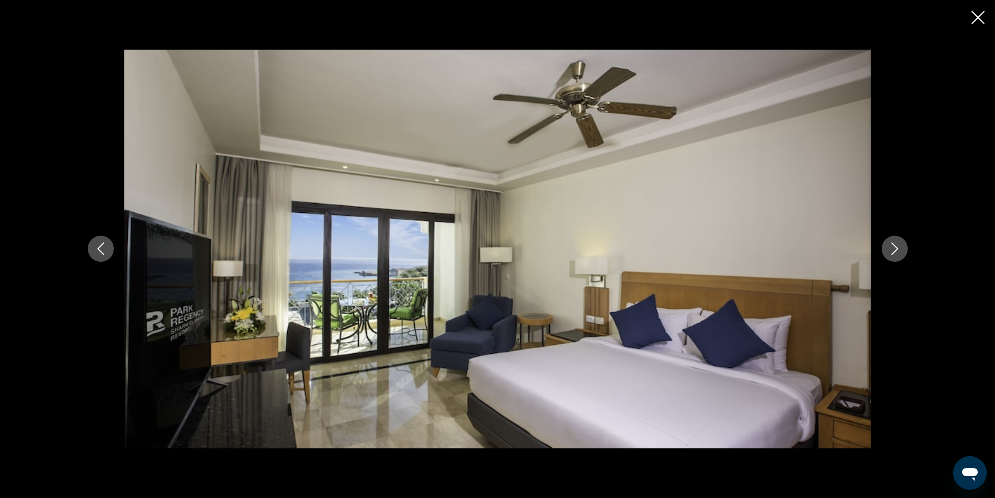
click at [888, 249] on icon "Next image" at bounding box center [894, 248] width 13 height 13
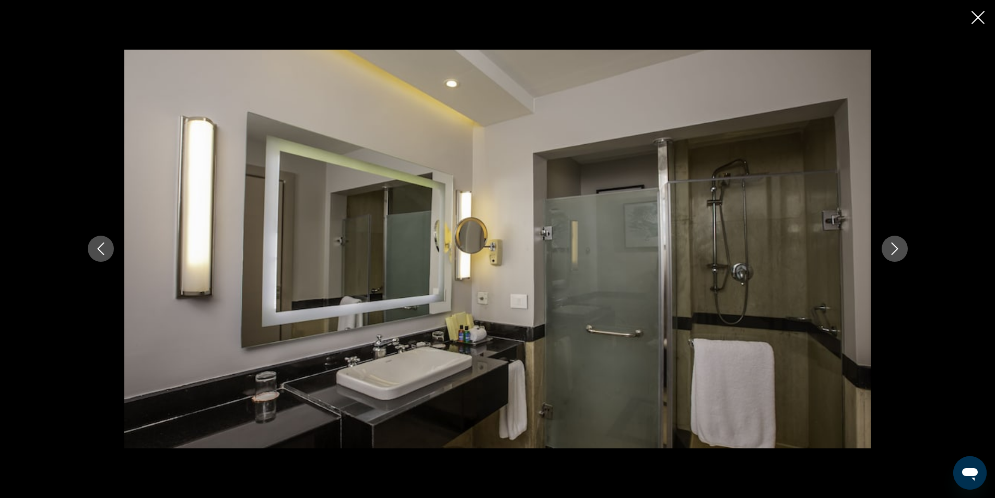
click at [888, 249] on icon "Next image" at bounding box center [894, 248] width 13 height 13
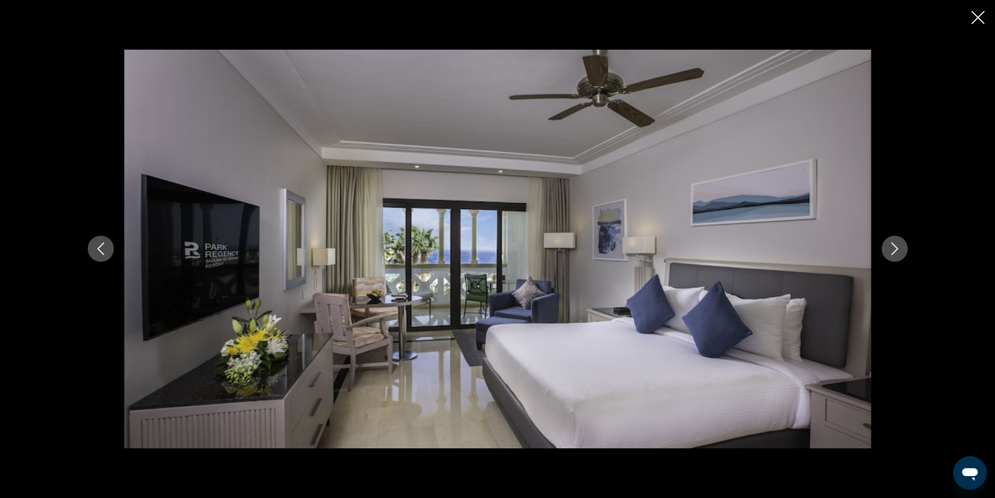
drag, startPoint x: 973, startPoint y: 18, endPoint x: 926, endPoint y: 25, distance: 47.6
click at [973, 17] on icon "Close slideshow" at bounding box center [977, 17] width 13 height 13
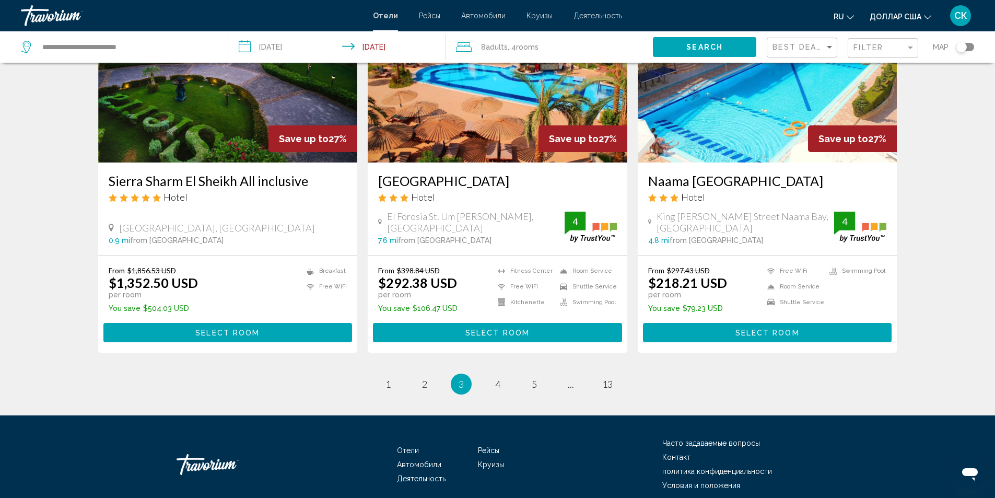
scroll to position [1314, 0]
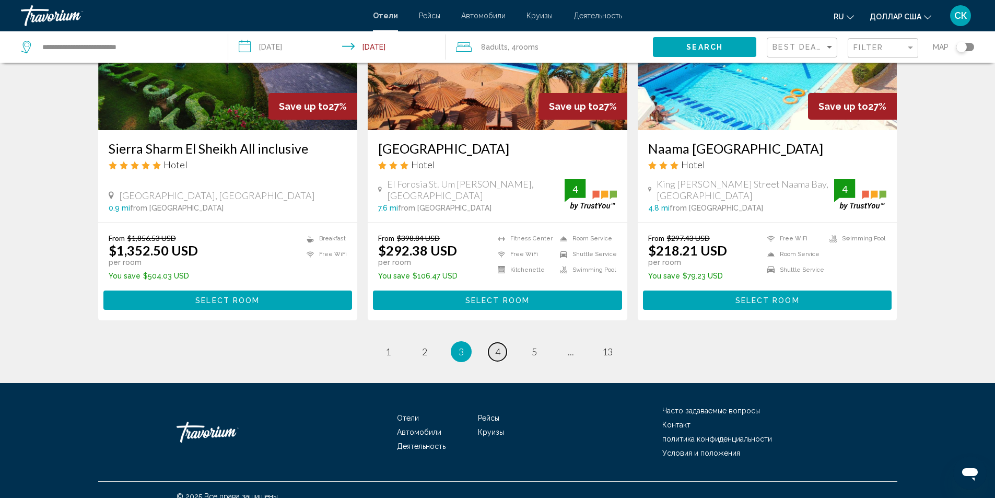
click at [497, 346] on span "4" at bounding box center [497, 351] width 5 height 11
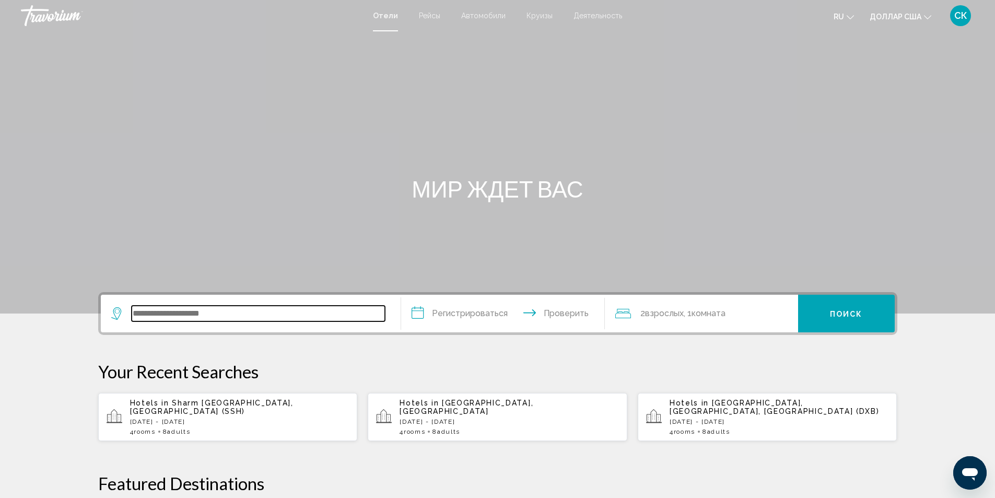
click at [265, 318] on input "Виджет поиска" at bounding box center [258, 313] width 253 height 16
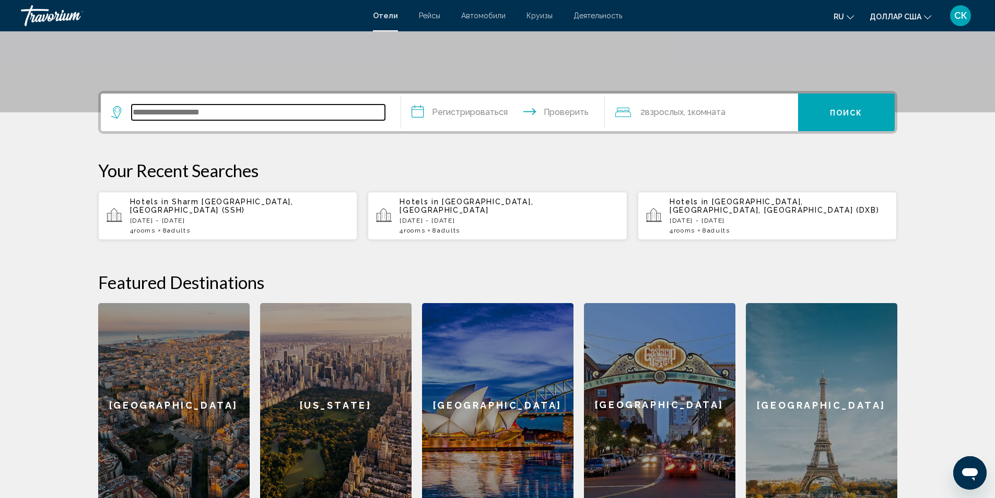
scroll to position [258, 0]
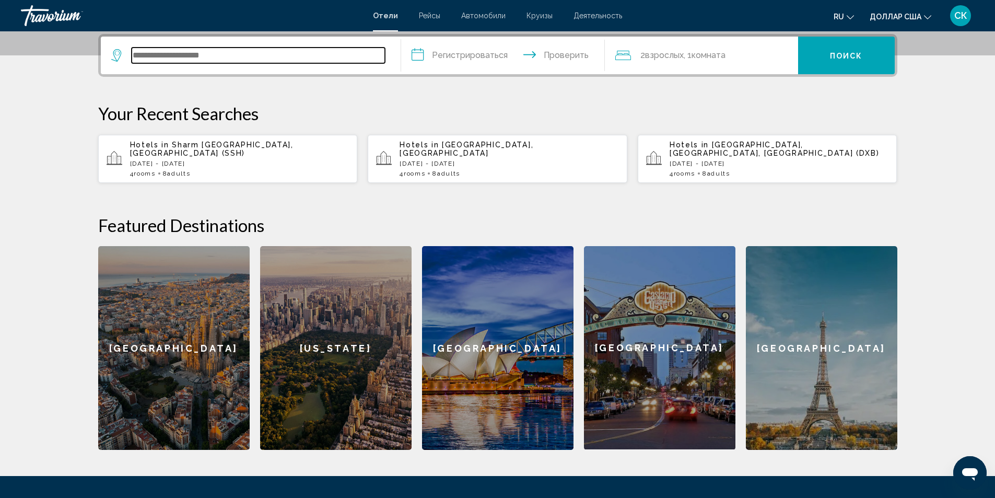
click at [179, 54] on input "Виджет поиска" at bounding box center [258, 56] width 253 height 16
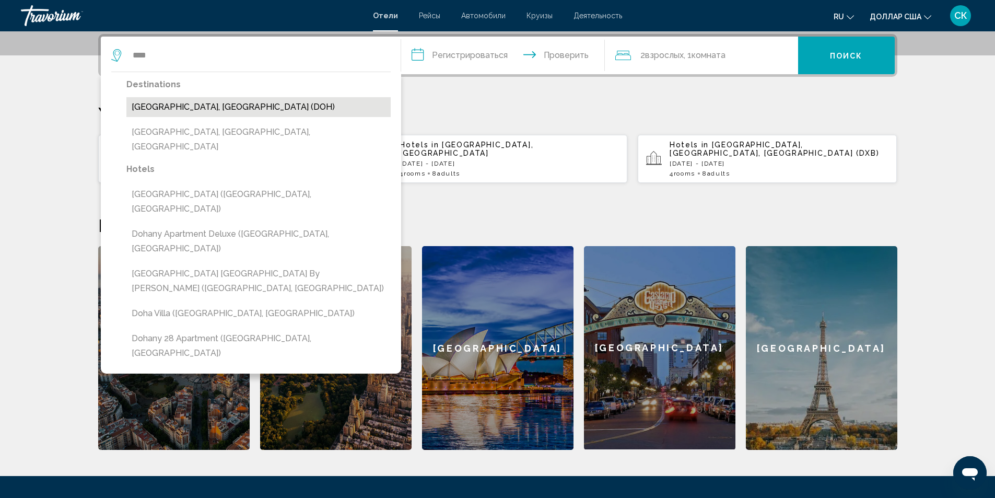
click at [179, 108] on button "[GEOGRAPHIC_DATA], [GEOGRAPHIC_DATA] (DOH)" at bounding box center [258, 107] width 264 height 20
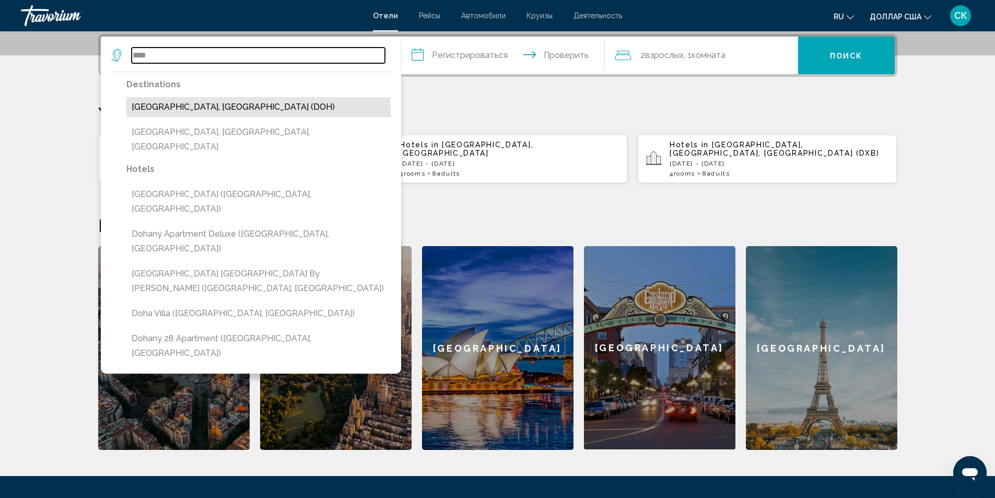
type input "**********"
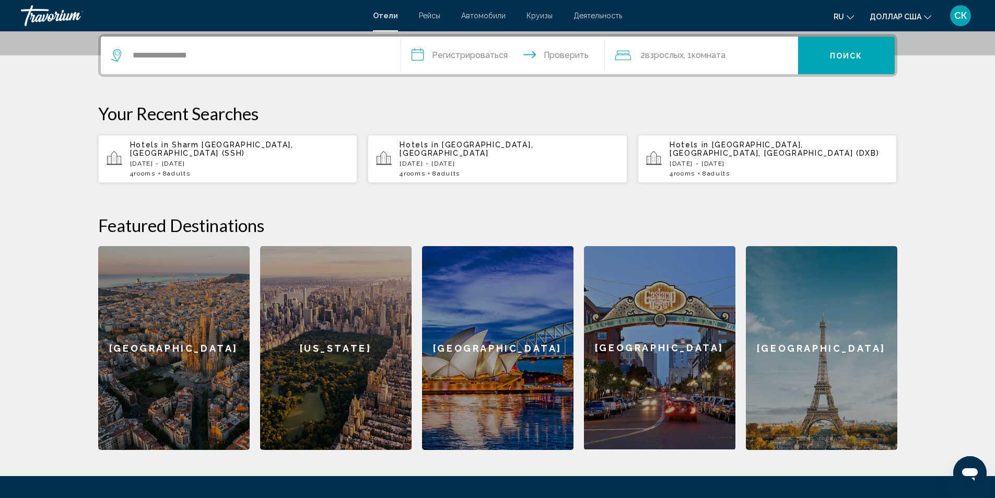
click at [461, 56] on input "**********" at bounding box center [505, 57] width 208 height 41
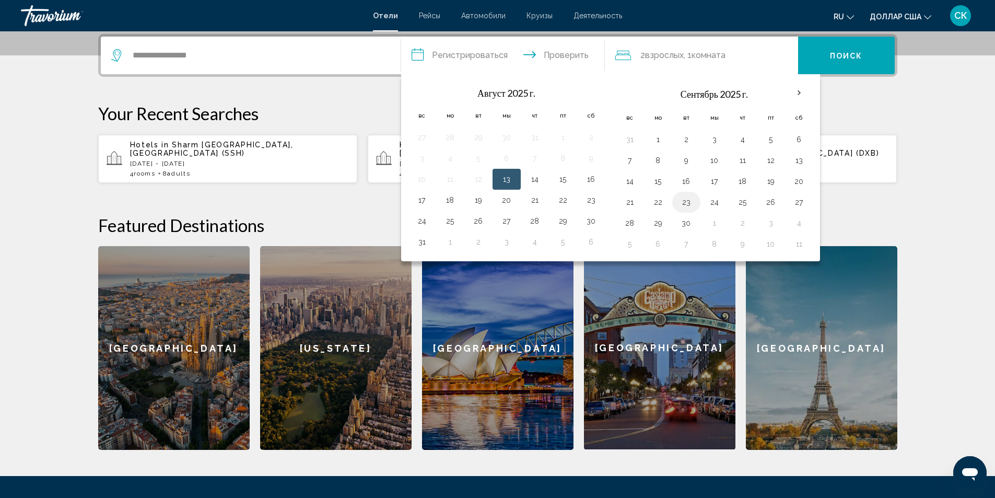
click at [685, 201] on button "23" at bounding box center [686, 202] width 17 height 15
click at [739, 203] on button "25" at bounding box center [742, 202] width 17 height 15
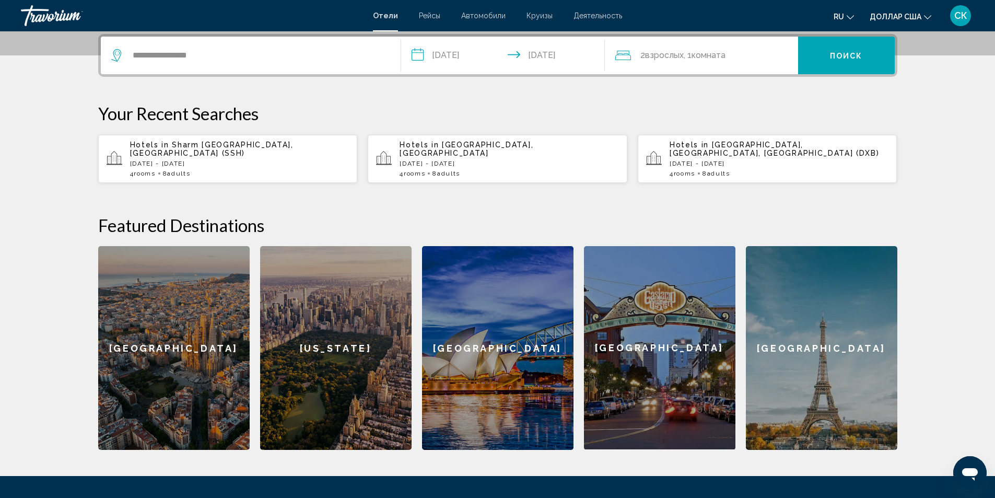
click at [458, 56] on input "**********" at bounding box center [505, 57] width 208 height 41
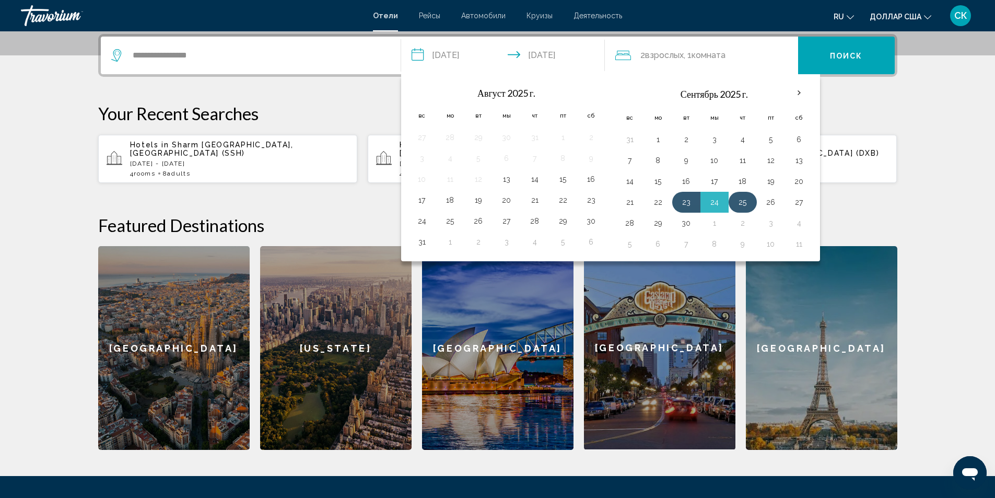
click at [739, 200] on button "25" at bounding box center [742, 202] width 17 height 15
click at [740, 198] on button "25" at bounding box center [742, 202] width 17 height 15
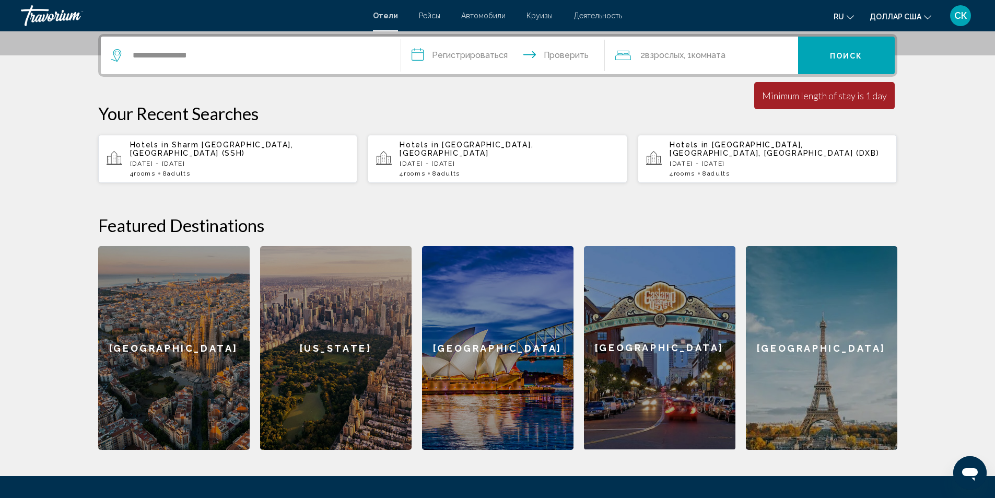
click at [466, 60] on input "**********" at bounding box center [505, 57] width 208 height 41
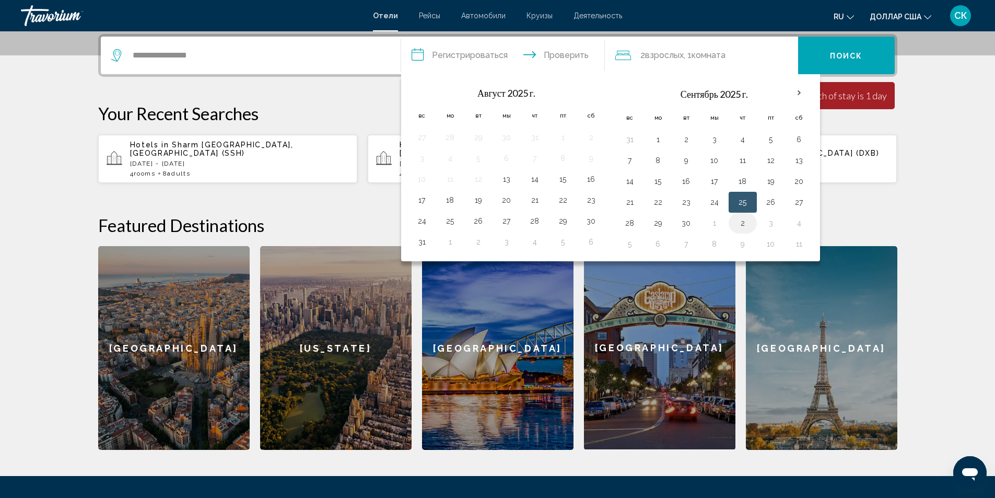
drag, startPoint x: 746, startPoint y: 199, endPoint x: 744, endPoint y: 229, distance: 29.3
click at [744, 229] on tbody "31 1 2 3 4 5 6 7 8 9 10 11 12 13 14 15 16 17 18 19 20 21 22 23 24 25 26 27 28 2…" at bounding box center [714, 191] width 197 height 125
drag, startPoint x: 743, startPoint y: 203, endPoint x: 741, endPoint y: 194, distance: 9.3
click at [746, 209] on button "25" at bounding box center [742, 202] width 17 height 15
click at [741, 194] on td "25" at bounding box center [742, 202] width 28 height 21
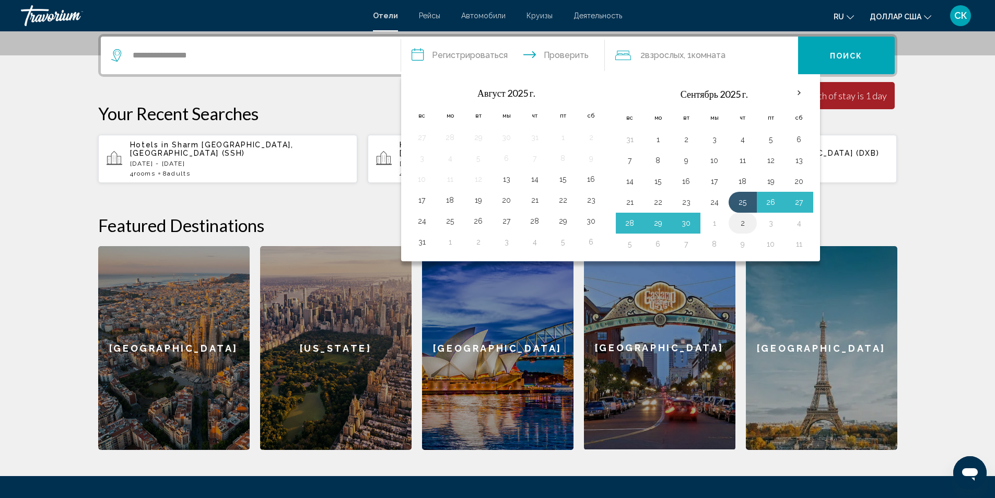
drag, startPoint x: 741, startPoint y: 195, endPoint x: 746, endPoint y: 226, distance: 31.3
click at [746, 226] on tbody "31 1 2 3 4 5 6 7 8 9 10 11 12 13 14 15 16 17 18 19 20 21 22 23 24 25 26 27 28 2…" at bounding box center [714, 191] width 197 height 125
click at [746, 225] on button "2" at bounding box center [742, 223] width 17 height 15
type input "**********"
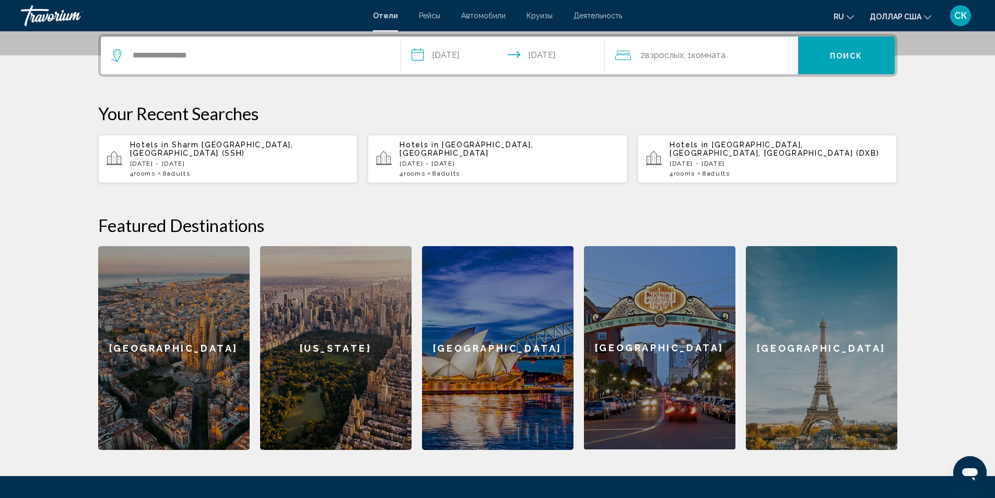
click at [733, 53] on div "2 взрослых Взрослый , 1 комната комнаты" at bounding box center [706, 55] width 183 height 15
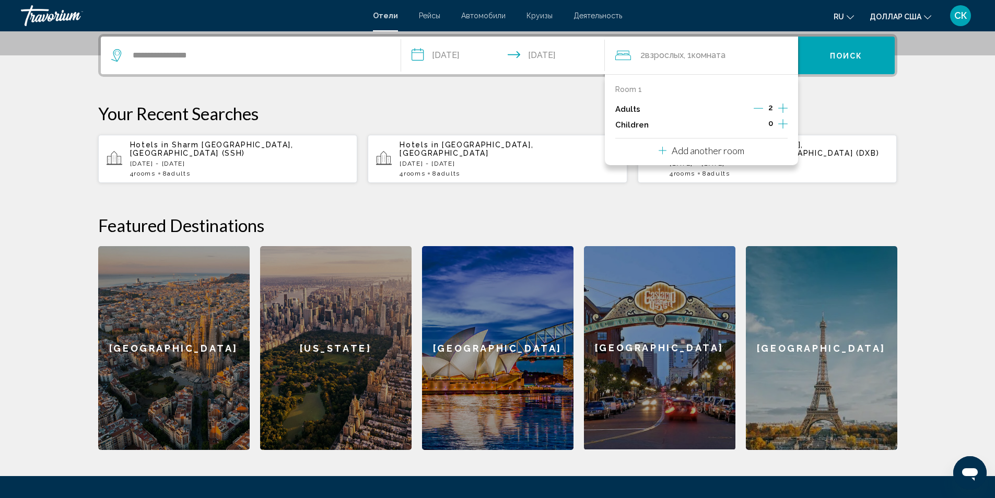
click at [702, 151] on p "Add another room" at bounding box center [708, 150] width 73 height 11
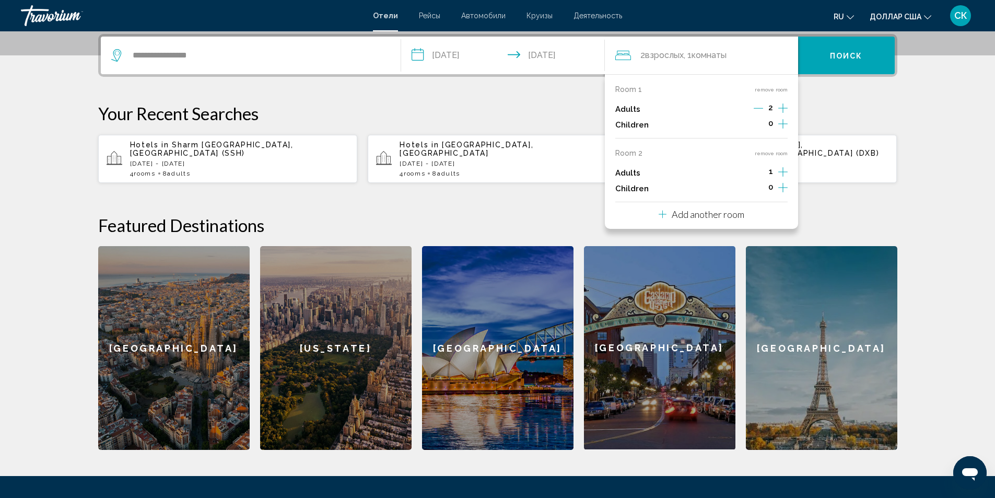
click at [780, 114] on icon "Increment adults" at bounding box center [782, 108] width 9 height 13
click at [730, 217] on p "Add another room" at bounding box center [708, 213] width 73 height 11
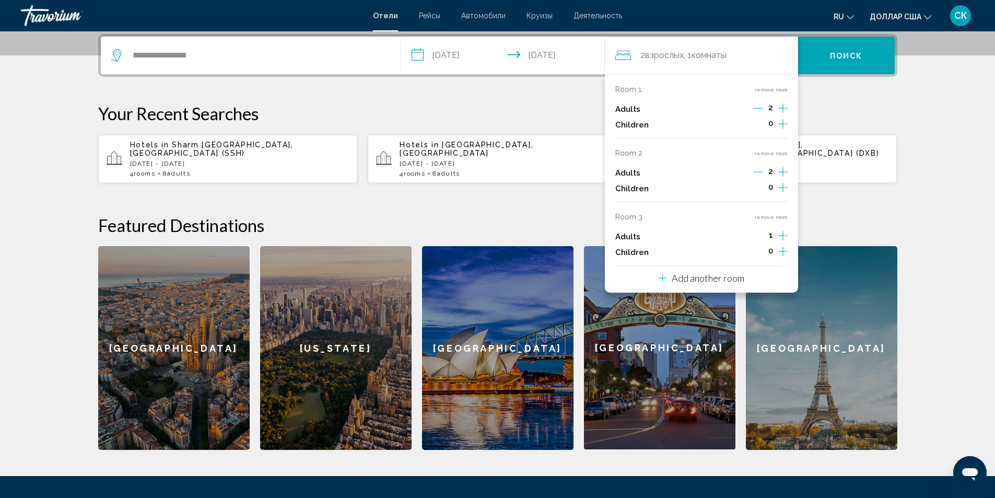
click at [784, 114] on icon "Increment adults" at bounding box center [782, 108] width 9 height 13
click at [711, 288] on div "Room 1 remove room Adults 2 Children 0 Room 2 remove room Adults 2 Children 0 R…" at bounding box center [701, 183] width 193 height 218
click at [703, 280] on p "Add another room" at bounding box center [708, 277] width 73 height 11
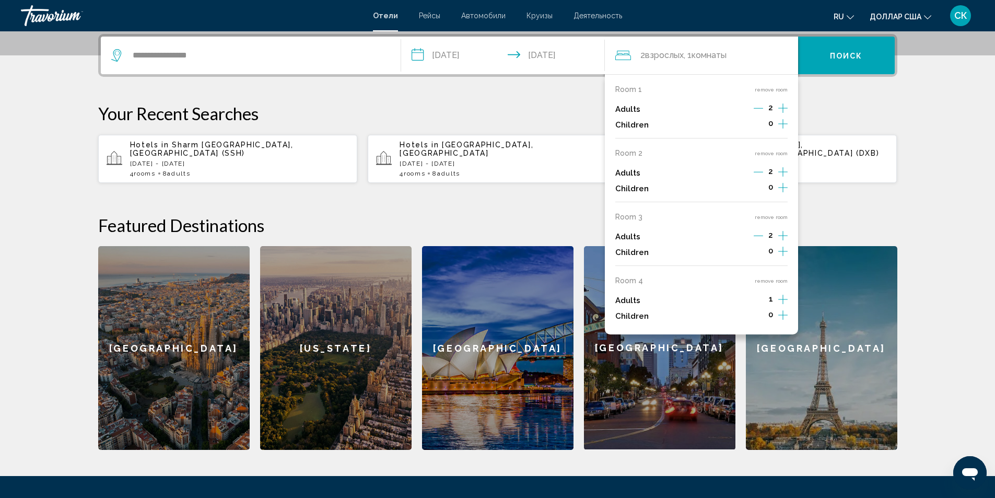
click at [784, 114] on icon "Increment adults" at bounding box center [782, 108] width 9 height 13
click at [843, 60] on font "Поиск" at bounding box center [846, 56] width 33 height 8
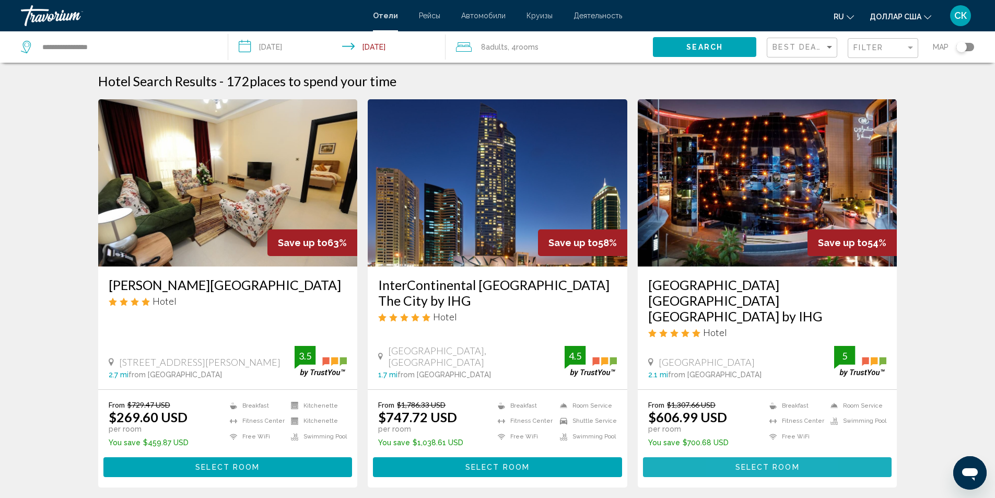
click at [732, 457] on button "Select Room" at bounding box center [767, 466] width 249 height 19
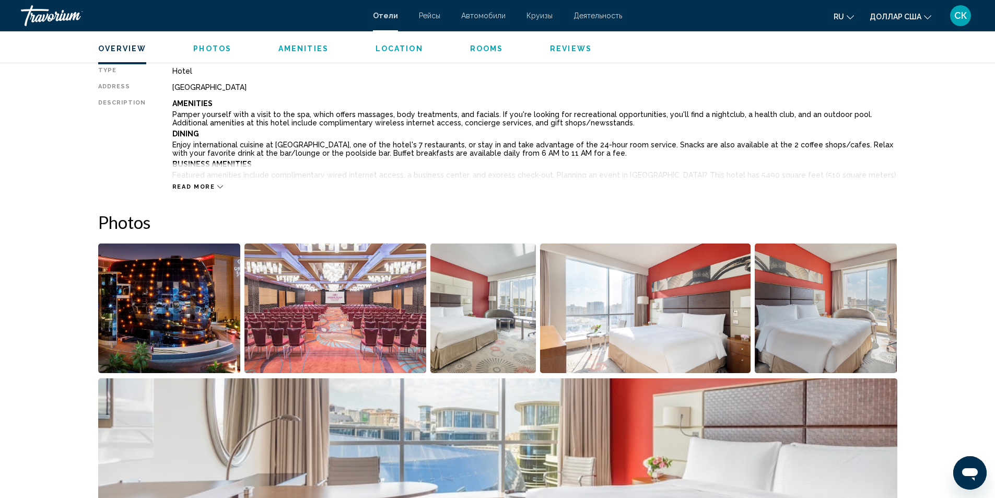
scroll to position [396, 0]
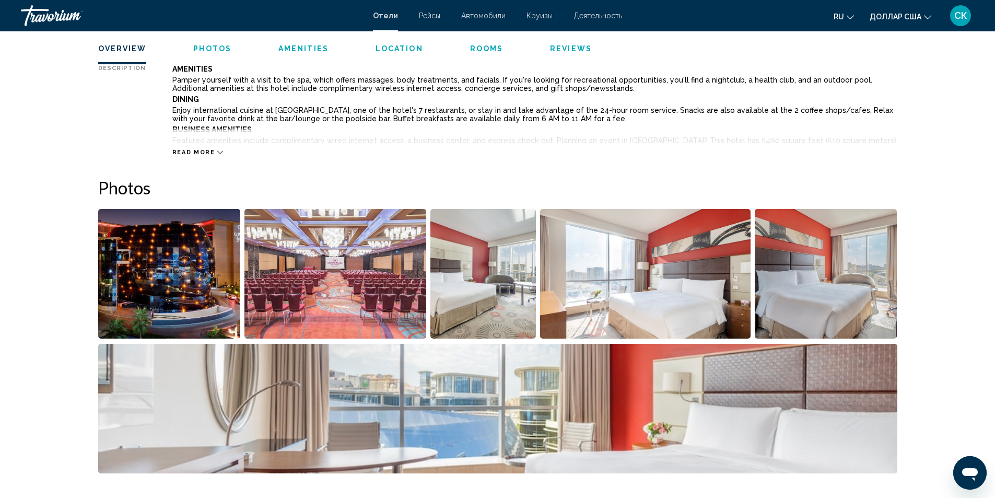
click at [169, 289] on img "Open full-screen image slider" at bounding box center [169, 274] width 143 height 130
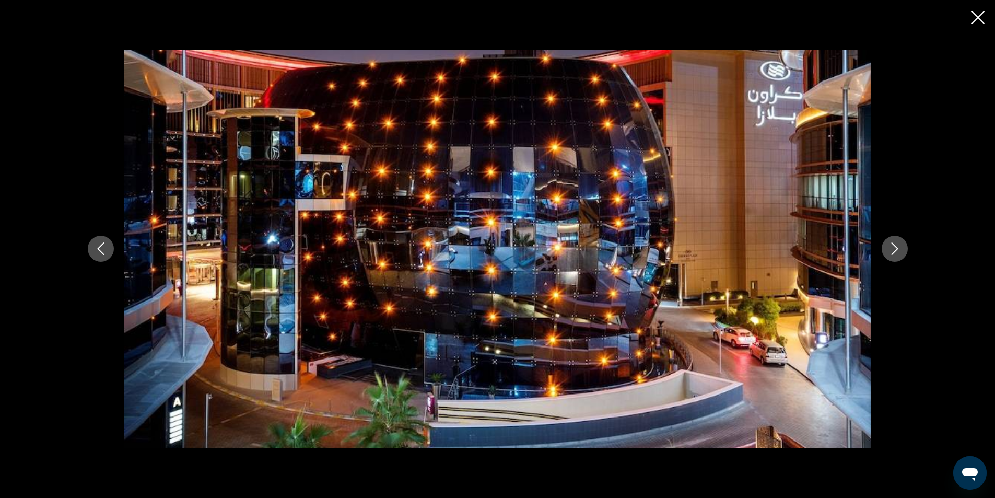
click at [899, 249] on icon "Next image" at bounding box center [894, 248] width 13 height 13
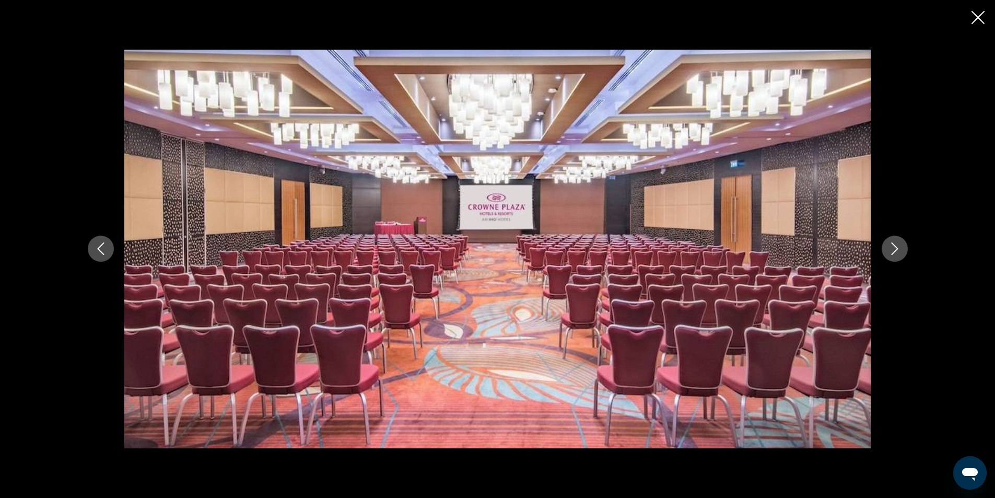
click at [899, 249] on icon "Next image" at bounding box center [894, 248] width 13 height 13
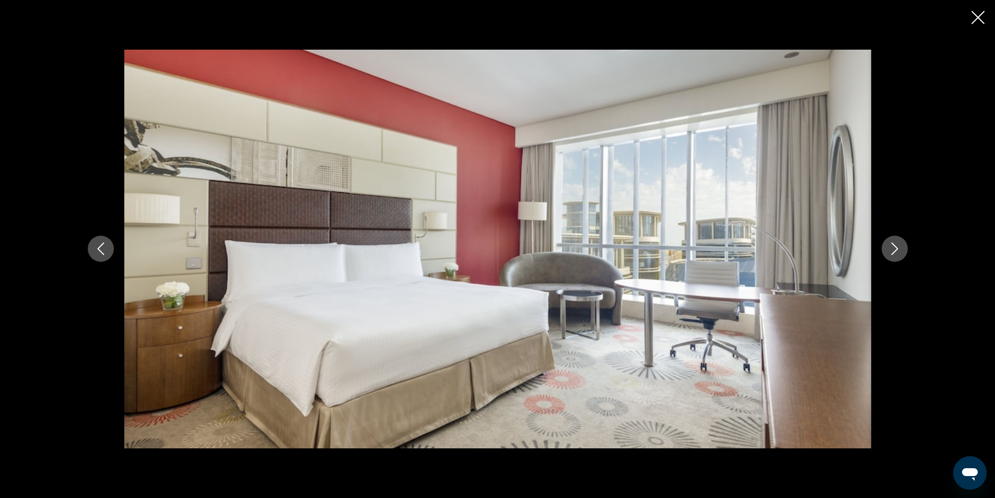
click at [899, 249] on icon "Next image" at bounding box center [894, 248] width 13 height 13
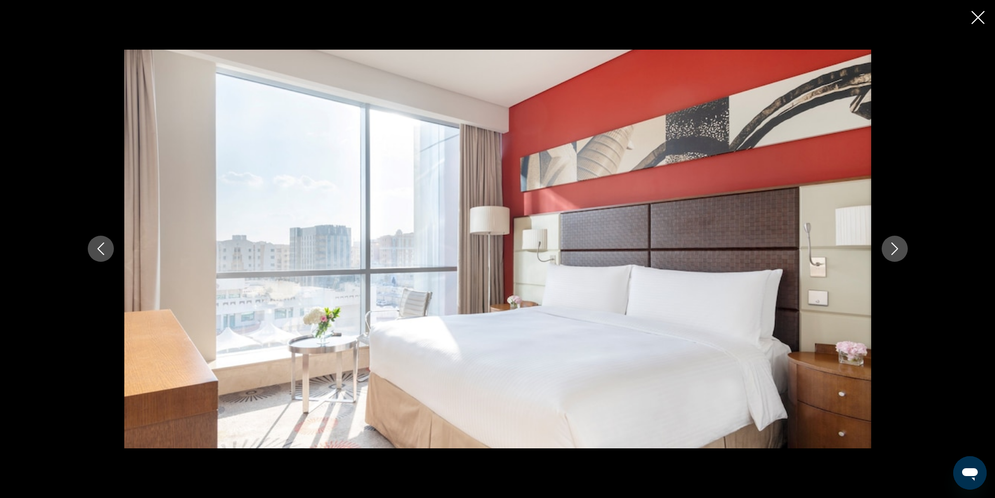
click at [899, 249] on icon "Next image" at bounding box center [894, 248] width 13 height 13
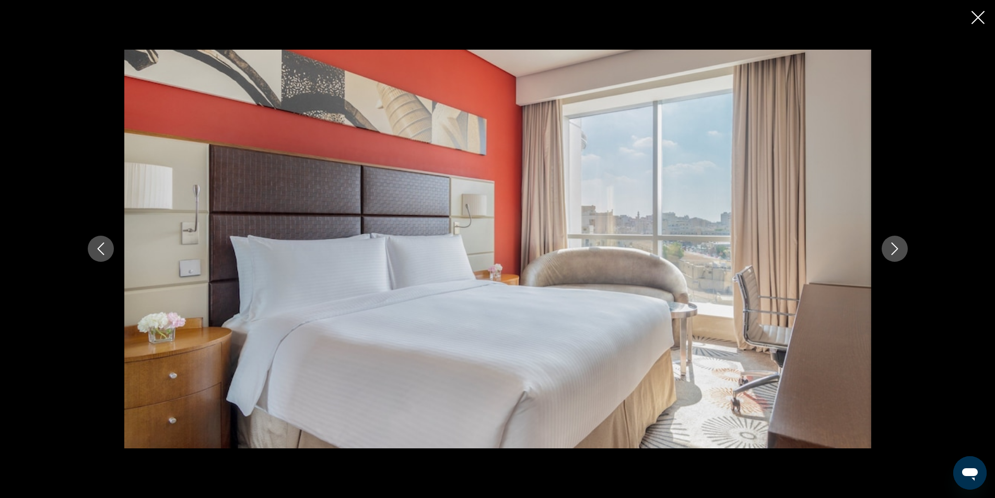
click at [899, 249] on icon "Next image" at bounding box center [894, 248] width 13 height 13
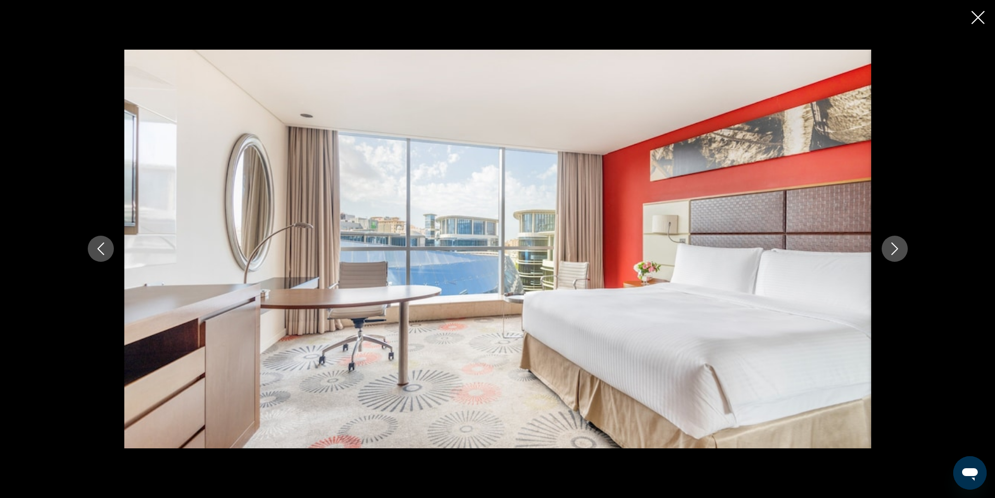
click at [899, 249] on icon "Next image" at bounding box center [894, 248] width 13 height 13
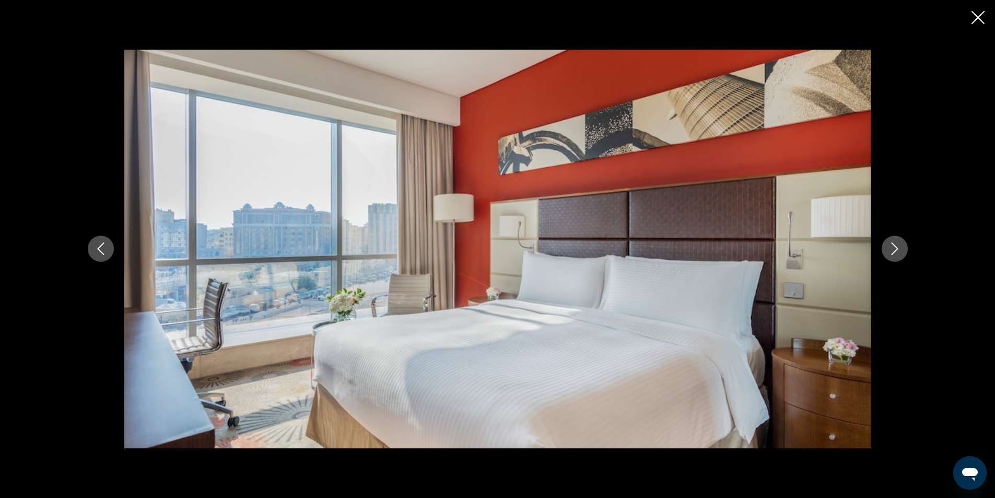
click at [899, 249] on icon "Next image" at bounding box center [894, 248] width 13 height 13
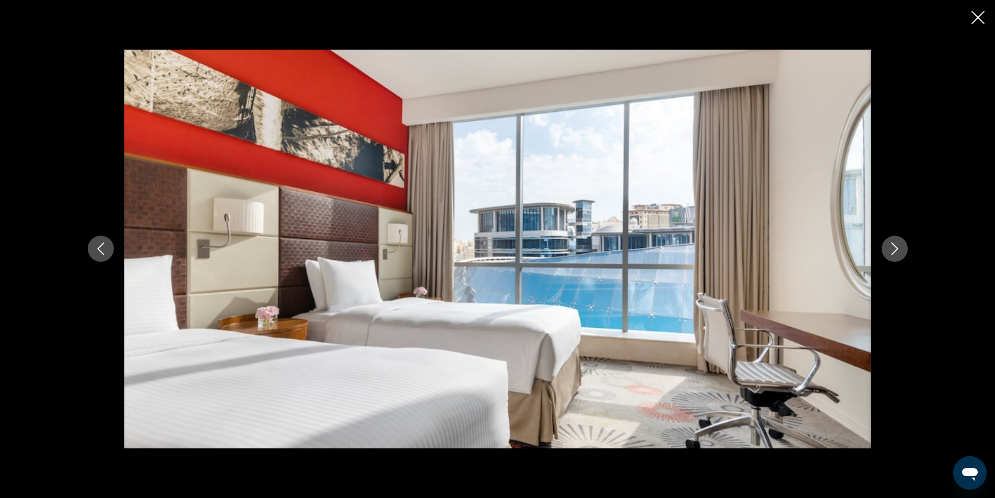
click at [899, 249] on icon "Next image" at bounding box center [894, 248] width 13 height 13
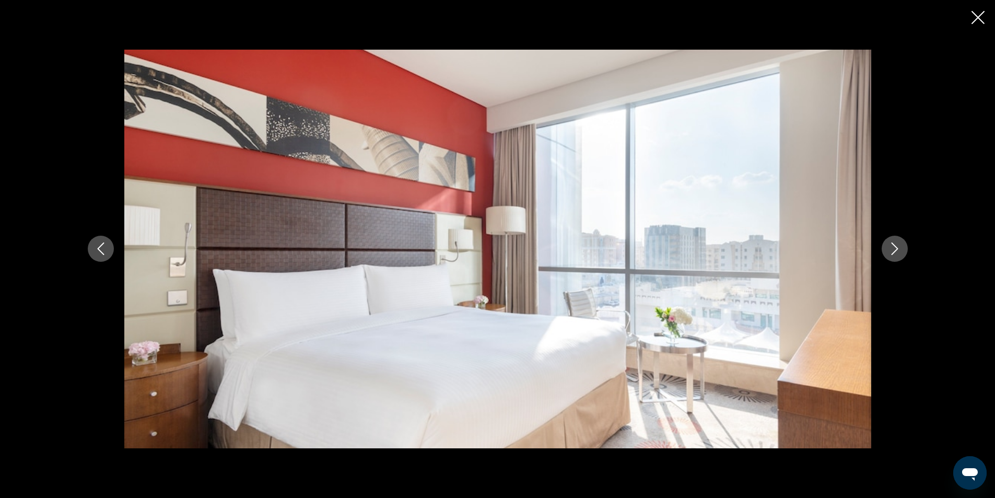
click at [899, 249] on icon "Next image" at bounding box center [894, 248] width 13 height 13
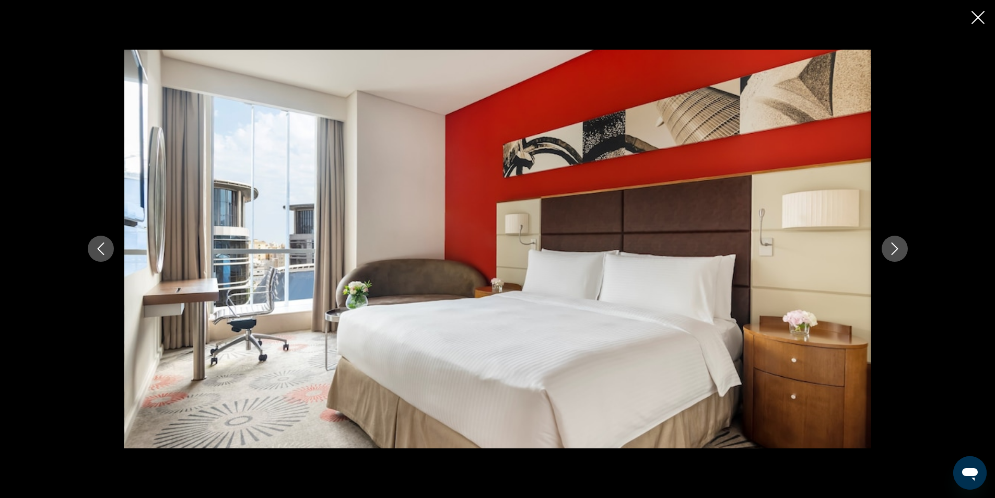
click at [899, 249] on icon "Next image" at bounding box center [894, 248] width 13 height 13
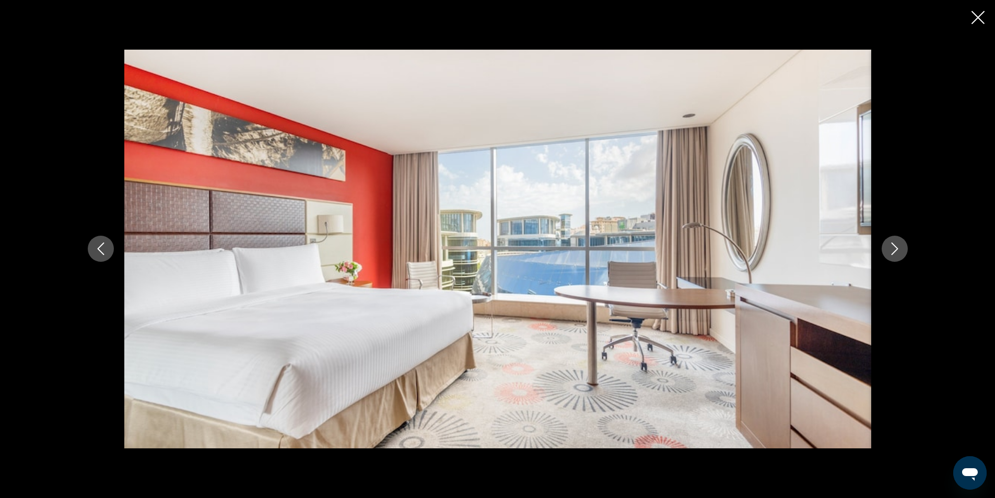
click at [899, 249] on icon "Next image" at bounding box center [894, 248] width 13 height 13
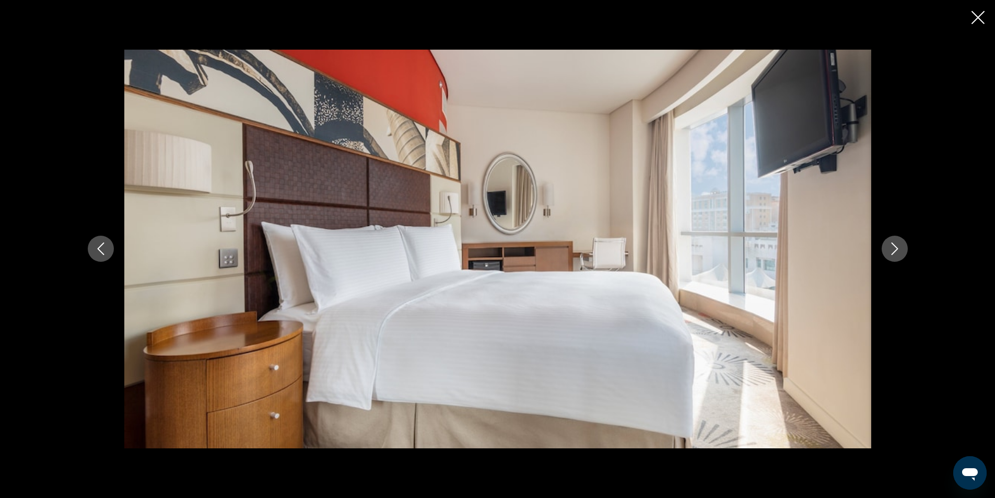
click at [899, 249] on icon "Next image" at bounding box center [894, 248] width 13 height 13
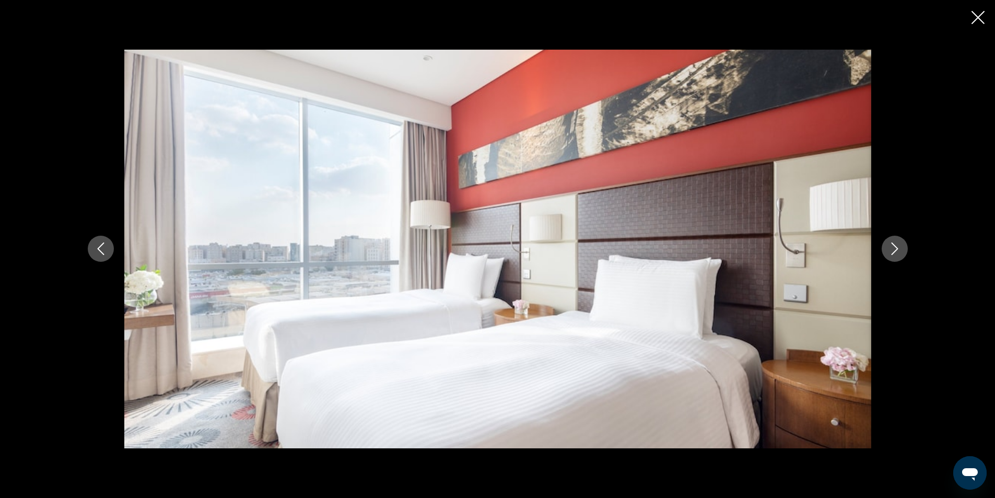
click at [899, 249] on icon "Next image" at bounding box center [894, 248] width 13 height 13
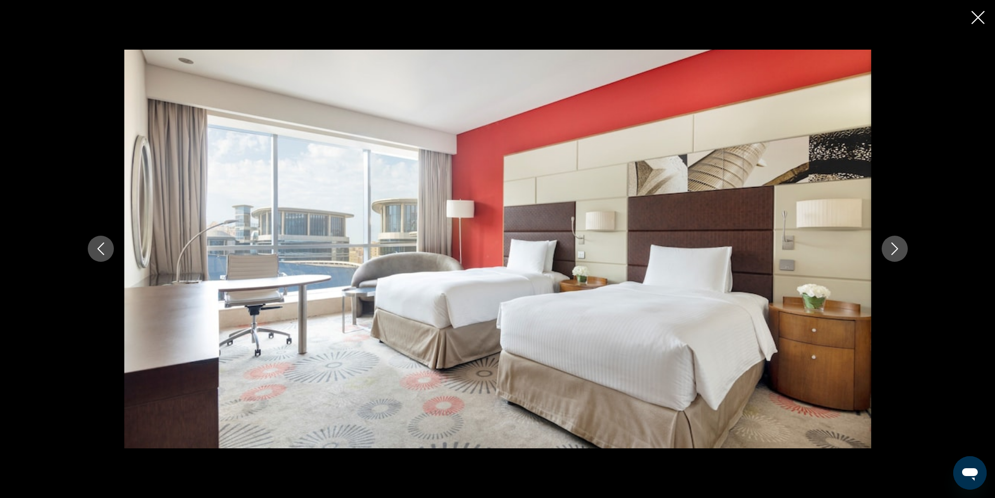
click at [899, 249] on icon "Next image" at bounding box center [894, 248] width 13 height 13
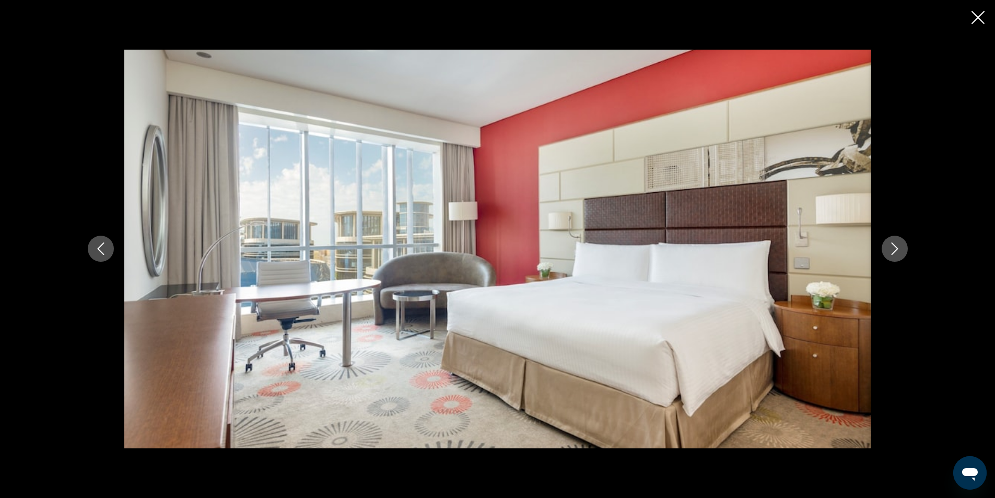
click at [899, 249] on icon "Next image" at bounding box center [894, 248] width 13 height 13
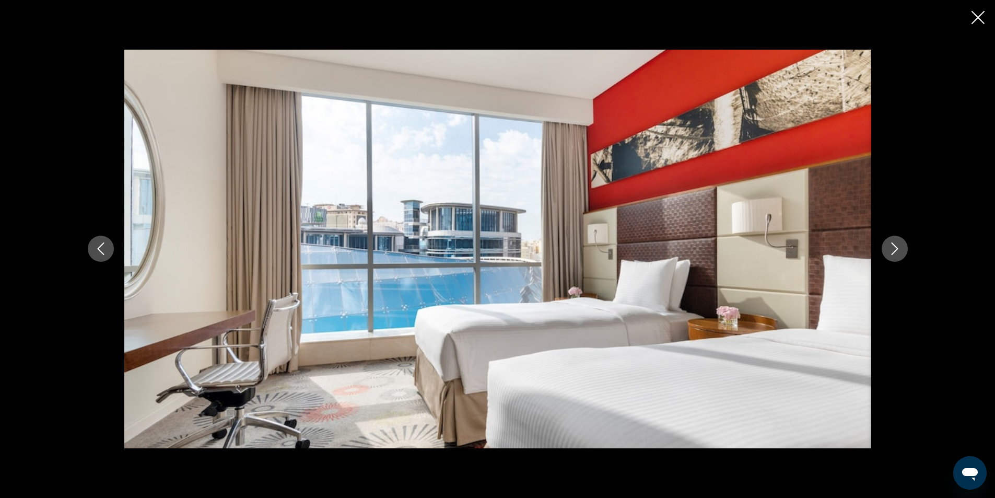
click at [899, 249] on icon "Next image" at bounding box center [894, 248] width 13 height 13
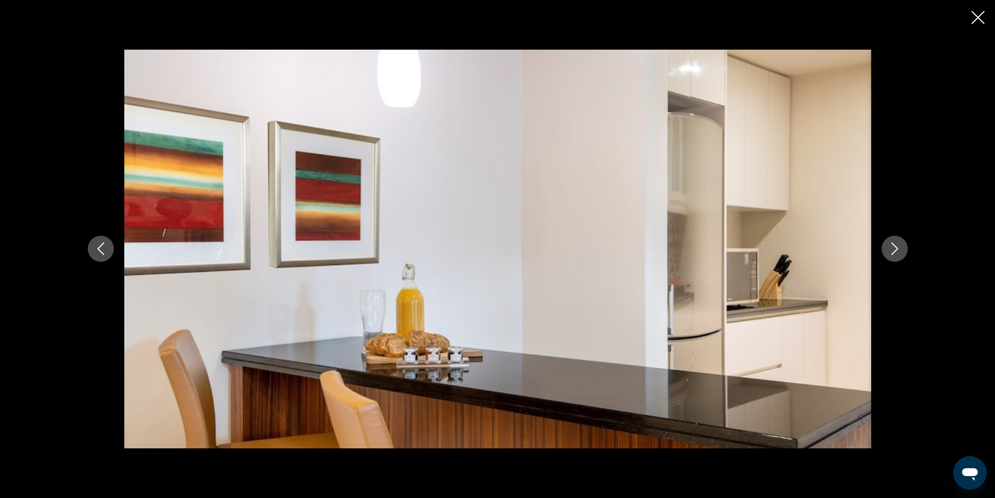
click at [899, 249] on icon "Next image" at bounding box center [894, 248] width 13 height 13
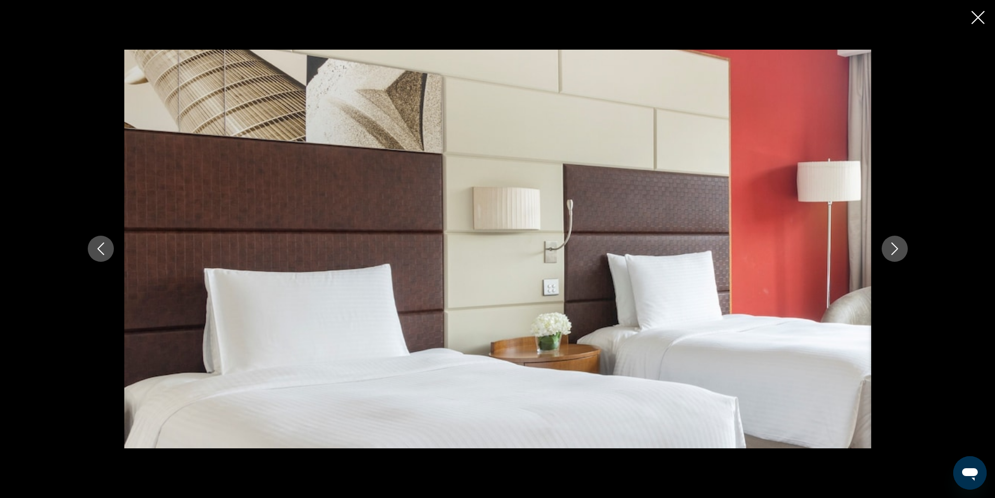
click at [899, 249] on icon "Next image" at bounding box center [894, 248] width 13 height 13
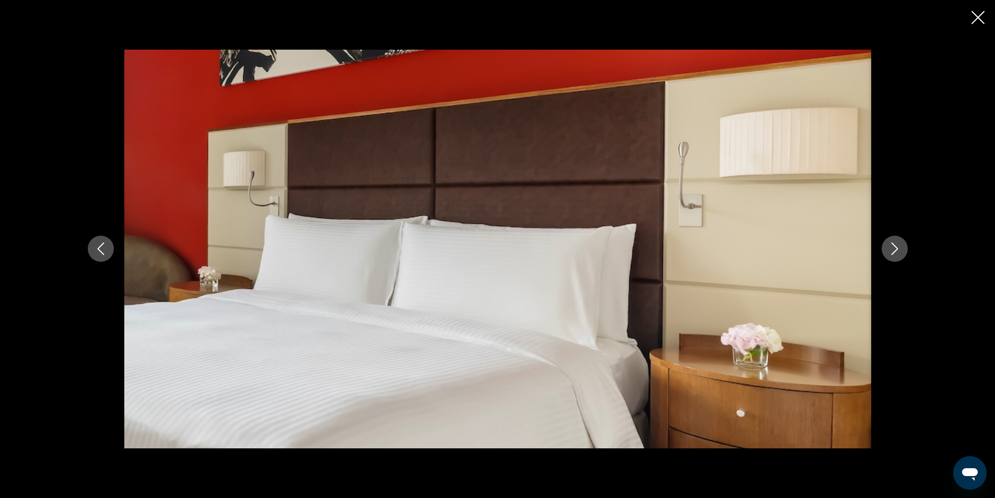
click at [899, 249] on icon "Next image" at bounding box center [894, 248] width 13 height 13
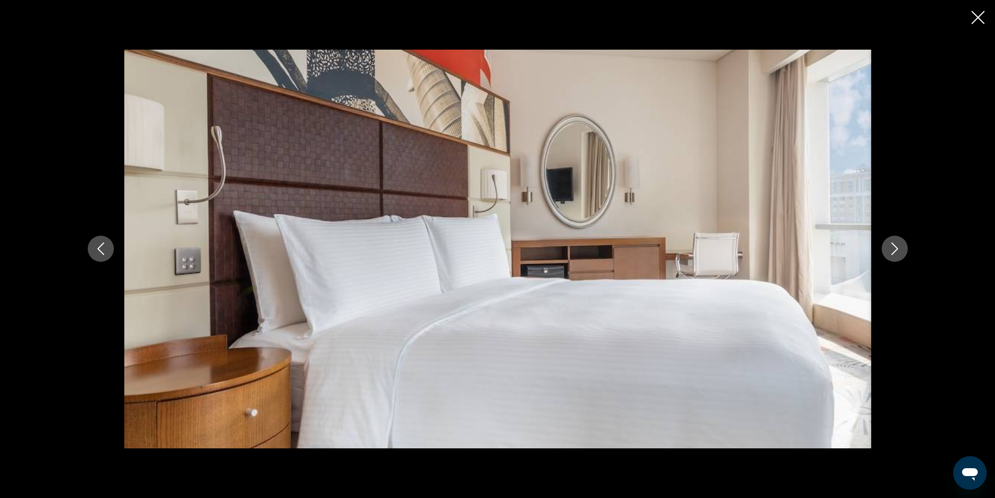
click at [899, 249] on icon "Next image" at bounding box center [894, 248] width 13 height 13
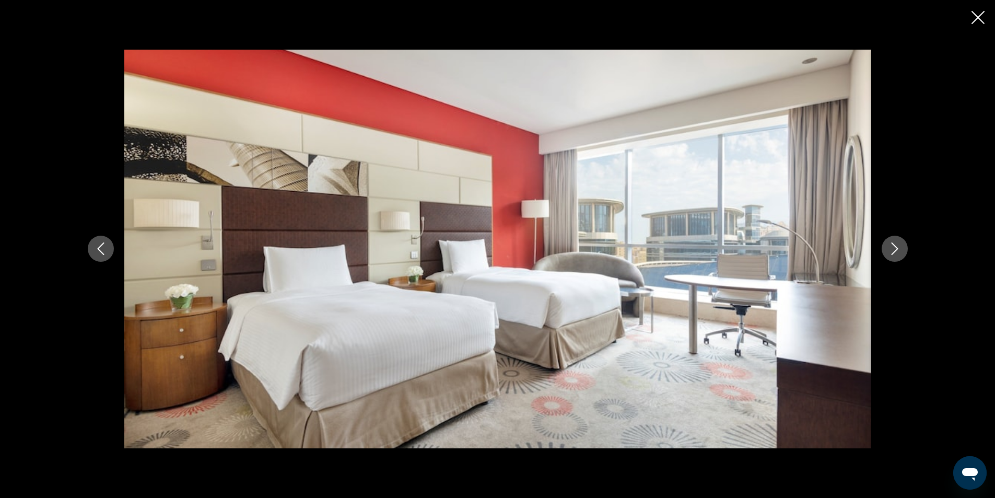
click at [899, 249] on icon "Next image" at bounding box center [894, 248] width 13 height 13
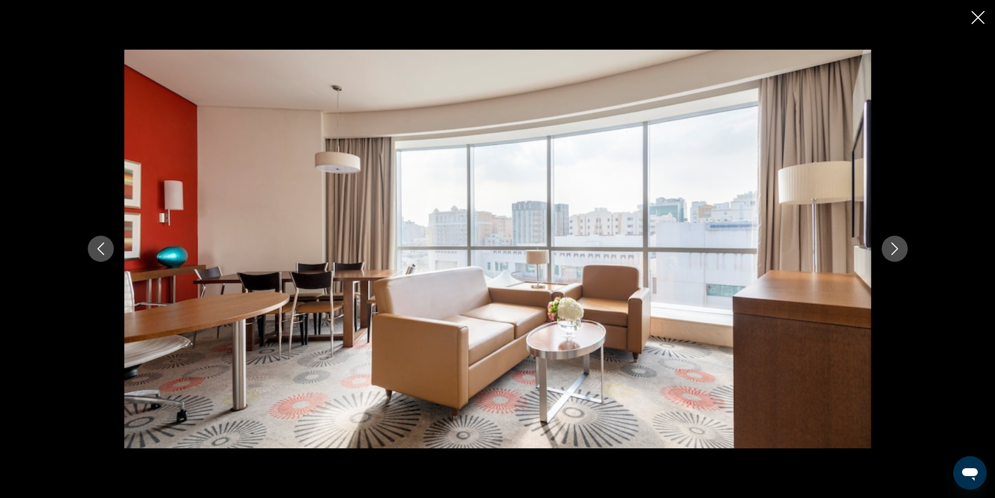
click at [899, 249] on icon "Next image" at bounding box center [894, 248] width 13 height 13
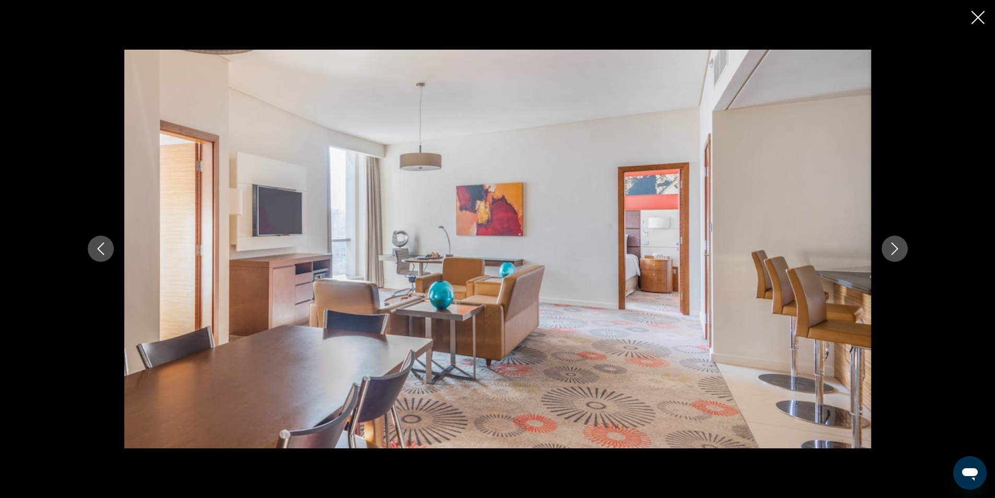
click at [899, 249] on icon "Next image" at bounding box center [894, 248] width 13 height 13
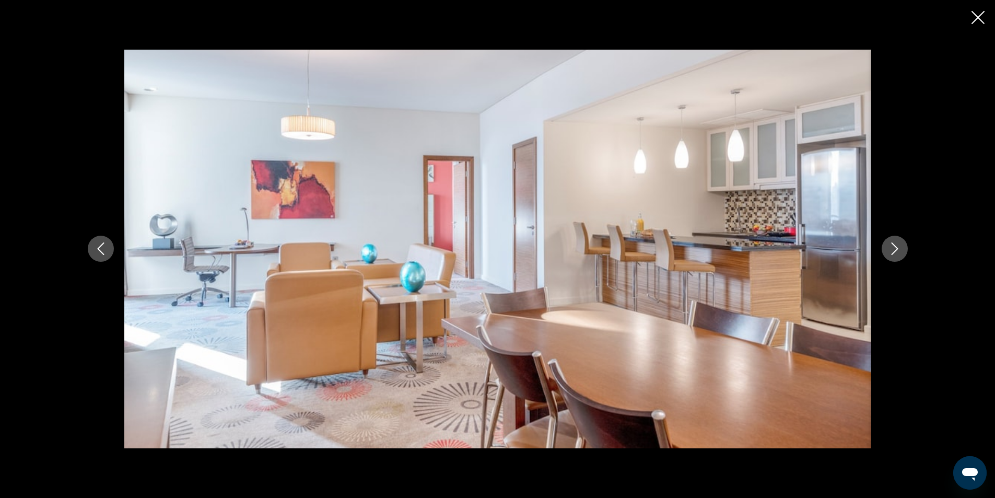
click at [899, 249] on icon "Next image" at bounding box center [894, 248] width 13 height 13
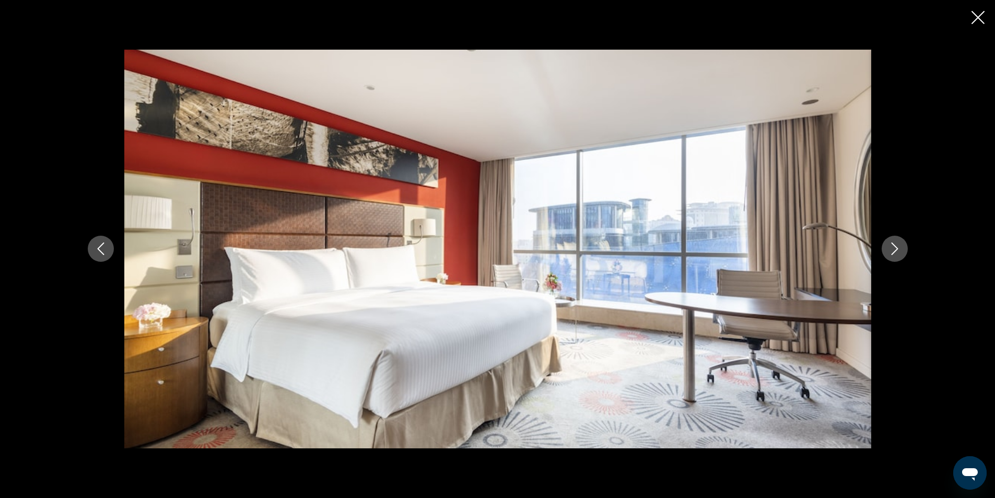
click at [899, 249] on icon "Next image" at bounding box center [894, 248] width 13 height 13
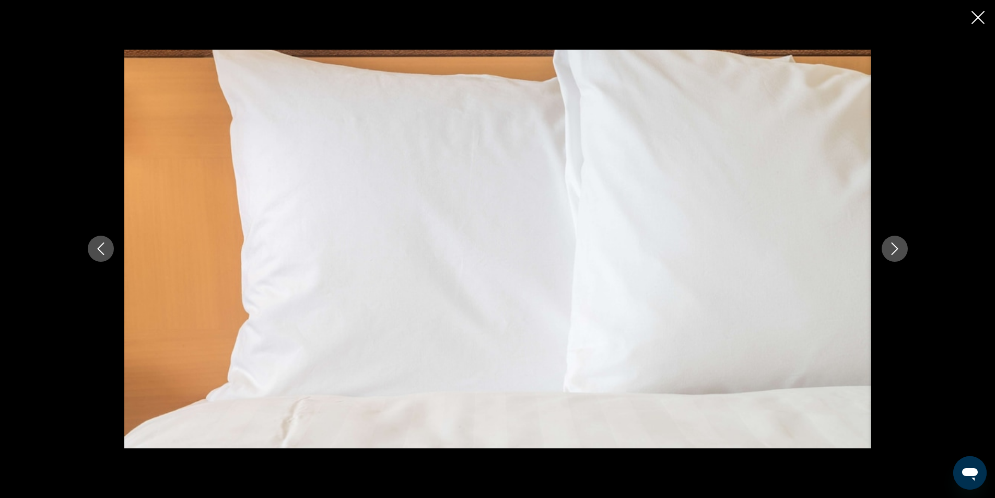
click at [899, 249] on icon "Next image" at bounding box center [894, 248] width 13 height 13
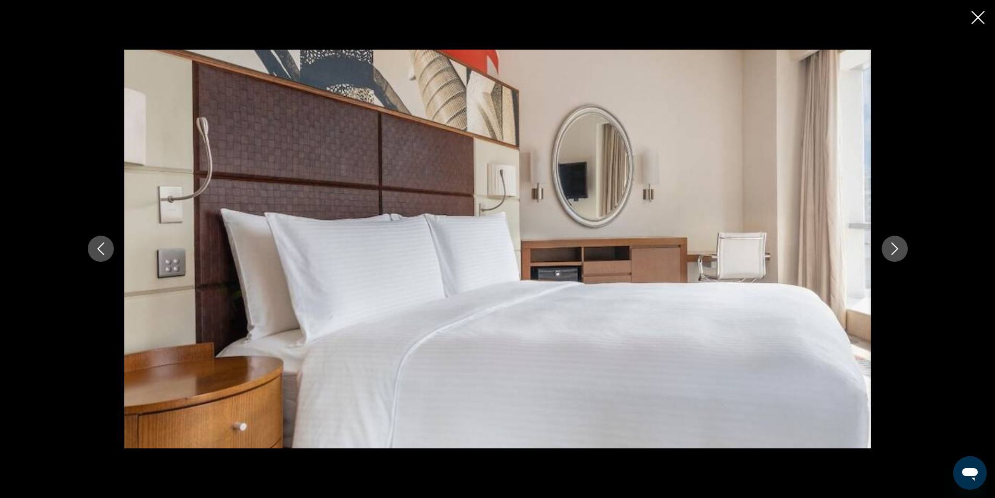
click at [899, 249] on icon "Next image" at bounding box center [894, 248] width 13 height 13
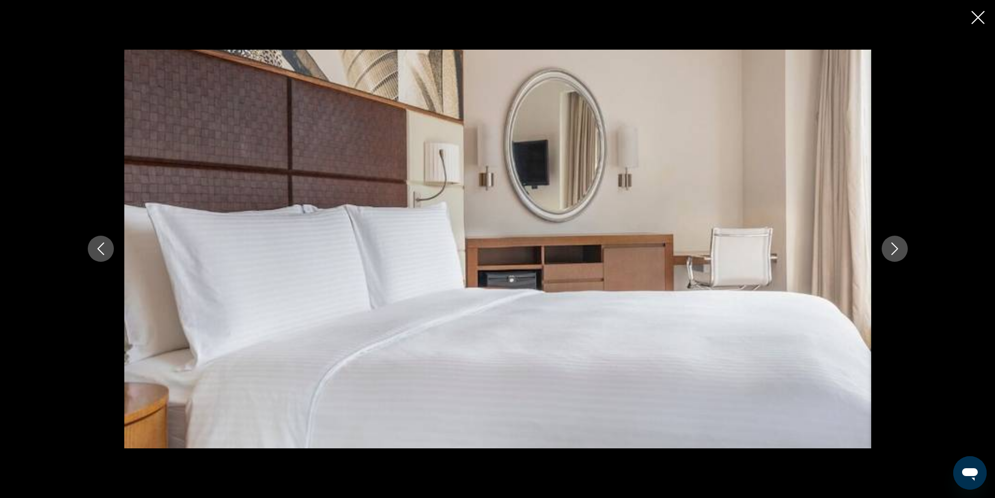
click at [899, 249] on icon "Next image" at bounding box center [894, 248] width 13 height 13
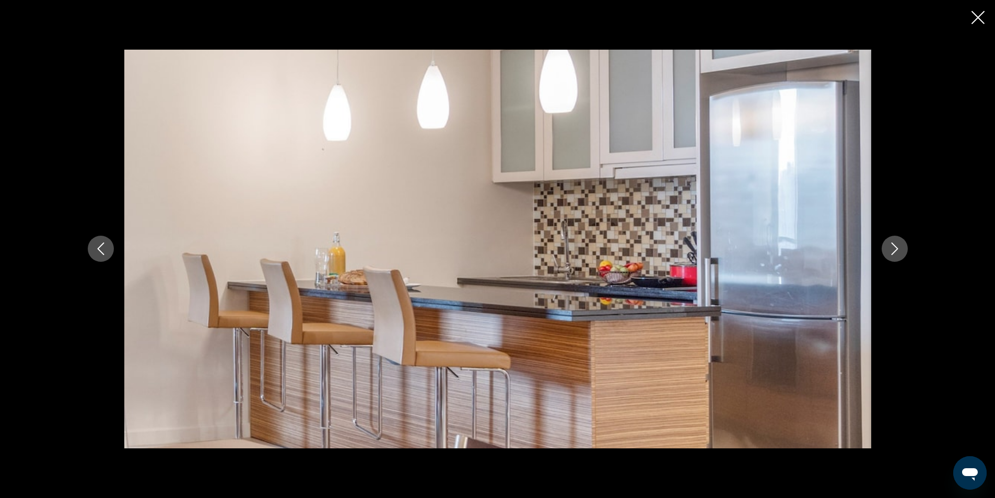
click at [899, 249] on icon "Next image" at bounding box center [894, 248] width 13 height 13
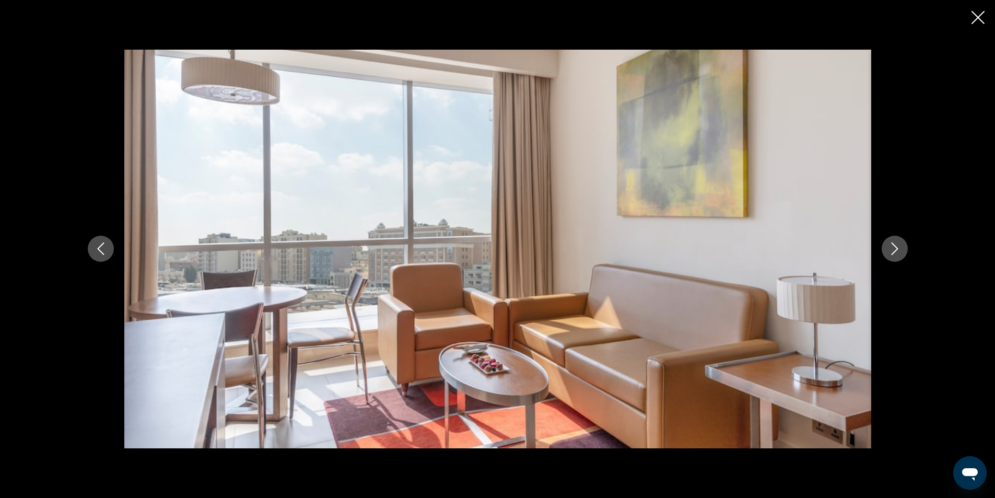
click at [899, 249] on icon "Next image" at bounding box center [894, 248] width 13 height 13
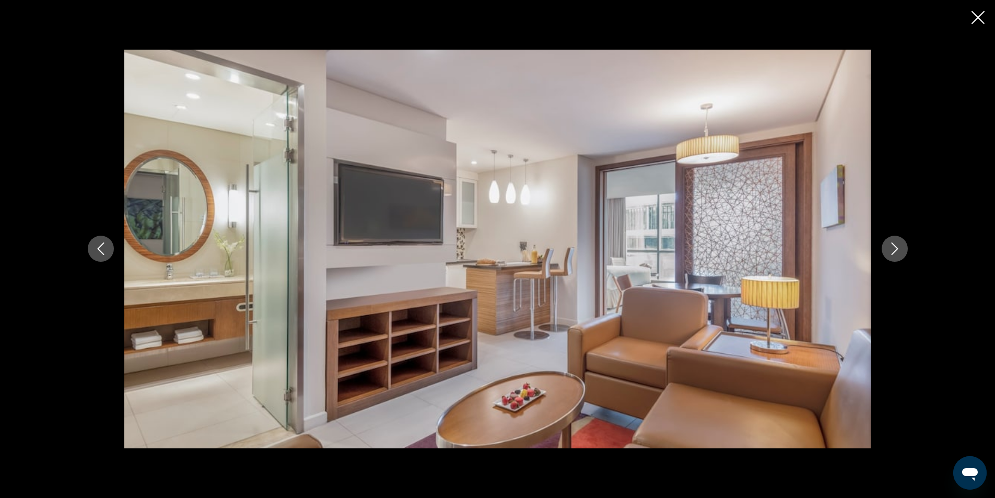
click at [899, 249] on icon "Next image" at bounding box center [894, 248] width 13 height 13
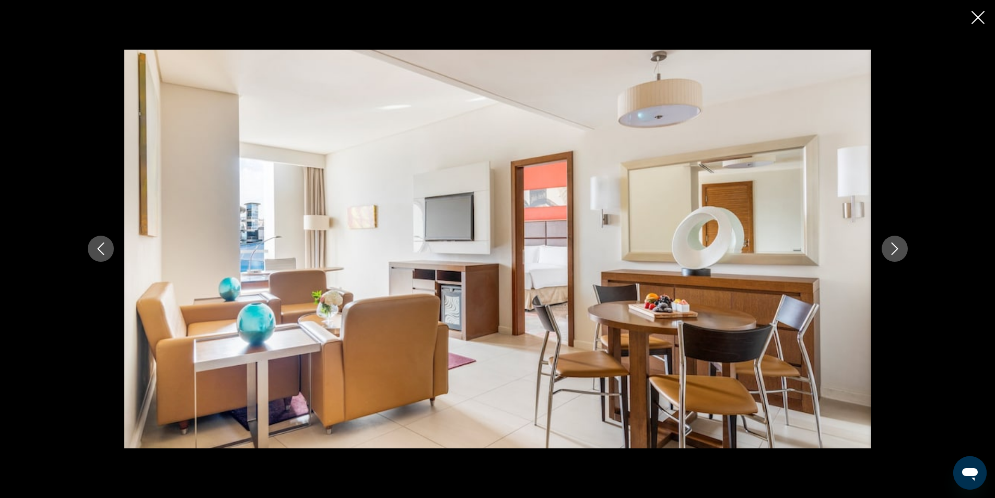
click at [983, 16] on icon "Close slideshow" at bounding box center [977, 17] width 13 height 13
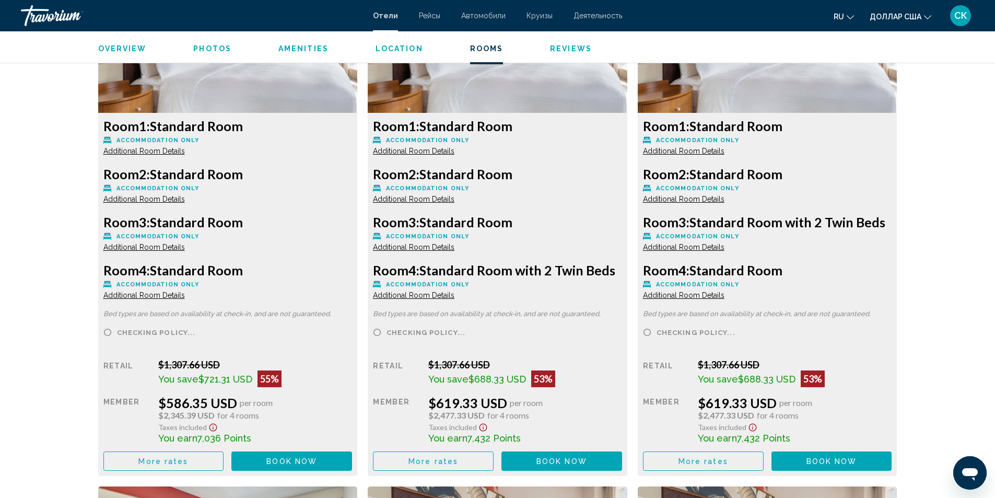
scroll to position [1497, 0]
click at [169, 458] on span "More rates" at bounding box center [163, 460] width 50 height 8
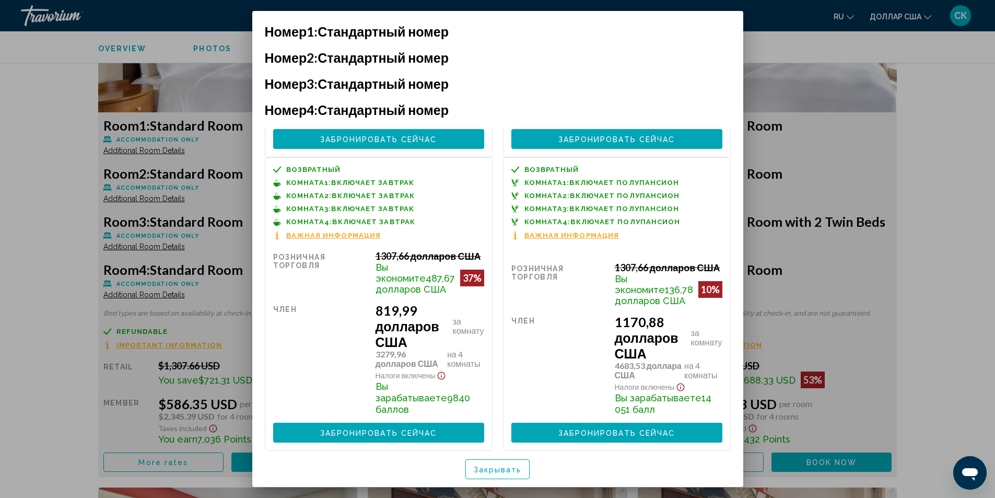
scroll to position [962, 0]
click at [489, 471] on font "Закрывать" at bounding box center [498, 469] width 48 height 8
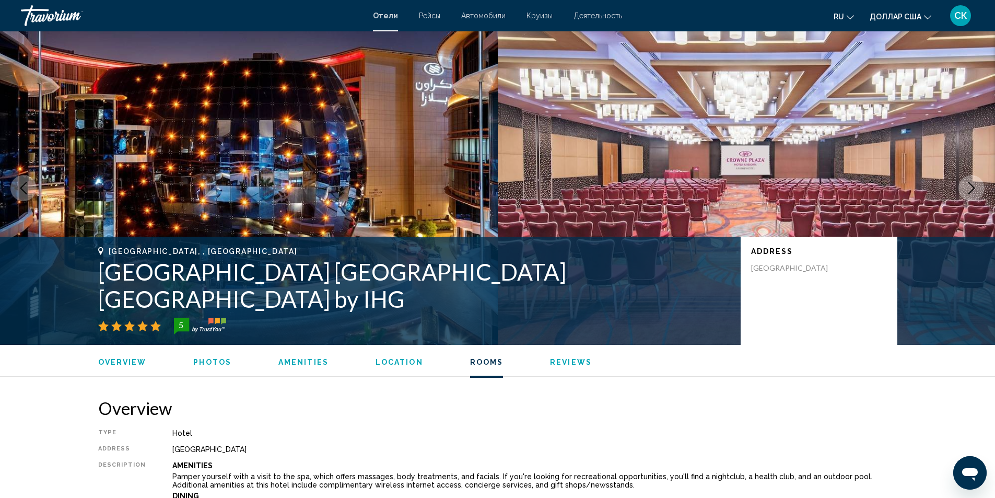
scroll to position [1497, 0]
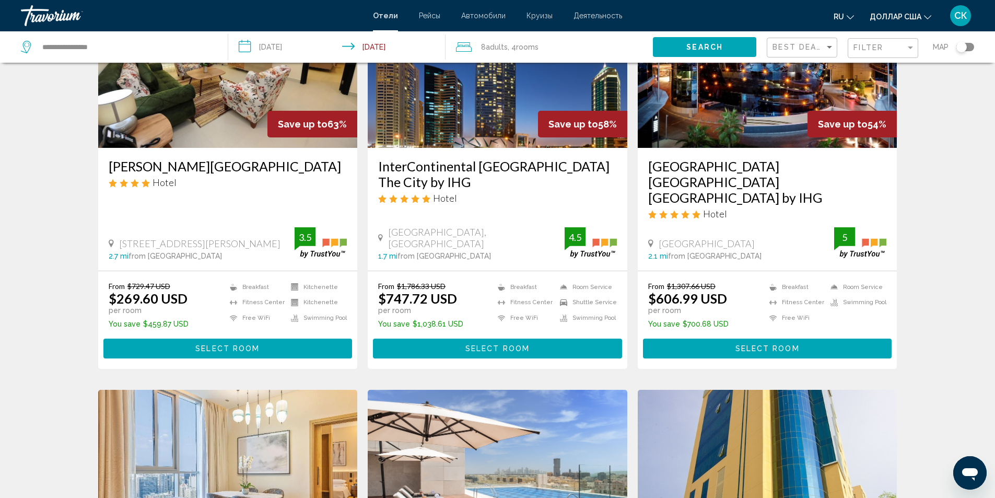
scroll to position [167, 0]
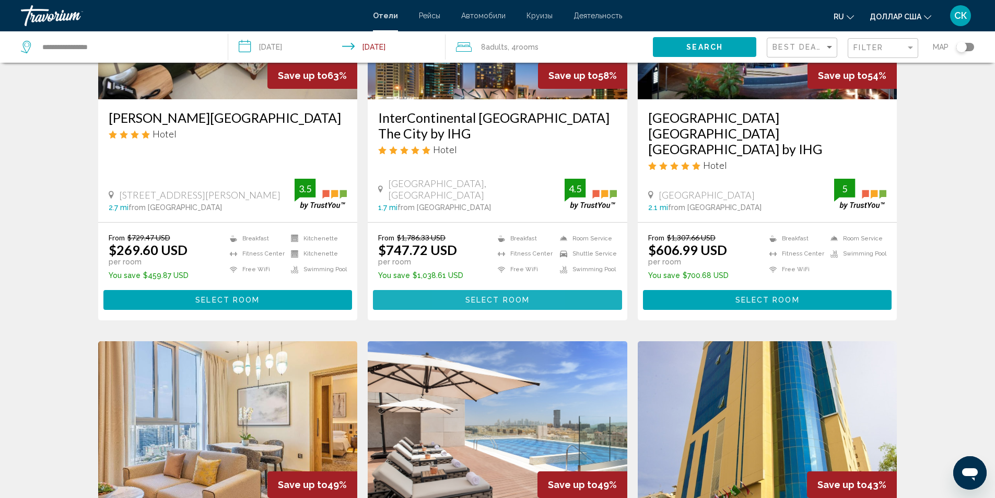
click at [461, 290] on button "Select Room" at bounding box center [497, 299] width 249 height 19
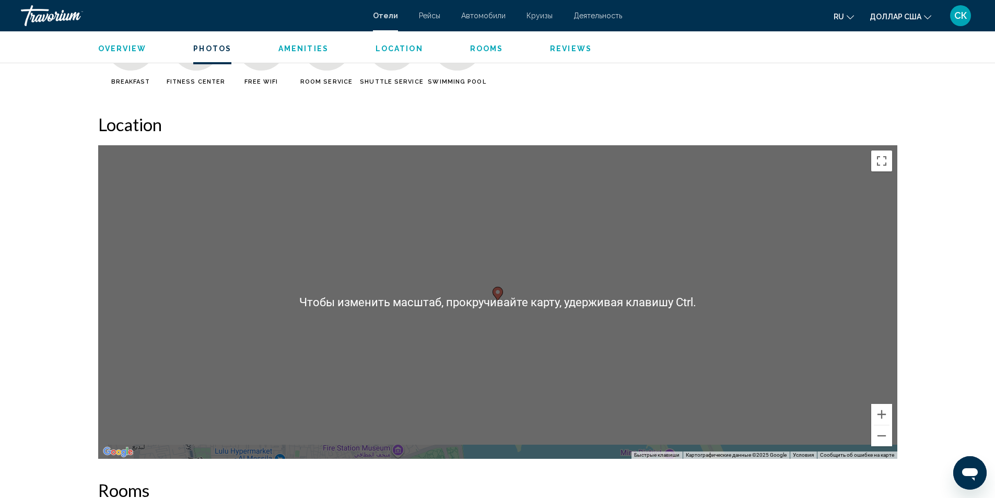
scroll to position [506, 0]
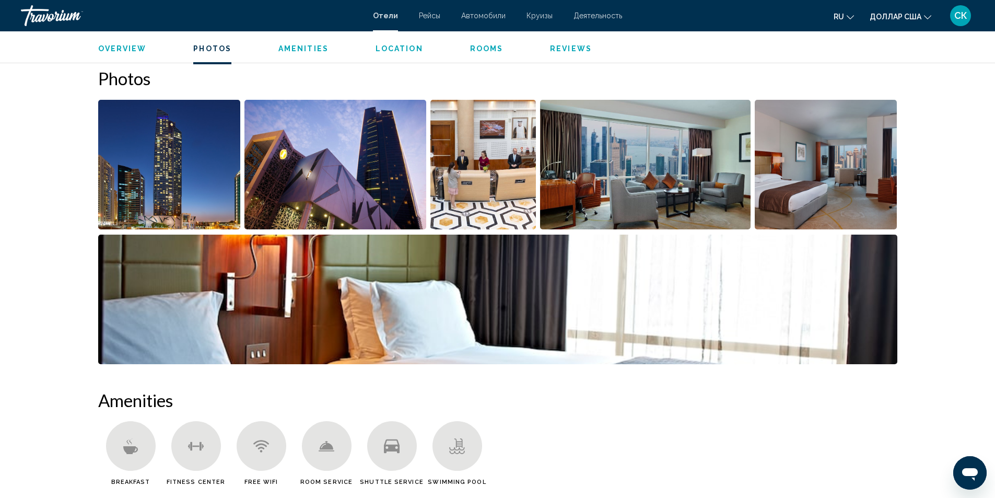
click at [193, 136] on img "Open full-screen image slider" at bounding box center [169, 165] width 143 height 130
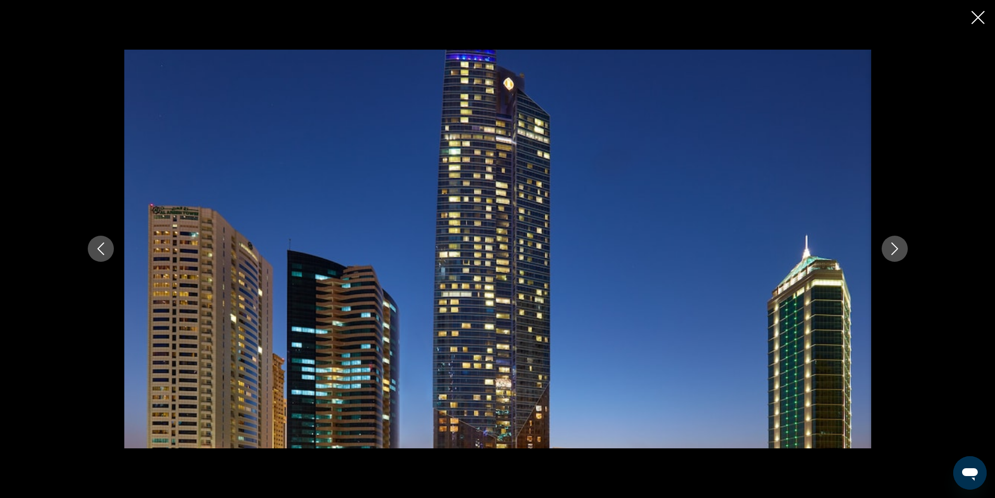
click at [894, 249] on icon "Next image" at bounding box center [894, 248] width 13 height 13
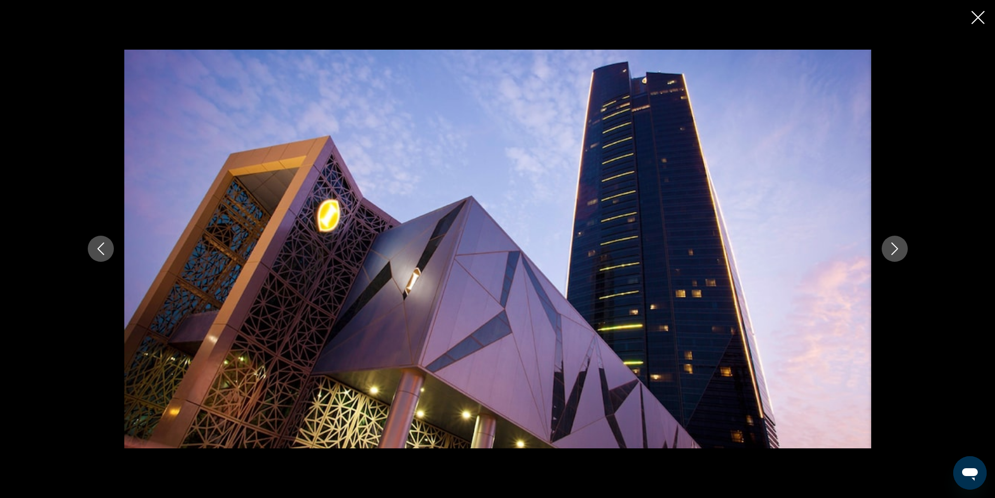
click at [894, 249] on icon "Next image" at bounding box center [894, 248] width 13 height 13
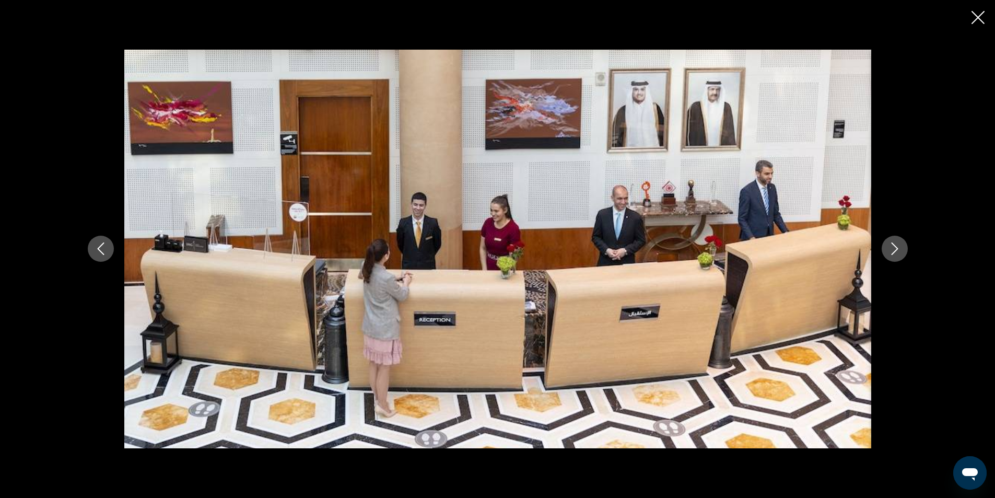
click at [894, 249] on icon "Next image" at bounding box center [894, 248] width 13 height 13
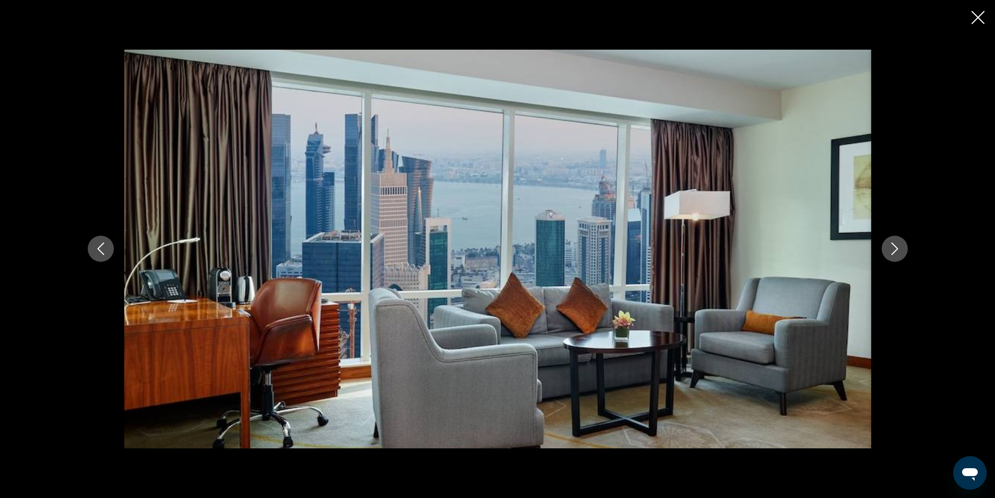
click at [893, 249] on icon "Next image" at bounding box center [894, 248] width 13 height 13
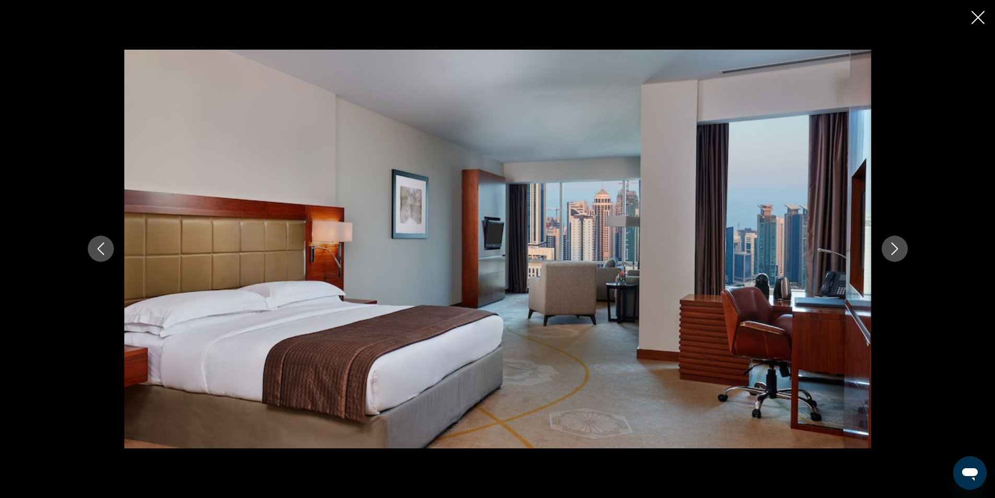
click at [893, 249] on icon "Next image" at bounding box center [894, 248] width 13 height 13
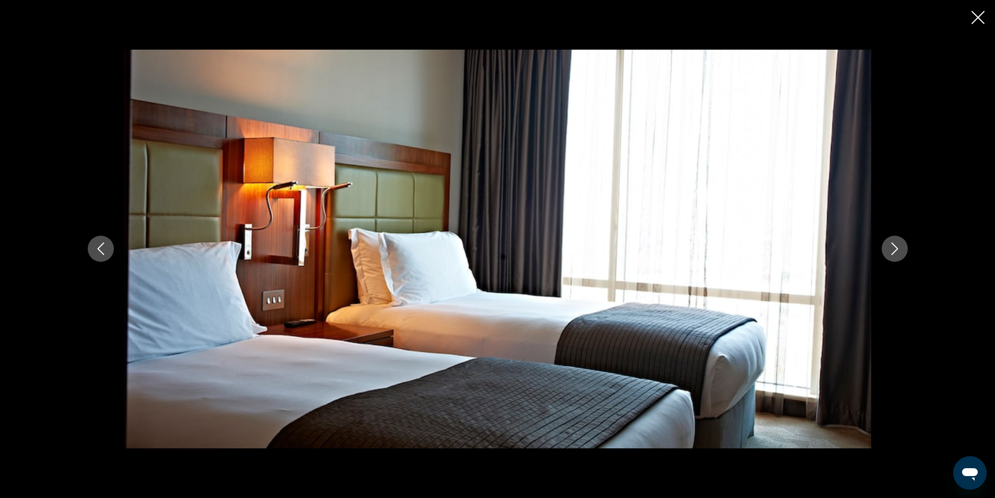
click at [893, 249] on icon "Next image" at bounding box center [894, 248] width 13 height 13
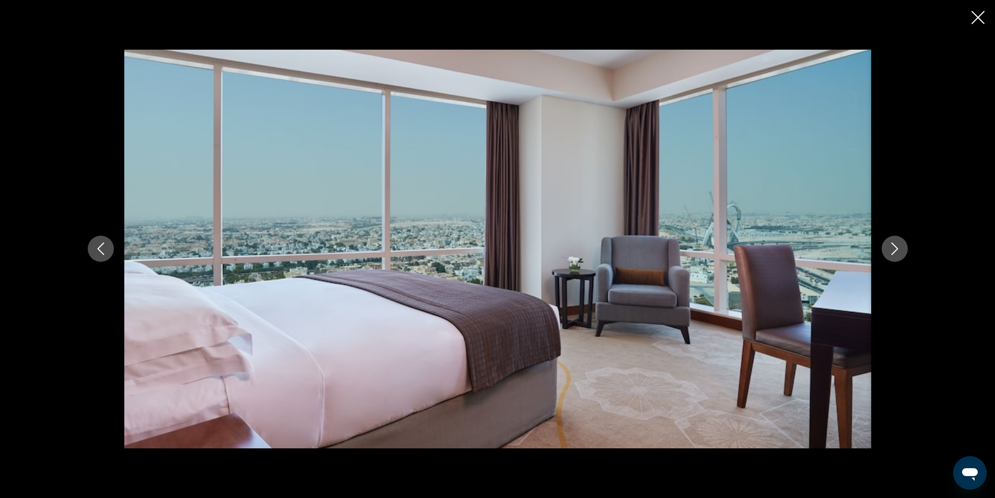
click at [893, 249] on icon "Next image" at bounding box center [894, 248] width 13 height 13
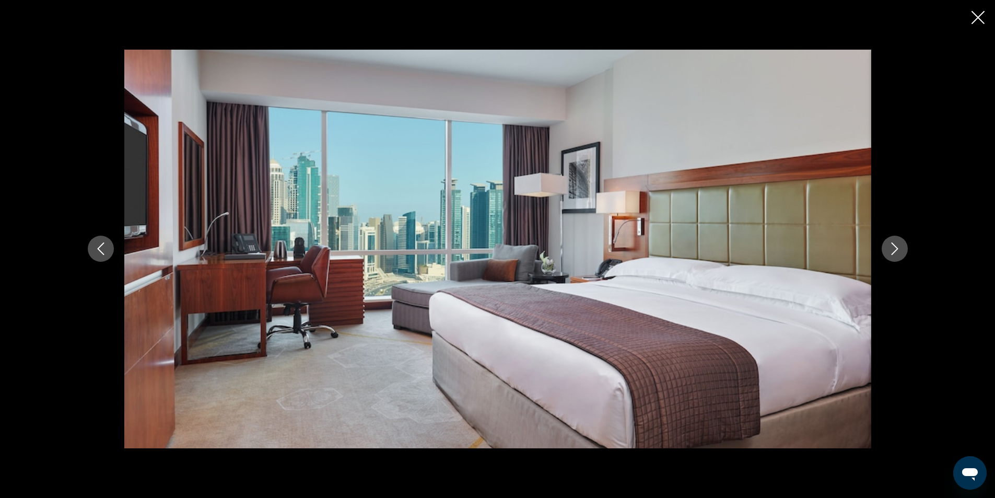
click at [893, 249] on icon "Next image" at bounding box center [894, 248] width 13 height 13
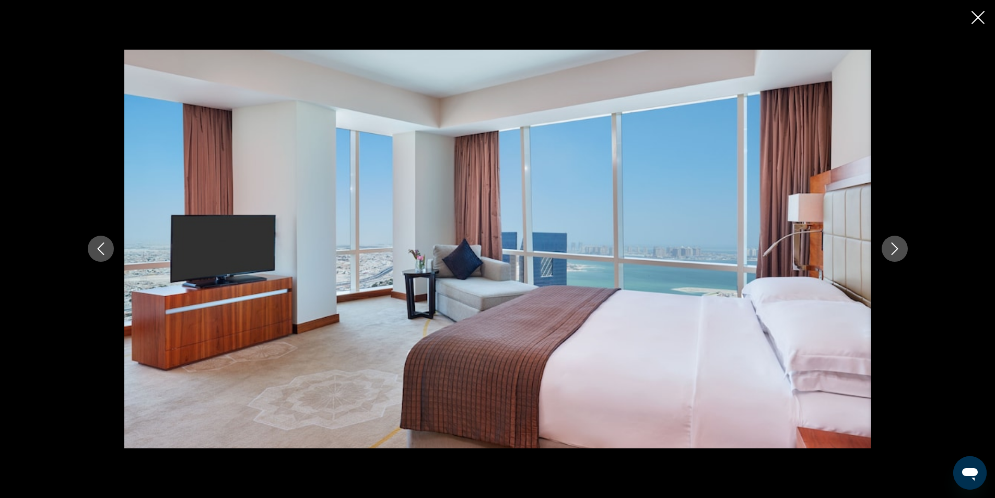
click at [893, 249] on icon "Next image" at bounding box center [894, 248] width 13 height 13
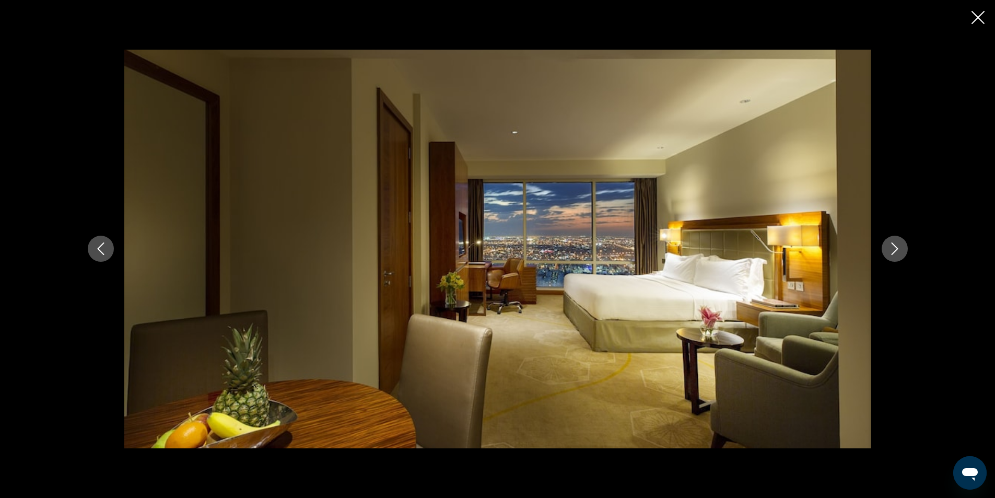
click at [893, 249] on icon "Next image" at bounding box center [894, 248] width 13 height 13
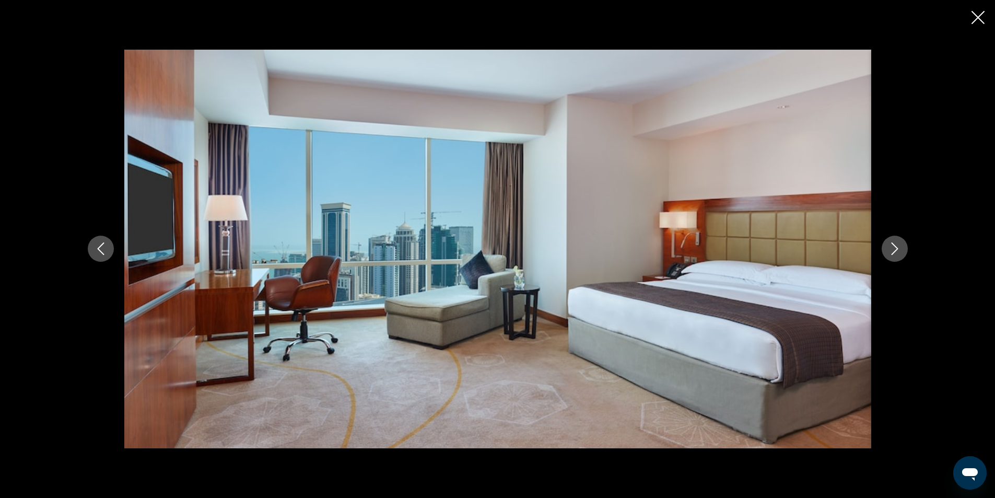
click at [893, 249] on icon "Next image" at bounding box center [894, 248] width 13 height 13
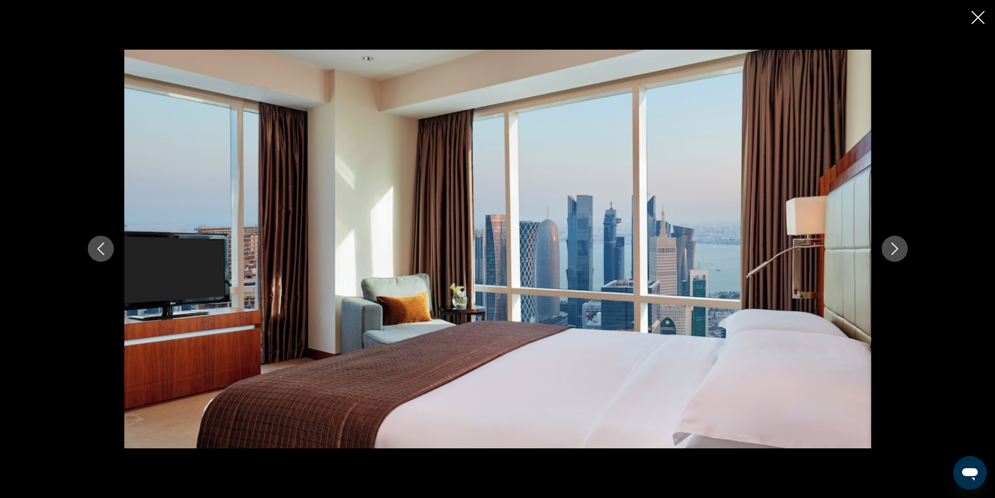
click at [893, 249] on icon "Next image" at bounding box center [894, 248] width 13 height 13
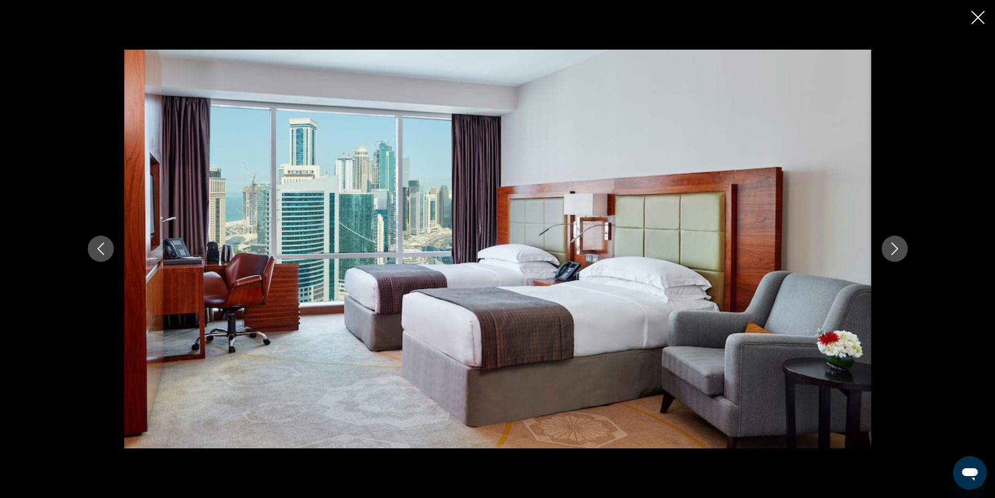
click at [893, 249] on icon "Next image" at bounding box center [894, 248] width 13 height 13
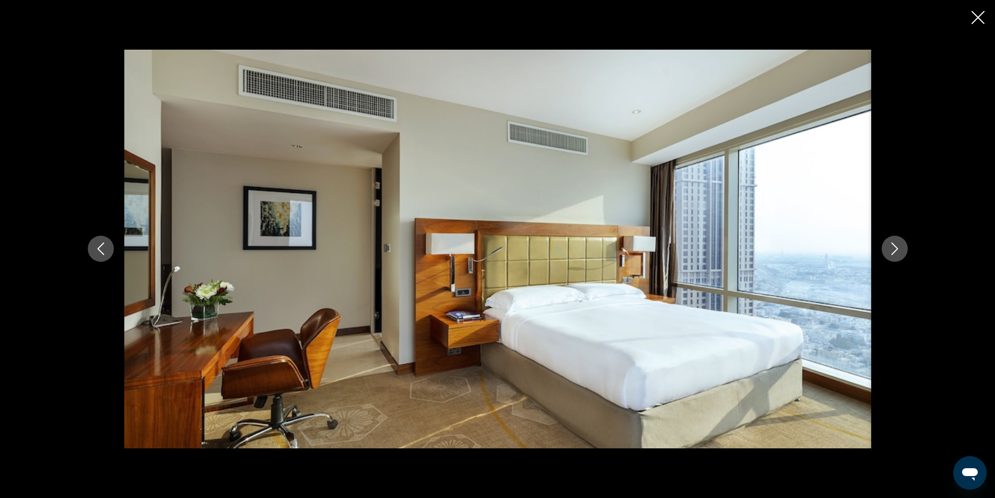
click at [893, 249] on icon "Next image" at bounding box center [894, 248] width 13 height 13
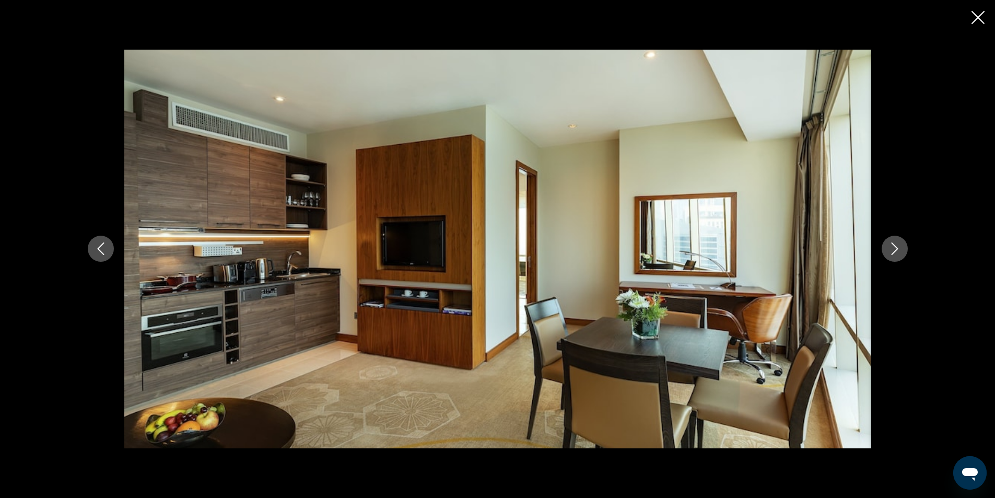
click at [893, 249] on icon "Next image" at bounding box center [894, 248] width 13 height 13
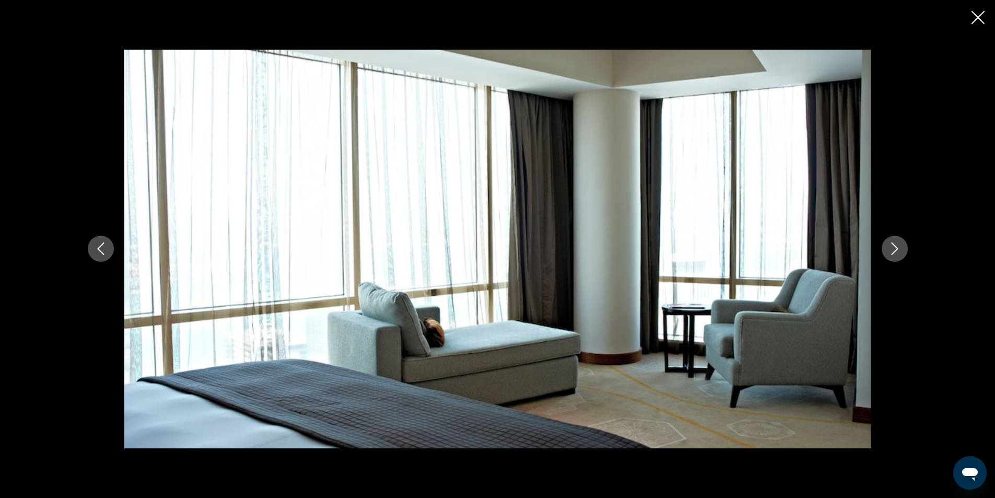
click at [893, 249] on icon "Next image" at bounding box center [894, 248] width 13 height 13
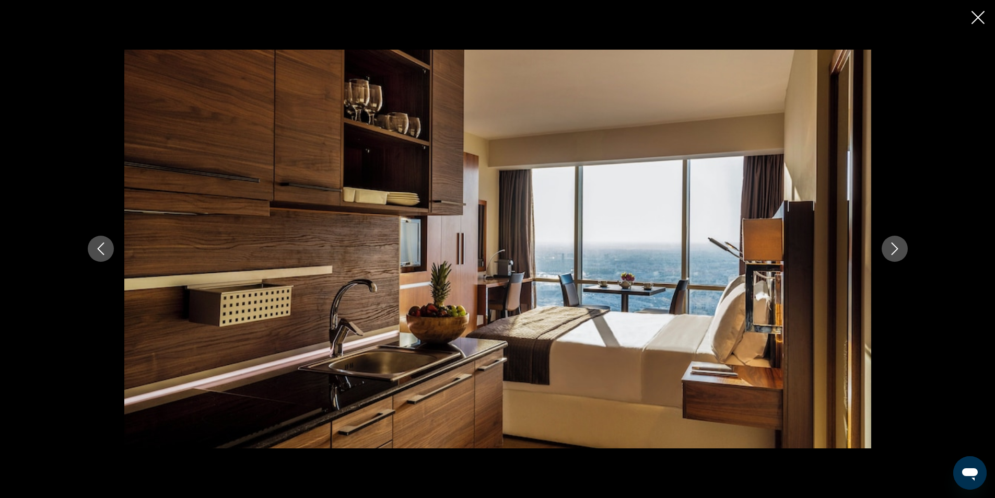
click at [893, 249] on icon "Next image" at bounding box center [894, 248] width 13 height 13
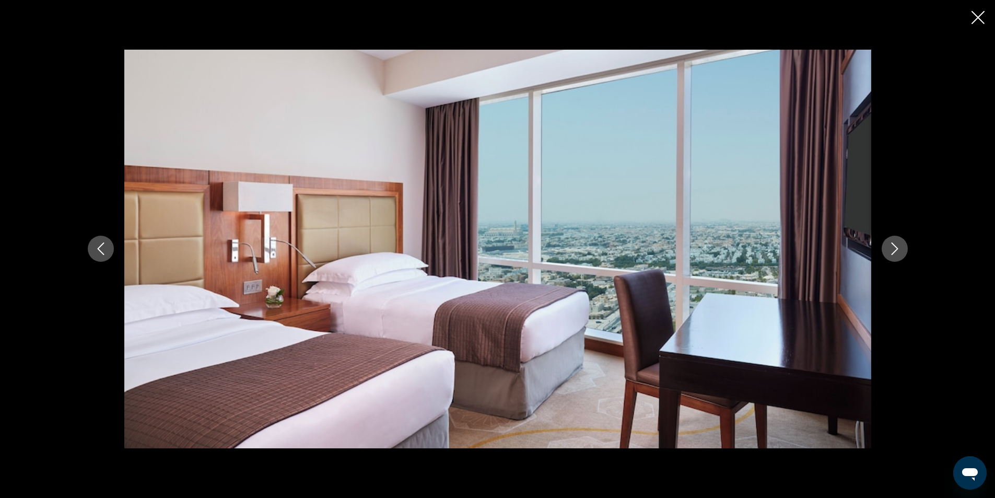
click at [893, 249] on icon "Next image" at bounding box center [894, 248] width 13 height 13
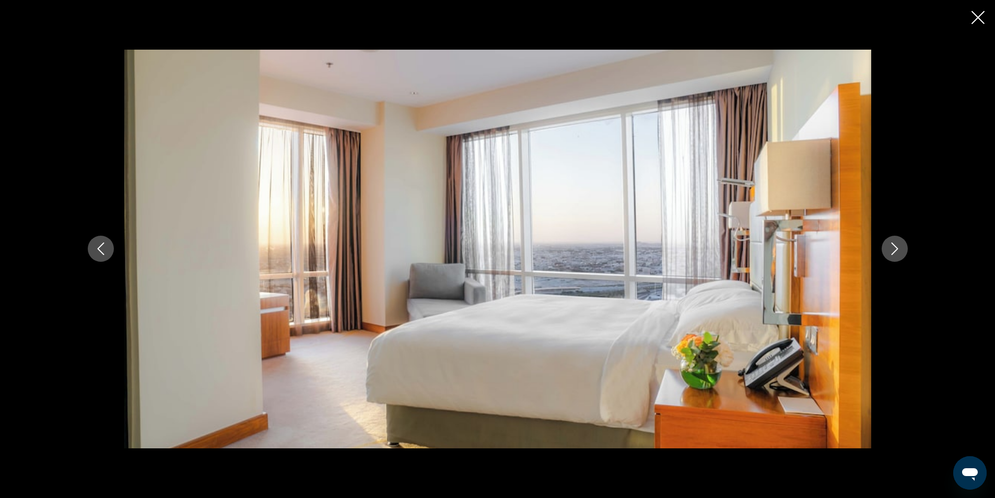
click at [893, 249] on icon "Next image" at bounding box center [894, 248] width 13 height 13
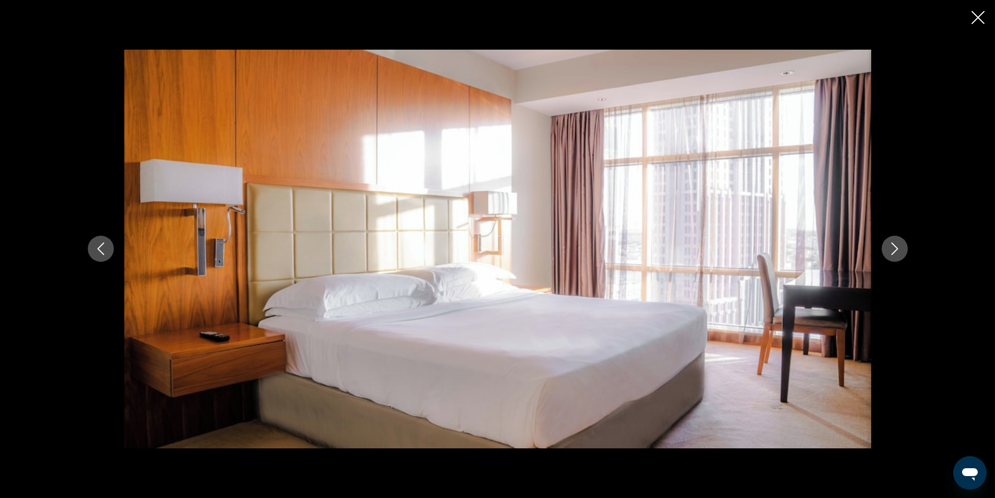
click at [893, 249] on icon "Next image" at bounding box center [894, 248] width 13 height 13
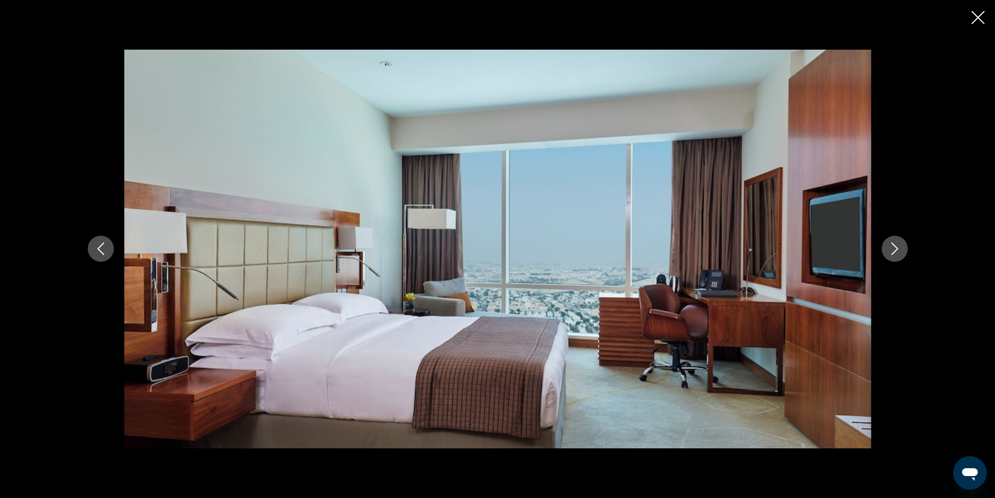
click at [893, 249] on icon "Next image" at bounding box center [894, 248] width 13 height 13
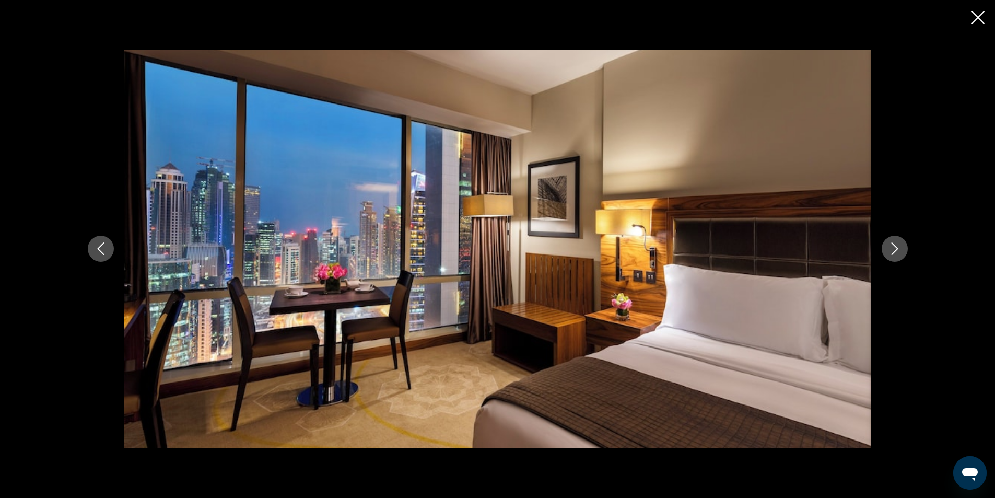
click at [893, 249] on icon "Next image" at bounding box center [894, 248] width 13 height 13
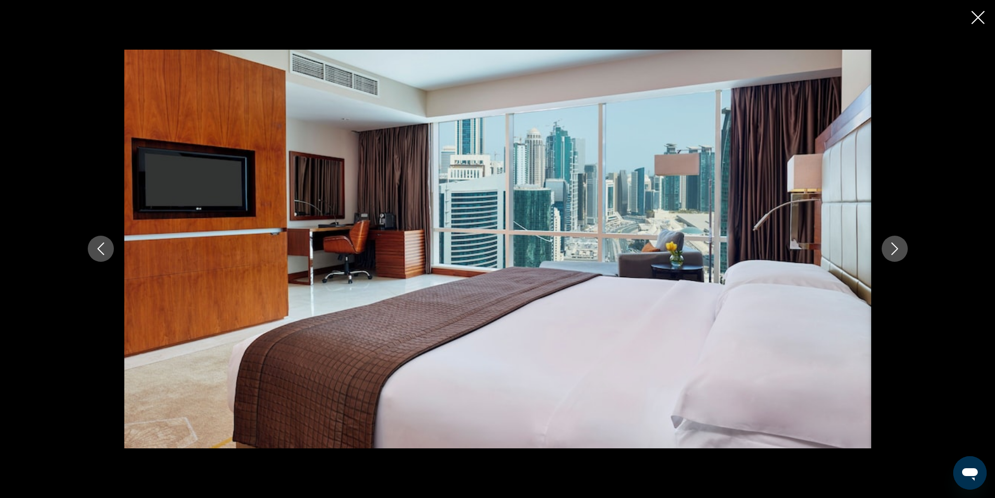
click at [893, 249] on icon "Next image" at bounding box center [894, 248] width 13 height 13
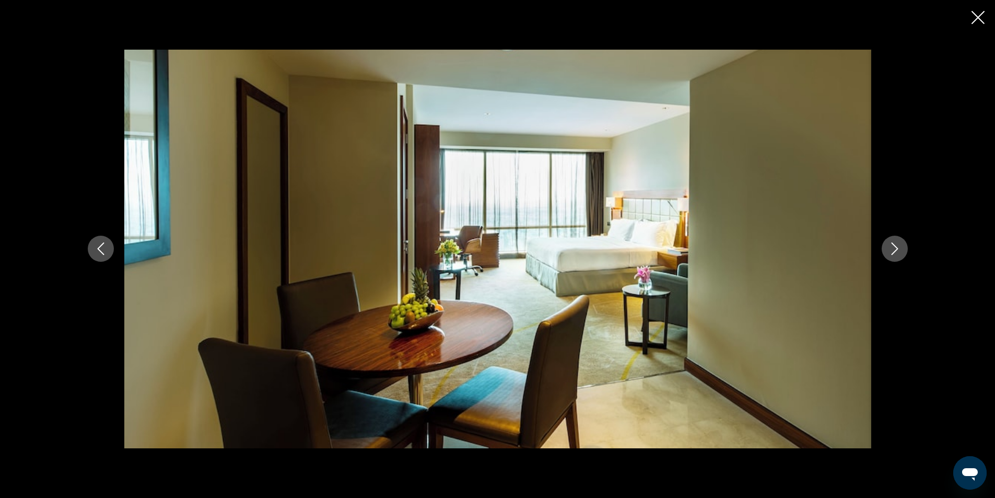
click at [893, 249] on icon "Next image" at bounding box center [894, 248] width 13 height 13
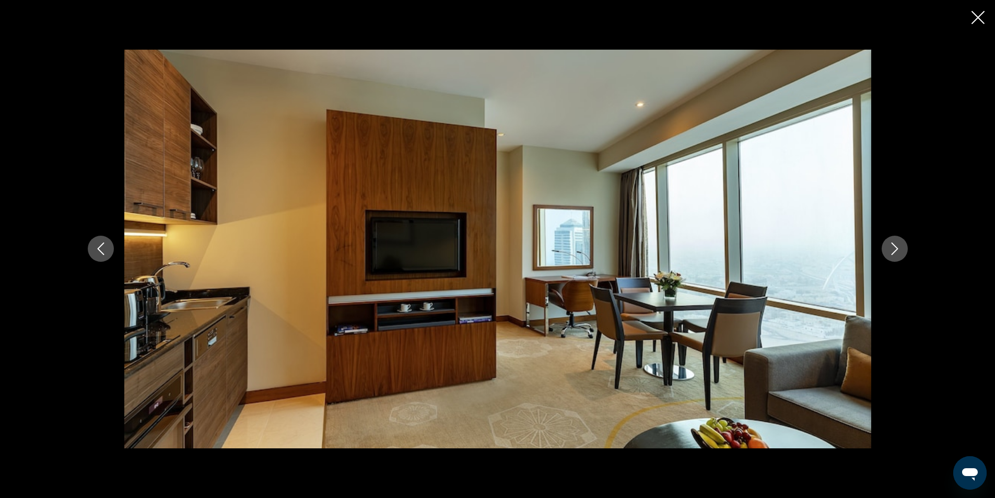
click at [893, 249] on icon "Next image" at bounding box center [894, 248] width 13 height 13
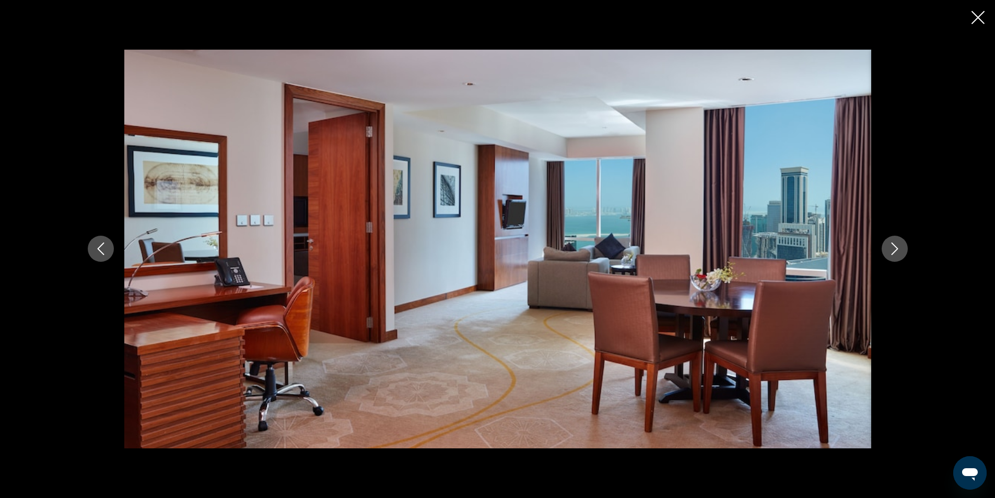
click at [893, 249] on icon "Next image" at bounding box center [894, 248] width 13 height 13
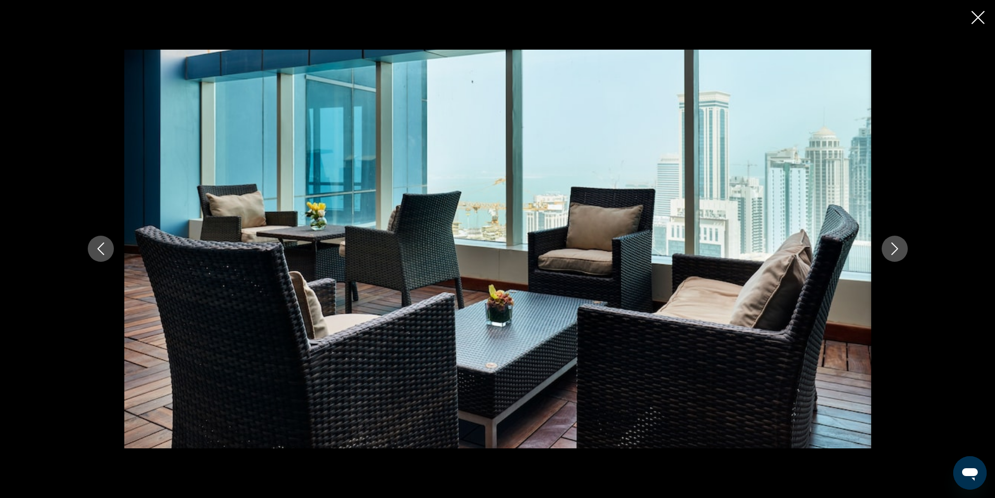
click at [893, 249] on icon "Next image" at bounding box center [894, 248] width 13 height 13
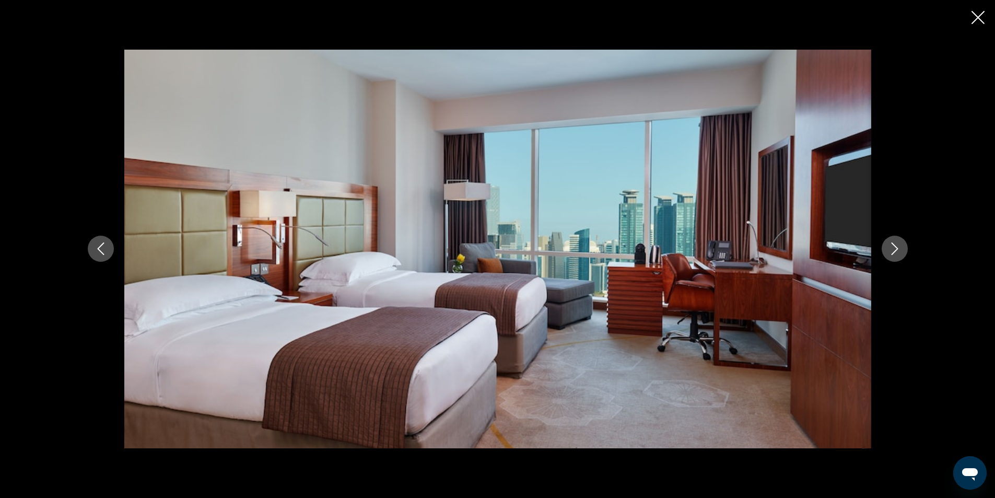
click at [893, 249] on icon "Next image" at bounding box center [894, 248] width 13 height 13
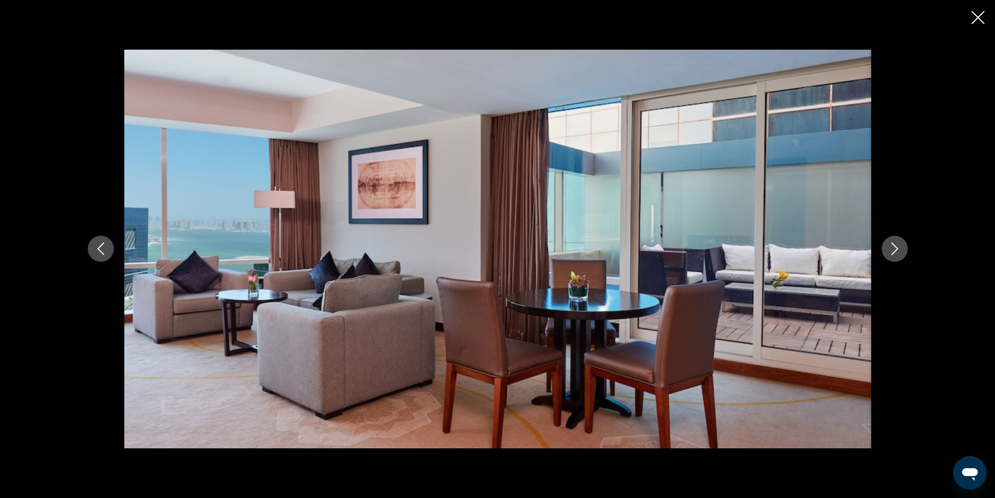
click at [893, 249] on icon "Next image" at bounding box center [894, 248] width 13 height 13
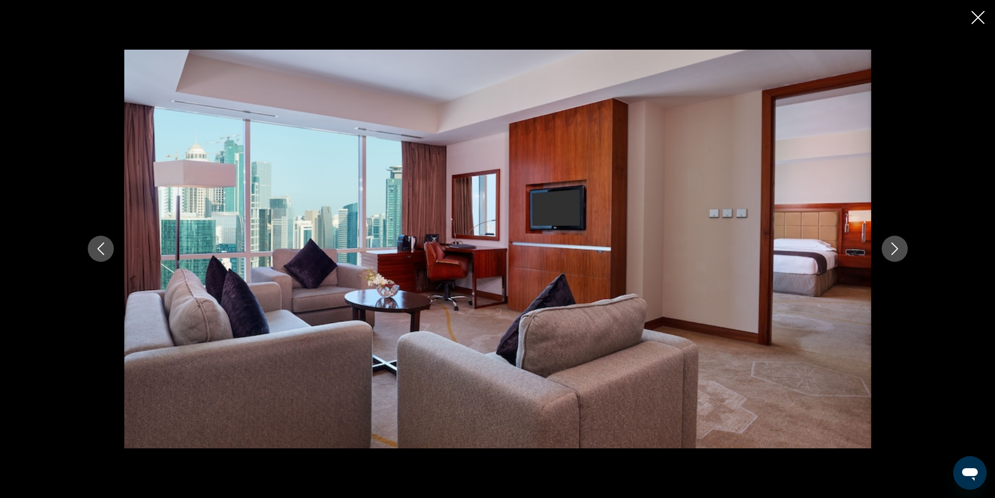
click at [893, 249] on icon "Next image" at bounding box center [894, 248] width 13 height 13
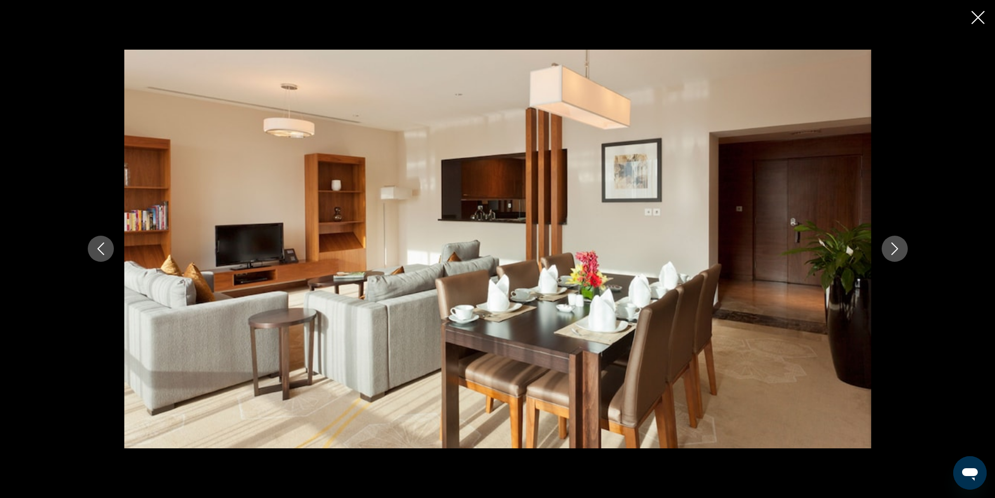
click at [893, 249] on icon "Next image" at bounding box center [894, 248] width 13 height 13
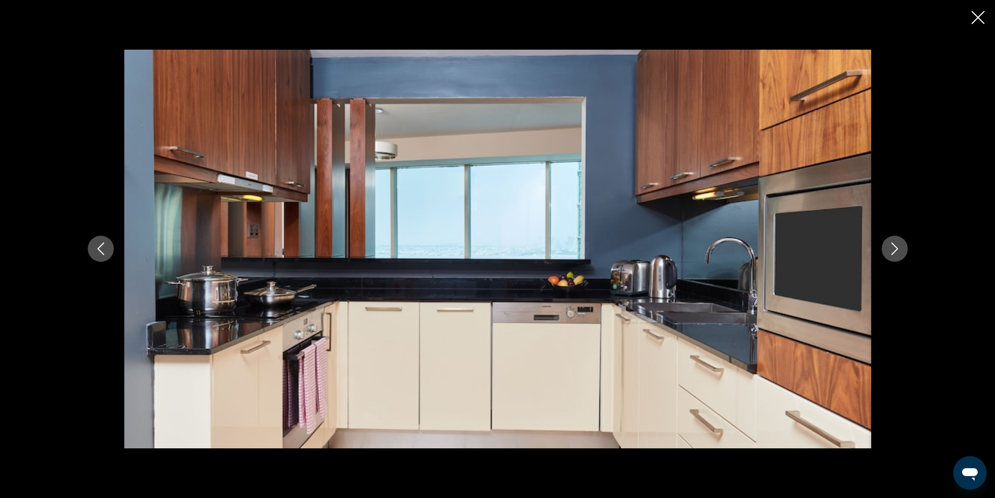
click at [893, 249] on icon "Next image" at bounding box center [894, 248] width 13 height 13
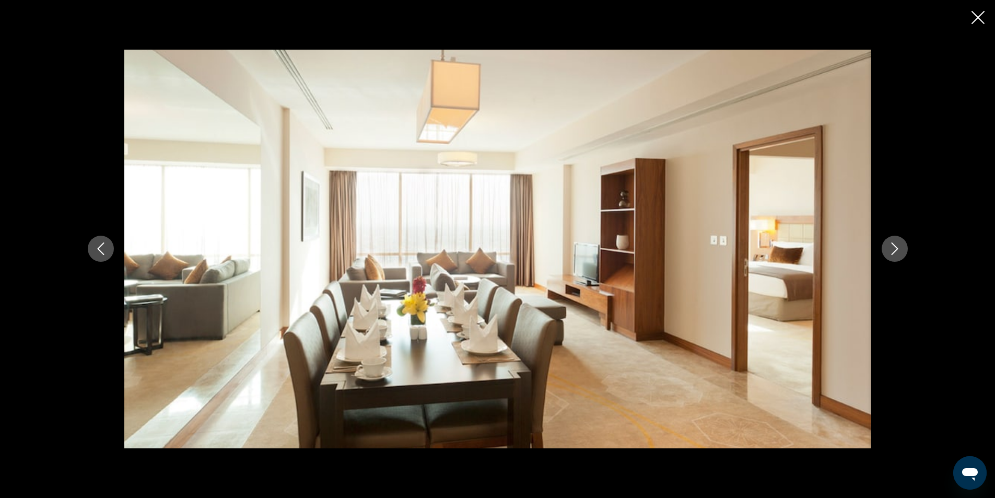
click at [893, 249] on icon "Next image" at bounding box center [894, 248] width 13 height 13
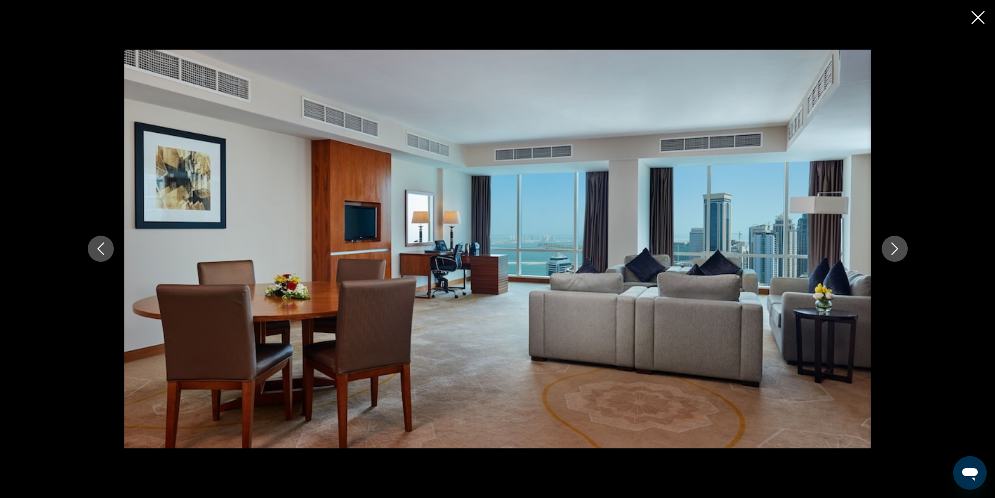
click at [893, 249] on icon "Next image" at bounding box center [894, 248] width 13 height 13
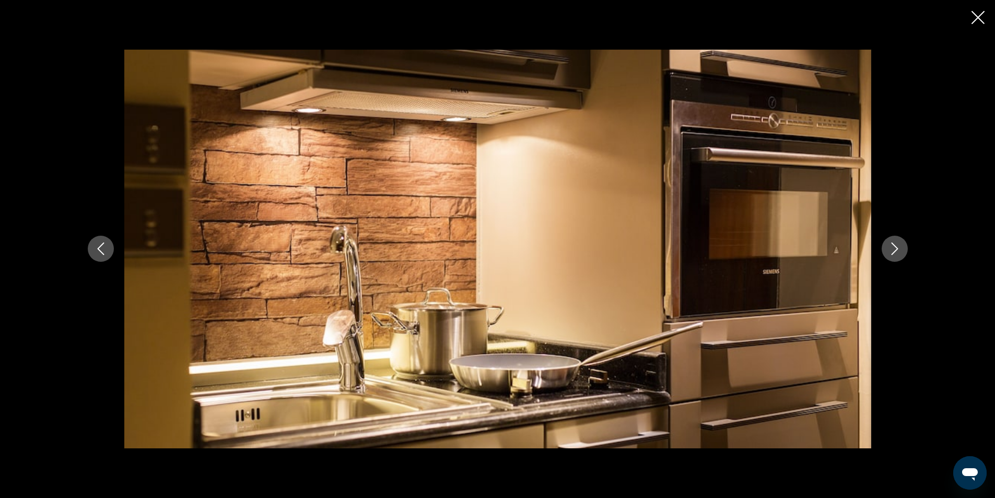
click at [893, 249] on icon "Next image" at bounding box center [894, 248] width 13 height 13
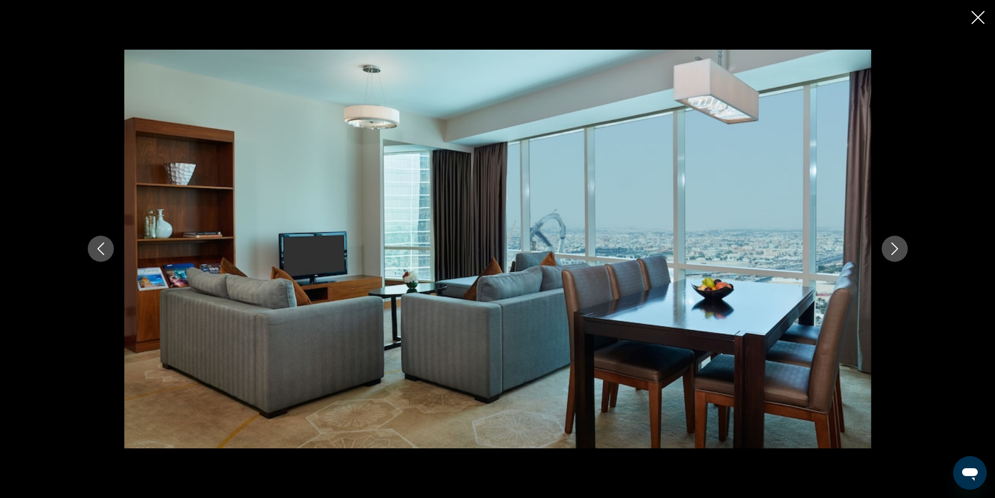
click at [893, 249] on icon "Next image" at bounding box center [894, 248] width 13 height 13
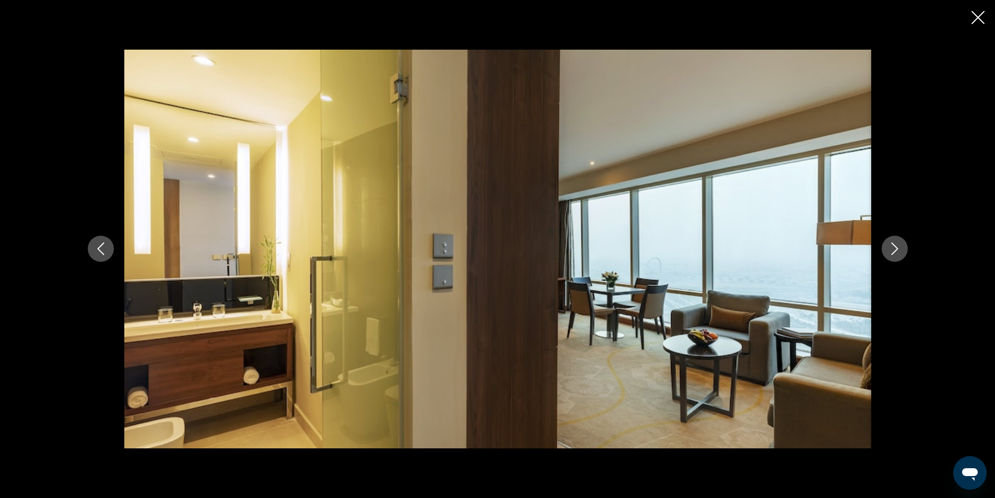
click at [893, 249] on icon "Next image" at bounding box center [894, 248] width 13 height 13
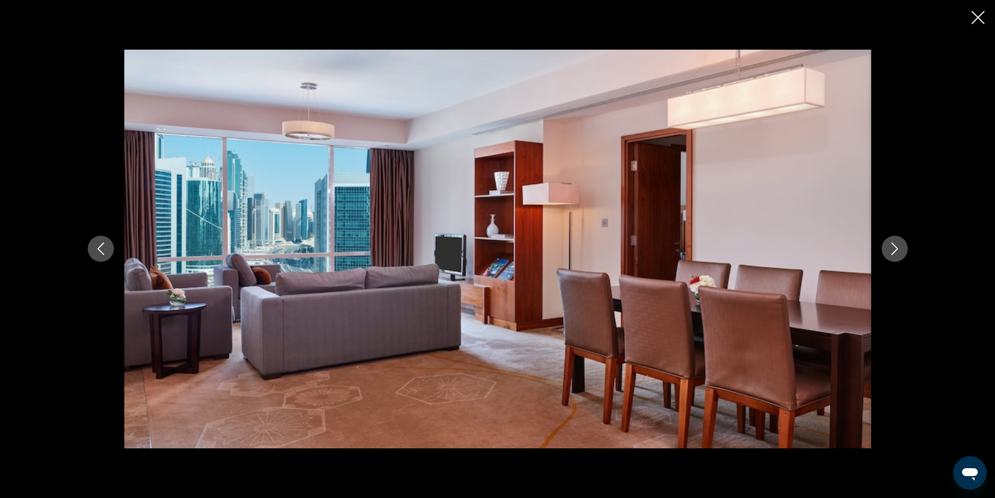
click at [893, 249] on icon "Next image" at bounding box center [894, 248] width 13 height 13
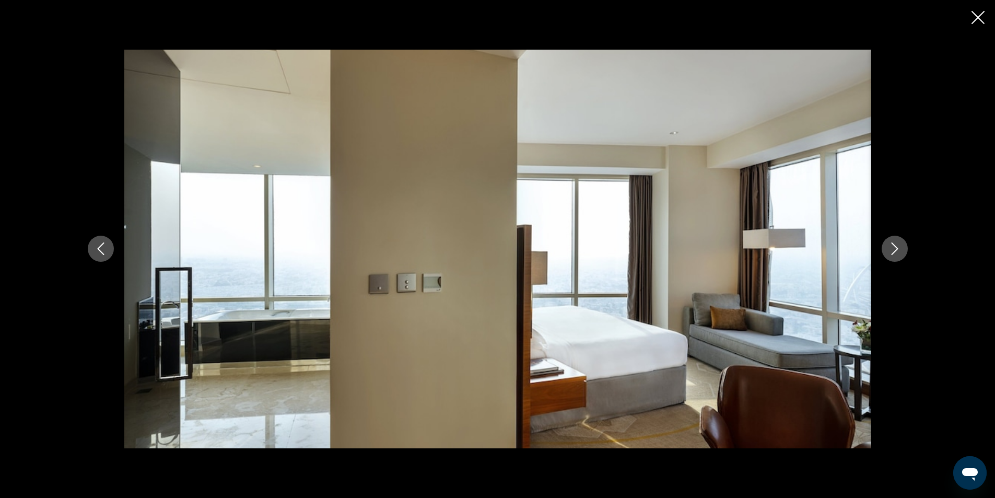
click at [893, 249] on icon "Next image" at bounding box center [894, 248] width 13 height 13
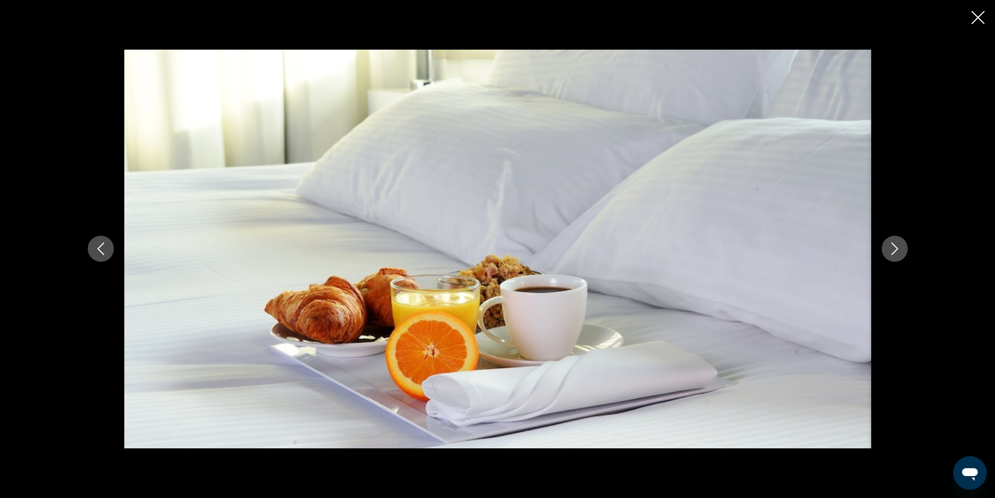
click at [893, 249] on icon "Next image" at bounding box center [894, 248] width 13 height 13
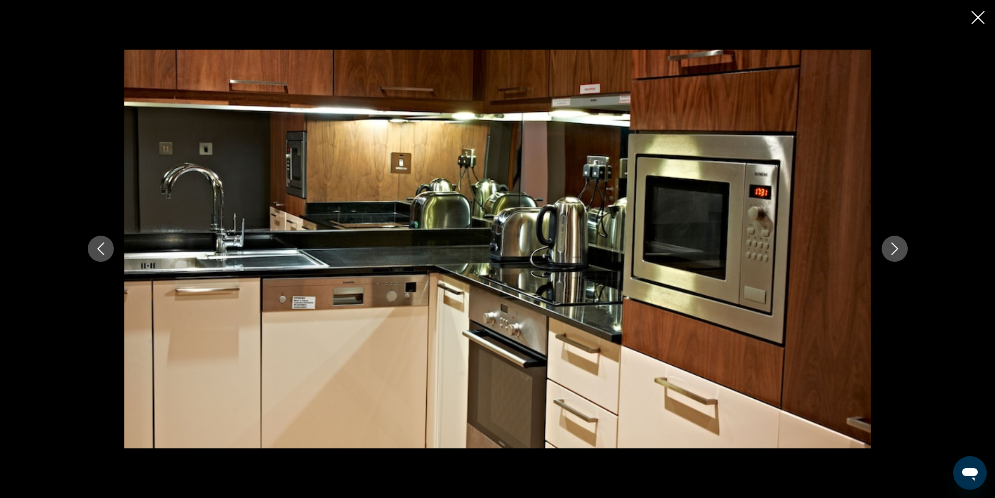
click at [893, 249] on icon "Next image" at bounding box center [894, 248] width 13 height 13
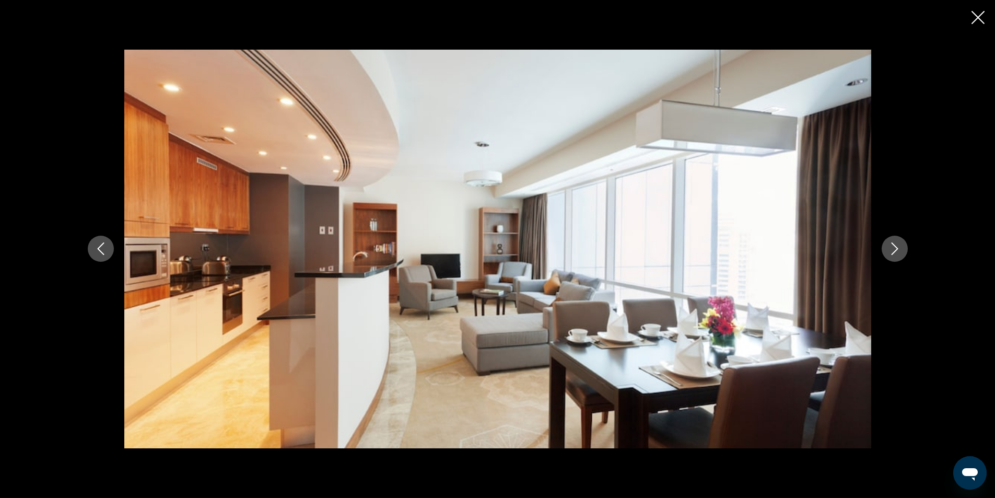
click at [893, 249] on icon "Next image" at bounding box center [894, 248] width 13 height 13
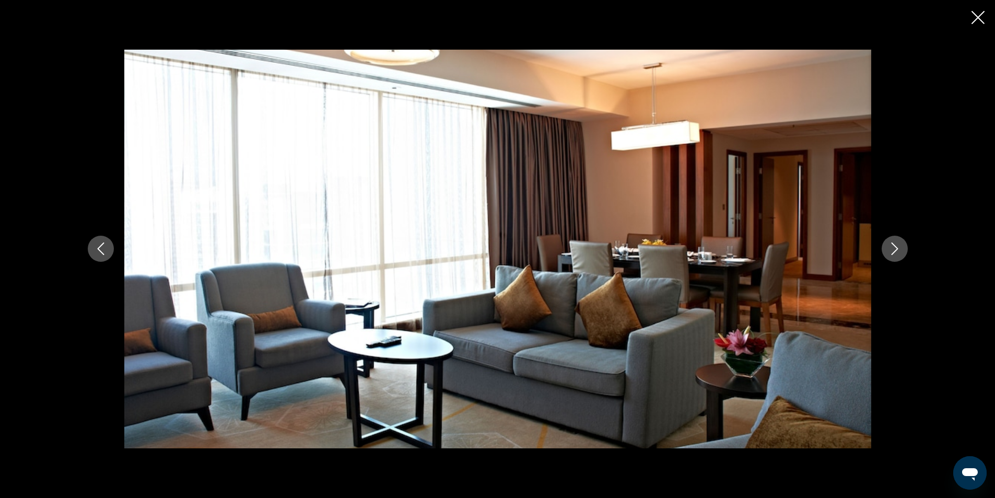
click at [893, 249] on icon "Next image" at bounding box center [894, 248] width 13 height 13
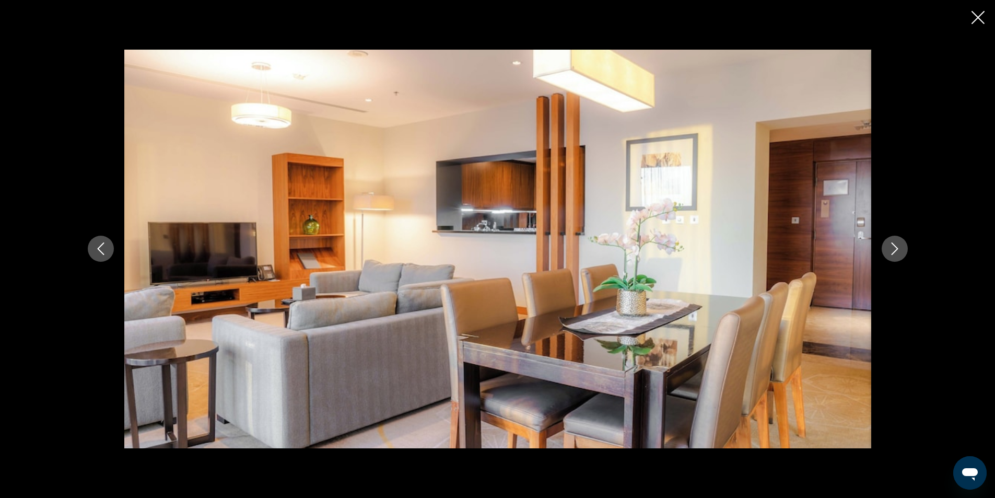
click at [972, 18] on icon "Close slideshow" at bounding box center [977, 17] width 13 height 13
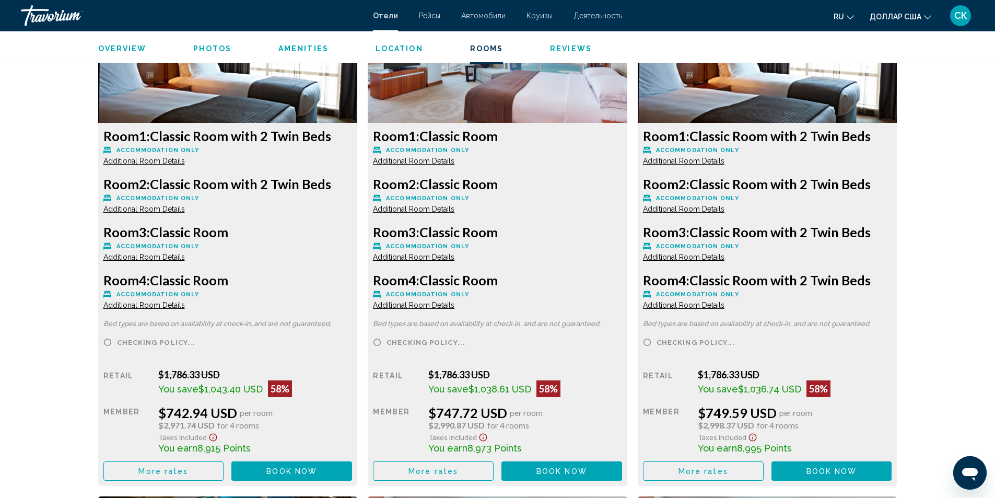
scroll to position [1508, 0]
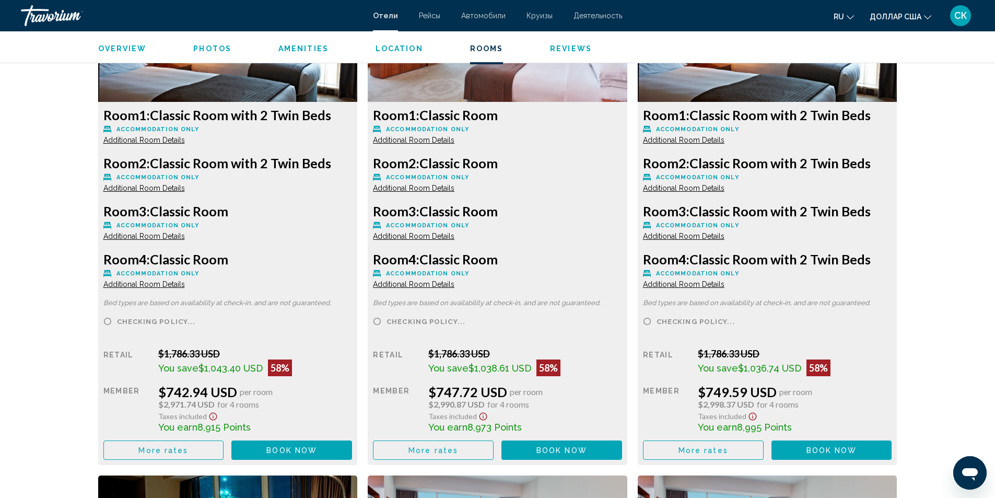
click at [224, 448] on button "More rates" at bounding box center [163, 449] width 121 height 19
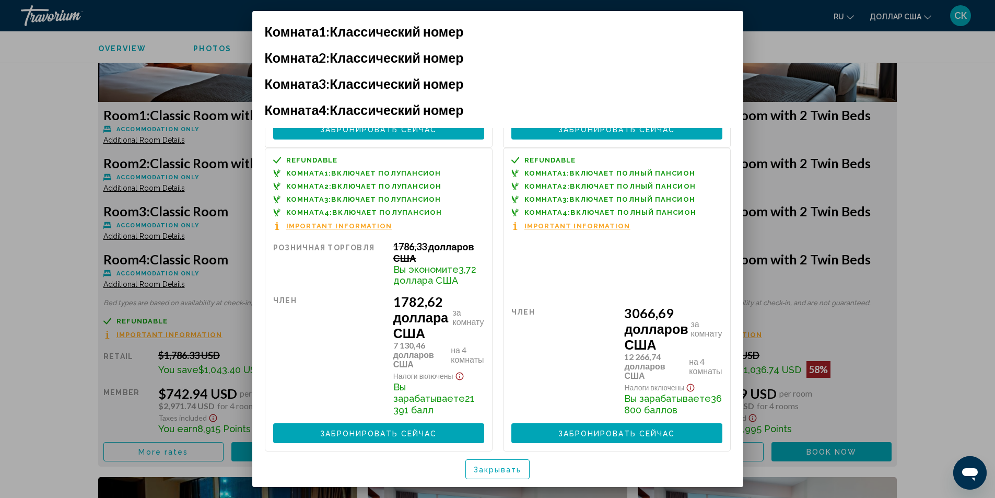
scroll to position [610, 0]
click at [507, 467] on font "Закрывать" at bounding box center [498, 469] width 48 height 8
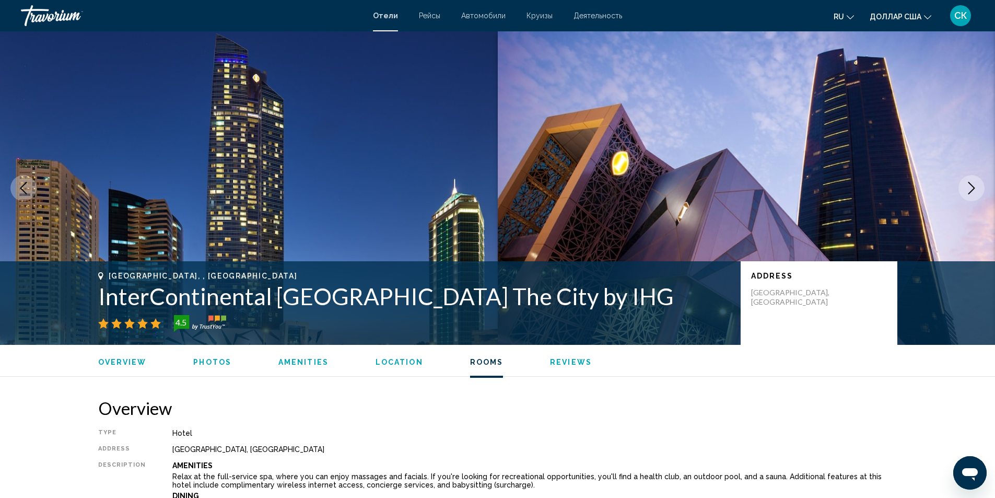
scroll to position [1508, 0]
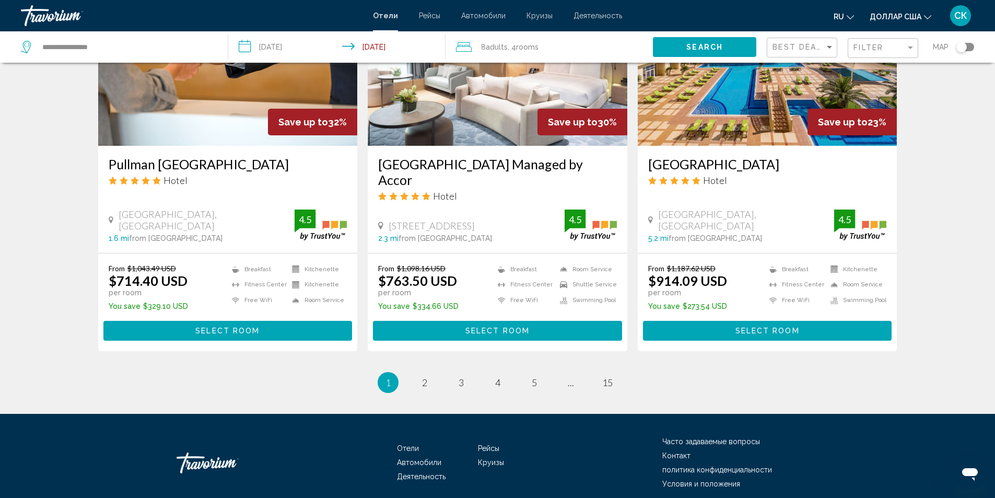
scroll to position [927, 0]
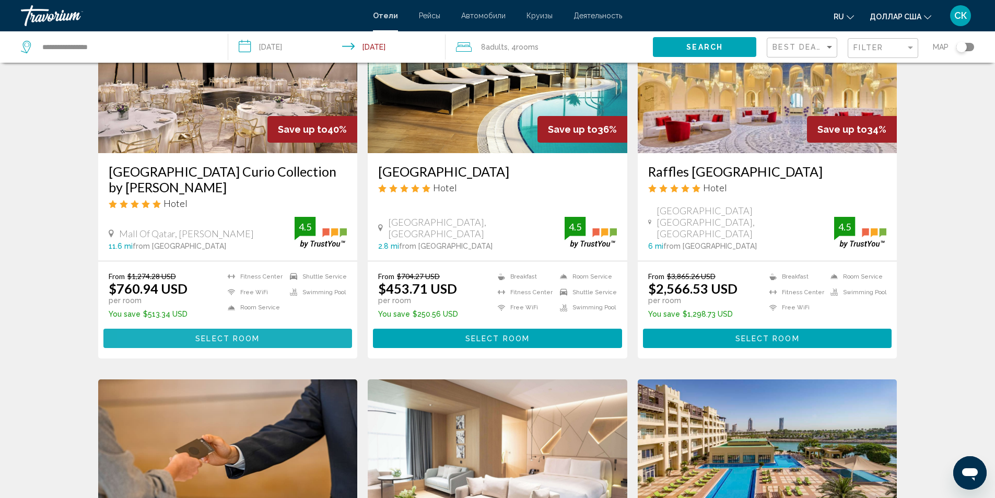
click at [168, 328] on button "Select Room" at bounding box center [227, 337] width 249 height 19
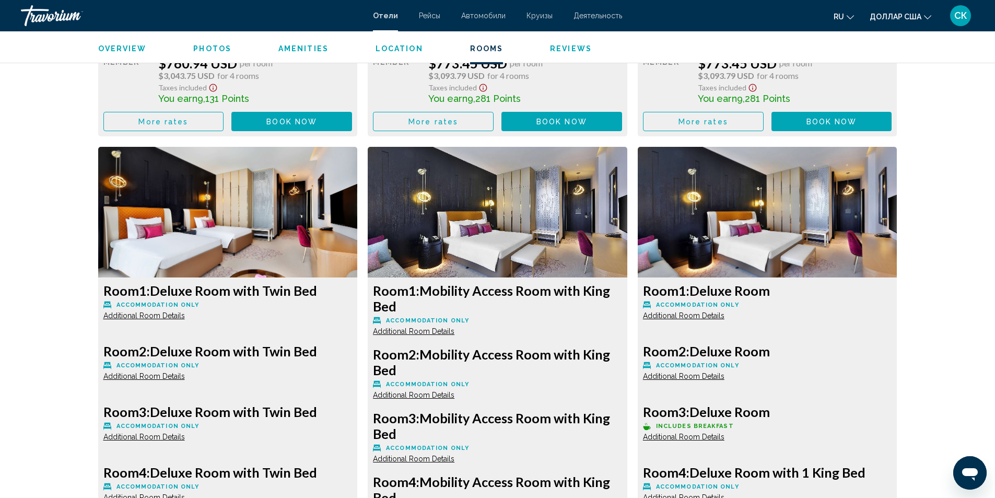
scroll to position [2334, 0]
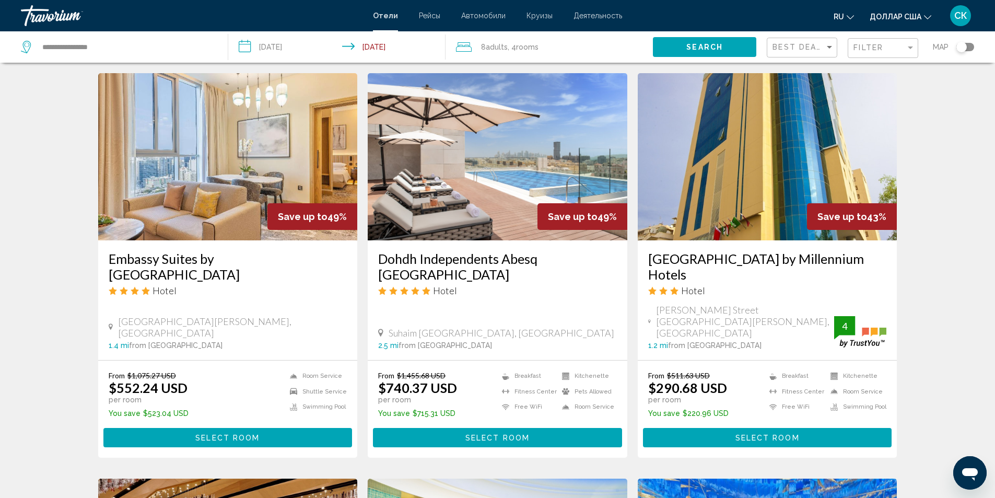
scroll to position [1328, 0]
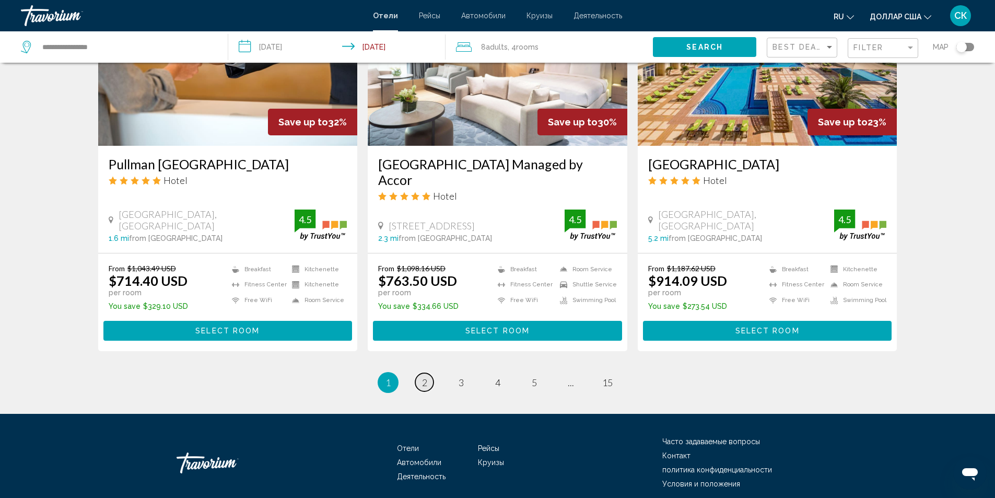
click at [427, 377] on span "2" at bounding box center [424, 382] width 5 height 11
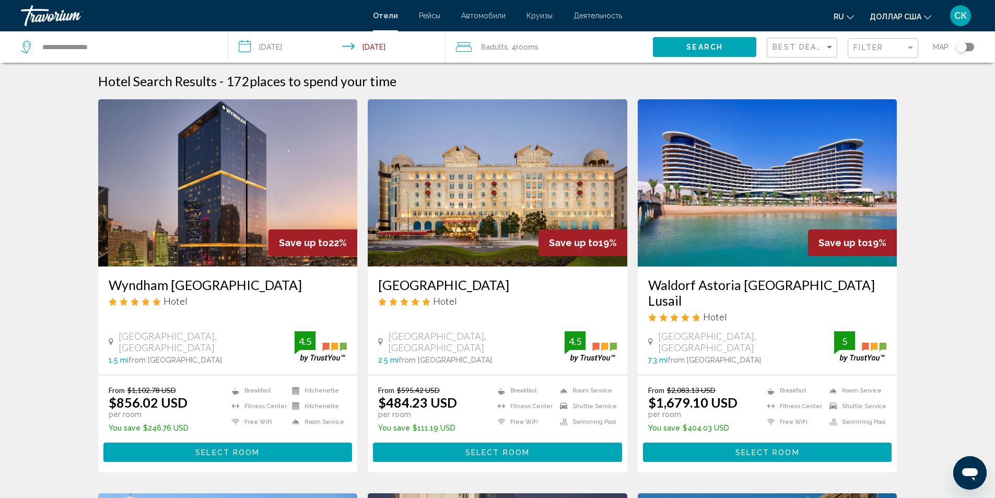
click at [406, 442] on button "Select Room" at bounding box center [497, 451] width 249 height 19
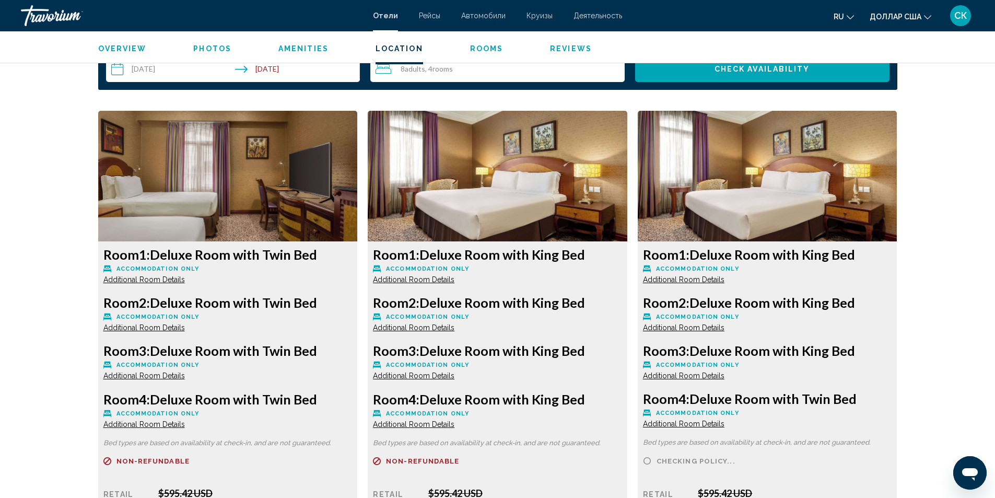
scroll to position [968, 0]
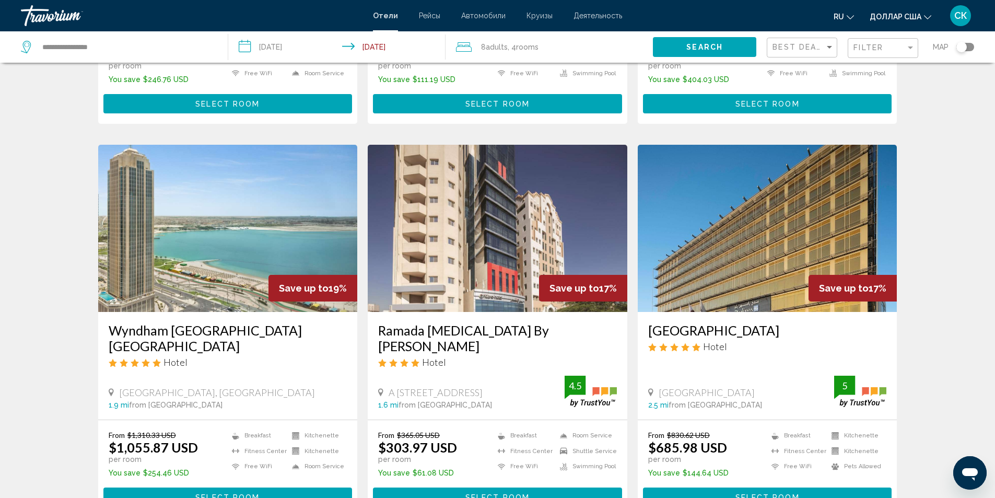
scroll to position [355, 0]
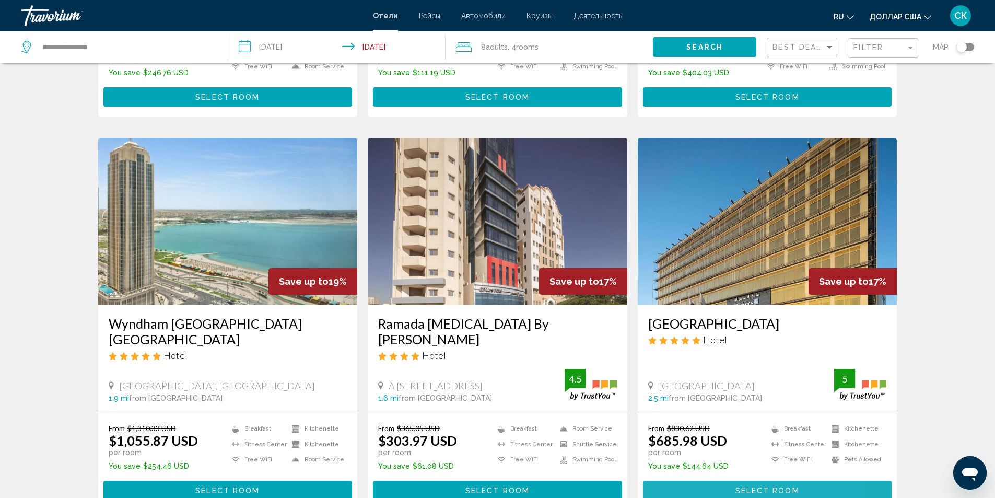
click at [679, 480] on button "Select Room" at bounding box center [767, 489] width 249 height 19
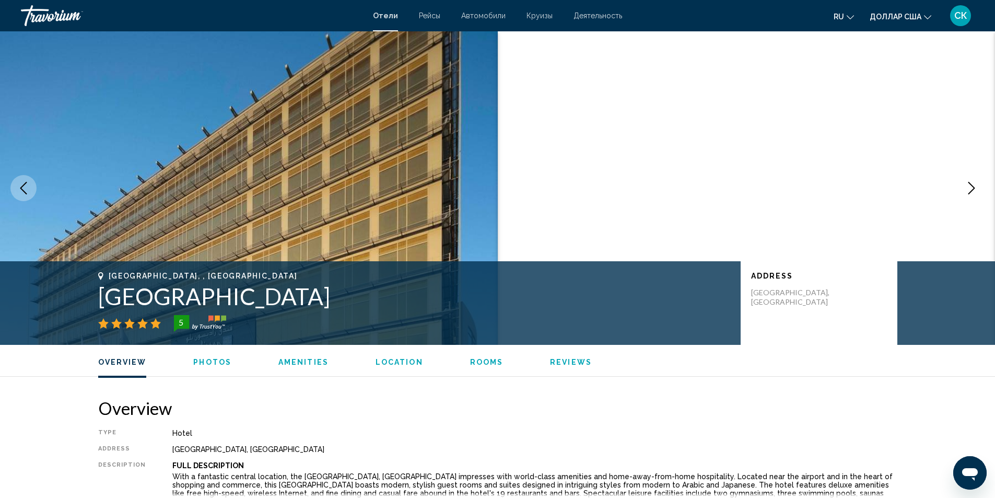
scroll to position [401, 0]
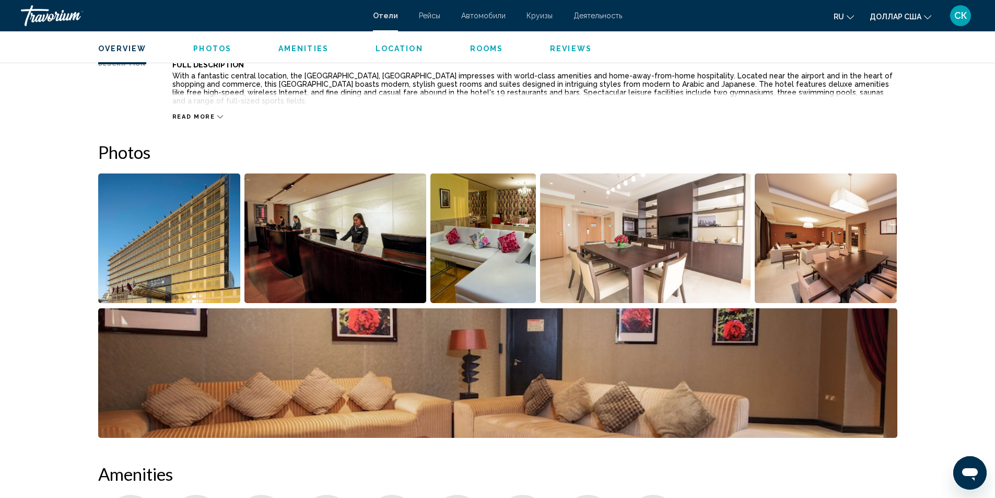
click at [207, 225] on img "Open full-screen image slider" at bounding box center [169, 238] width 143 height 130
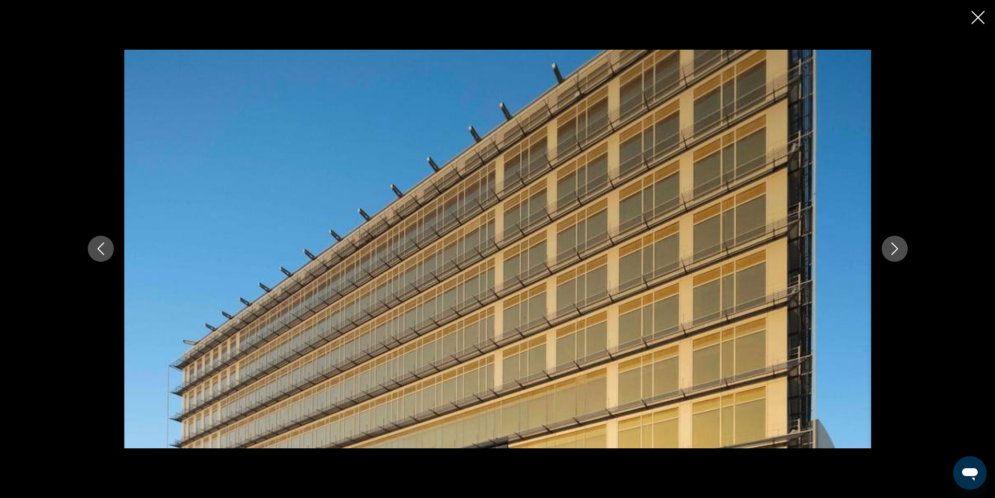
click at [891, 241] on button "Next image" at bounding box center [894, 249] width 26 height 26
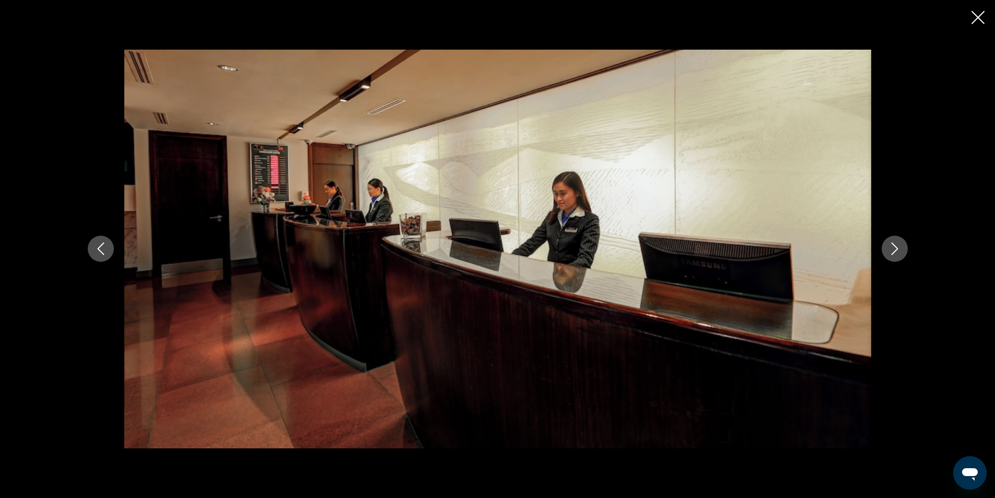
click at [891, 241] on button "Next image" at bounding box center [894, 249] width 26 height 26
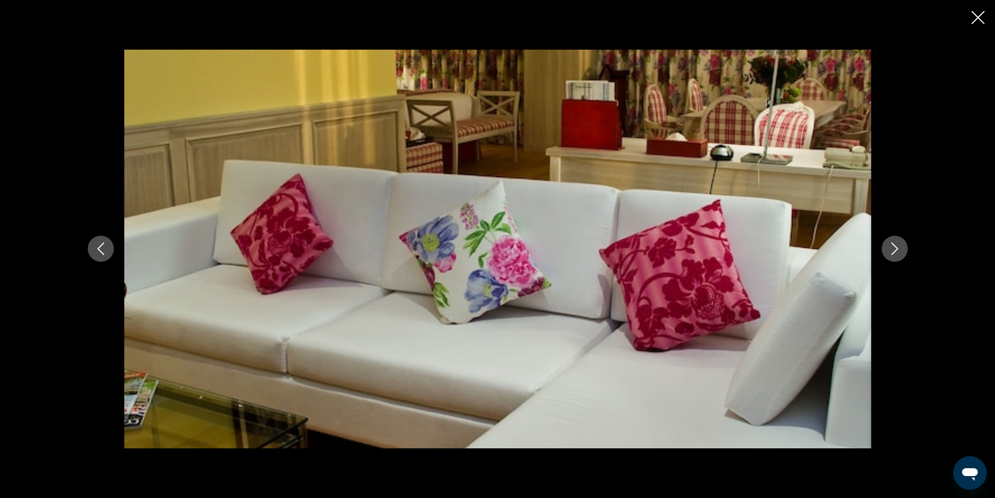
click at [891, 241] on button "Next image" at bounding box center [894, 249] width 26 height 26
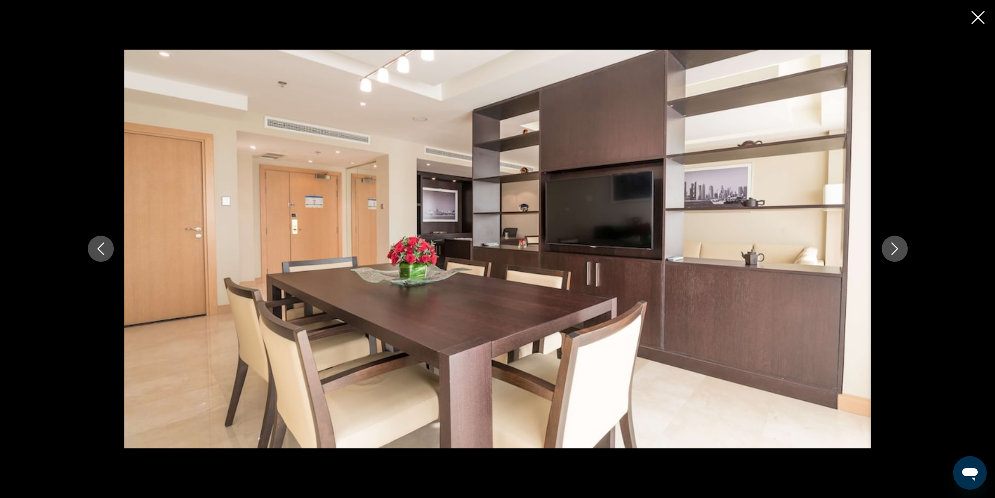
click at [891, 241] on button "Next image" at bounding box center [894, 249] width 26 height 26
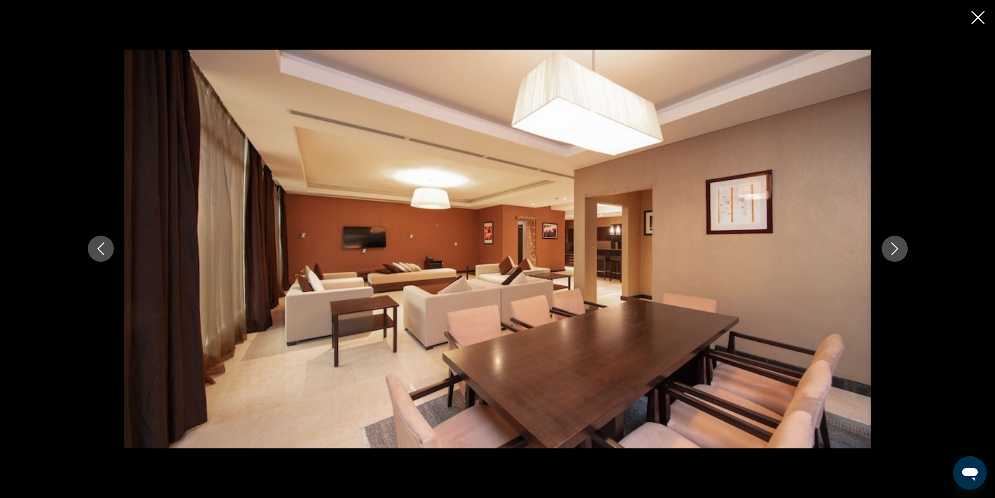
click at [891, 241] on button "Next image" at bounding box center [894, 249] width 26 height 26
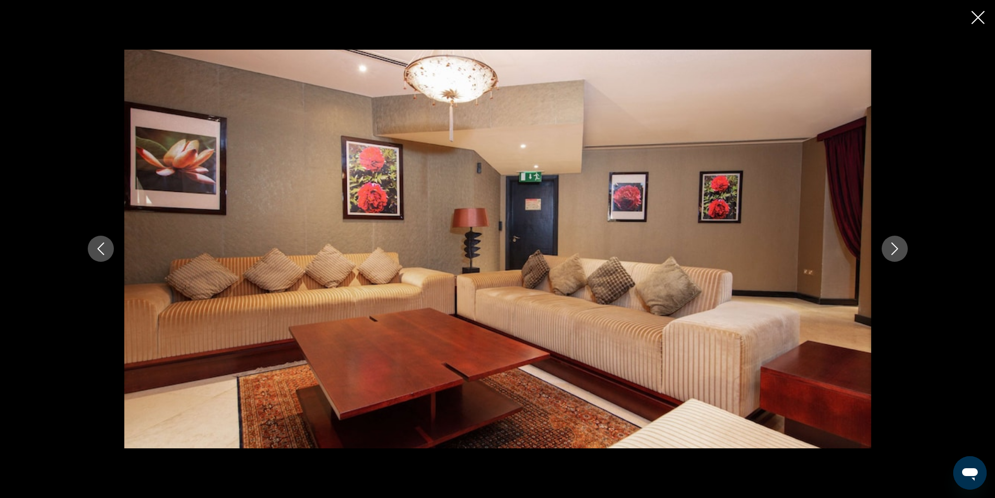
click at [891, 241] on button "Next image" at bounding box center [894, 249] width 26 height 26
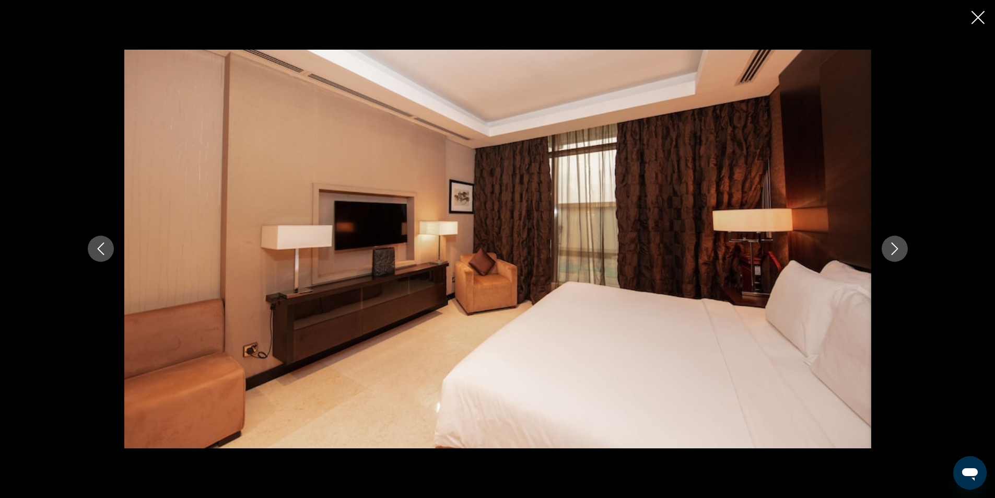
click at [891, 241] on button "Next image" at bounding box center [894, 249] width 26 height 26
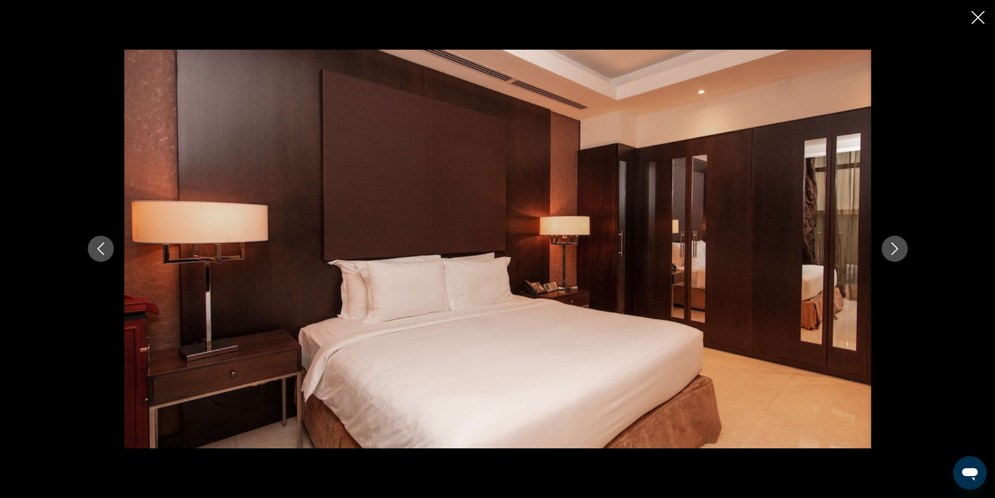
click at [891, 241] on button "Next image" at bounding box center [894, 249] width 26 height 26
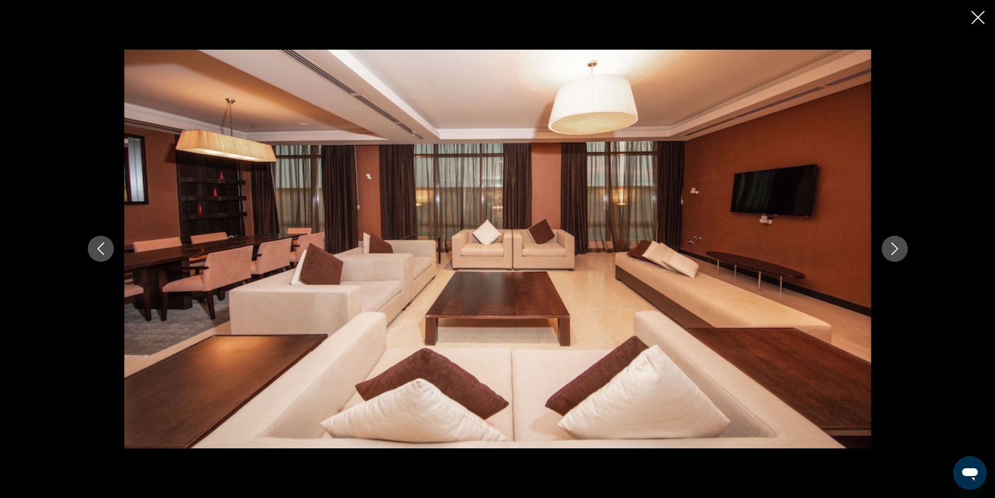
click at [891, 241] on button "Next image" at bounding box center [894, 249] width 26 height 26
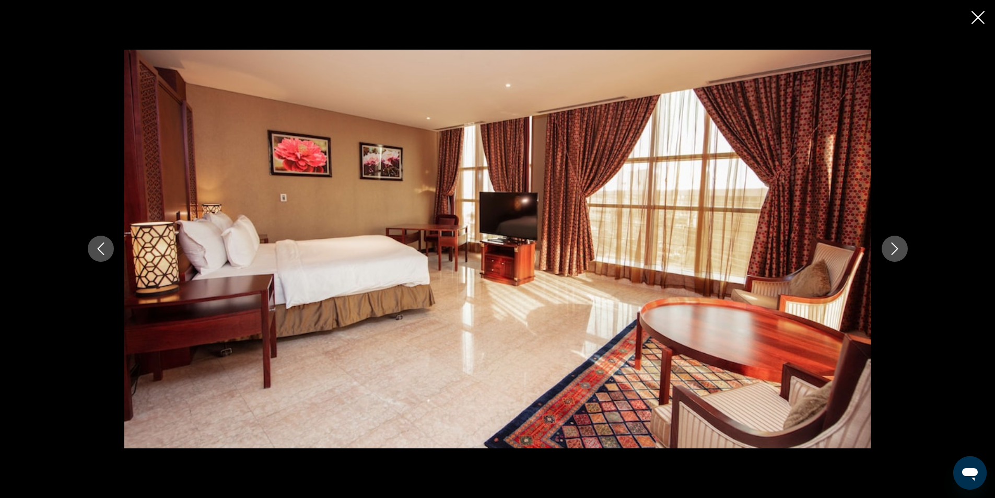
click at [891, 241] on button "Next image" at bounding box center [894, 249] width 26 height 26
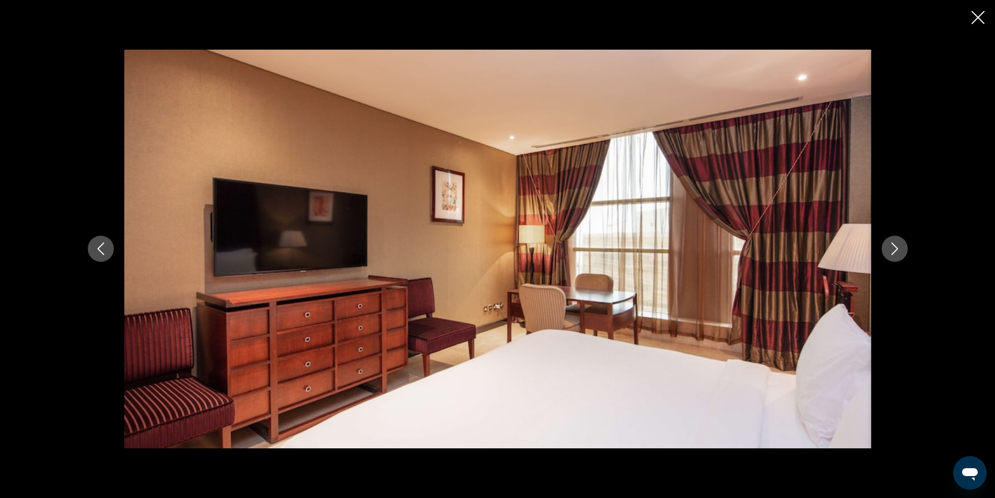
click at [891, 241] on button "Next image" at bounding box center [894, 249] width 26 height 26
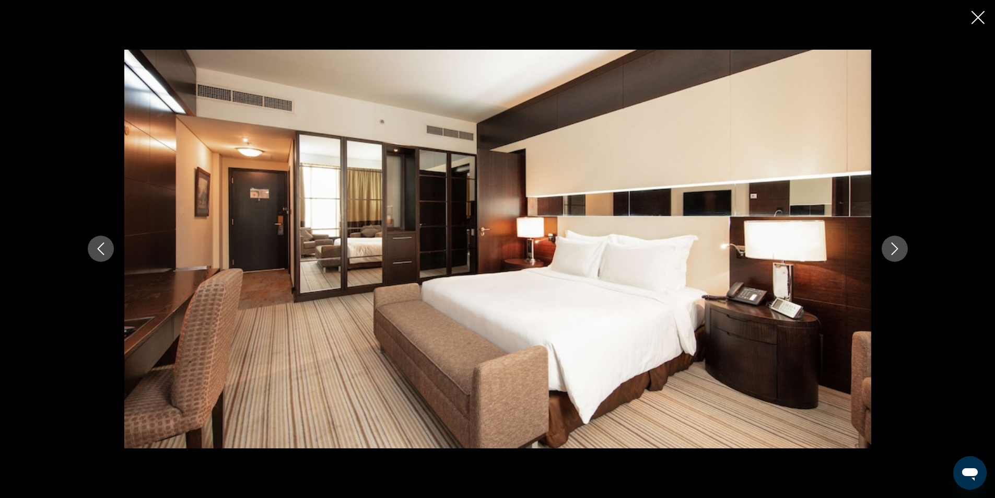
click at [891, 241] on button "Next image" at bounding box center [894, 249] width 26 height 26
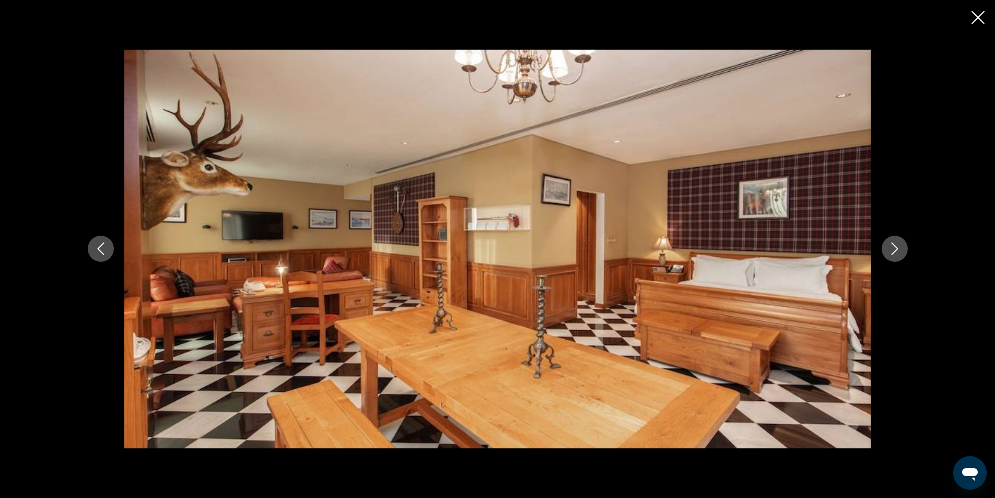
click at [891, 241] on button "Next image" at bounding box center [894, 249] width 26 height 26
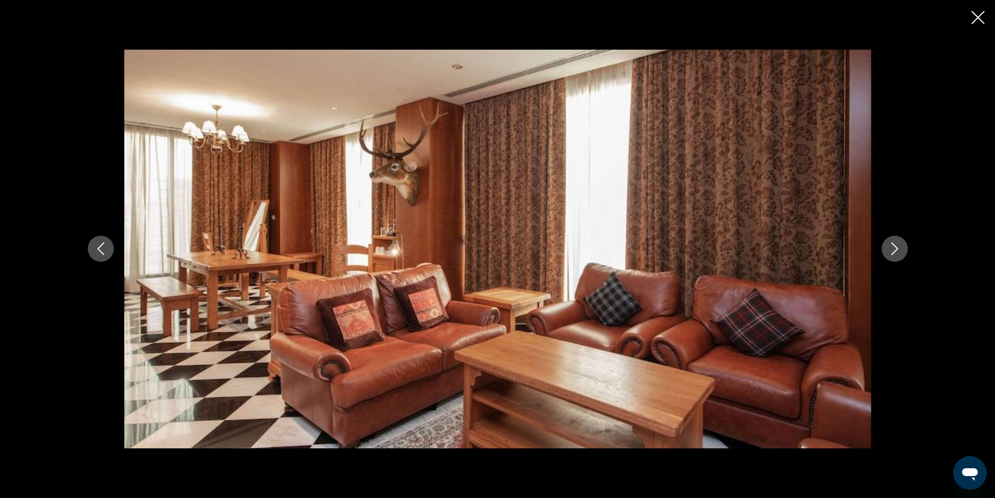
click at [891, 241] on button "Next image" at bounding box center [894, 249] width 26 height 26
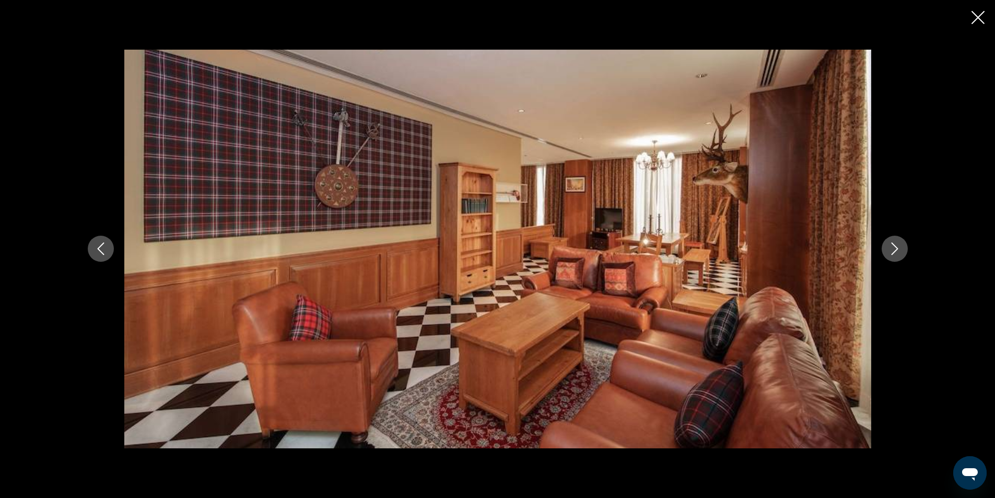
click at [891, 241] on button "Next image" at bounding box center [894, 249] width 26 height 26
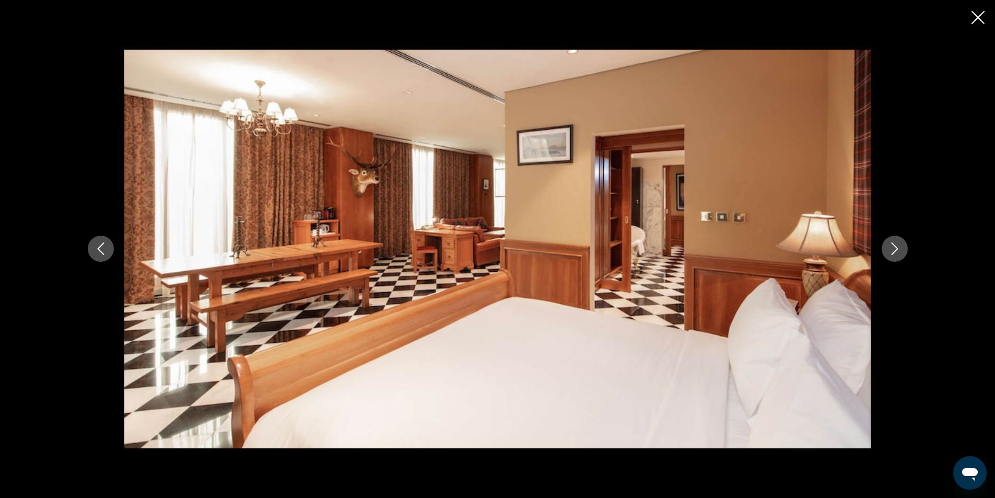
click at [891, 241] on button "Next image" at bounding box center [894, 249] width 26 height 26
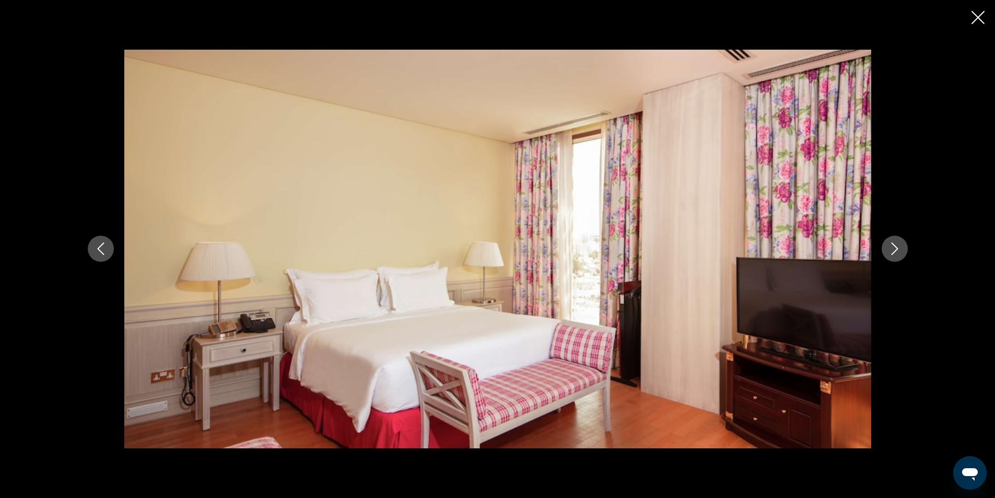
click at [891, 241] on button "Next image" at bounding box center [894, 249] width 26 height 26
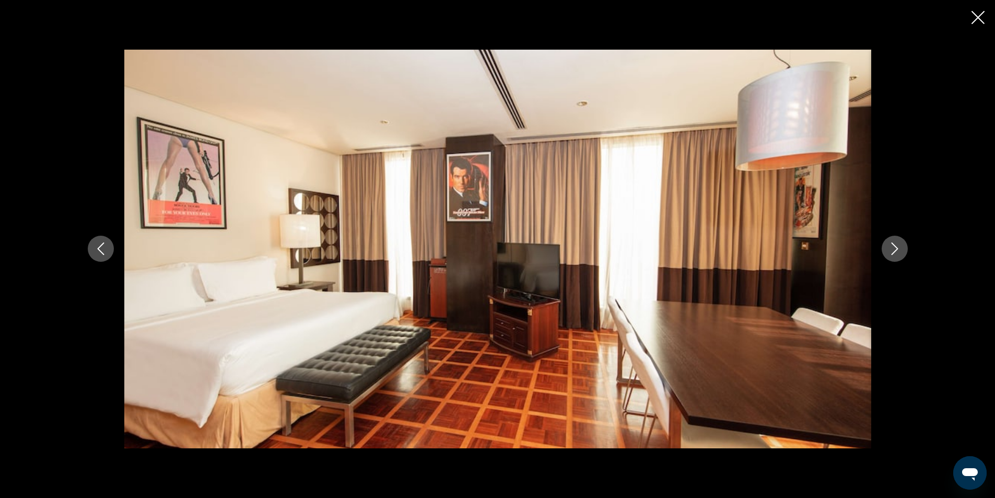
click at [891, 241] on button "Next image" at bounding box center [894, 249] width 26 height 26
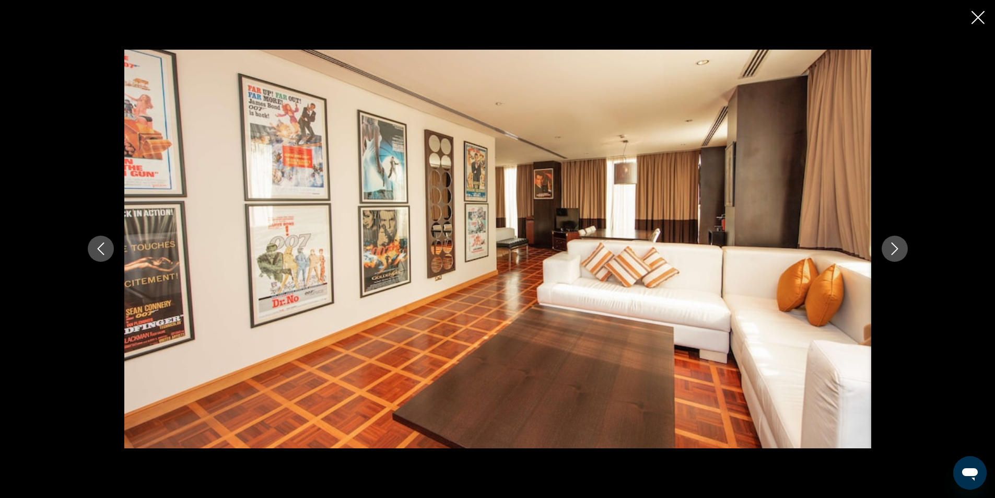
click at [891, 243] on button "Next image" at bounding box center [894, 249] width 26 height 26
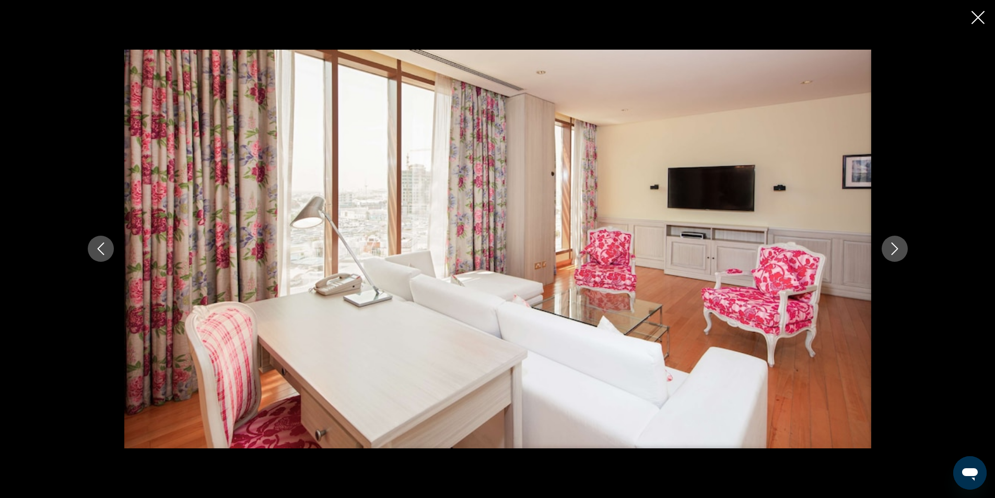
click at [891, 243] on icon "Next image" at bounding box center [894, 249] width 7 height 13
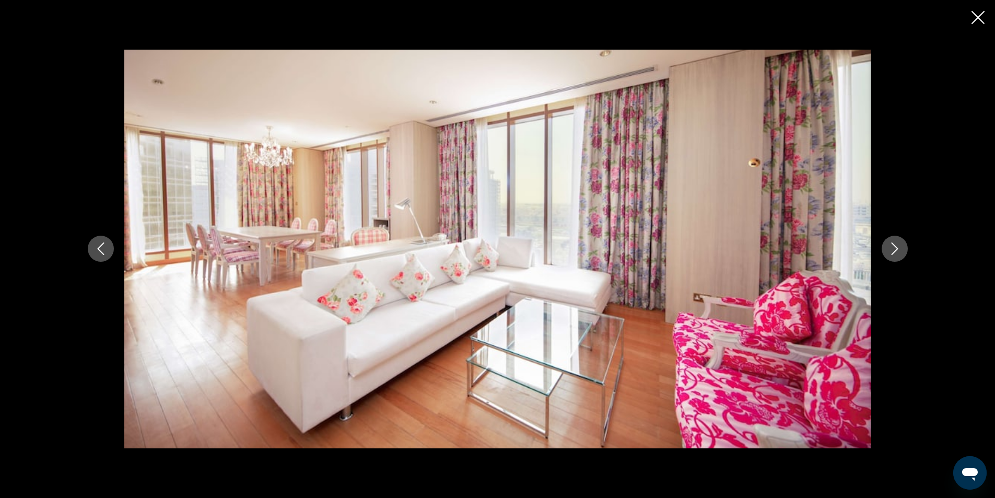
click at [988, 21] on div "Основное содержание" at bounding box center [497, 249] width 995 height 498
click at [975, 17] on icon "Close slideshow" at bounding box center [977, 17] width 13 height 13
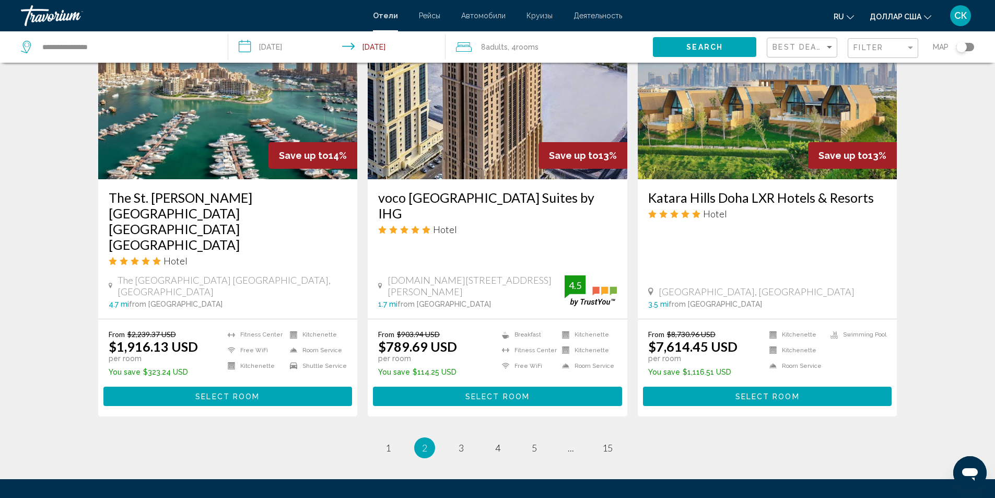
scroll to position [1302, 0]
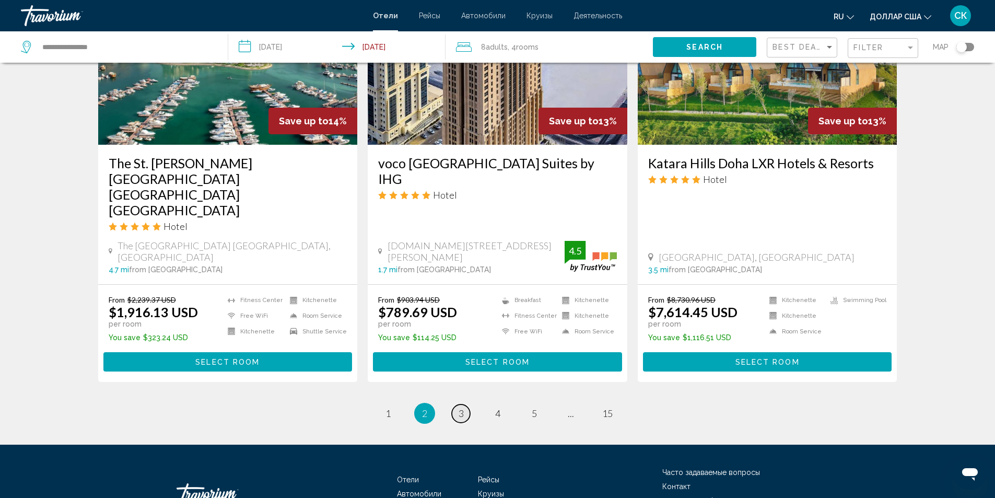
click at [467, 404] on link "page 3" at bounding box center [461, 413] width 18 height 18
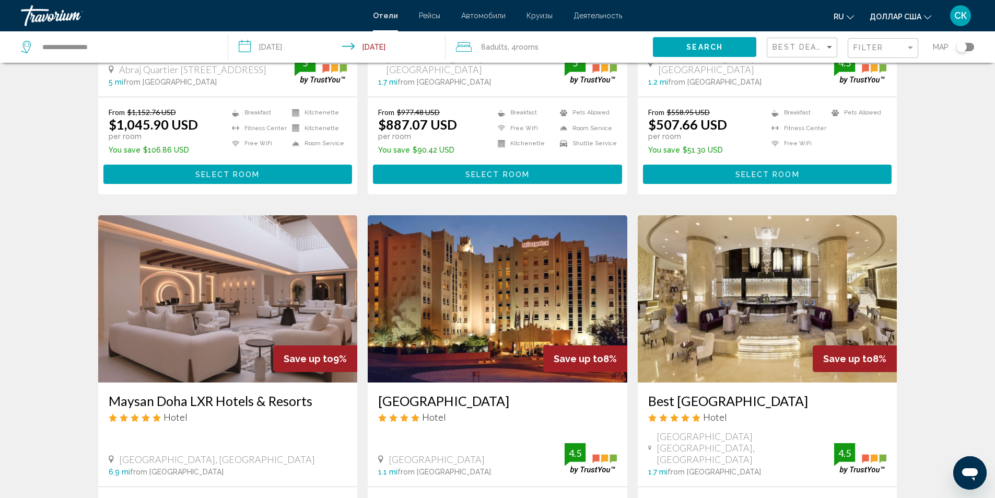
scroll to position [1107, 0]
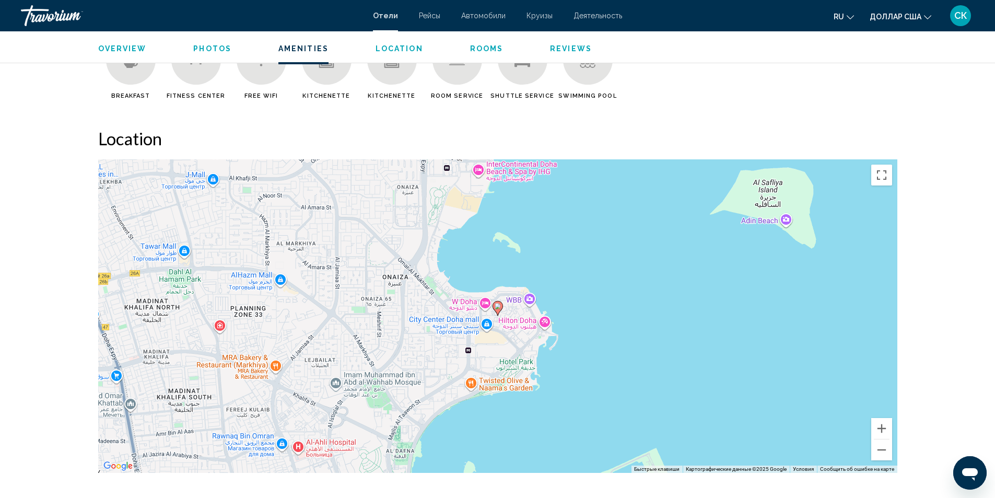
scroll to position [491, 0]
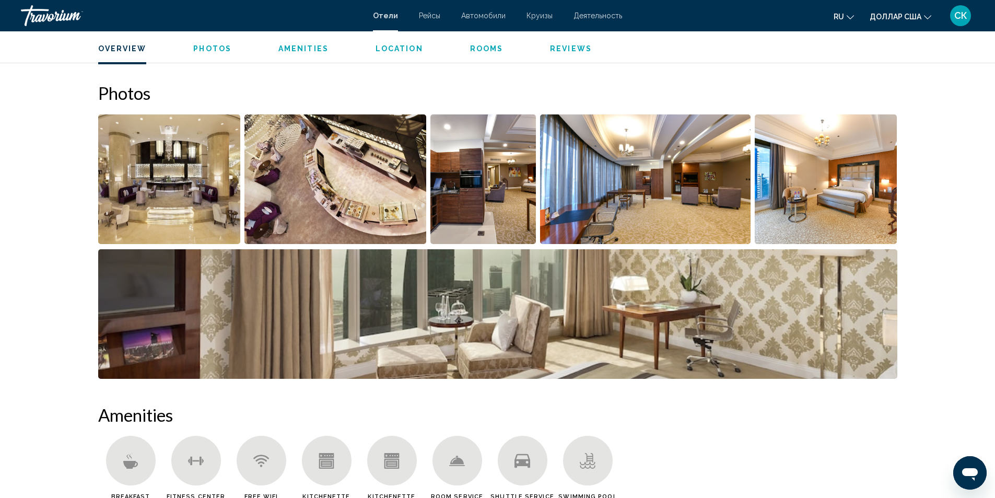
click at [185, 202] on img "Open full-screen image slider" at bounding box center [169, 179] width 143 height 130
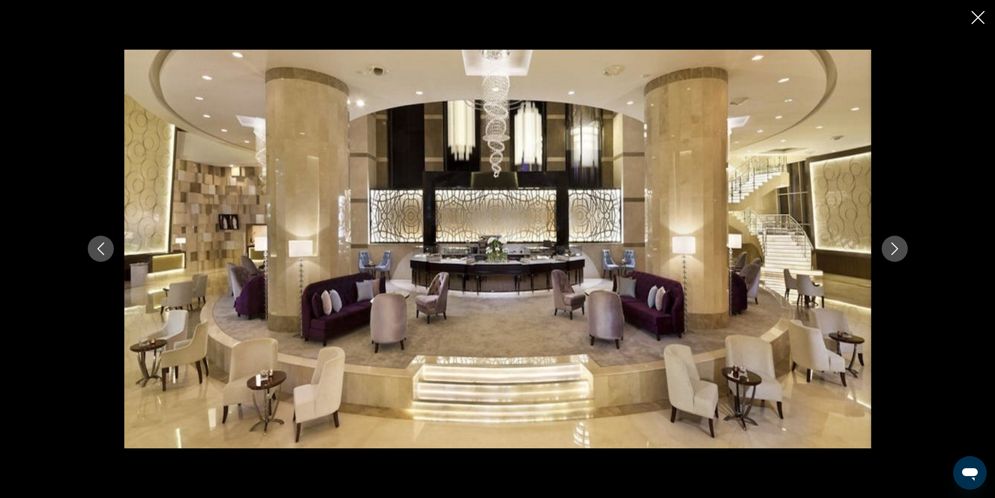
click at [895, 249] on icon "Next image" at bounding box center [894, 248] width 13 height 13
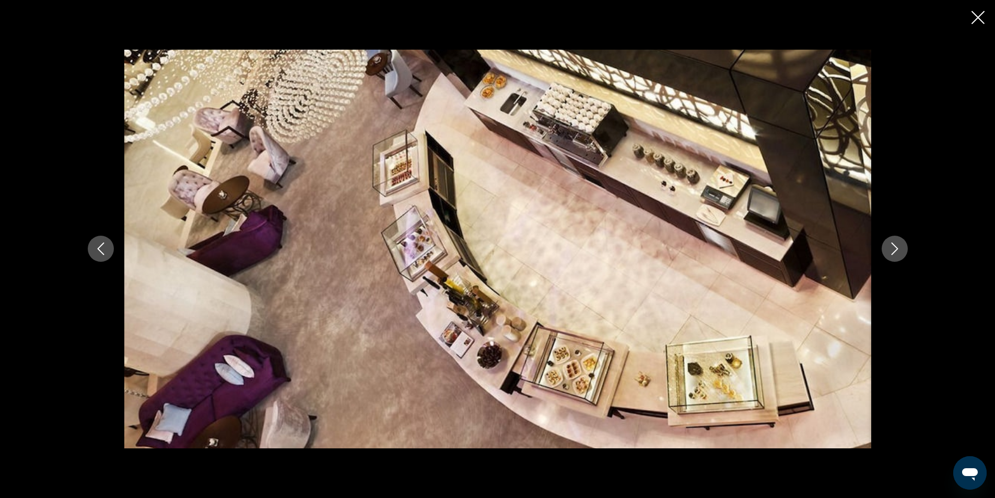
click at [895, 249] on icon "Next image" at bounding box center [894, 248] width 13 height 13
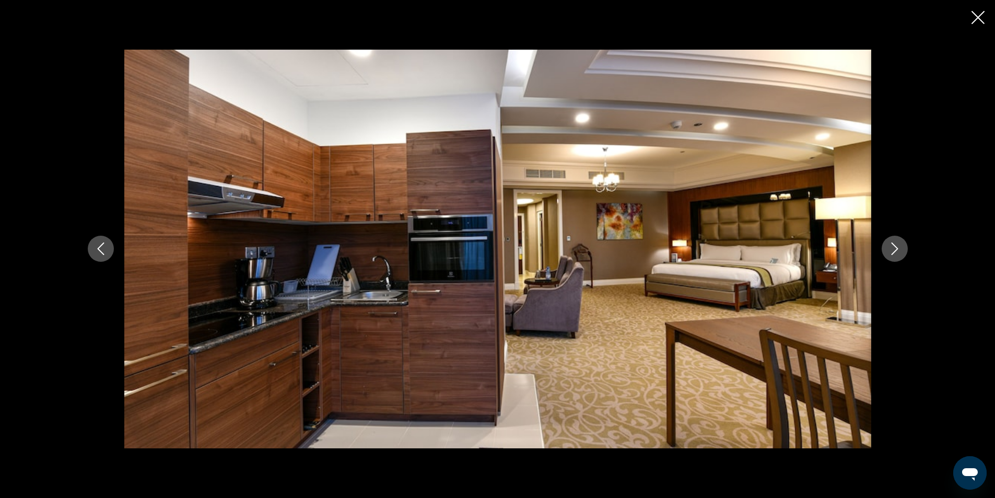
click at [895, 249] on icon "Next image" at bounding box center [894, 248] width 13 height 13
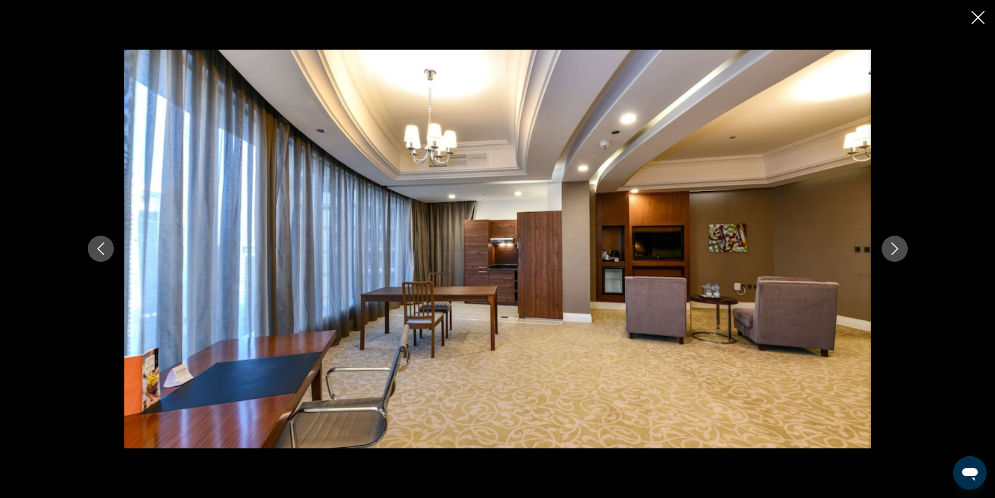
click at [895, 249] on icon "Next image" at bounding box center [894, 248] width 13 height 13
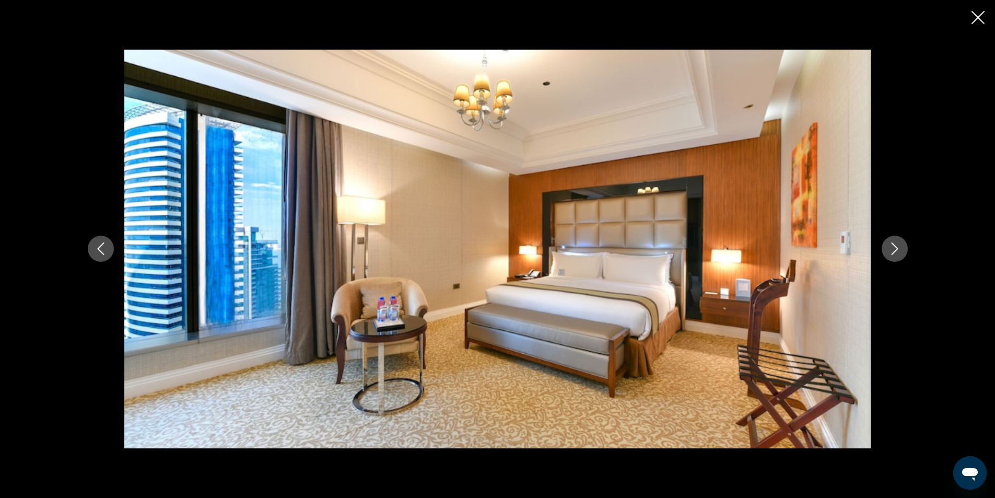
click at [895, 249] on icon "Next image" at bounding box center [894, 248] width 13 height 13
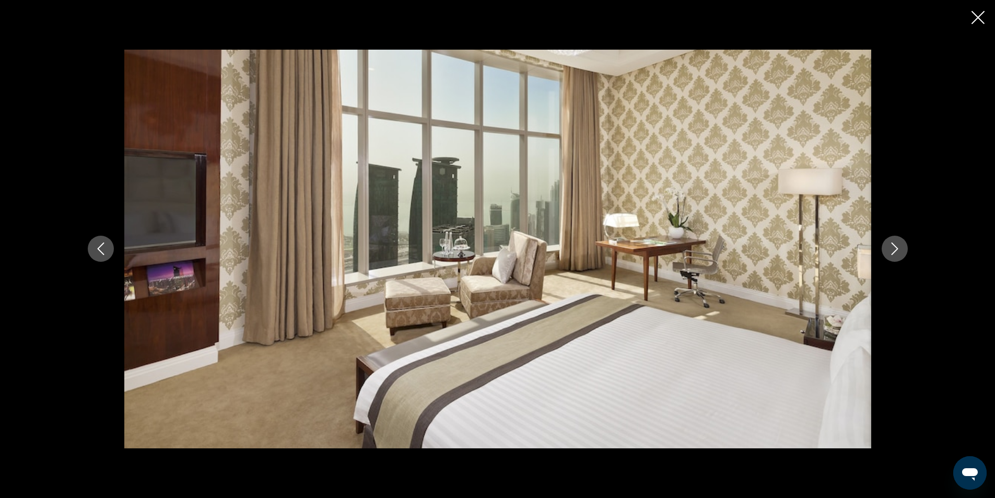
click at [895, 249] on icon "Next image" at bounding box center [894, 248] width 13 height 13
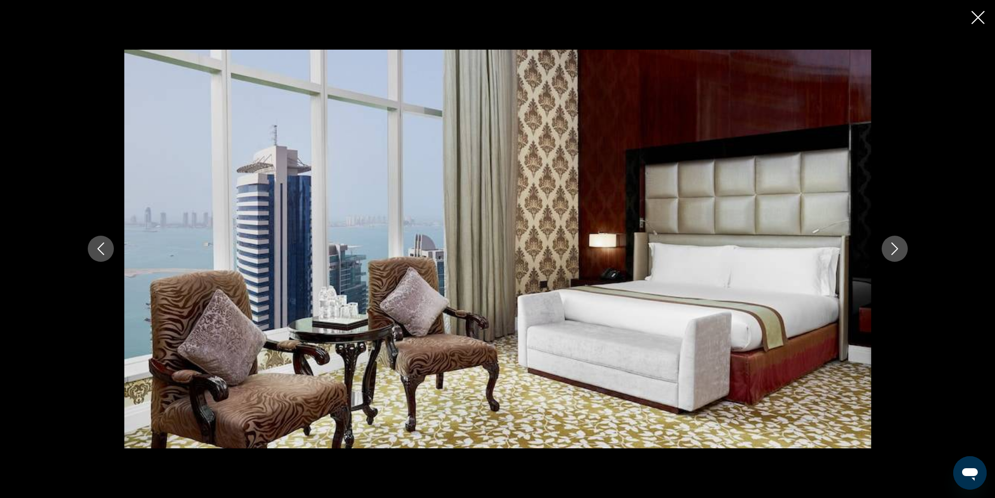
click at [895, 249] on icon "Next image" at bounding box center [894, 248] width 13 height 13
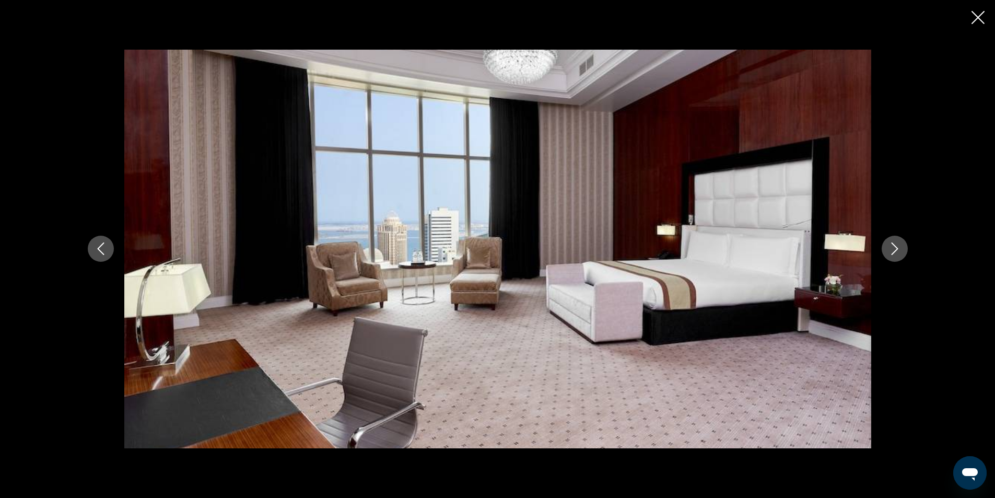
click at [895, 249] on icon "Next image" at bounding box center [894, 248] width 13 height 13
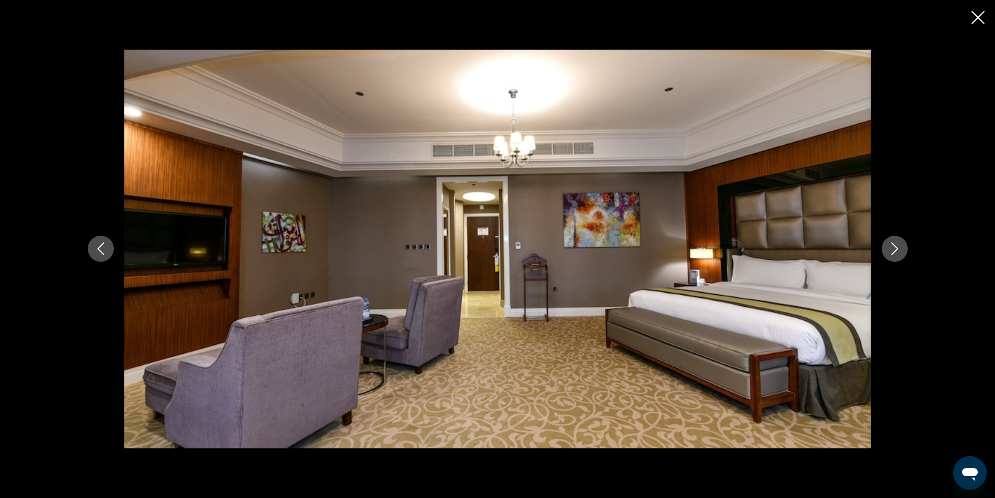
click at [895, 249] on icon "Next image" at bounding box center [894, 248] width 13 height 13
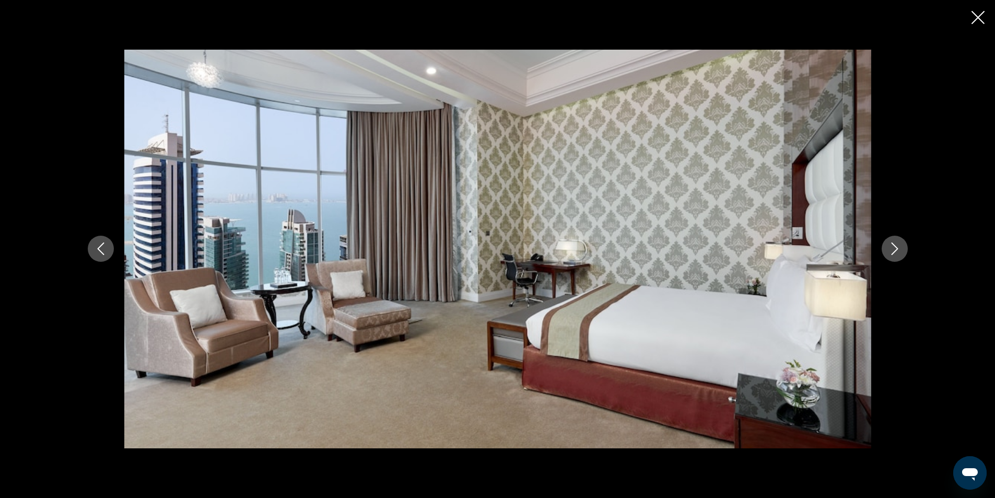
click at [895, 249] on icon "Next image" at bounding box center [894, 248] width 13 height 13
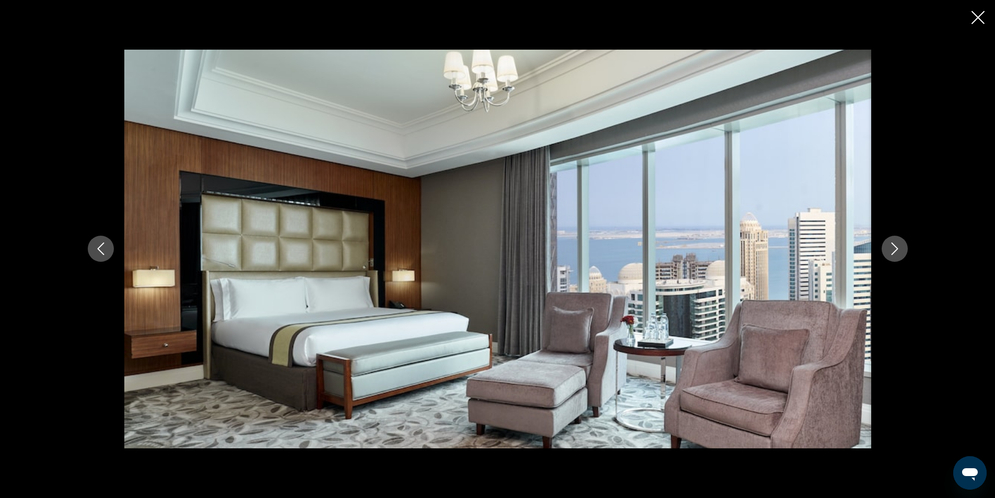
click at [895, 249] on icon "Next image" at bounding box center [894, 248] width 13 height 13
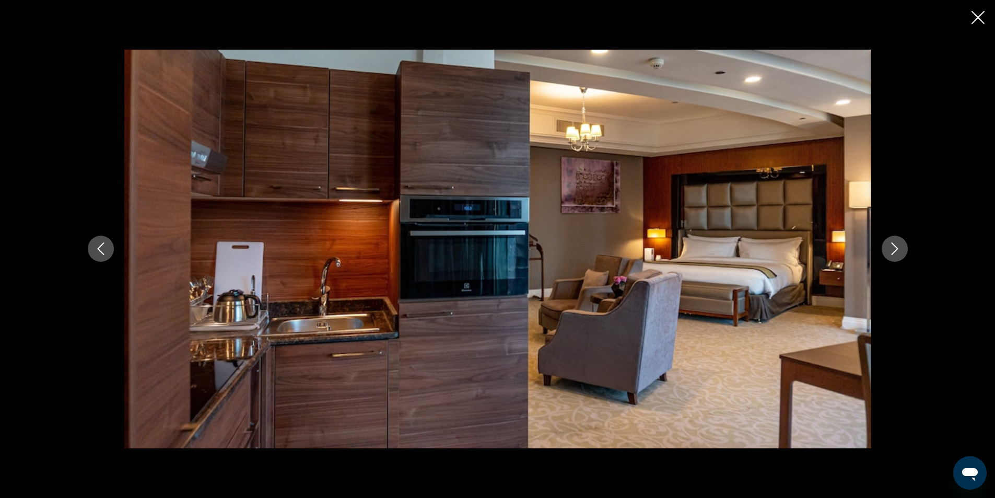
click at [895, 249] on icon "Next image" at bounding box center [894, 248] width 13 height 13
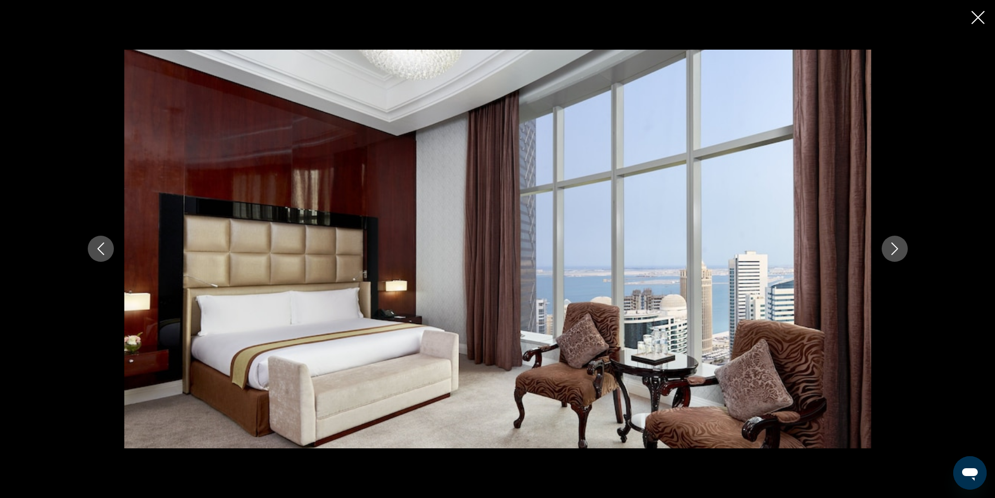
click at [895, 249] on icon "Next image" at bounding box center [894, 248] width 13 height 13
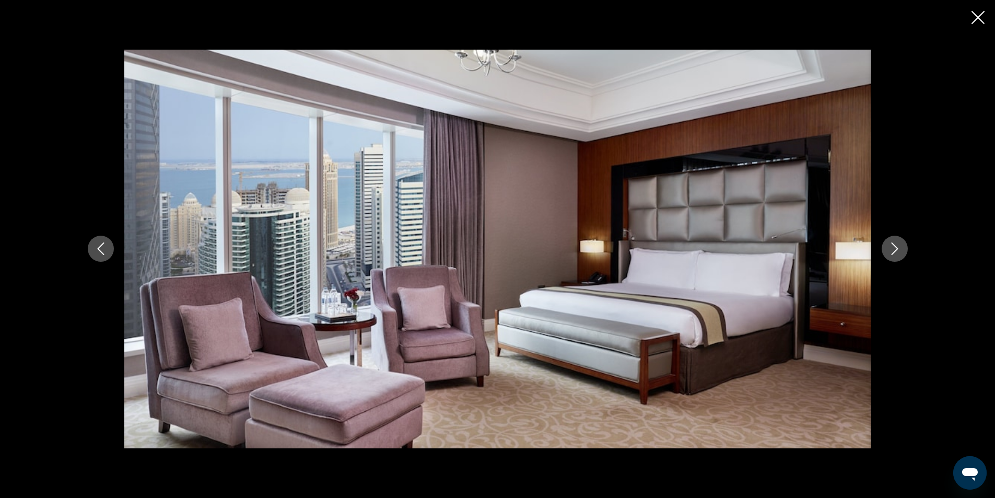
click at [895, 249] on icon "Next image" at bounding box center [894, 248] width 13 height 13
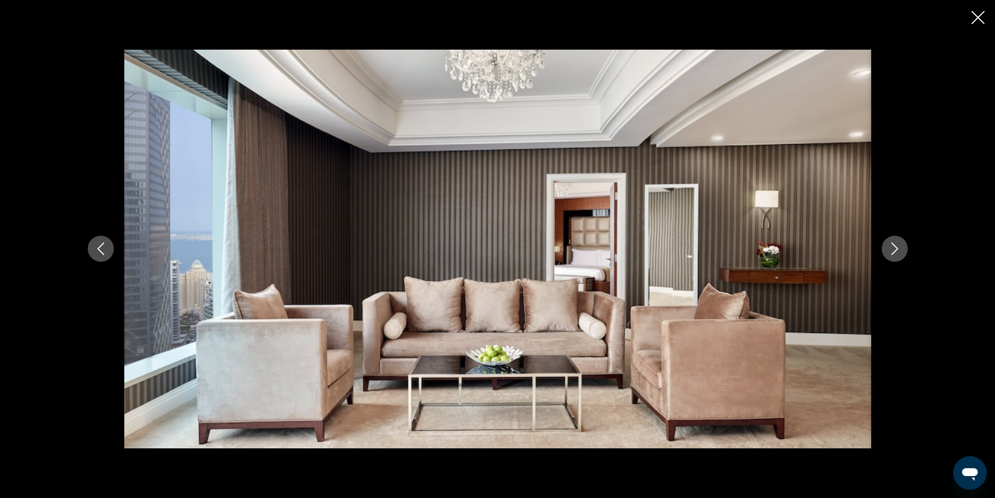
click at [895, 249] on icon "Next image" at bounding box center [894, 248] width 13 height 13
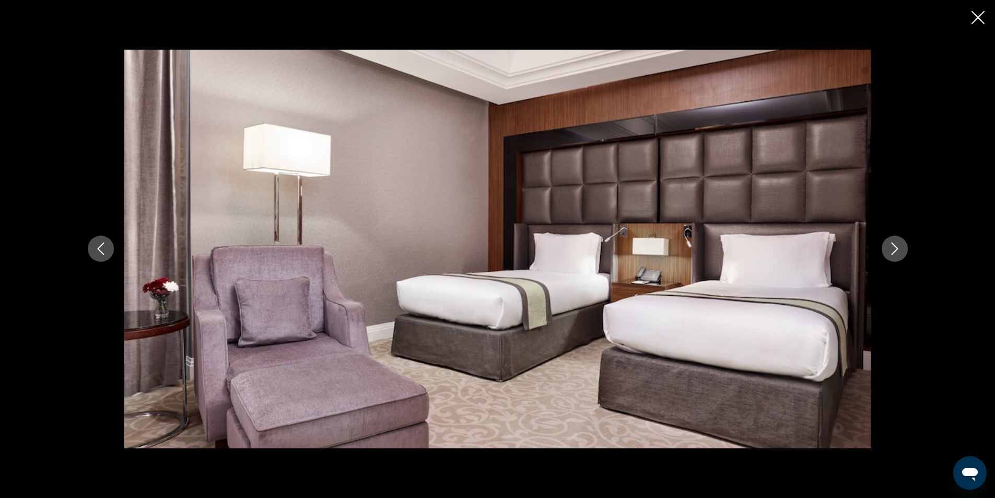
click at [895, 249] on icon "Next image" at bounding box center [894, 248] width 13 height 13
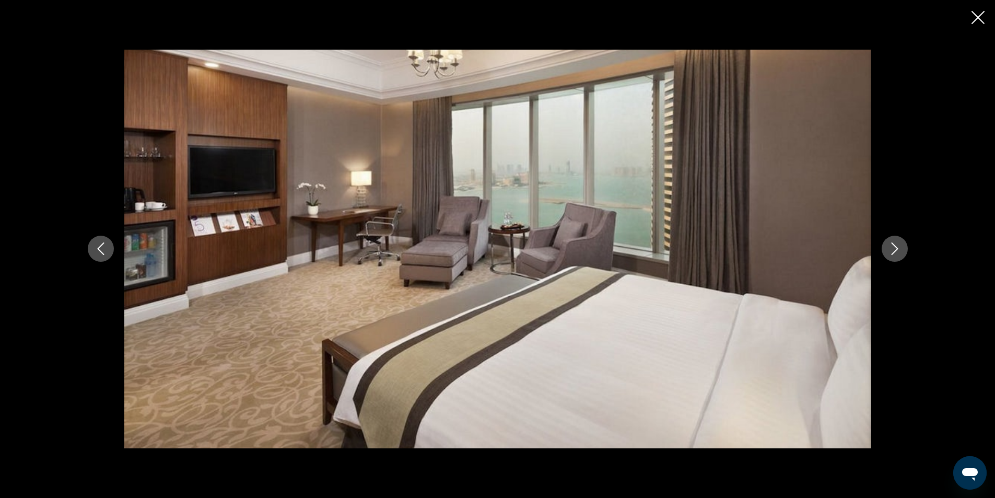
click at [895, 249] on icon "Next image" at bounding box center [894, 248] width 13 height 13
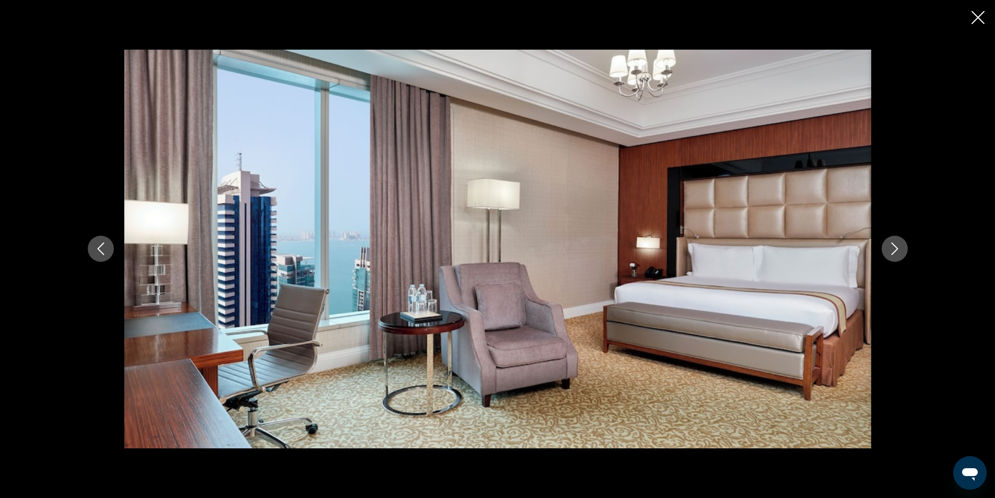
click at [895, 249] on icon "Next image" at bounding box center [894, 248] width 13 height 13
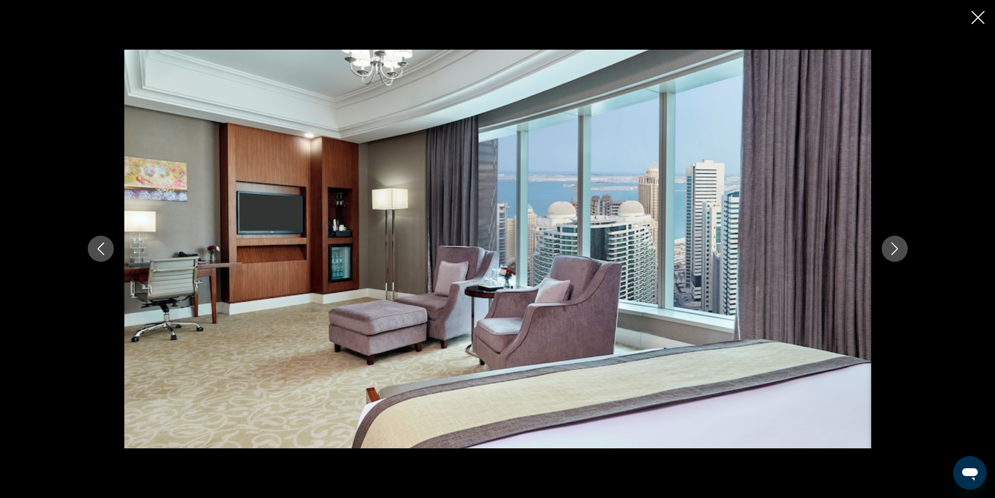
click at [895, 249] on icon "Next image" at bounding box center [894, 248] width 13 height 13
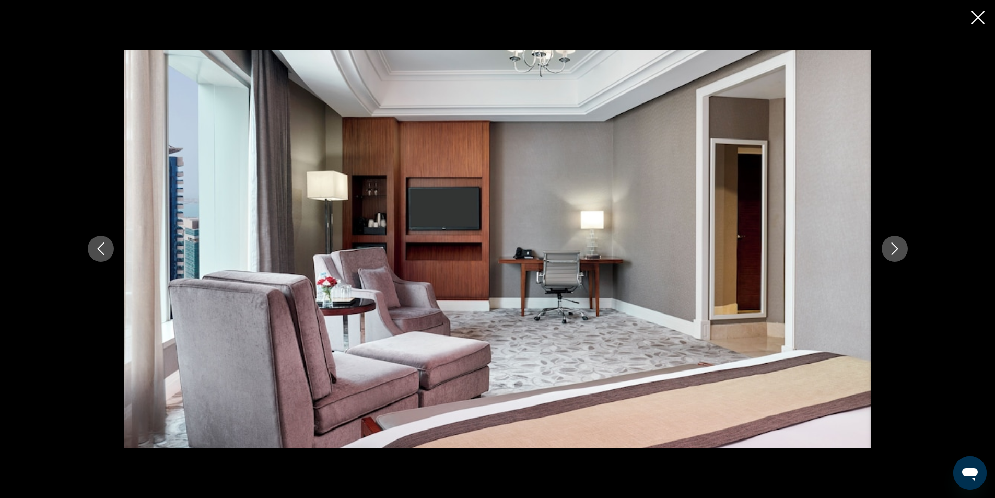
click at [895, 249] on icon "Next image" at bounding box center [894, 248] width 13 height 13
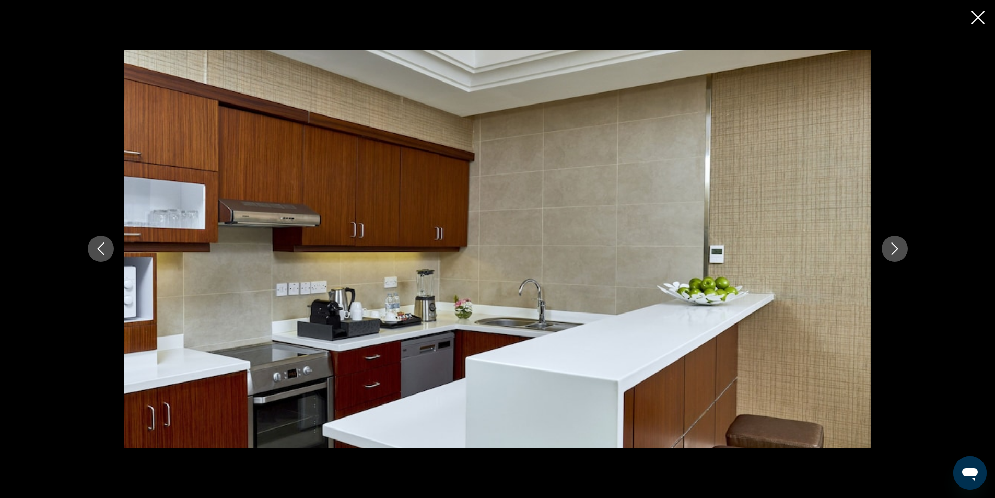
click at [895, 249] on icon "Next image" at bounding box center [894, 248] width 13 height 13
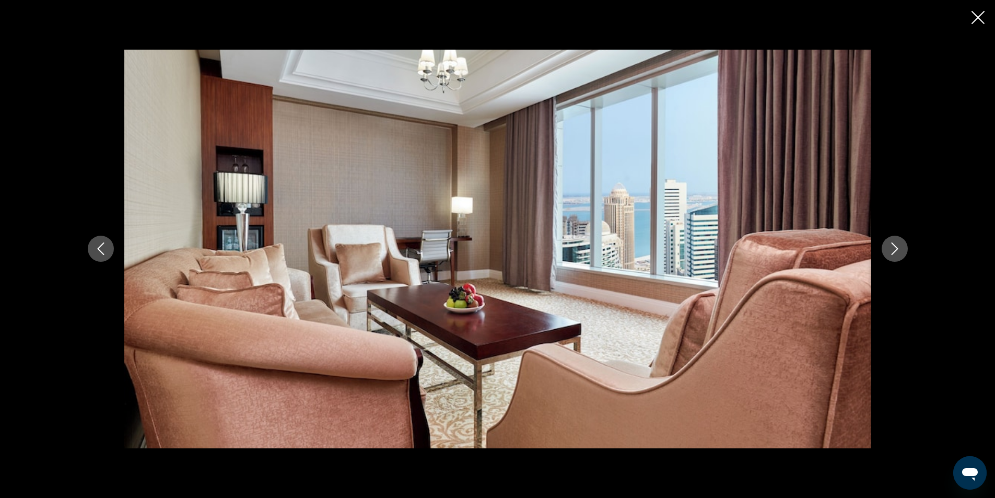
click at [895, 249] on icon "Next image" at bounding box center [894, 248] width 13 height 13
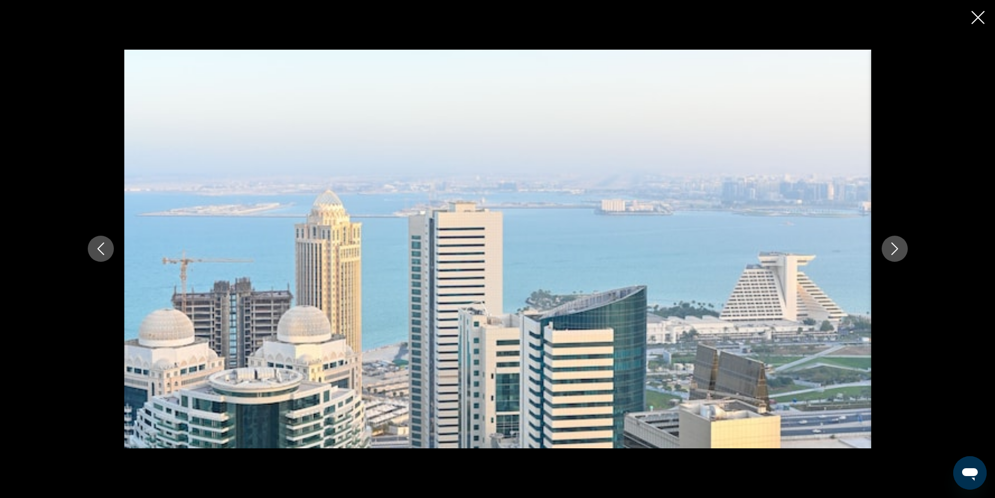
click at [895, 249] on icon "Next image" at bounding box center [894, 248] width 13 height 13
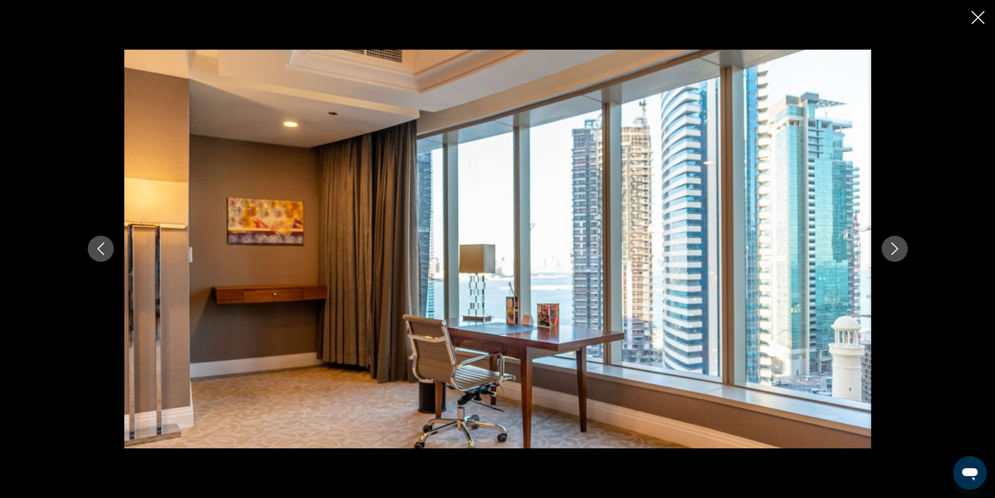
click at [895, 249] on icon "Next image" at bounding box center [894, 248] width 13 height 13
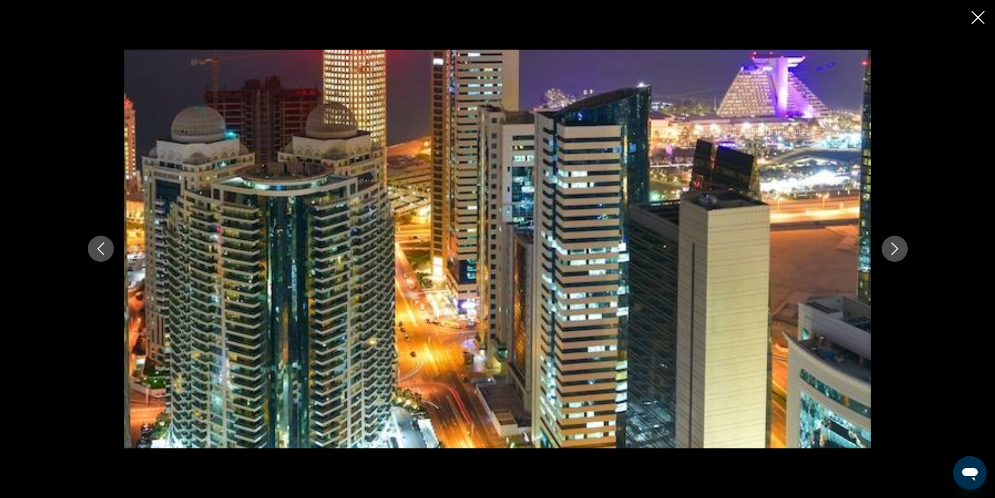
click at [968, 15] on div "Основное содержание" at bounding box center [497, 249] width 995 height 498
click at [975, 20] on icon "Close slideshow" at bounding box center [977, 17] width 13 height 13
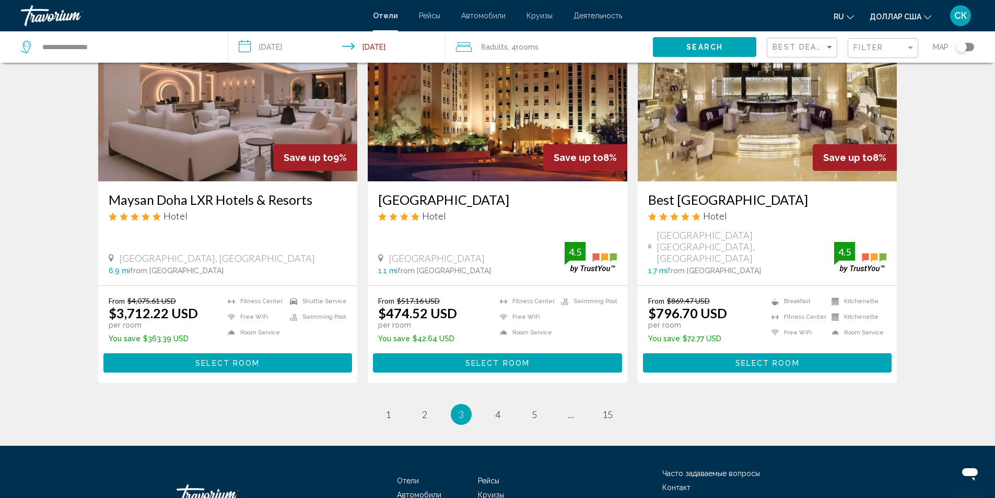
scroll to position [1310, 0]
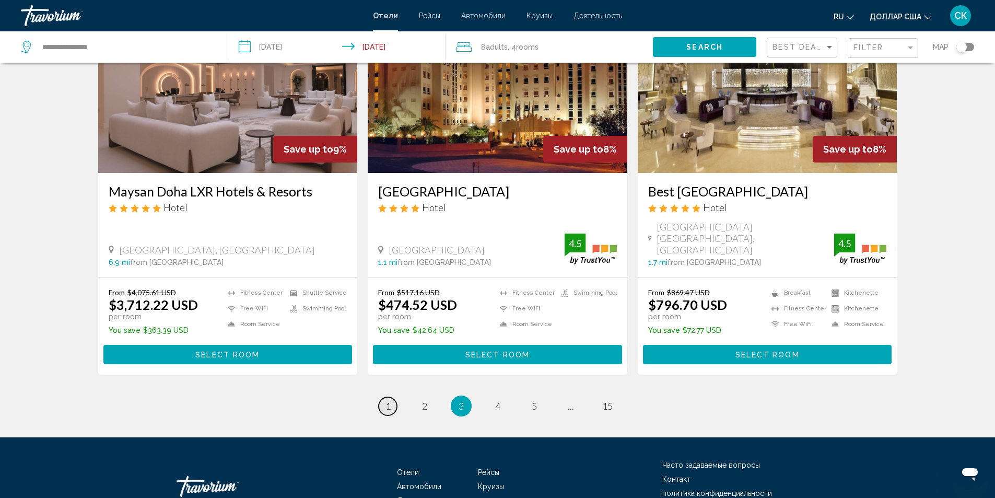
click at [390, 400] on span "1" at bounding box center [387, 405] width 5 height 11
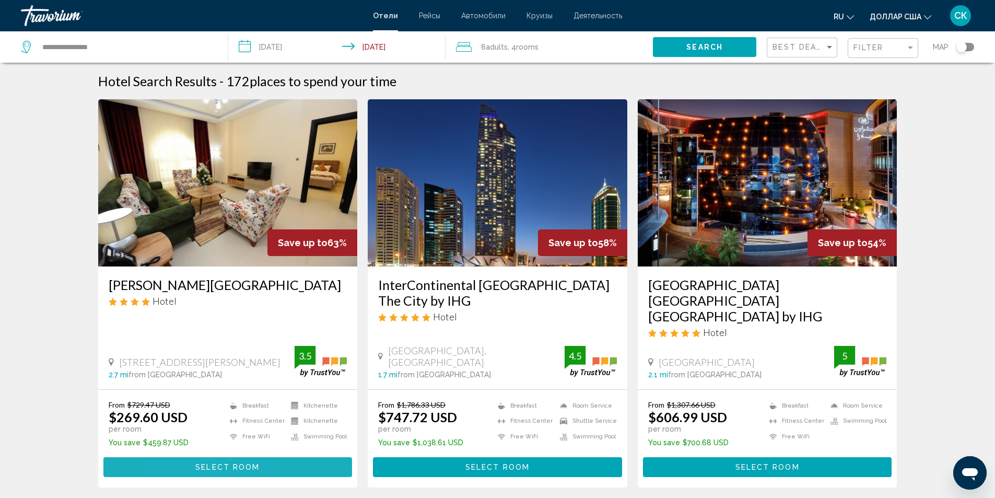
drag, startPoint x: 183, startPoint y: 451, endPoint x: 191, endPoint y: 445, distance: 9.7
click at [183, 457] on button "Select Room" at bounding box center [227, 466] width 249 height 19
click at [441, 457] on button "Select Room" at bounding box center [497, 466] width 249 height 19
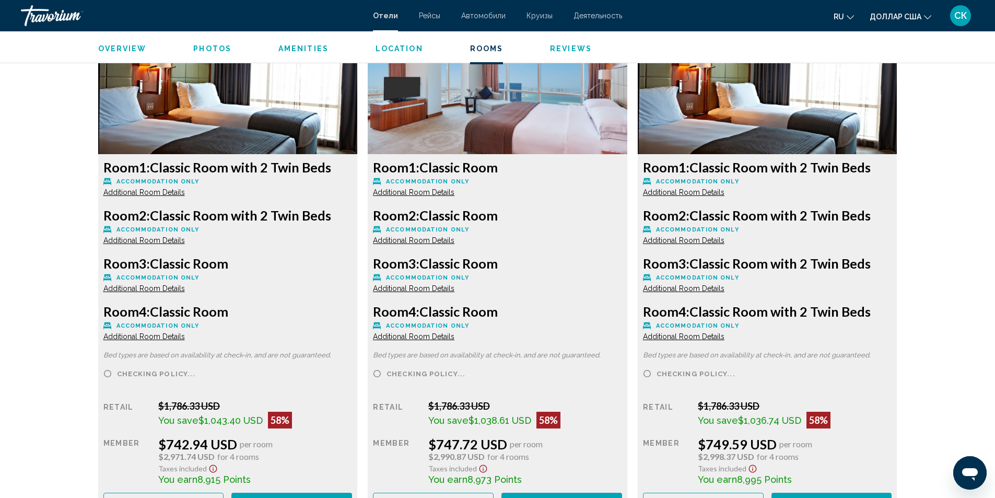
scroll to position [1476, 0]
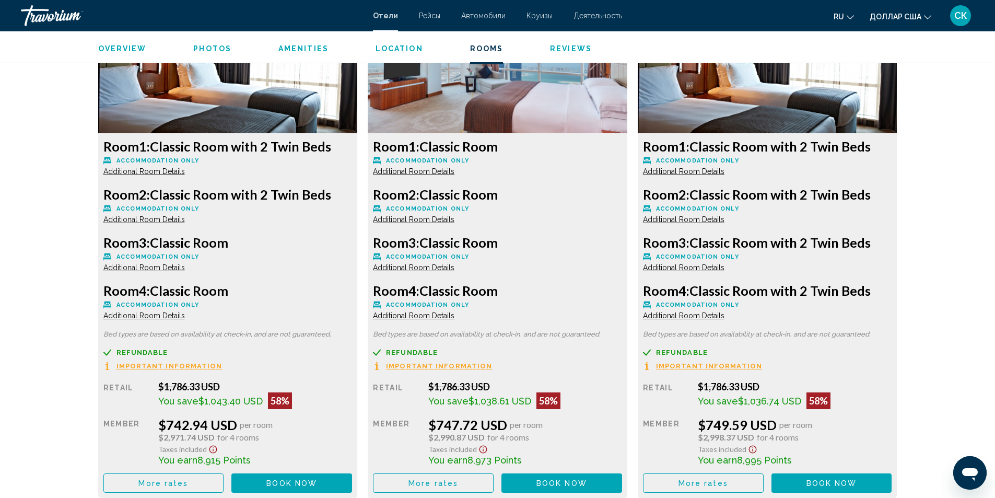
drag, startPoint x: 159, startPoint y: 196, endPoint x: 329, endPoint y: 197, distance: 170.2
click at [329, 197] on h3 "Room 2: Classic Room with 2 Twin Beds" at bounding box center [227, 194] width 249 height 16
click at [325, 269] on div "Room 3: Classic Room Accommodation Only Additional Room Details" at bounding box center [227, 253] width 249 height 38
drag, startPoint x: 696, startPoint y: 193, endPoint x: 874, endPoint y: 197, distance: 178.1
click at [352, 197] on h3 "Room 2: Classic Room with 2 Twin Beds" at bounding box center [227, 194] width 249 height 16
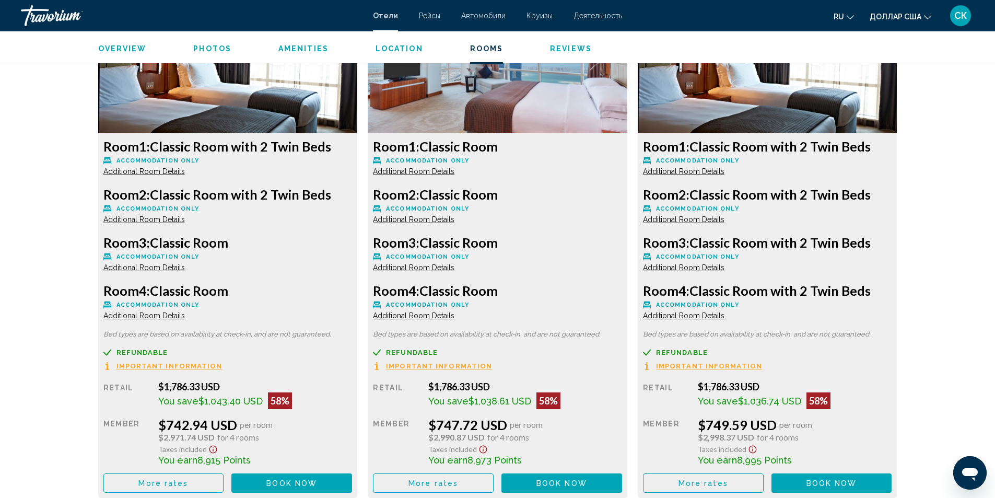
click at [352, 367] on div "Refundable Non-refundable Non-refundable Important Information" at bounding box center [227, 359] width 249 height 22
drag, startPoint x: 431, startPoint y: 245, endPoint x: 534, endPoint y: 246, distance: 103.4
click at [352, 246] on h3 "Room 3: Classic Room" at bounding box center [227, 242] width 249 height 16
click at [352, 242] on h3 "Room 3: Classic Room" at bounding box center [227, 242] width 249 height 16
drag, startPoint x: 426, startPoint y: 236, endPoint x: 505, endPoint y: 240, distance: 79.5
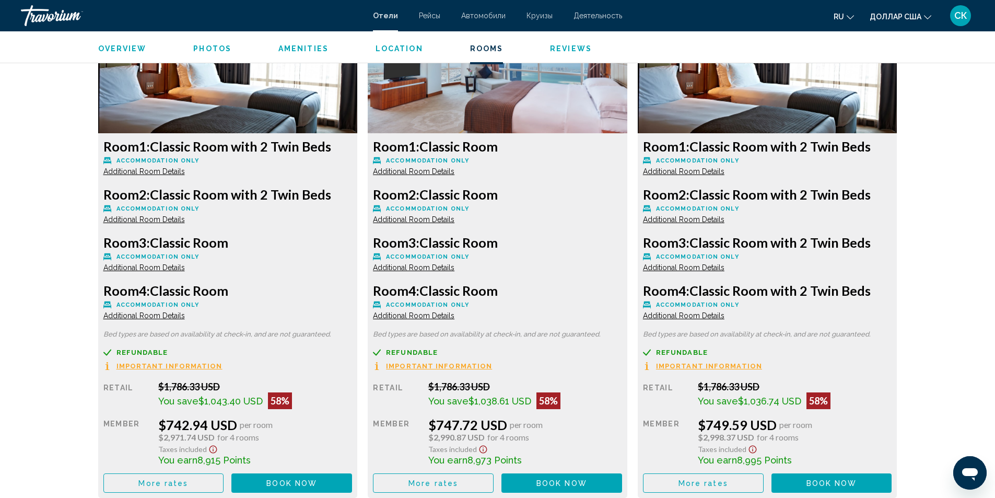
click at [352, 240] on h3 "Room 3: Classic Room" at bounding box center [227, 242] width 249 height 16
click at [358, 320] on div "Room 1: Classic Room Accommodation Only Additional Room Details Room 2: Classic…" at bounding box center [228, 315] width 260 height 365
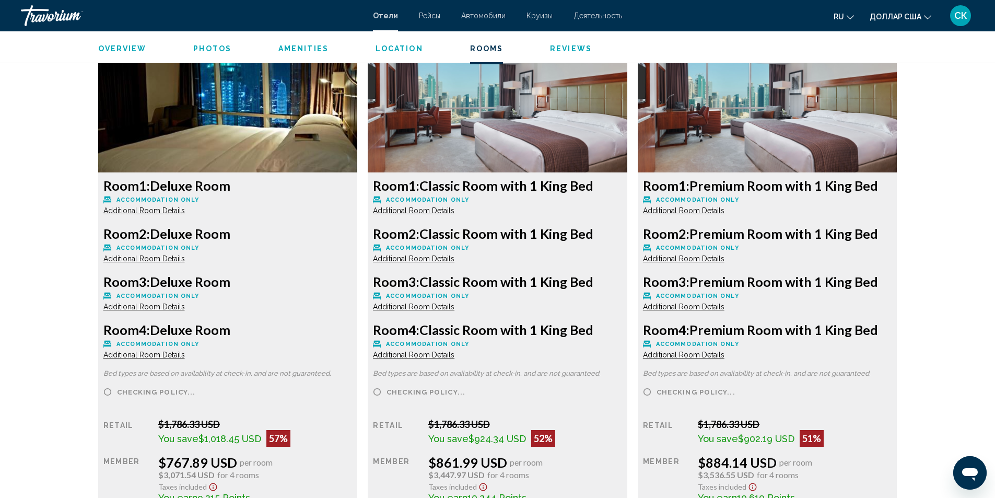
scroll to position [1999, 0]
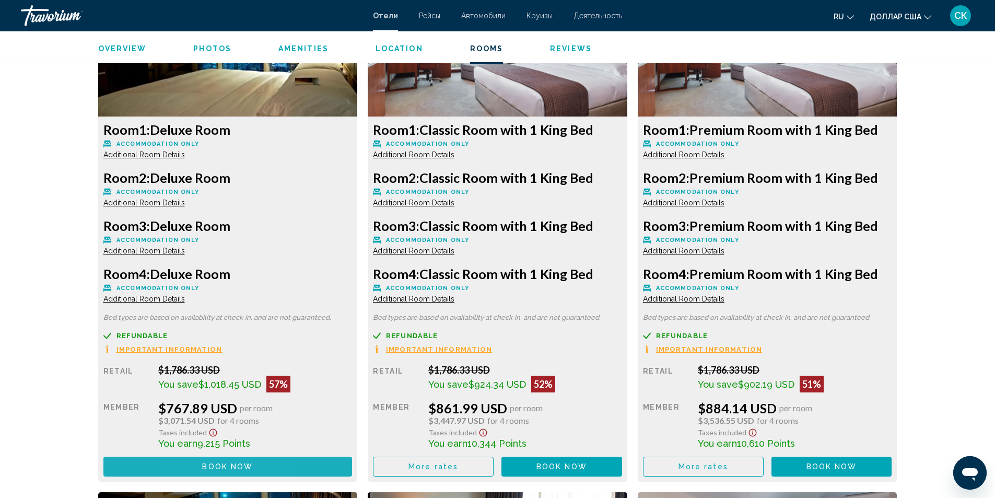
click at [191, 468] on button "Book now No longer available" at bounding box center [227, 465] width 249 height 19
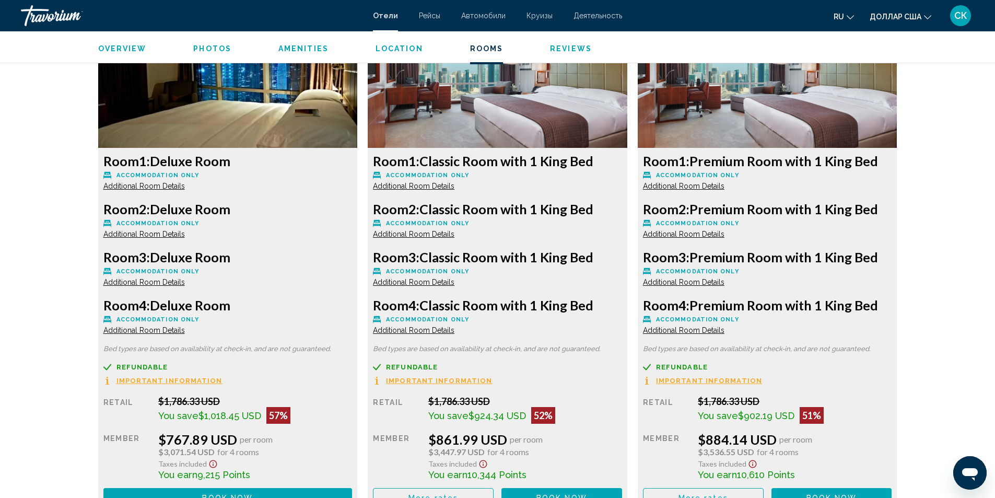
scroll to position [2009, 0]
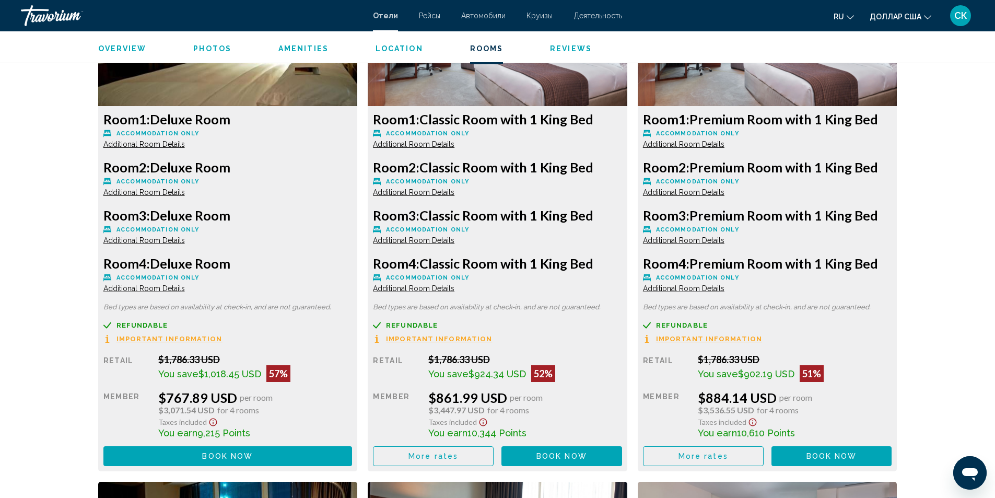
drag, startPoint x: 427, startPoint y: 215, endPoint x: 606, endPoint y: 217, distance: 178.6
drag, startPoint x: 692, startPoint y: 216, endPoint x: 879, endPoint y: 217, distance: 187.0
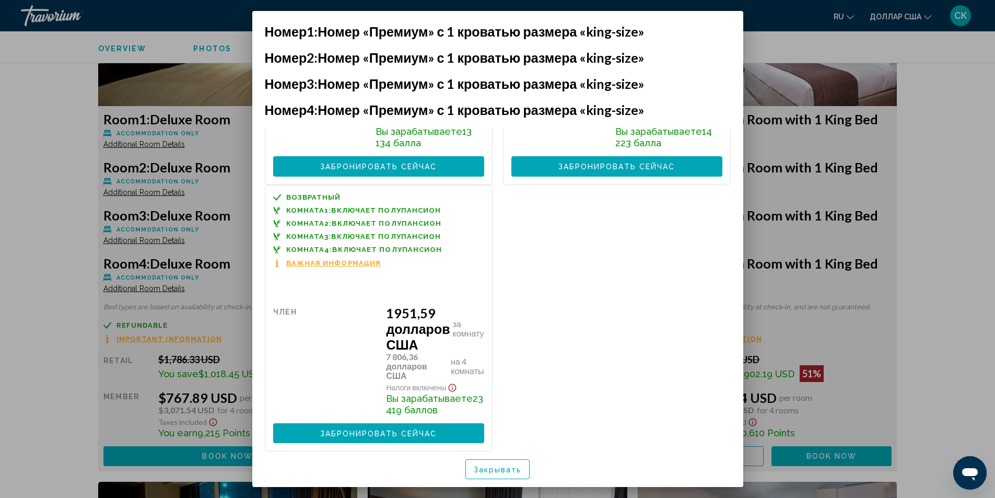
scroll to position [569, 0]
click at [941, 189] on div at bounding box center [497, 249] width 995 height 498
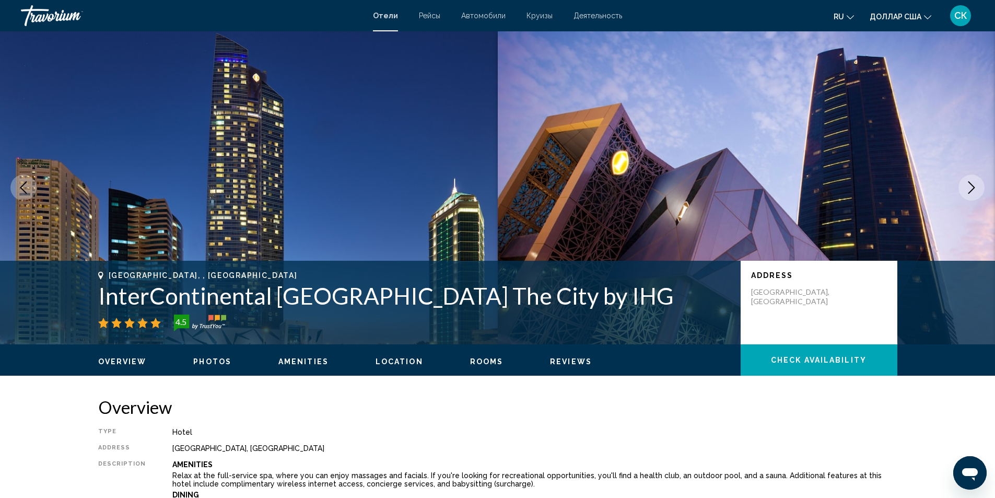
scroll to position [0, 0]
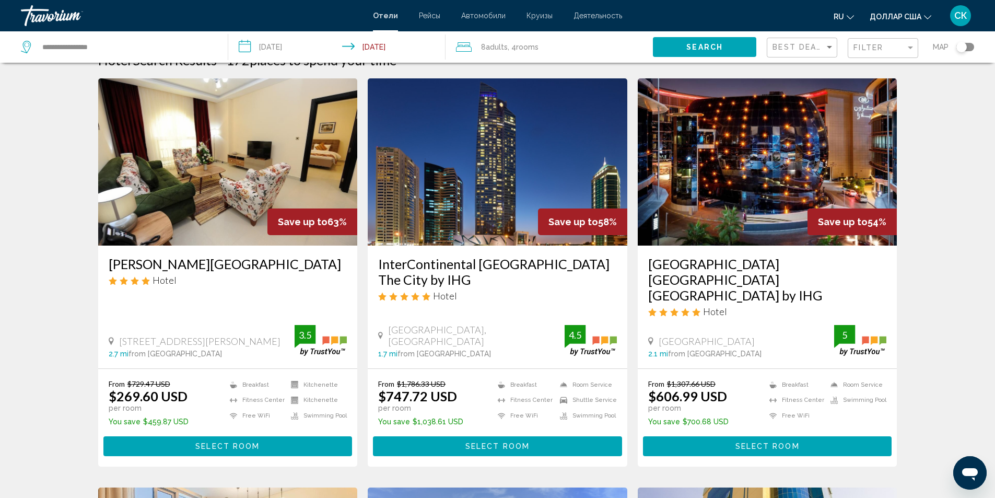
scroll to position [119, 0]
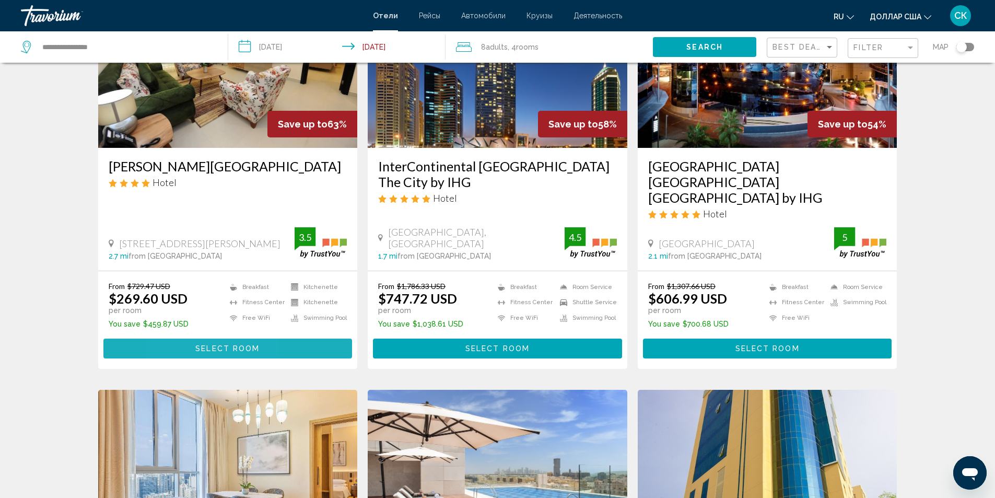
click at [183, 338] on button "Select Room" at bounding box center [227, 347] width 249 height 19
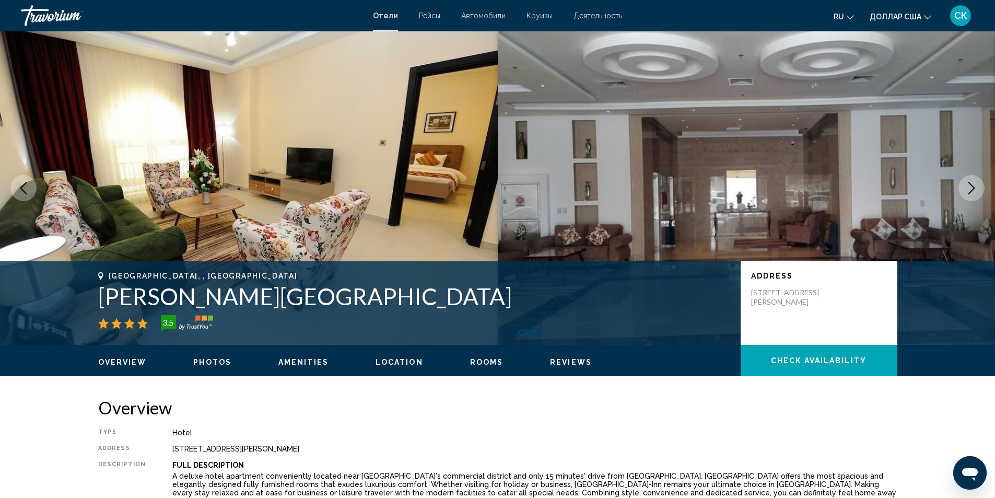
click at [980, 192] on button "Next image" at bounding box center [971, 188] width 26 height 26
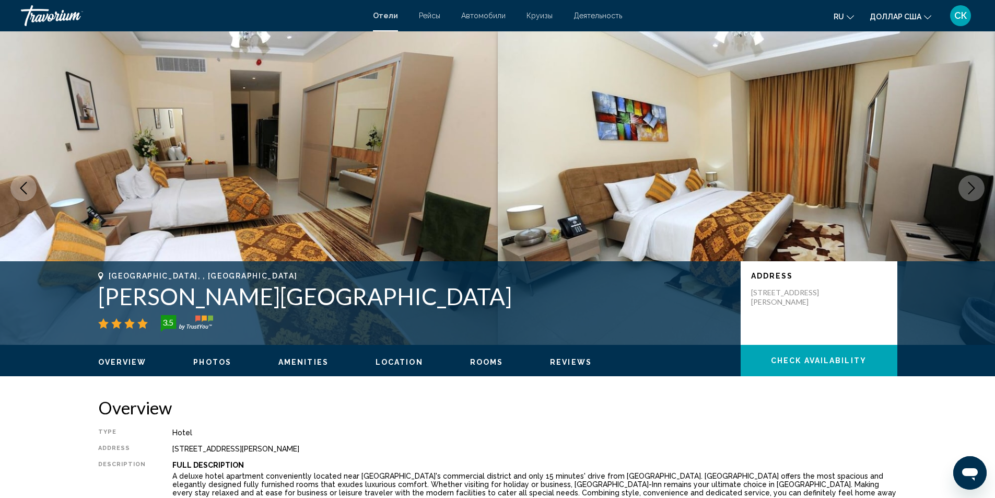
click at [977, 192] on icon "Next image" at bounding box center [971, 188] width 13 height 13
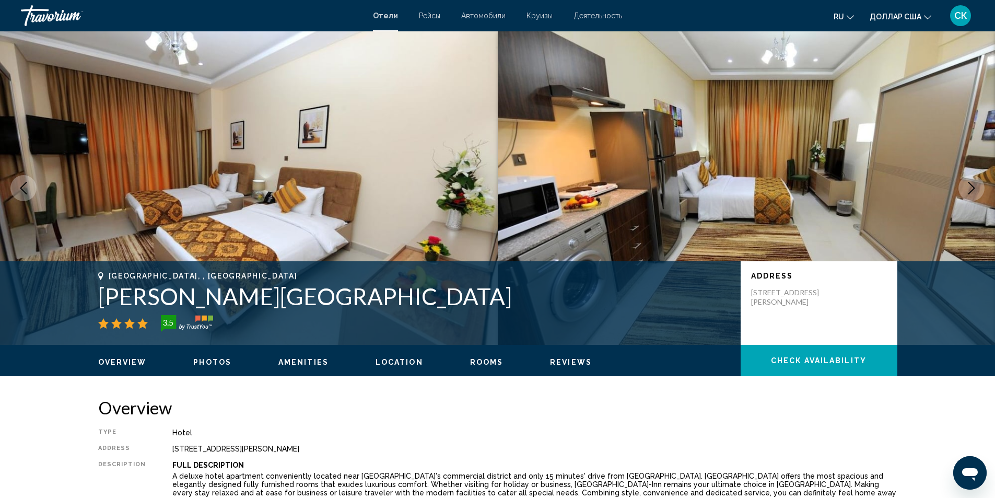
click at [977, 192] on icon "Next image" at bounding box center [971, 188] width 13 height 13
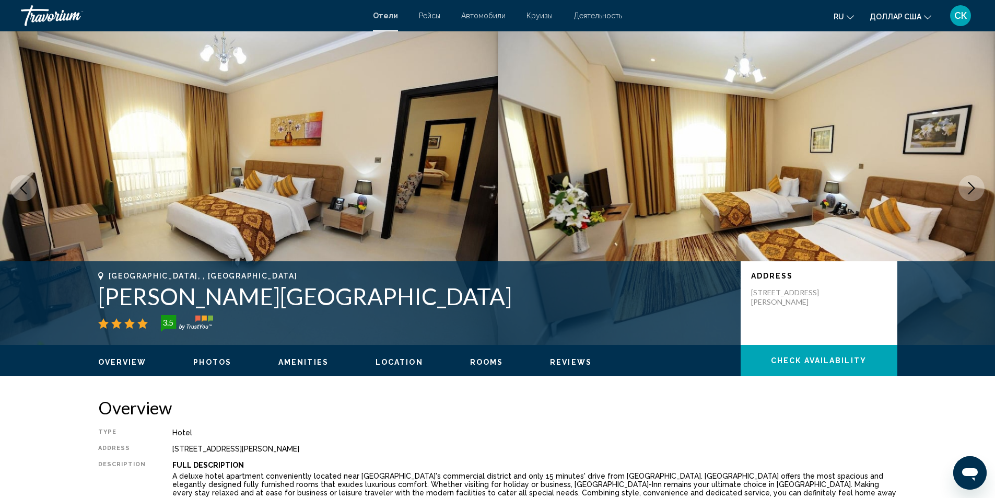
click at [977, 192] on icon "Next image" at bounding box center [971, 188] width 13 height 13
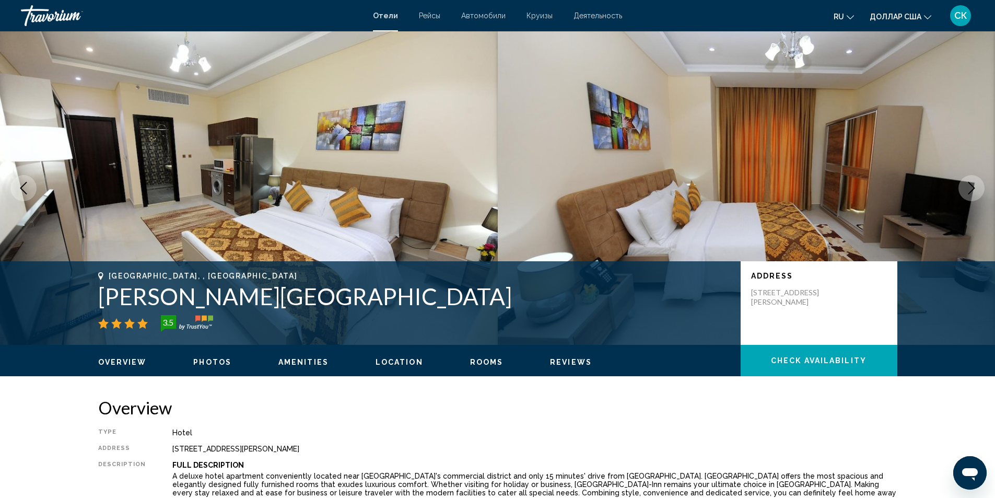
click at [977, 192] on icon "Next image" at bounding box center [971, 188] width 13 height 13
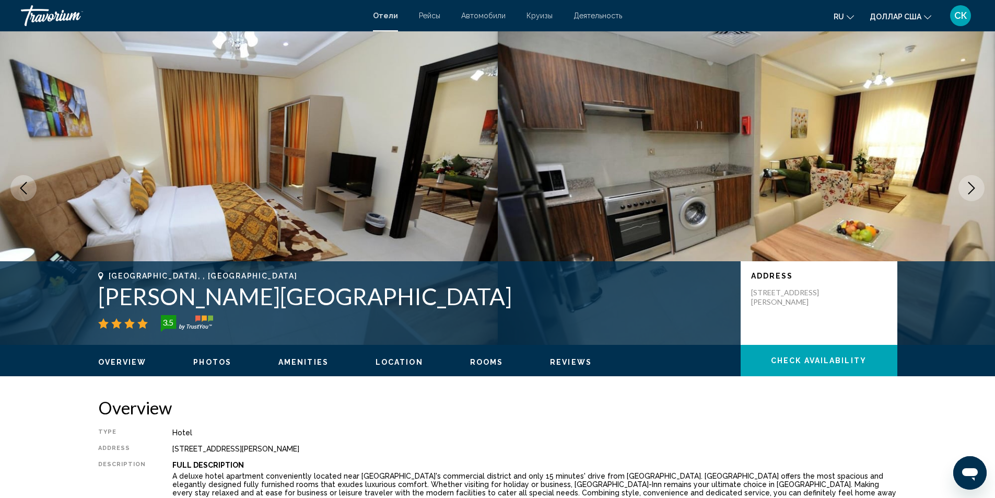
click at [975, 191] on icon "Next image" at bounding box center [971, 188] width 13 height 13
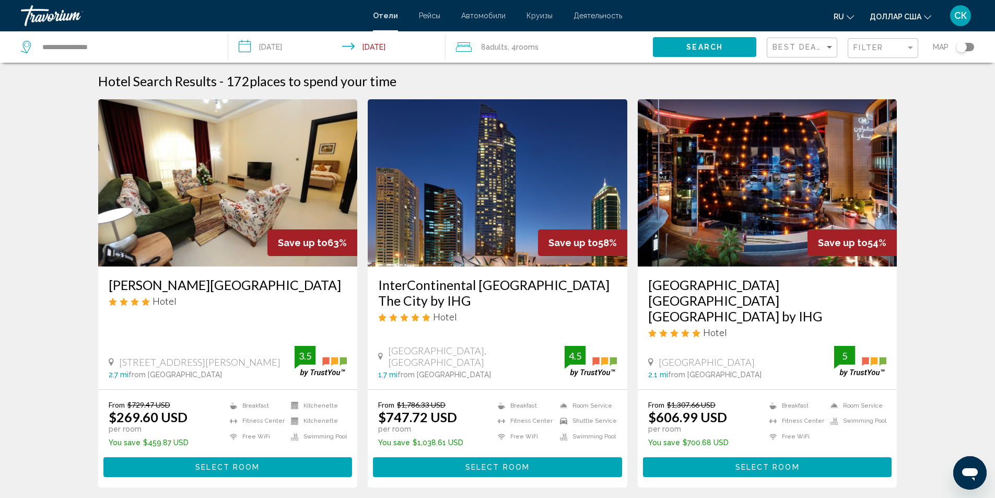
drag, startPoint x: 960, startPoint y: 43, endPoint x: 982, endPoint y: 46, distance: 22.2
click at [982, 46] on app-hotels-search-filters "Best Deals Filter Map" at bounding box center [881, 46] width 228 height 31
drag, startPoint x: 969, startPoint y: 49, endPoint x: 975, endPoint y: 49, distance: 6.3
click at [975, 49] on app-hotels-search-filters "Best Deals Filter Map" at bounding box center [881, 46] width 228 height 31
click at [965, 48] on div "Toggle map" at bounding box center [961, 47] width 10 height 10
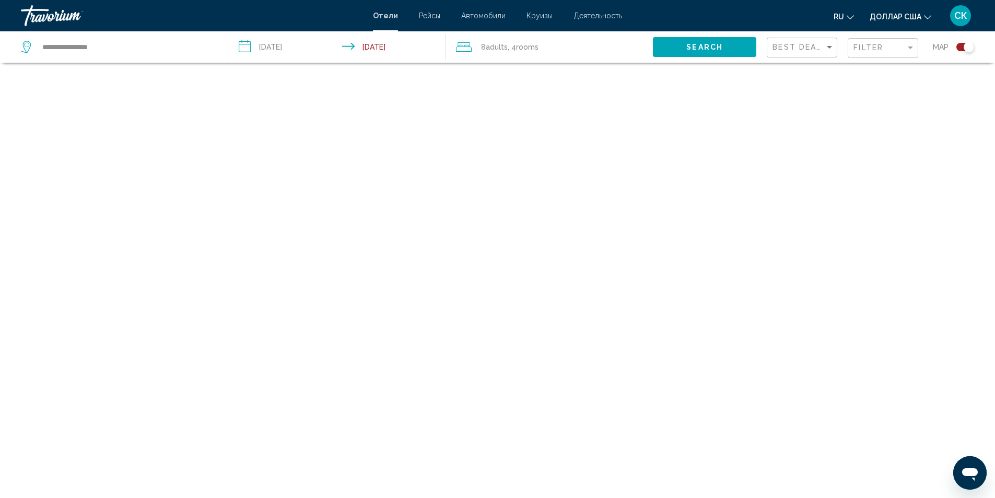
scroll to position [63, 0]
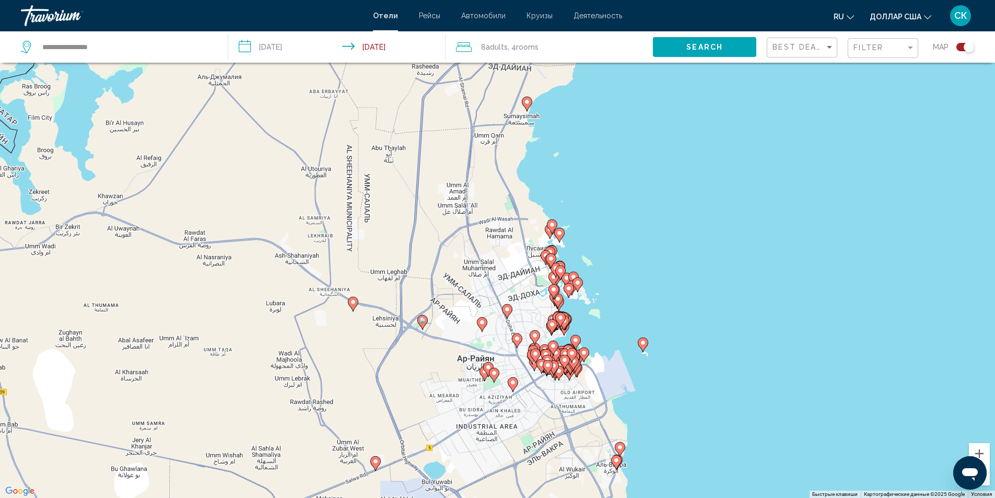
click at [551, 227] on image "Основное содержание" at bounding box center [552, 224] width 6 height 6
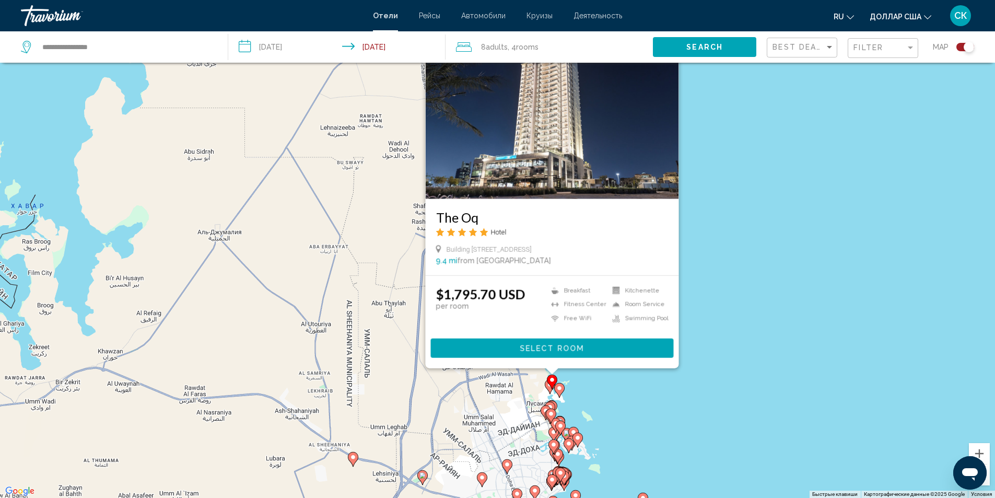
click at [785, 271] on div "Чтобы активировать перетаскивание с помощью клавиатуры, нажмите Alt + Ввод. Пос…" at bounding box center [497, 249] width 995 height 498
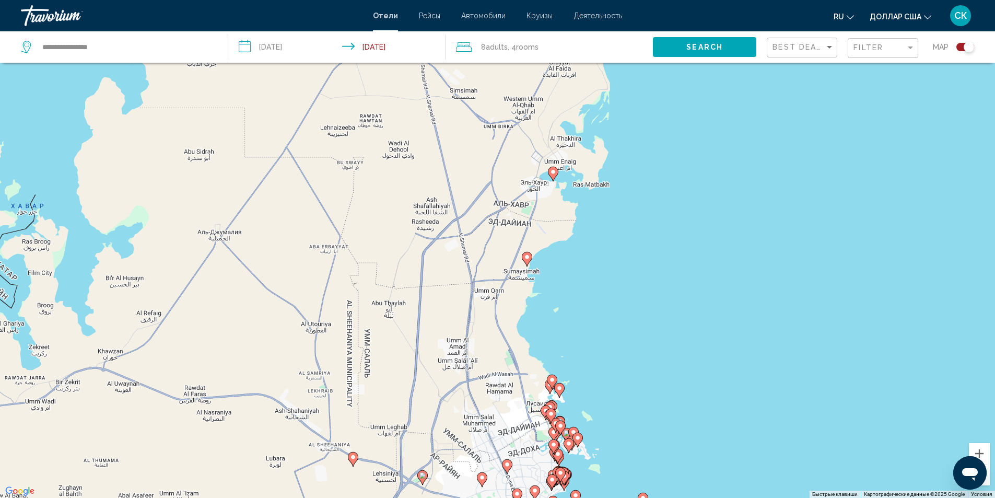
click at [562, 392] on icon "Основное содержание" at bounding box center [558, 390] width 9 height 14
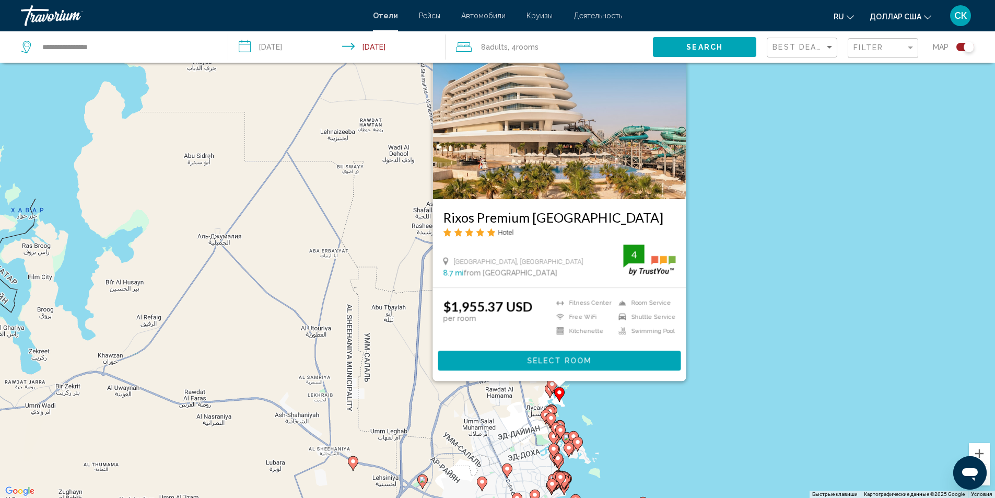
click at [709, 409] on div "Чтобы активировать перетаскивание с помощью клавиатуры, нажмите Alt + Ввод. Пос…" at bounding box center [497, 249] width 995 height 498
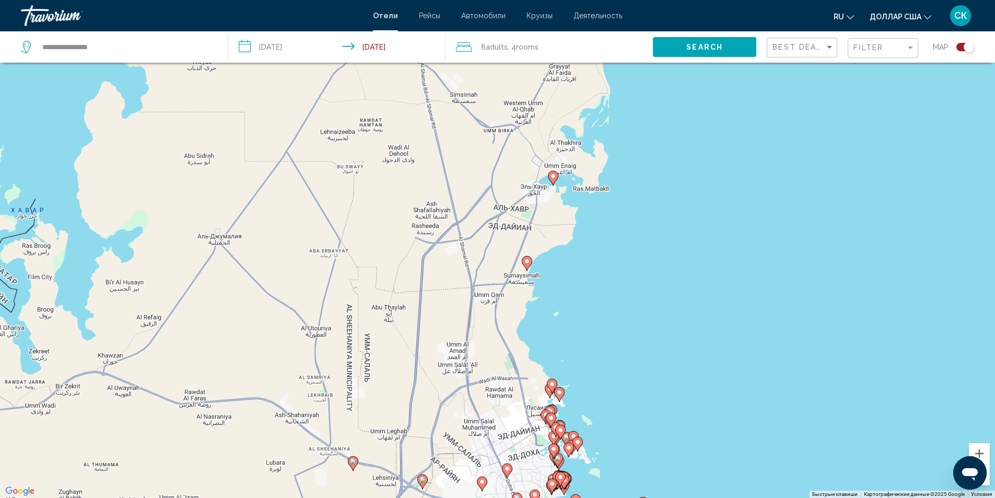
click at [549, 408] on icon "Основное содержание" at bounding box center [549, 413] width 9 height 14
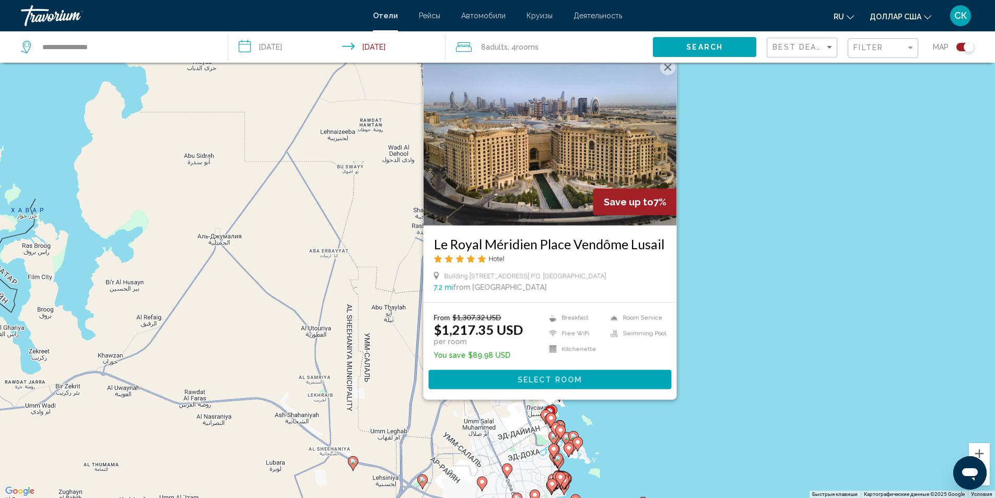
click at [662, 425] on div "Чтобы активировать перетаскивание с помощью клавиатуры, нажмите Alt + Ввод. Пос…" at bounding box center [497, 249] width 995 height 498
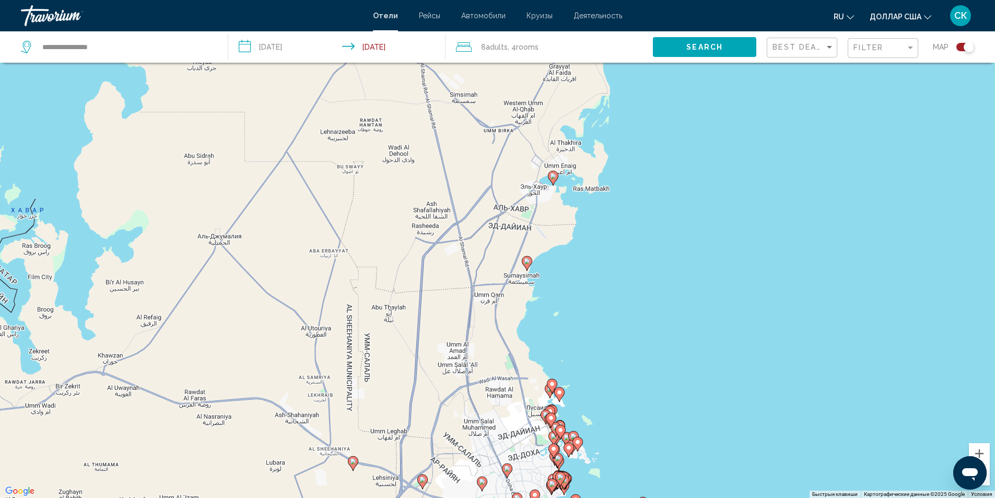
click at [554, 418] on image "Основное содержание" at bounding box center [551, 418] width 6 height 6
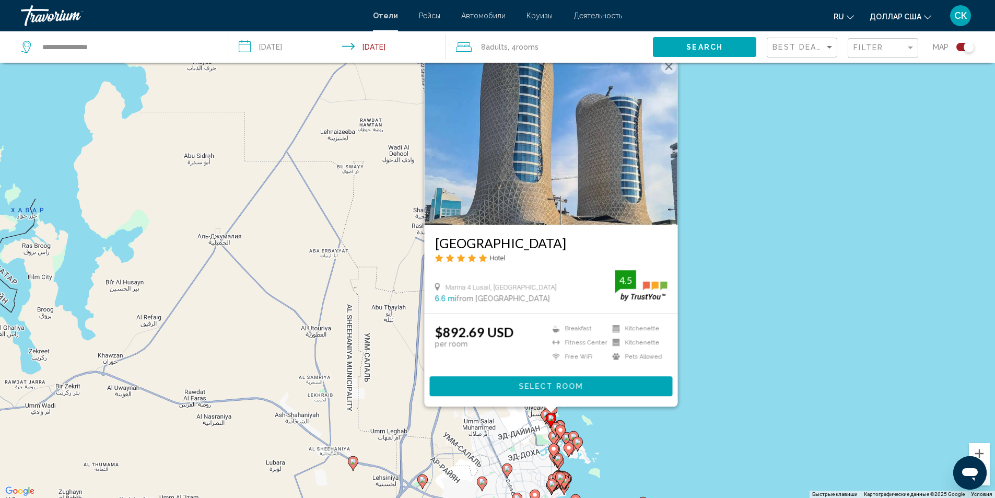
click at [524, 391] on button "Select Room" at bounding box center [550, 385] width 243 height 19
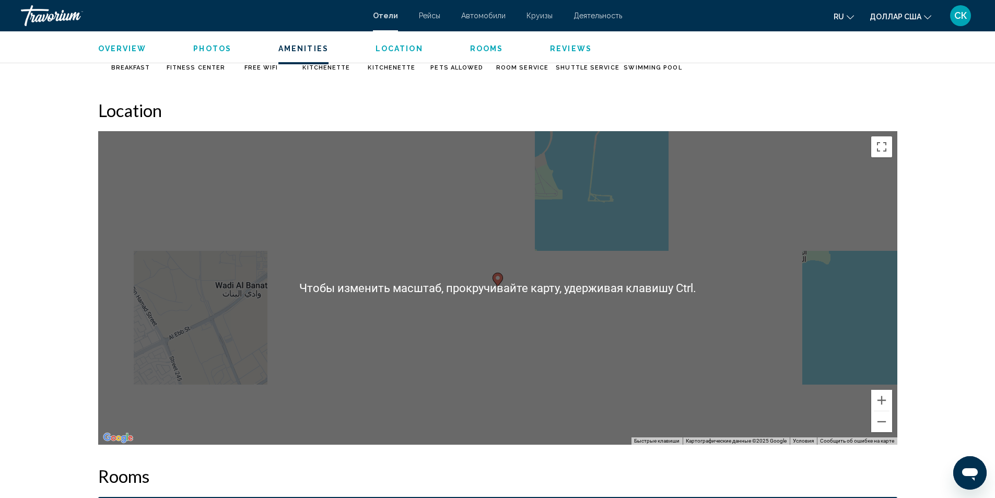
scroll to position [519, 0]
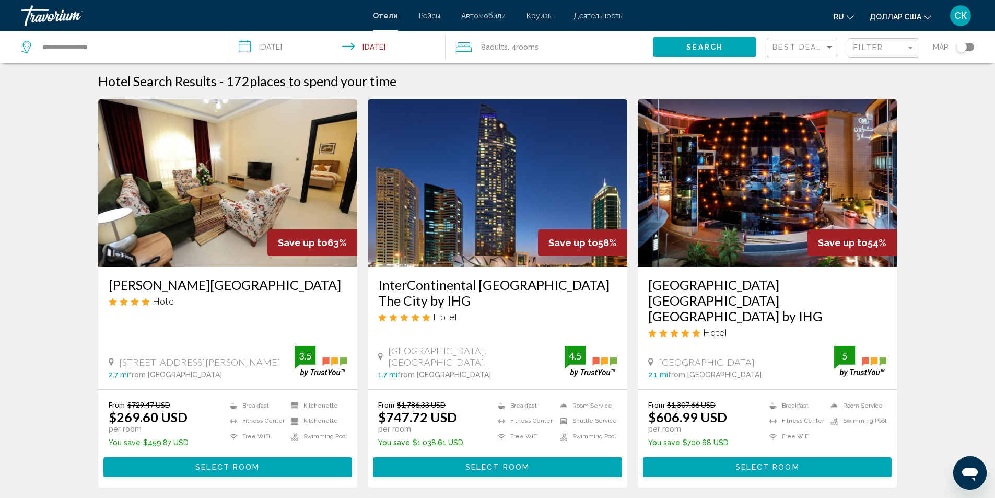
click at [964, 51] on div "Map" at bounding box center [950, 46] width 45 height 31
click at [961, 46] on div "Toggle map" at bounding box center [961, 47] width 10 height 10
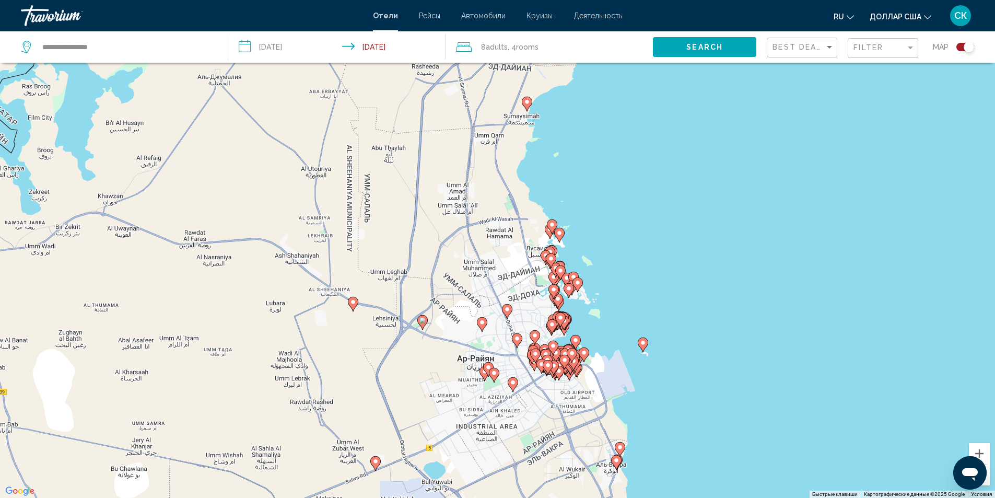
click at [584, 356] on icon "Основное содержание" at bounding box center [583, 354] width 9 height 14
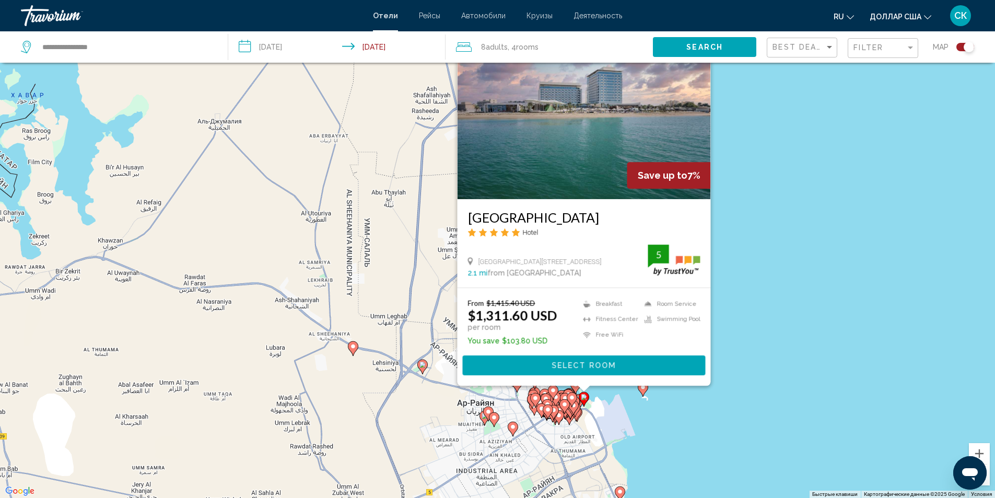
click at [571, 400] on image "Основное содержание" at bounding box center [572, 397] width 6 height 6
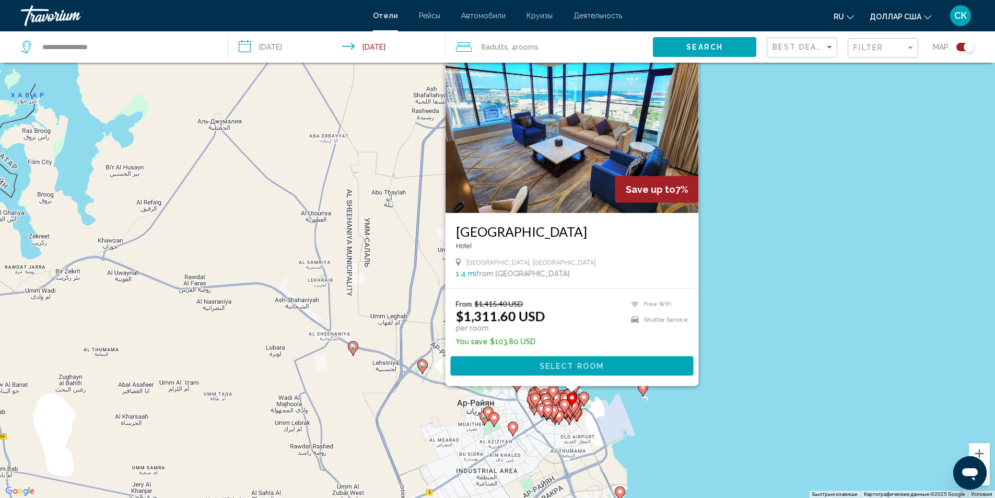
click at [643, 392] on icon "Основное содержание" at bounding box center [642, 389] width 9 height 14
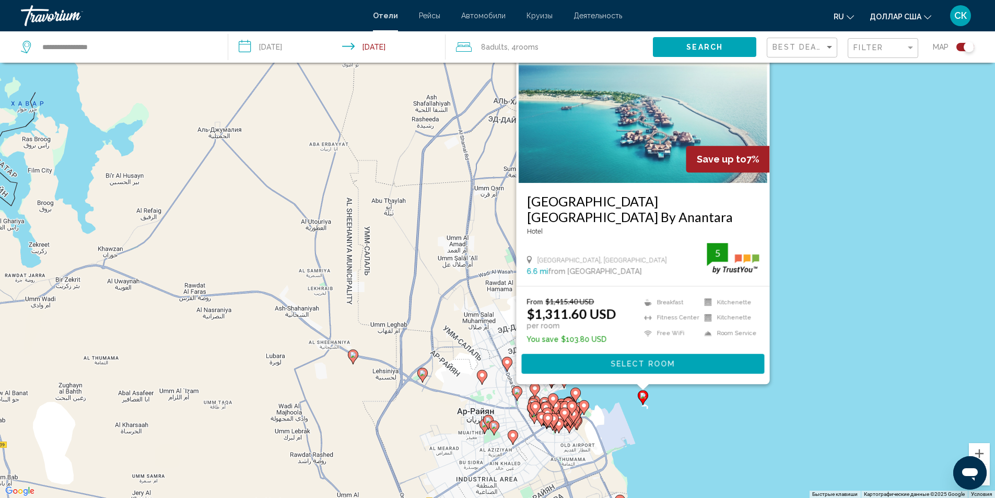
click at [544, 417] on icon "Основное содержание" at bounding box center [547, 420] width 9 height 14
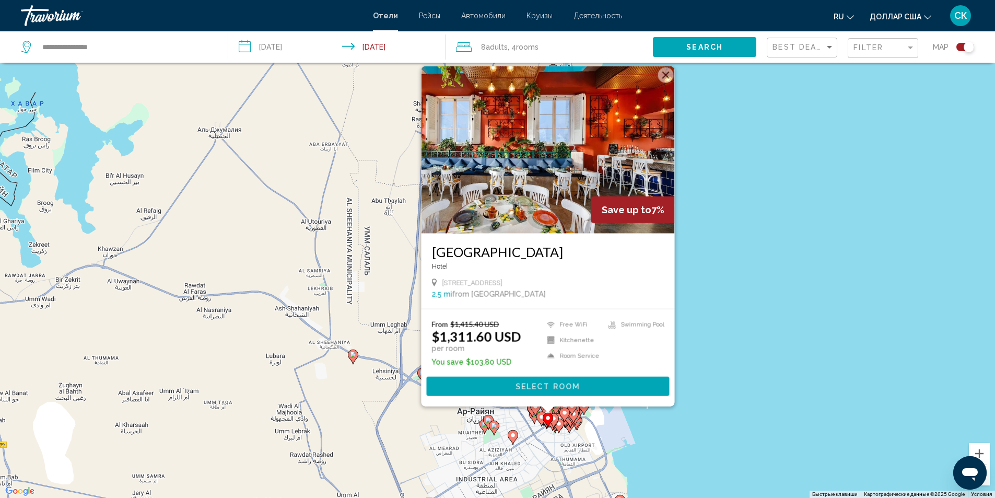
click at [532, 416] on gmp-advanced-marker "Основное содержание" at bounding box center [535, 409] width 10 height 16
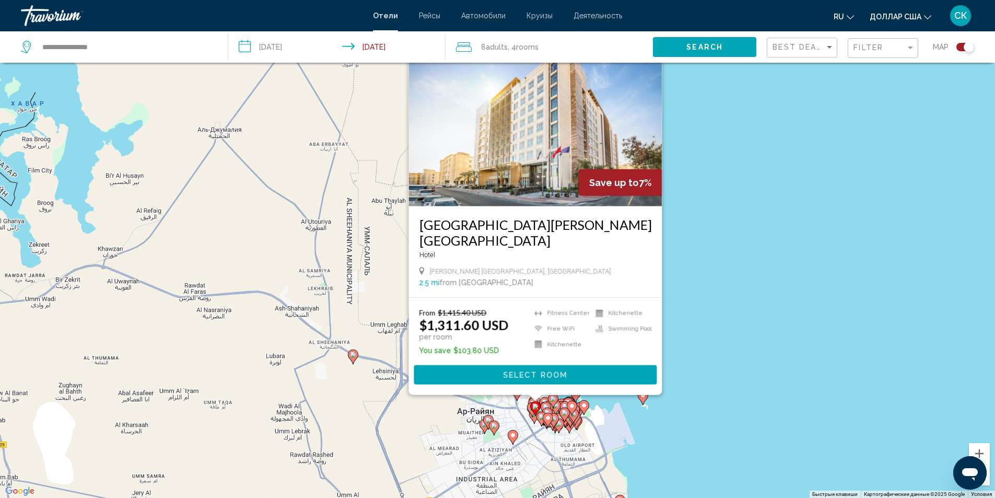
click at [573, 419] on icon "Основное содержание" at bounding box center [572, 415] width 9 height 14
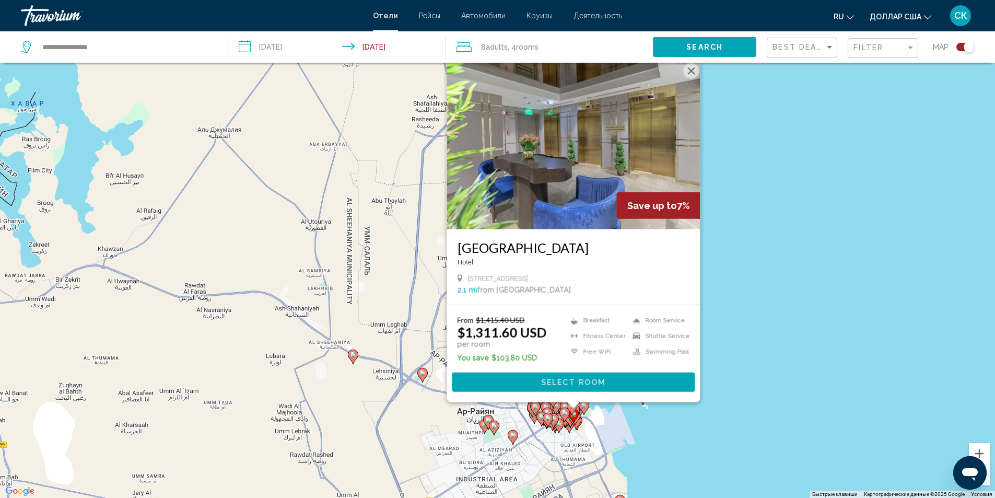
click at [544, 418] on icon "Основное содержание" at bounding box center [547, 420] width 9 height 14
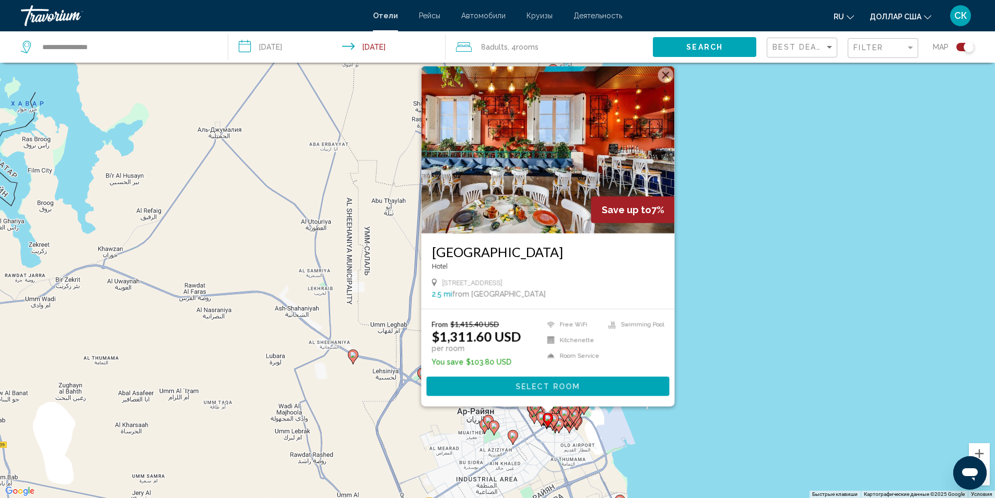
click at [579, 423] on gmp-advanced-marker "Основное содержание" at bounding box center [575, 418] width 10 height 16
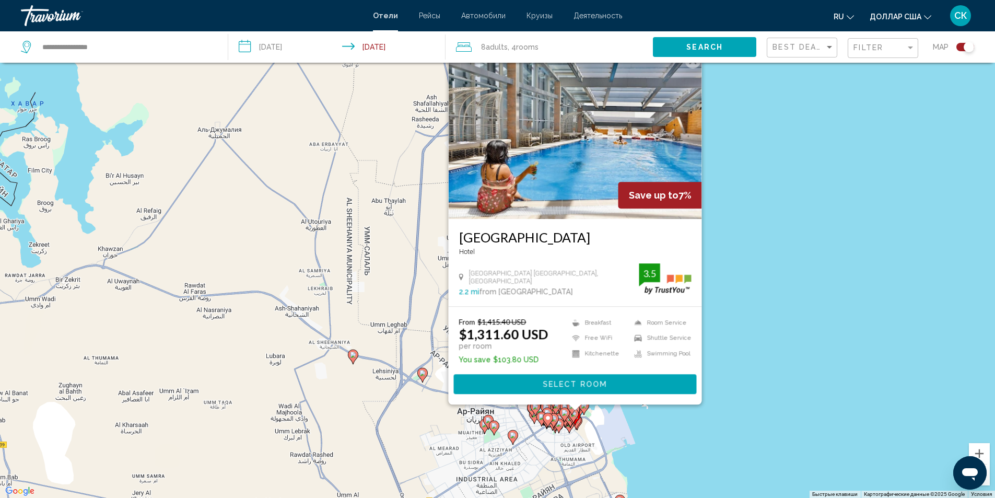
click at [563, 428] on gmp-advanced-marker "Основное содержание" at bounding box center [559, 426] width 10 height 16
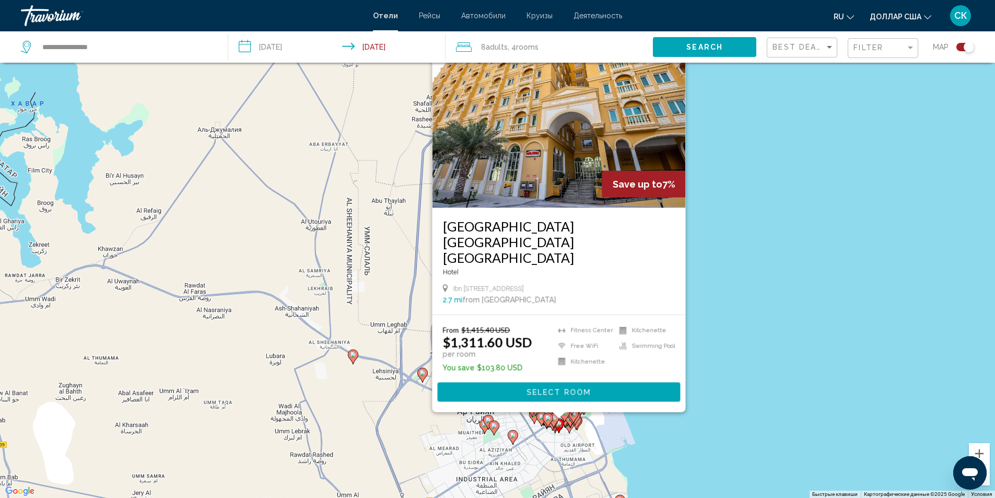
click at [536, 415] on gmp-advanced-marker "Основное содержание" at bounding box center [535, 409] width 10 height 16
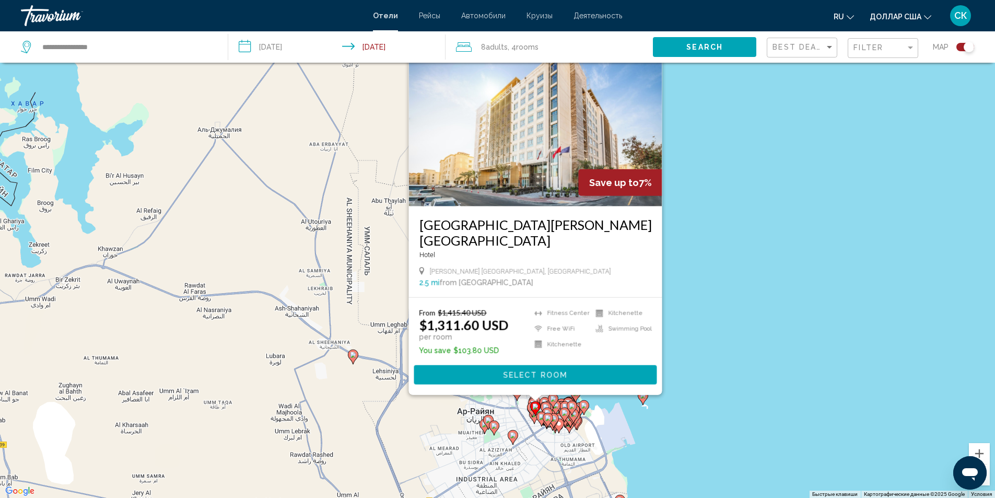
click at [516, 396] on icon "Основное содержание" at bounding box center [516, 393] width 9 height 14
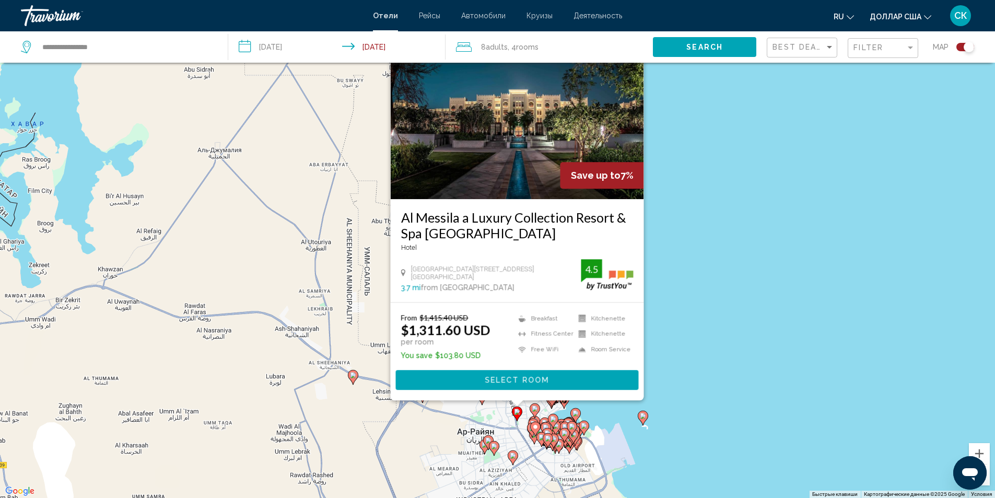
click at [565, 404] on icon "Основное содержание" at bounding box center [563, 401] width 9 height 14
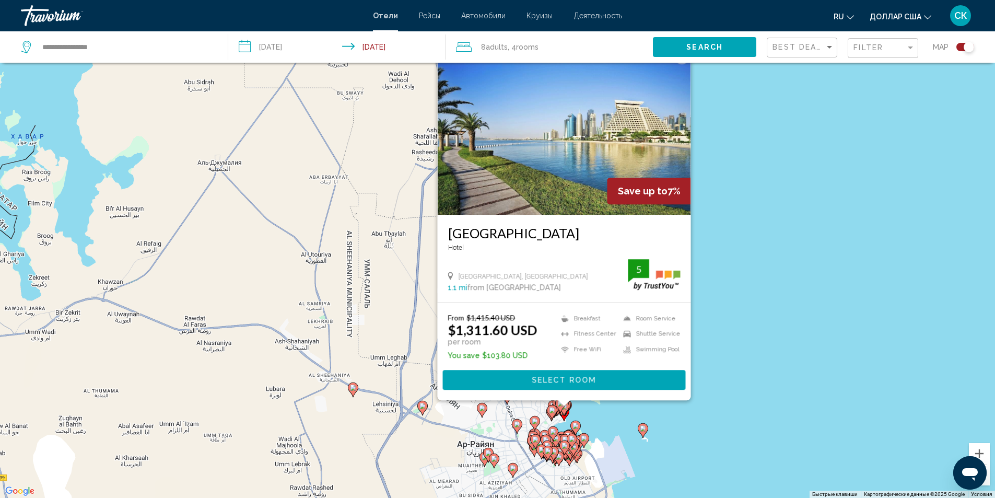
click at [554, 404] on gmp-advanced-marker "Основное содержание" at bounding box center [552, 412] width 10 height 16
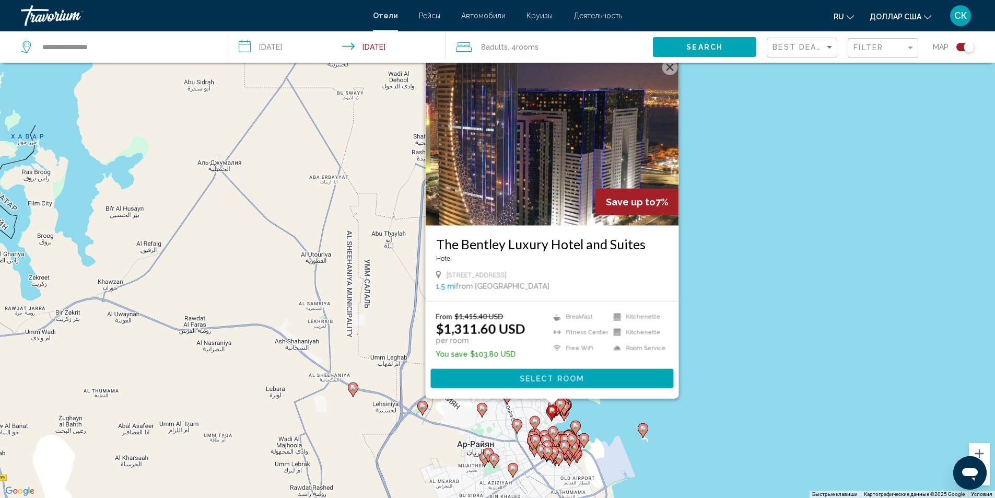
click at [553, 433] on image "Основное содержание" at bounding box center [553, 431] width 6 height 6
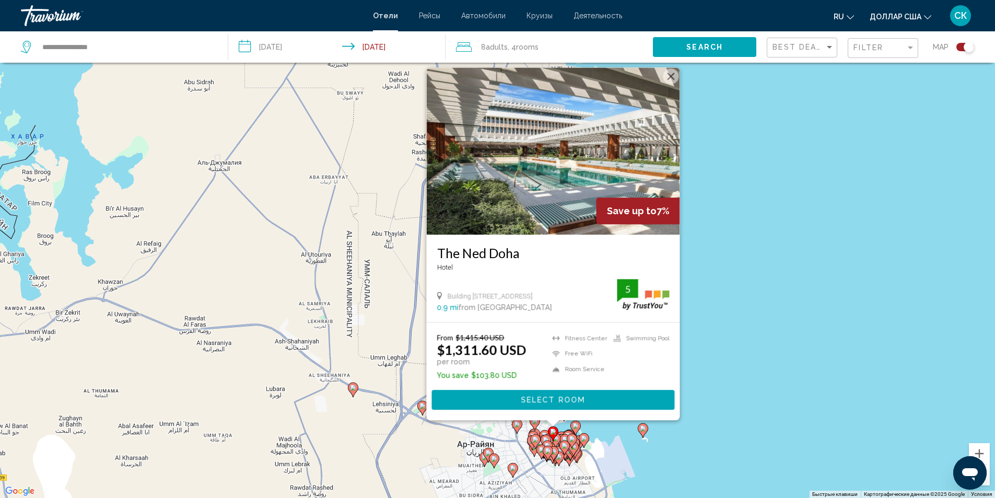
click at [539, 437] on icon "Основное содержание" at bounding box center [534, 441] width 9 height 14
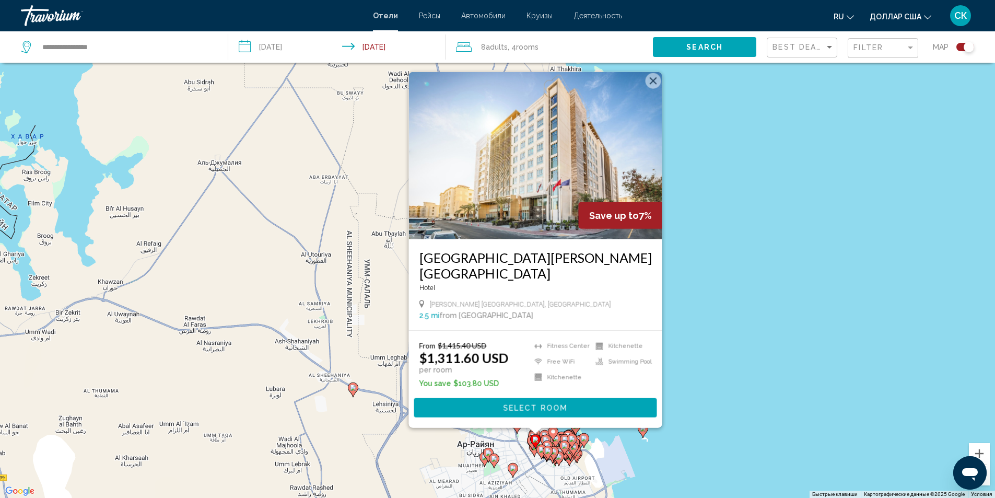
click at [528, 434] on gmp-advanced-marker "Основное содержание" at bounding box center [533, 438] width 10 height 16
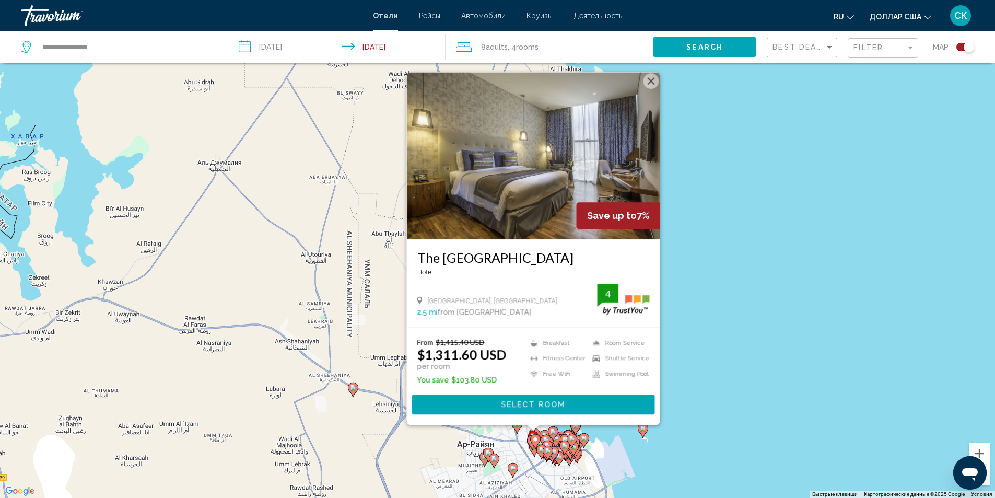
click at [534, 452] on gmp-advanced-marker "Основное содержание" at bounding box center [539, 445] width 10 height 16
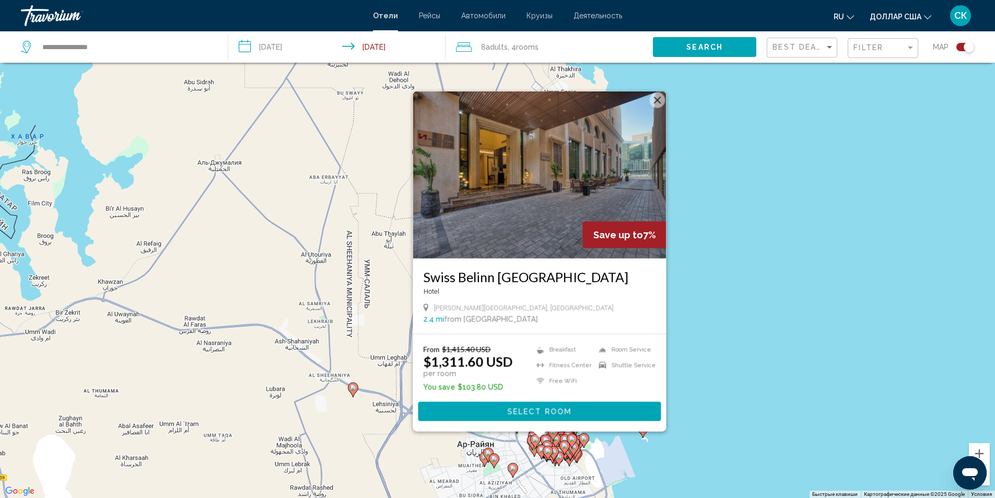
click at [488, 456] on icon "Основное содержание" at bounding box center [487, 455] width 9 height 14
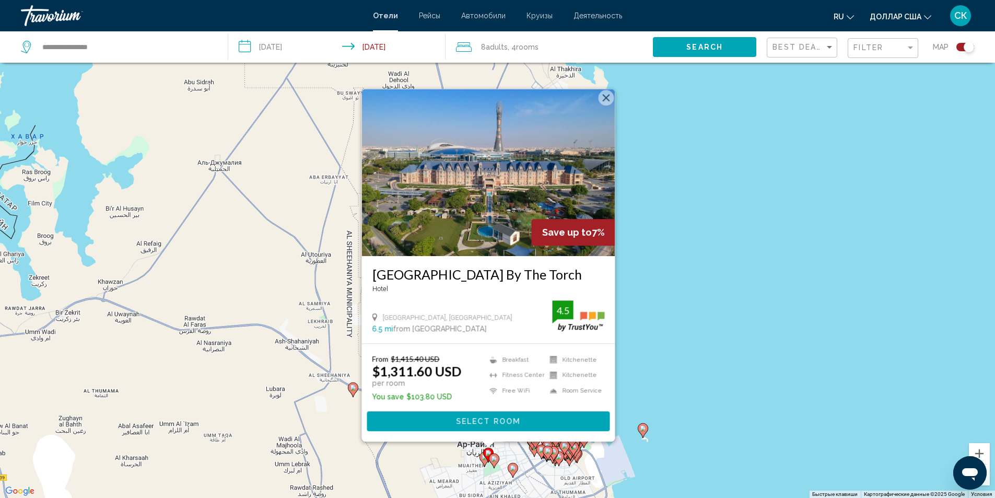
click at [353, 389] on image "Основное содержание" at bounding box center [353, 387] width 6 height 6
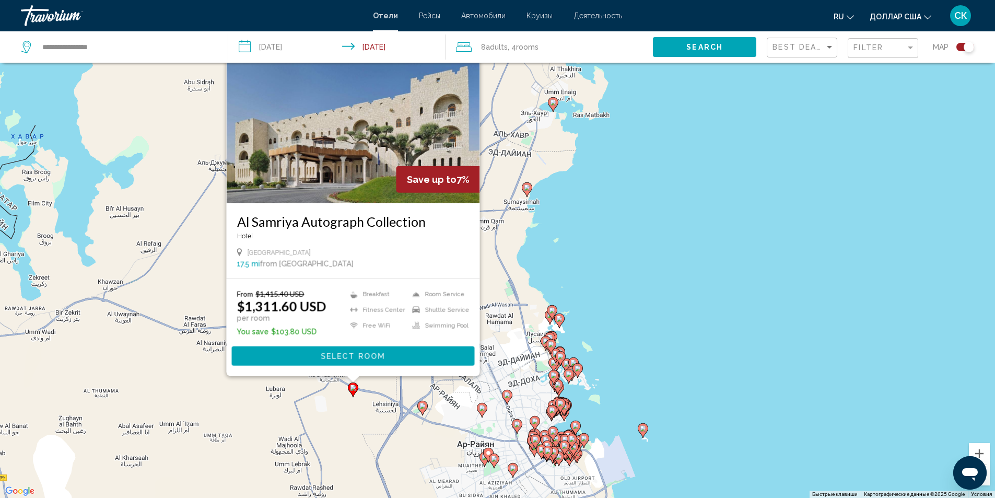
click at [526, 195] on icon "Основное содержание" at bounding box center [527, 189] width 10 height 15
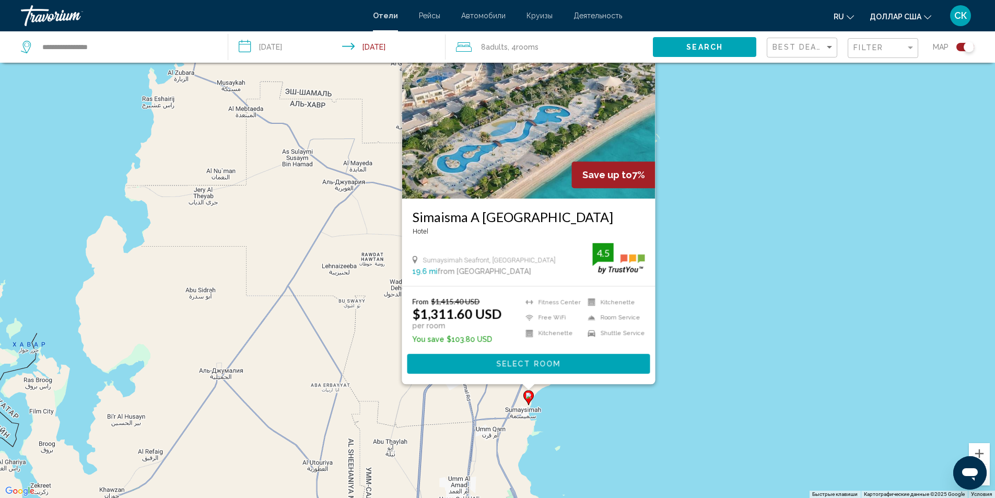
click at [778, 226] on div "Чтобы активировать перетаскивание с помощью клавиатуры, нажмите Alt + Ввод. Пос…" at bounding box center [497, 249] width 995 height 498
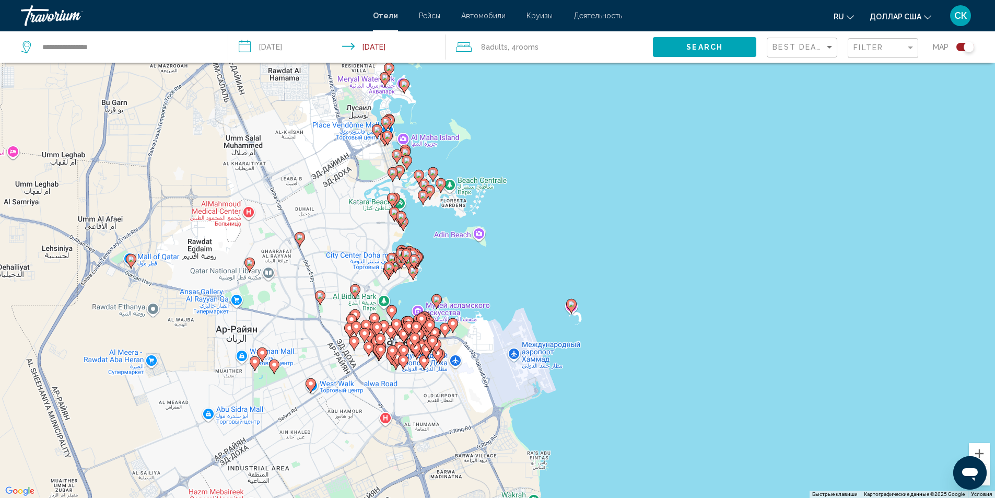
click at [392, 312] on image "Основное содержание" at bounding box center [392, 310] width 6 height 6
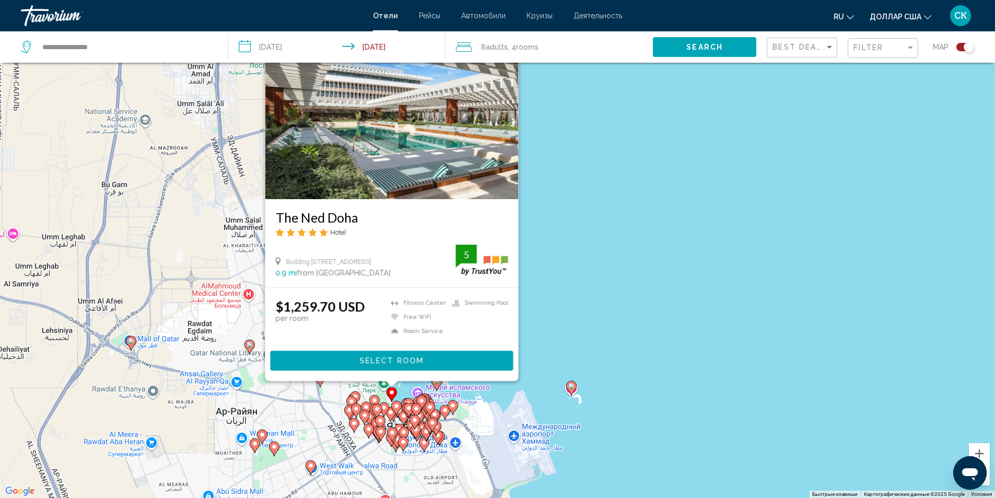
click at [394, 362] on span "Select Room" at bounding box center [391, 361] width 64 height 8
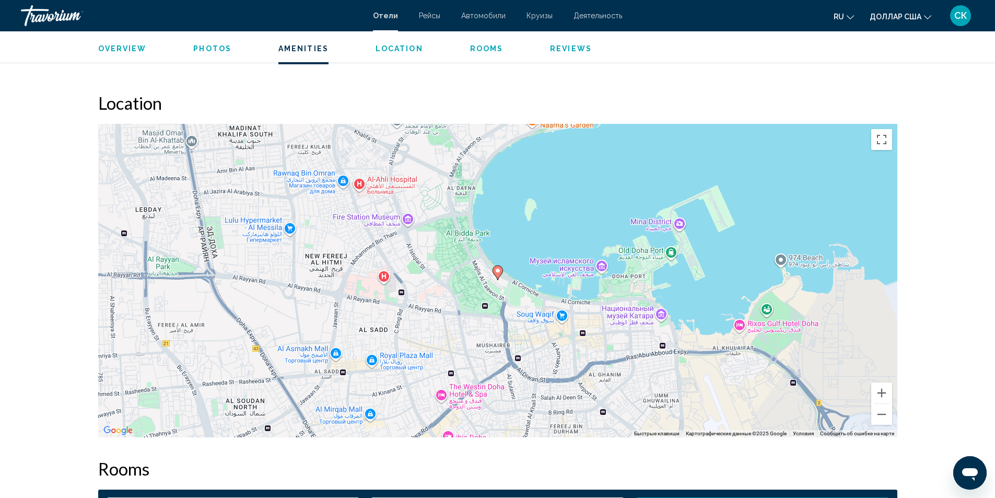
scroll to position [947, 0]
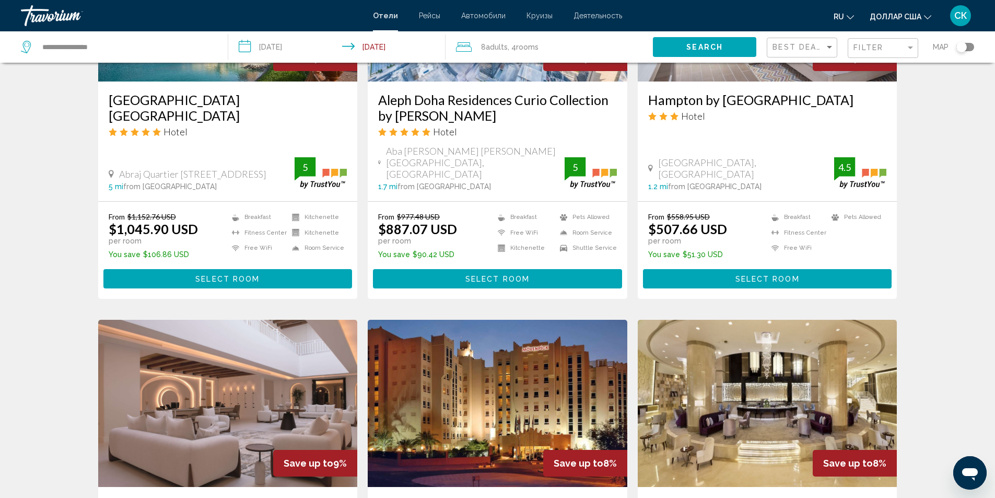
scroll to position [1003, 0]
